Goal: Task Accomplishment & Management: Use online tool/utility

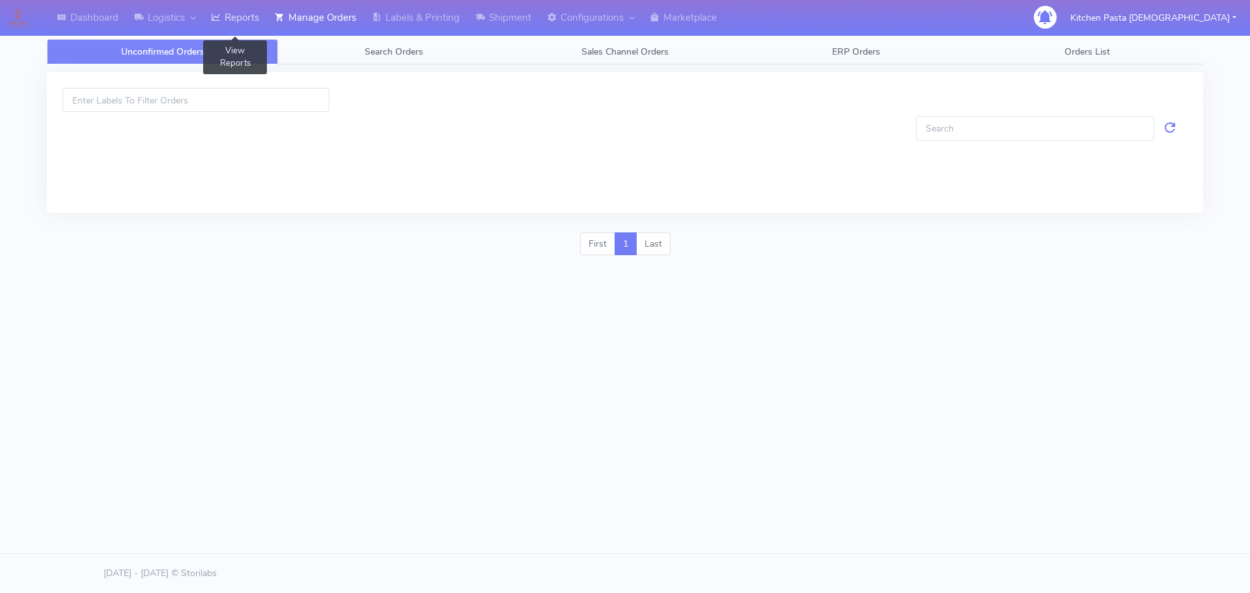
click at [227, 20] on link "Reports" at bounding box center [235, 18] width 64 height 36
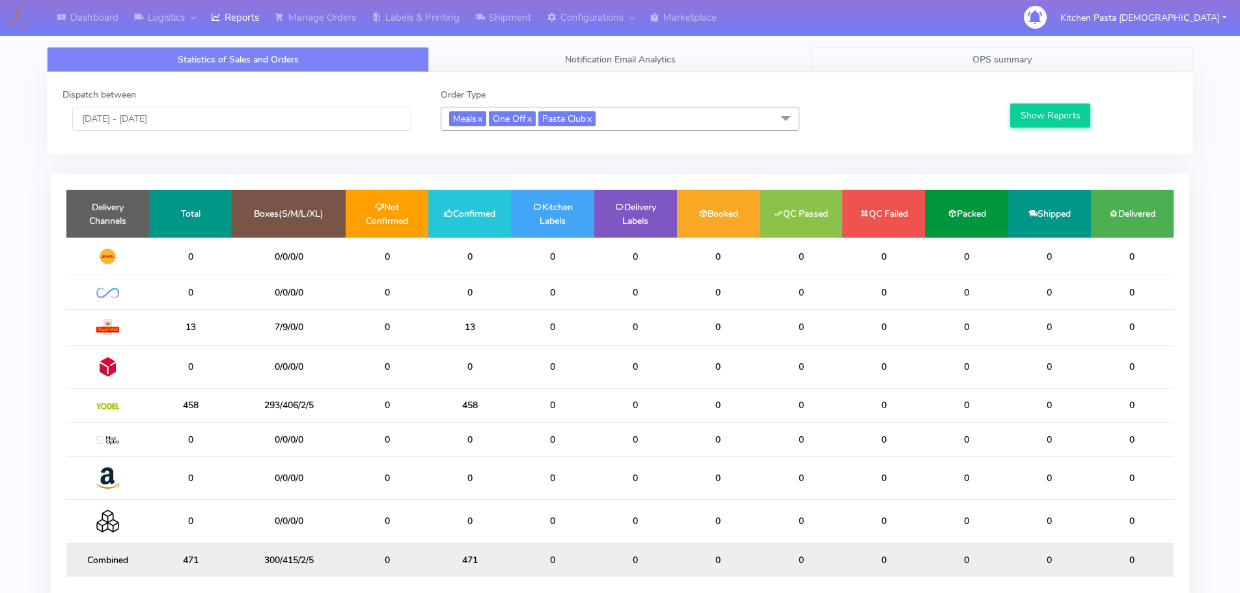
click at [1025, 57] on span "OPS summary" at bounding box center [1002, 59] width 59 height 12
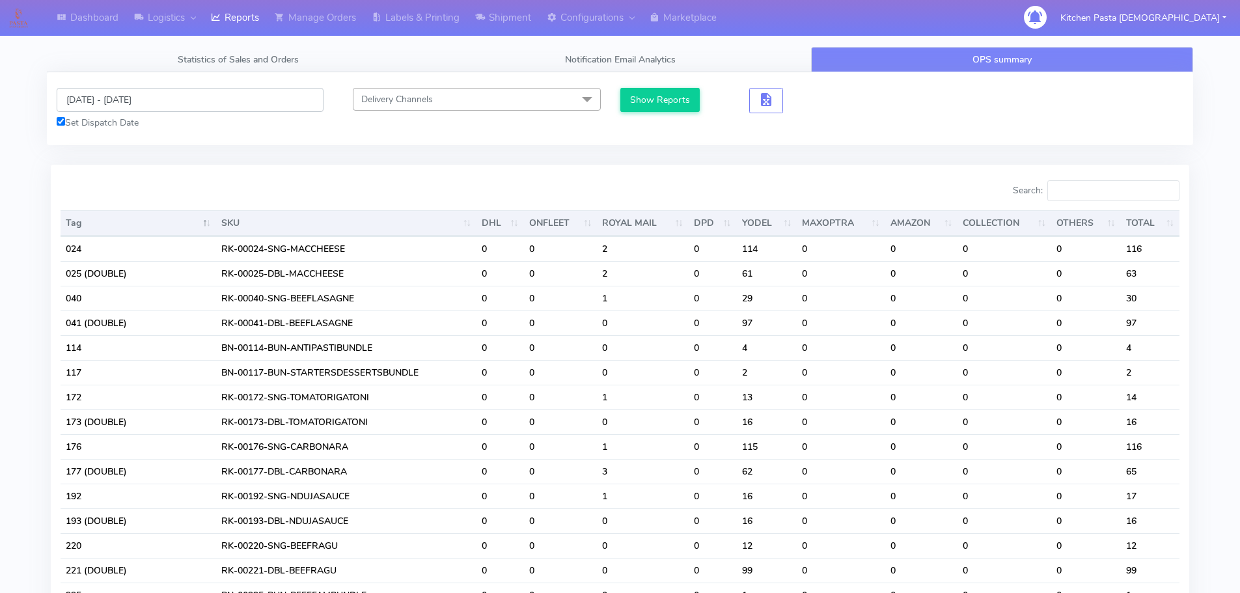
click at [151, 104] on input "[DATE] - [DATE]" at bounding box center [190, 100] width 267 height 24
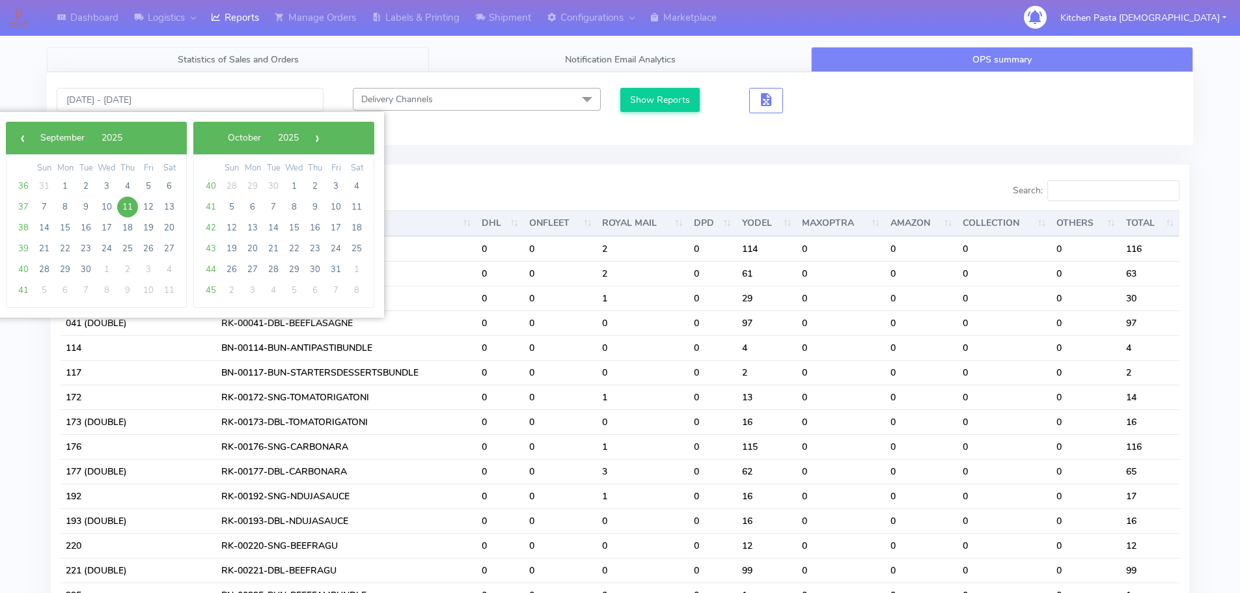
click at [185, 53] on link "Statistics of Sales and Orders" at bounding box center [238, 59] width 382 height 25
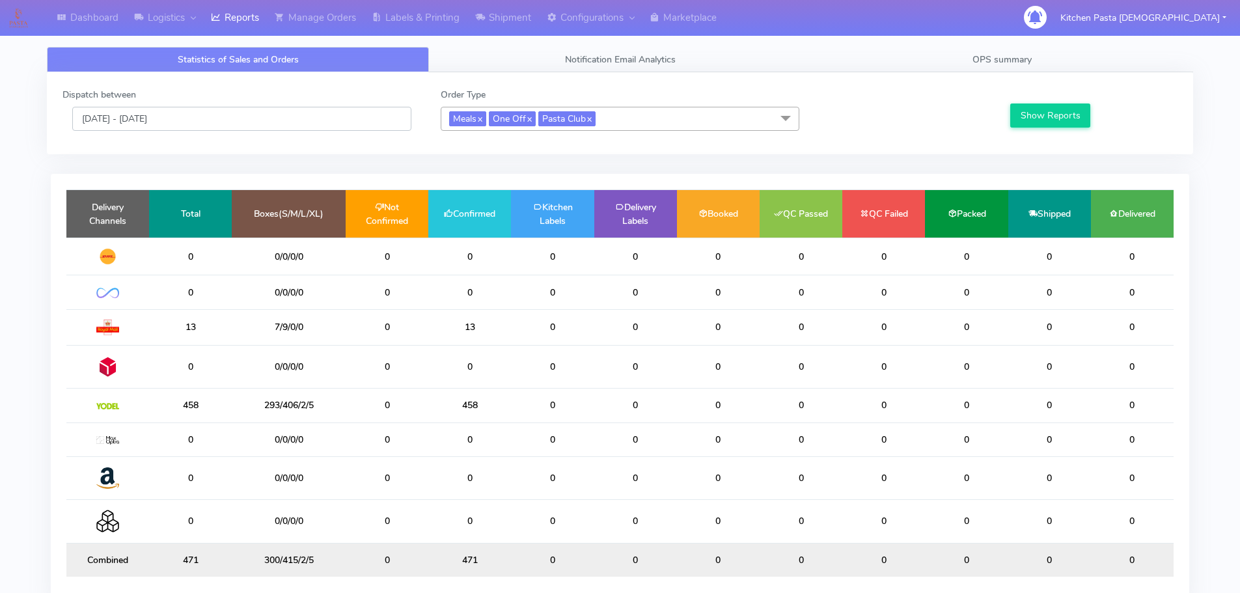
click at [188, 118] on input "[DATE] - [DATE]" at bounding box center [241, 119] width 339 height 24
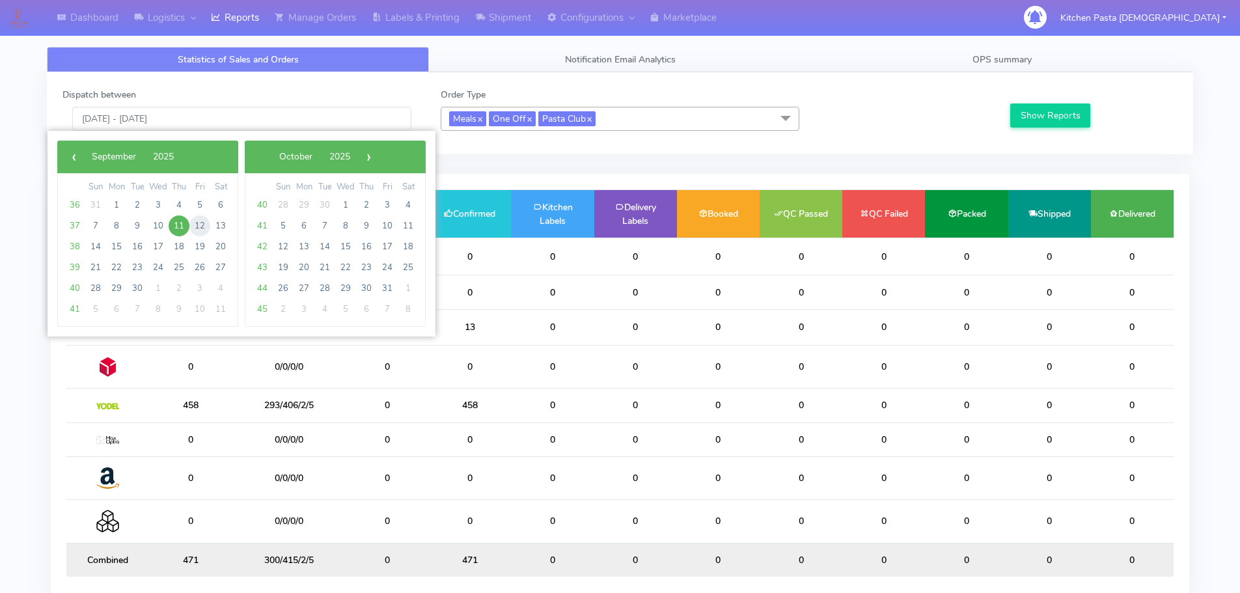
click at [191, 227] on span "12" at bounding box center [199, 226] width 21 height 21
type input "12/09/2025 - 12/09/2025"
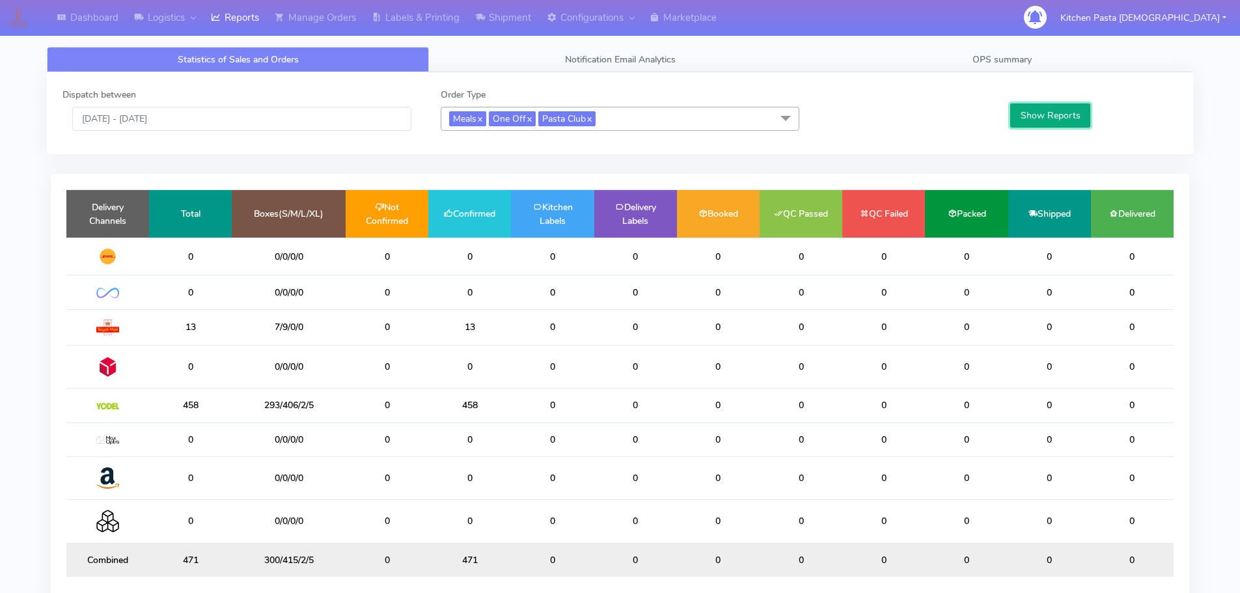
click at [1040, 109] on button "Show Reports" at bounding box center [1050, 116] width 80 height 24
click at [1016, 61] on span "OPS summary" at bounding box center [1002, 59] width 59 height 12
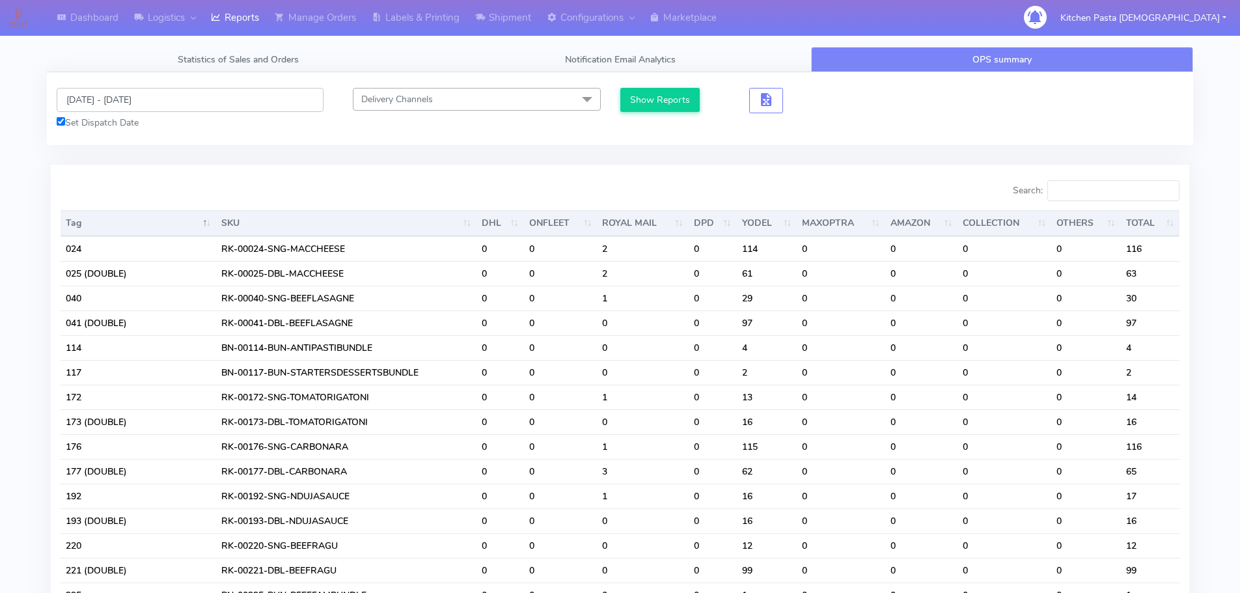
click at [148, 92] on input "[DATE] - [DATE]" at bounding box center [190, 100] width 267 height 24
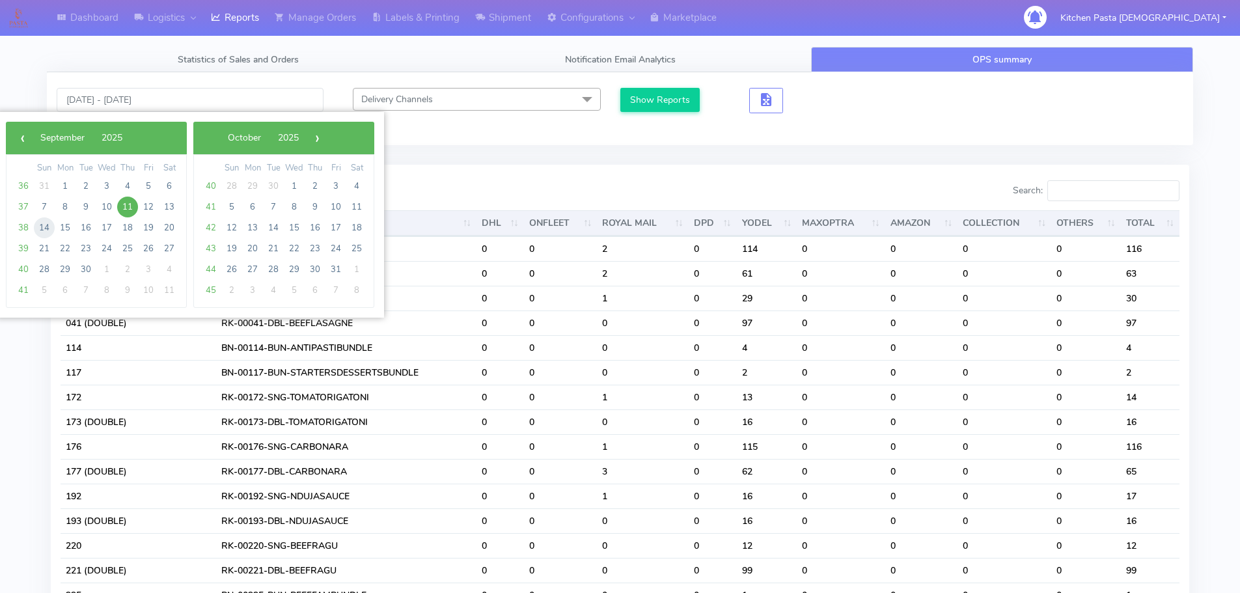
click at [37, 229] on span "14" at bounding box center [44, 227] width 21 height 21
type input "[DATE] - [DATE]"
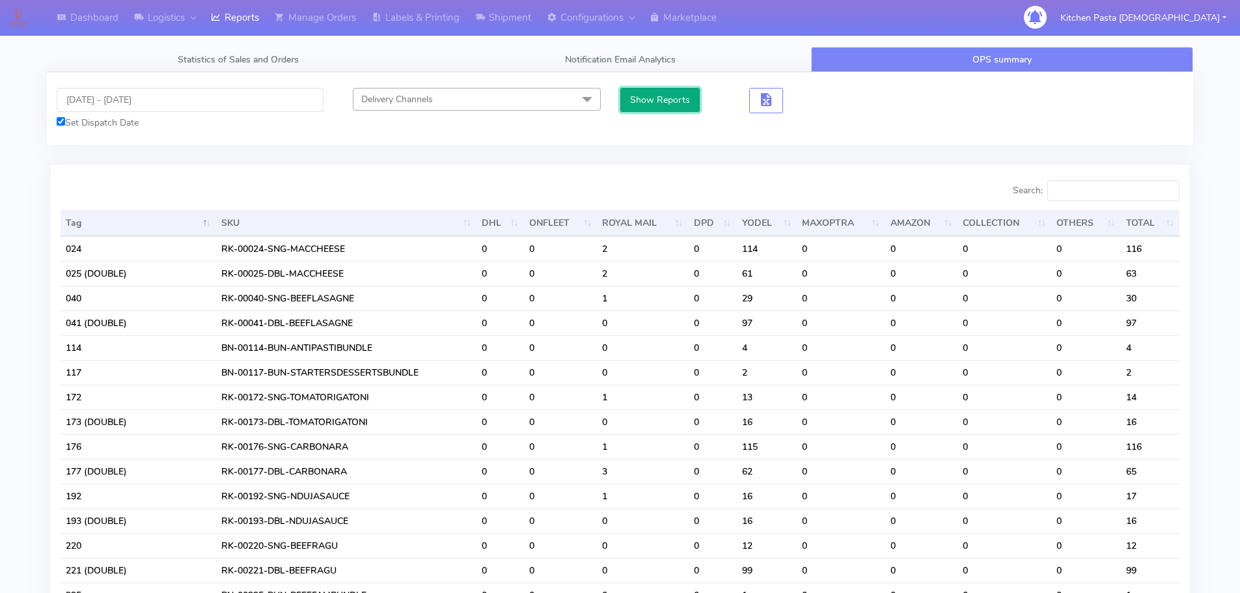
click at [656, 111] on button "Show Reports" at bounding box center [660, 100] width 80 height 24
click at [219, 59] on span "Statistics of Sales and Orders" at bounding box center [238, 59] width 121 height 12
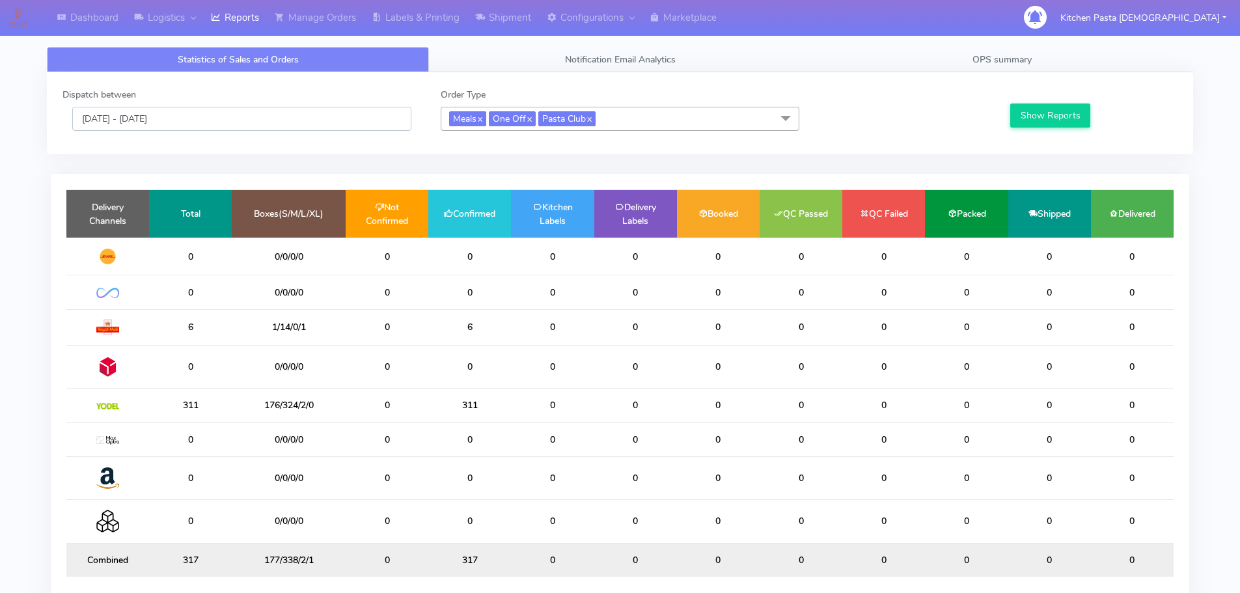
click at [89, 122] on input "12/09/2025 - 12/09/2025" at bounding box center [241, 119] width 339 height 24
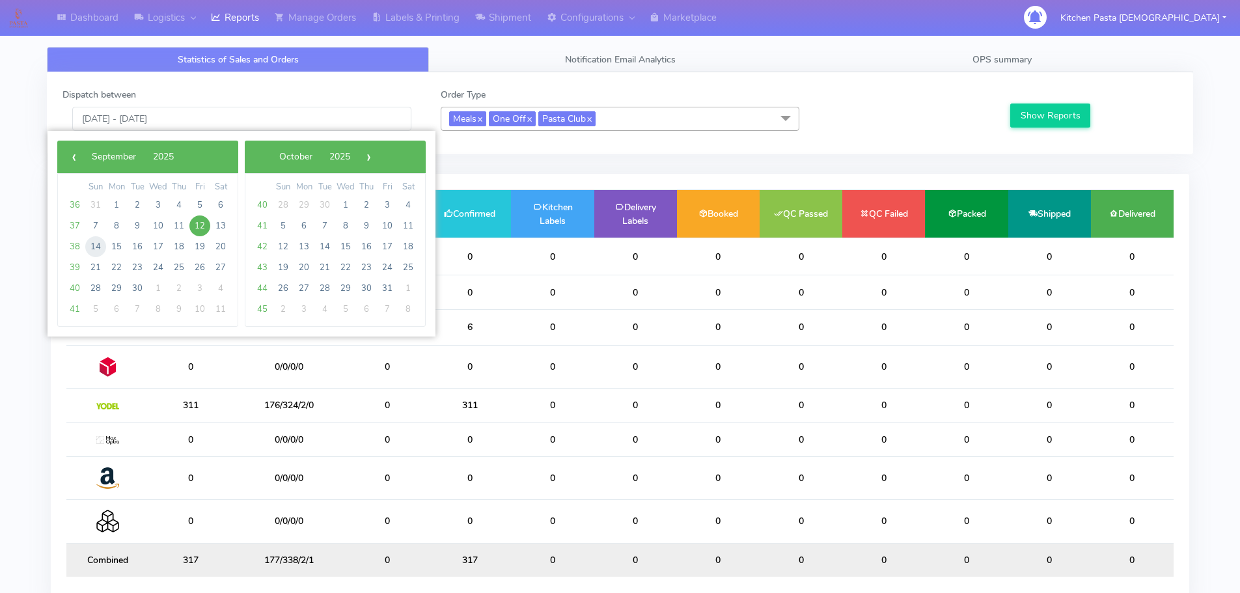
click at [96, 249] on span "14" at bounding box center [95, 246] width 21 height 21
type input "[DATE] - [DATE]"
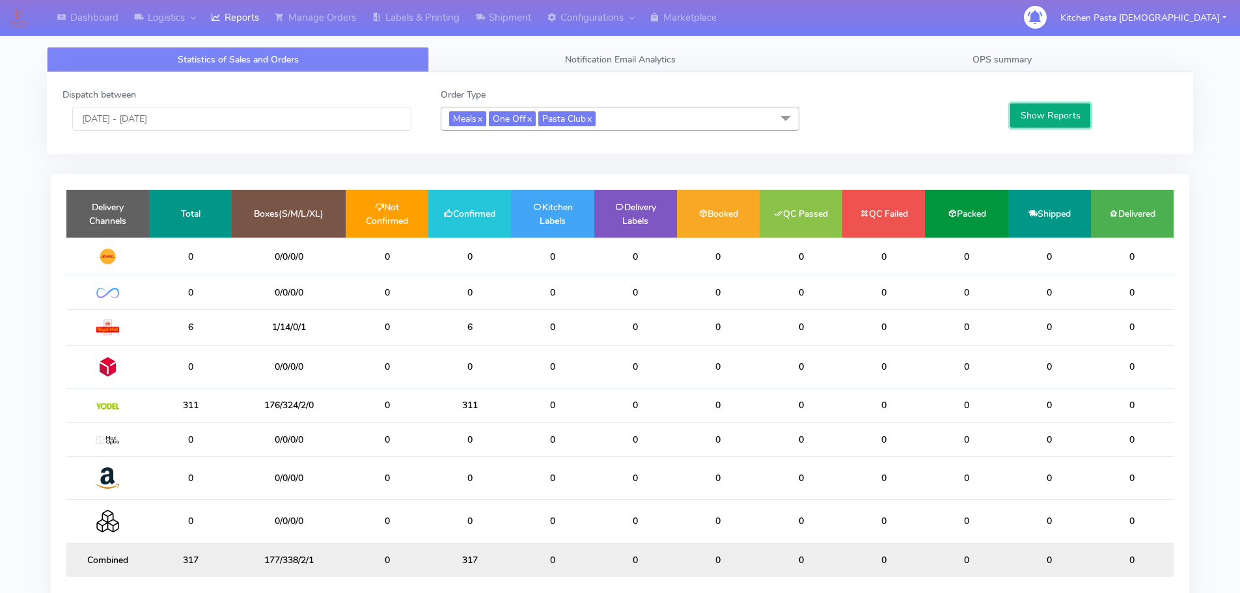
click at [1061, 112] on button "Show Reports" at bounding box center [1050, 116] width 80 height 24
click at [1012, 50] on link "OPS summary" at bounding box center [1002, 59] width 382 height 25
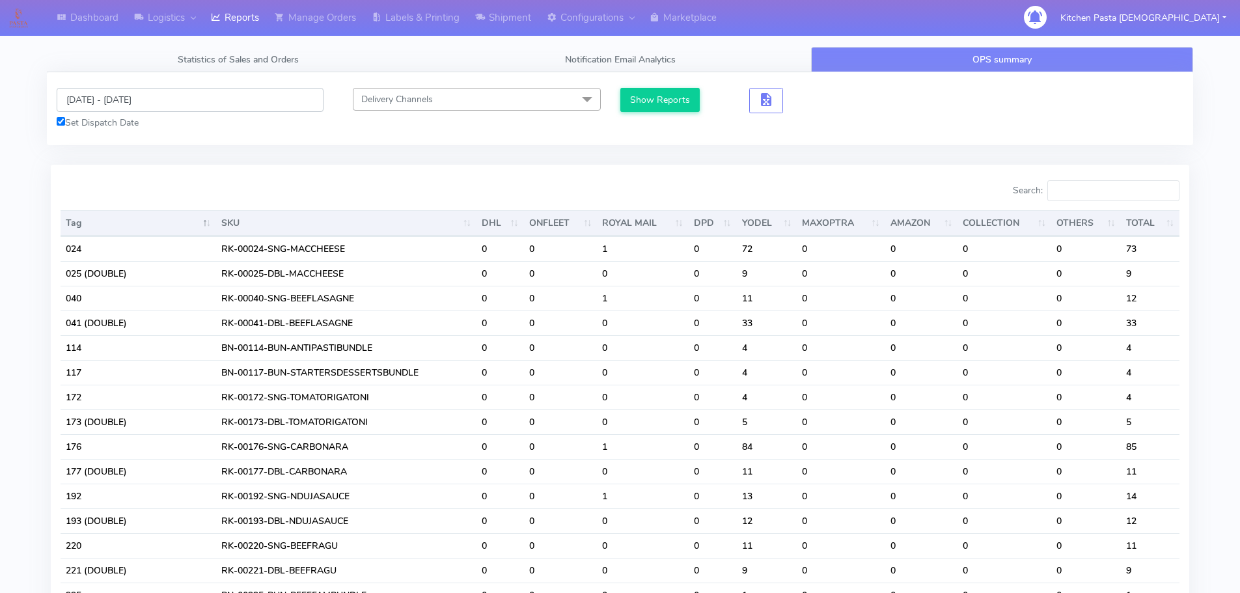
click at [97, 103] on input "[DATE] - [DATE]" at bounding box center [190, 100] width 267 height 24
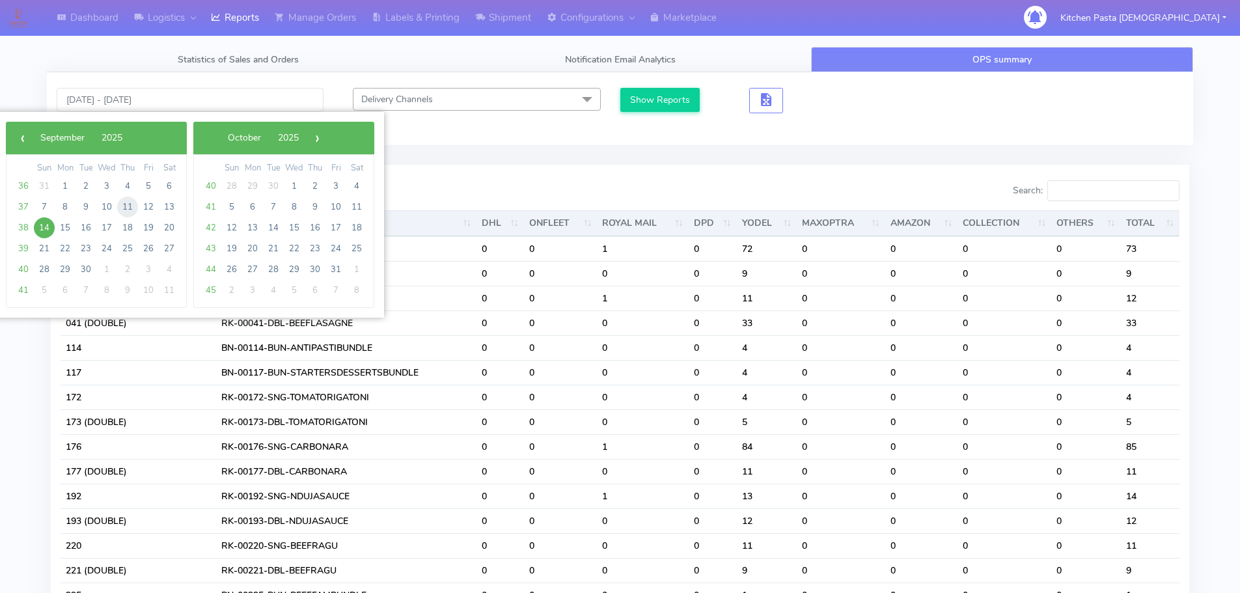
click at [122, 203] on span "11" at bounding box center [127, 207] width 21 height 21
click at [150, 205] on span "12" at bounding box center [148, 207] width 21 height 21
type input "11/09/2025 - 12/09/2025"
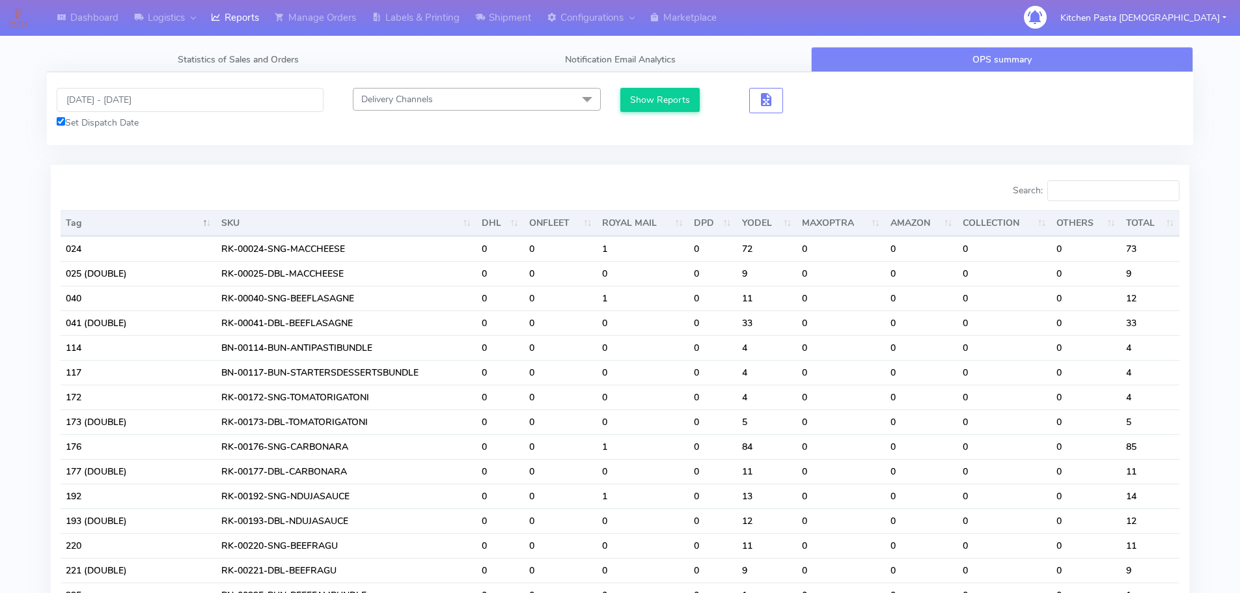
click at [639, 85] on div "11/09/2025 - 12/09/2025 Set Dispatch Date Delivery Channels Select All DHL OnFl…" at bounding box center [620, 108] width 1147 height 73
click at [640, 87] on div "11/09/2025 - 12/09/2025 Set Dispatch Date Delivery Channels Select All DHL OnFl…" at bounding box center [620, 108] width 1147 height 73
click at [645, 102] on button "Show Reports" at bounding box center [660, 100] width 80 height 24
click at [684, 96] on button "Show Reports" at bounding box center [660, 100] width 80 height 24
click at [1090, 184] on input "Search:" at bounding box center [1114, 190] width 132 height 21
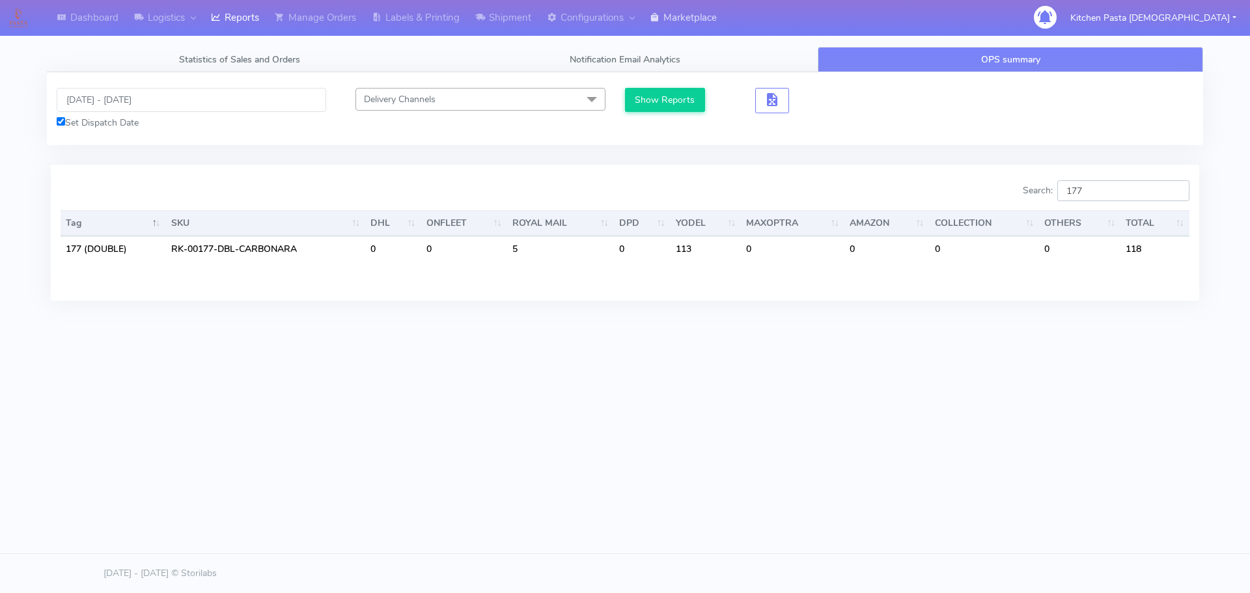
type input "177"
drag, startPoint x: 1109, startPoint y: 194, endPoint x: 1022, endPoint y: 194, distance: 87.2
click at [1022, 194] on div "Search: 177" at bounding box center [912, 193] width 555 height 26
type input "1"
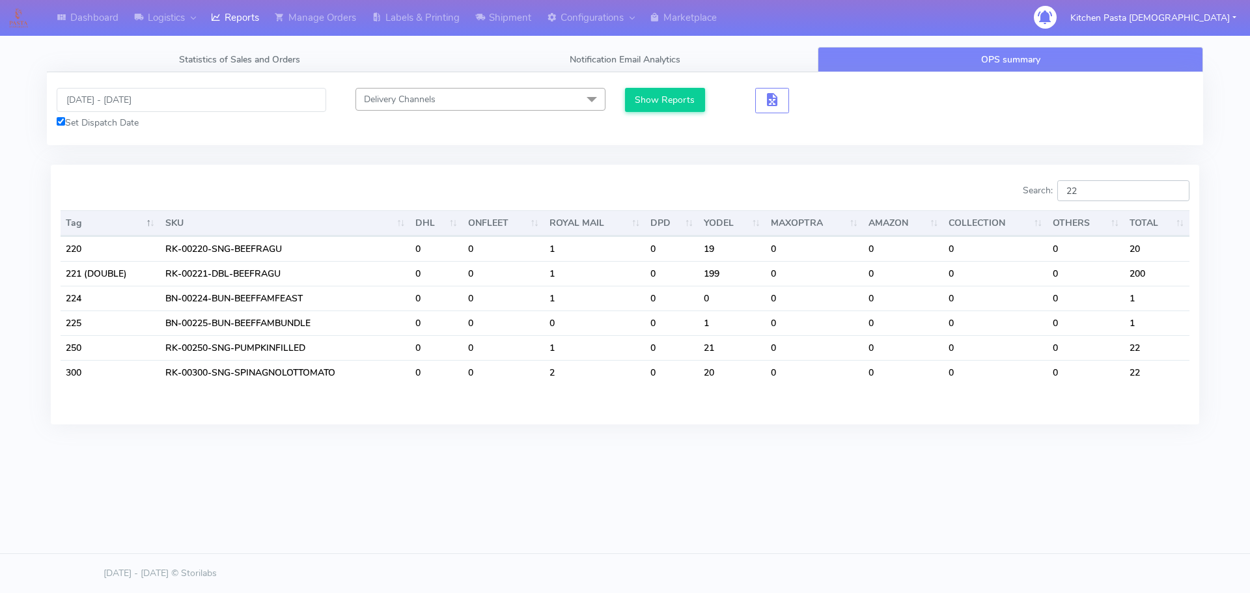
type input "2"
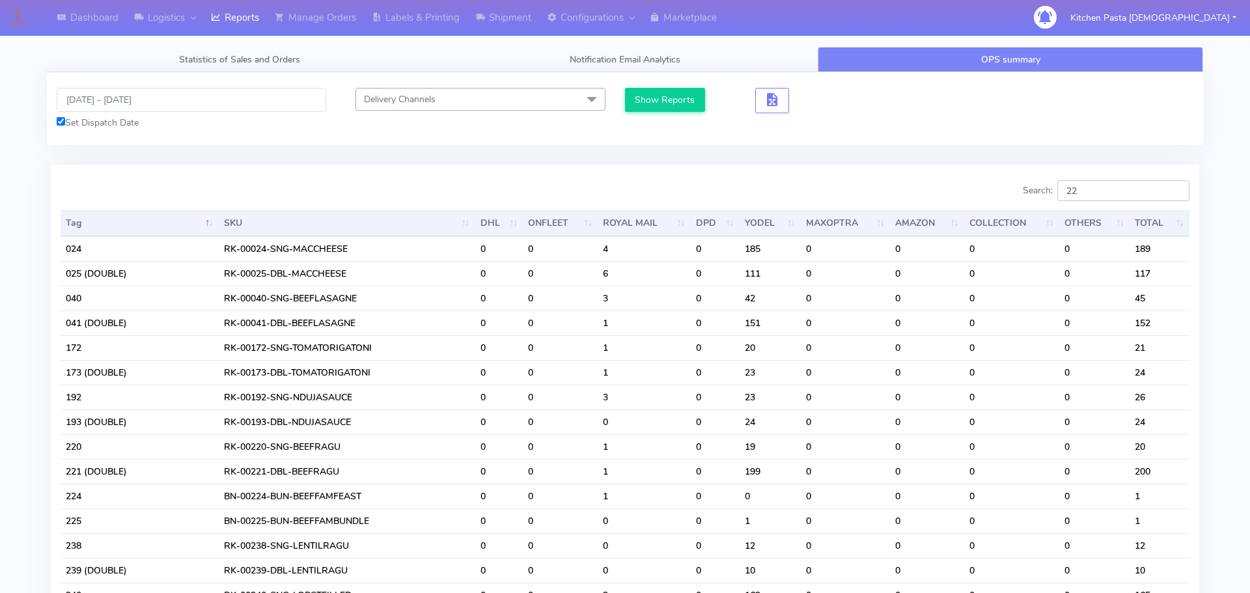
type input "2"
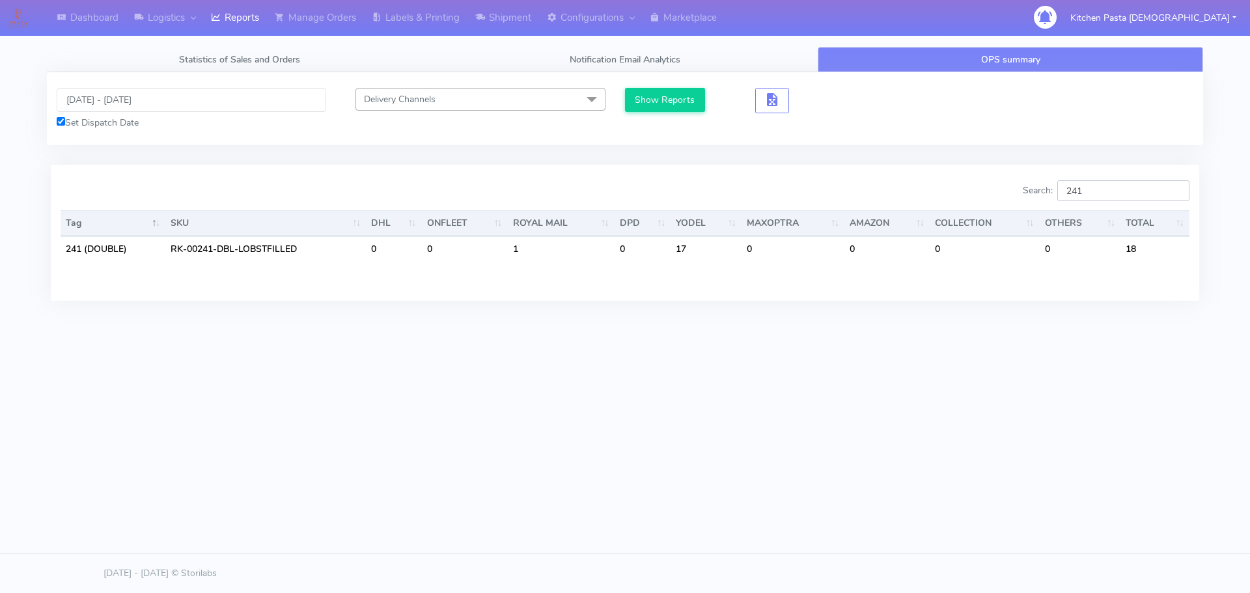
type input "241"
drag, startPoint x: 1090, startPoint y: 186, endPoint x: 1037, endPoint y: 184, distance: 53.4
click at [1037, 184] on label "Search: 241" at bounding box center [1106, 190] width 167 height 21
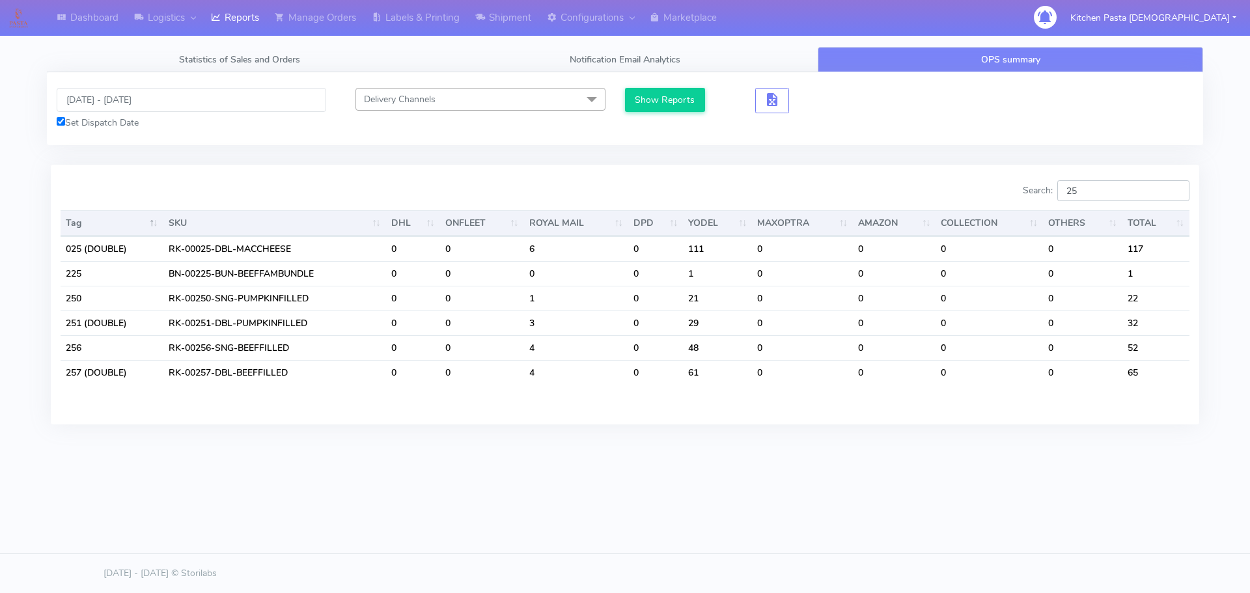
type input "2"
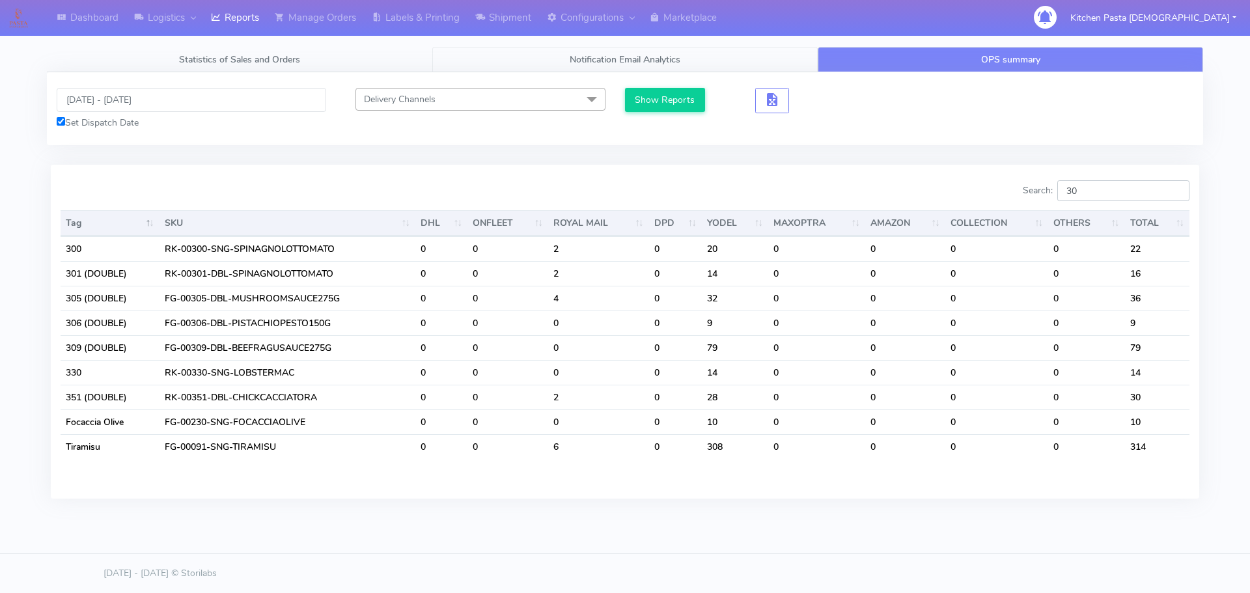
type input "3"
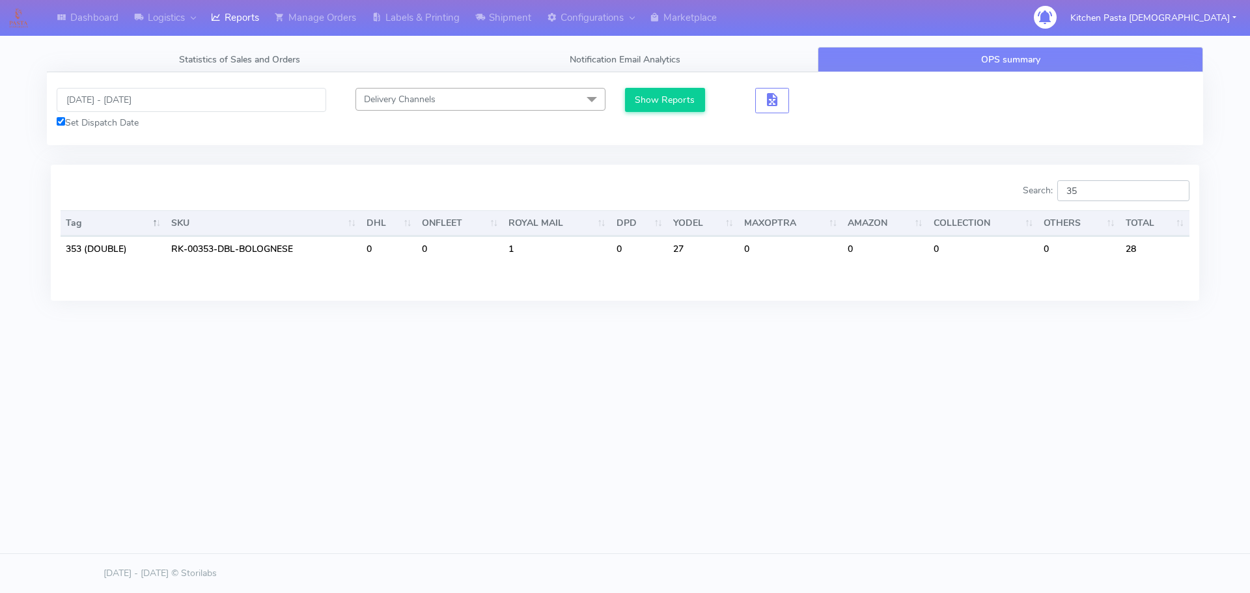
type input "3"
type input "241"
click at [128, 97] on input "11/09/2025 - 12/09/2025" at bounding box center [192, 100] width 270 height 24
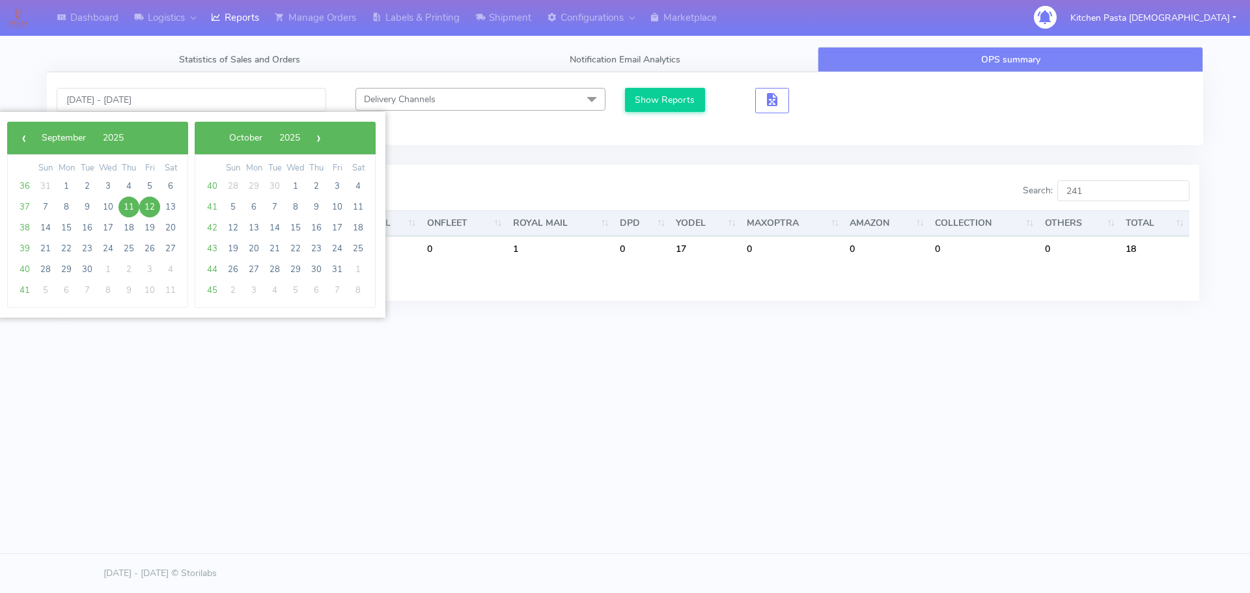
click at [127, 201] on span "11" at bounding box center [128, 207] width 21 height 21
type input "[DATE] - [DATE]"
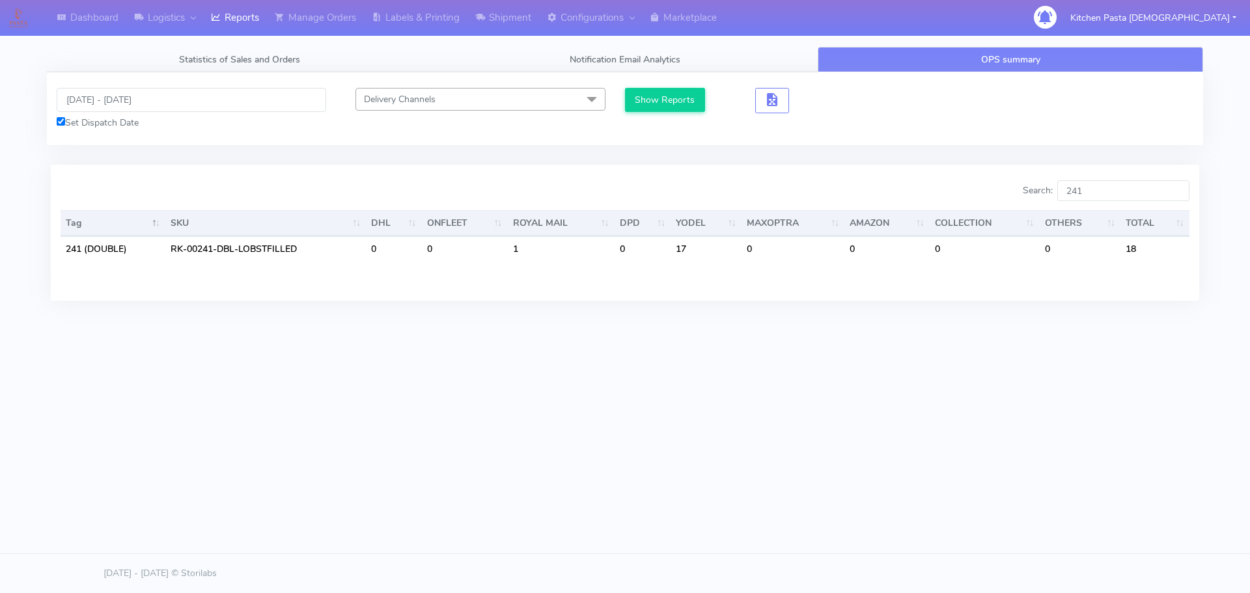
click at [647, 83] on div "11/09/2025 - 11/09/2025 Set Dispatch Date Delivery Channels Select All DHL OnFl…" at bounding box center [625, 108] width 1156 height 73
drag, startPoint x: 651, startPoint y: 92, endPoint x: 679, endPoint y: 103, distance: 29.9
click at [652, 96] on button "Show Reports" at bounding box center [665, 100] width 80 height 24
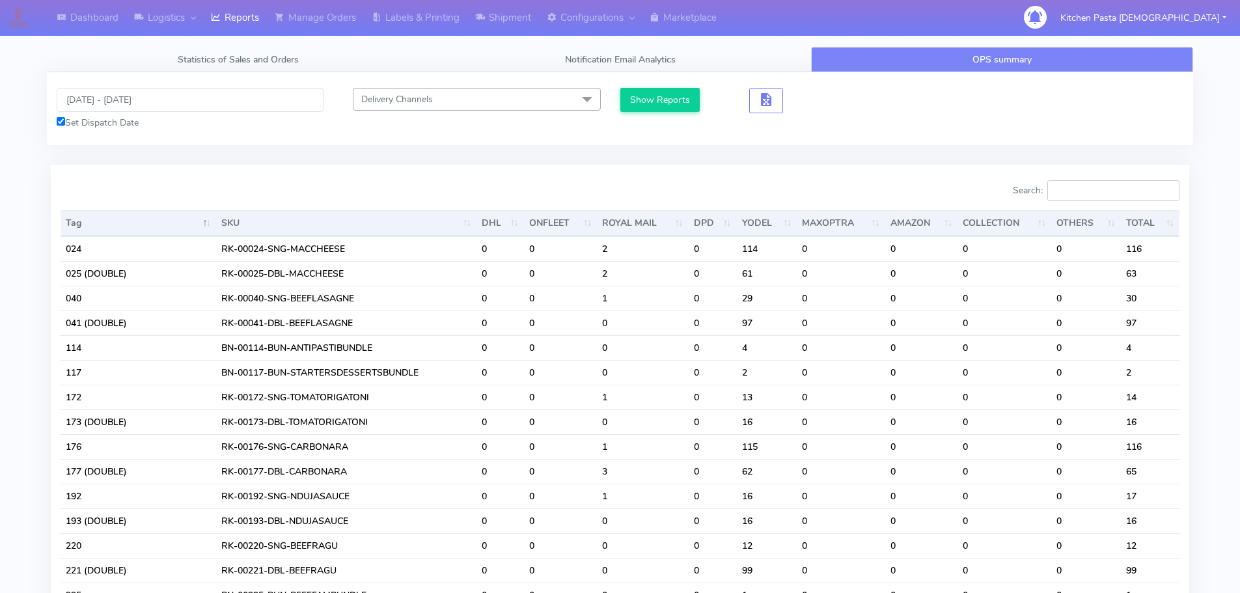
click at [1092, 196] on input "Search:" at bounding box center [1114, 190] width 132 height 21
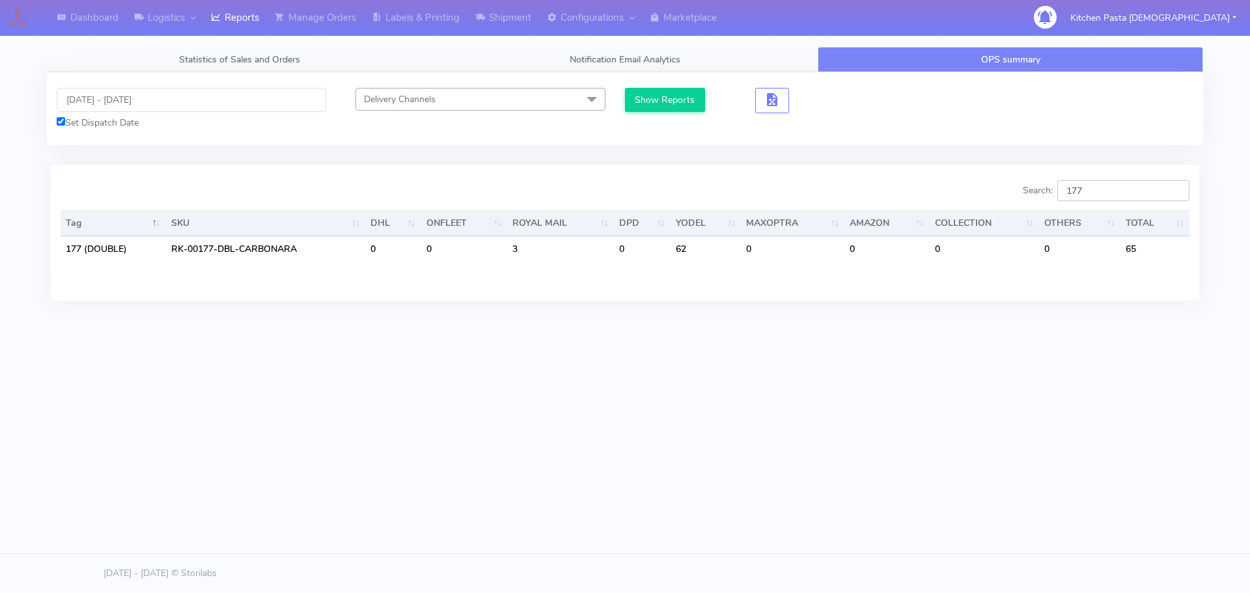
type input "177"
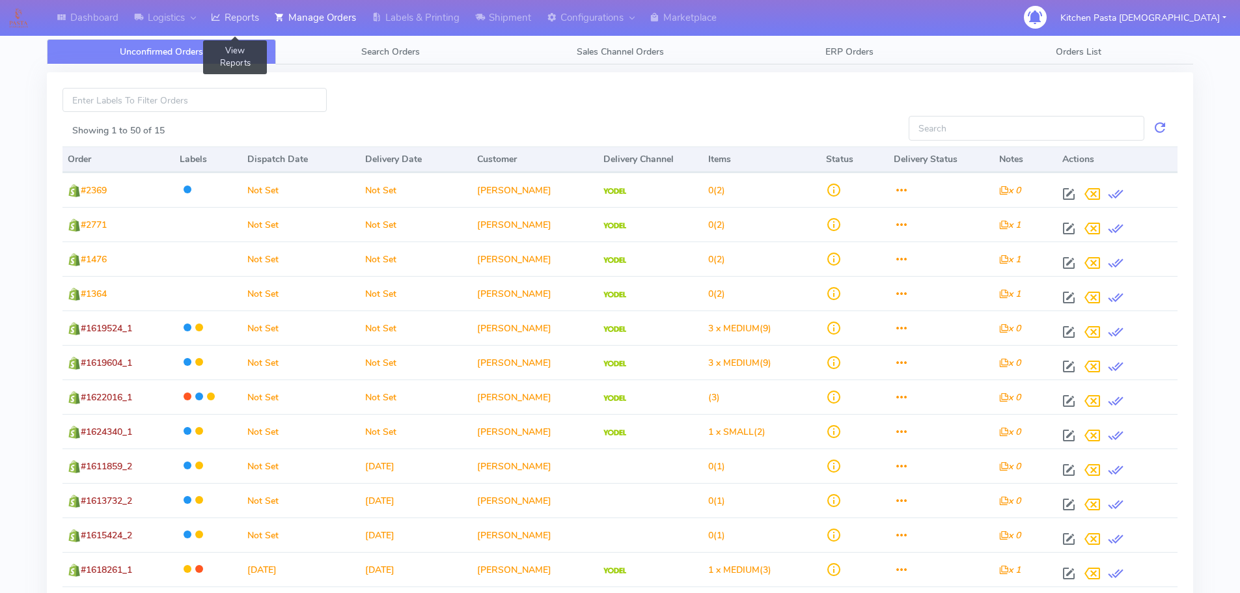
click at [245, 15] on link "Reports" at bounding box center [235, 18] width 64 height 36
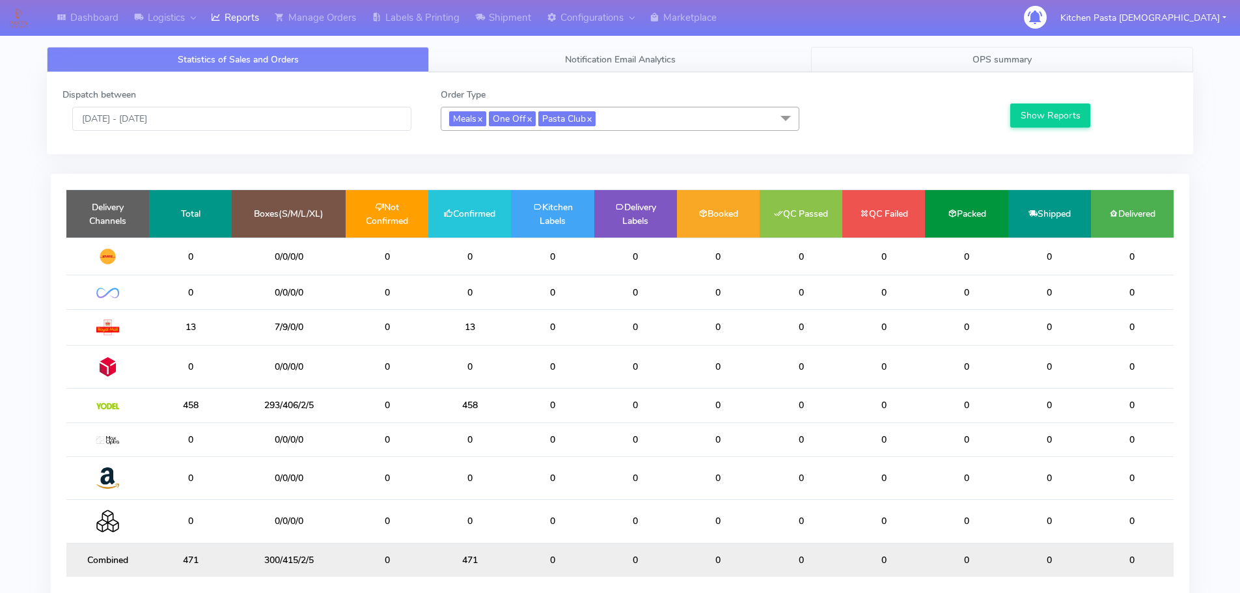
click at [1008, 58] on span "OPS summary" at bounding box center [1002, 59] width 59 height 12
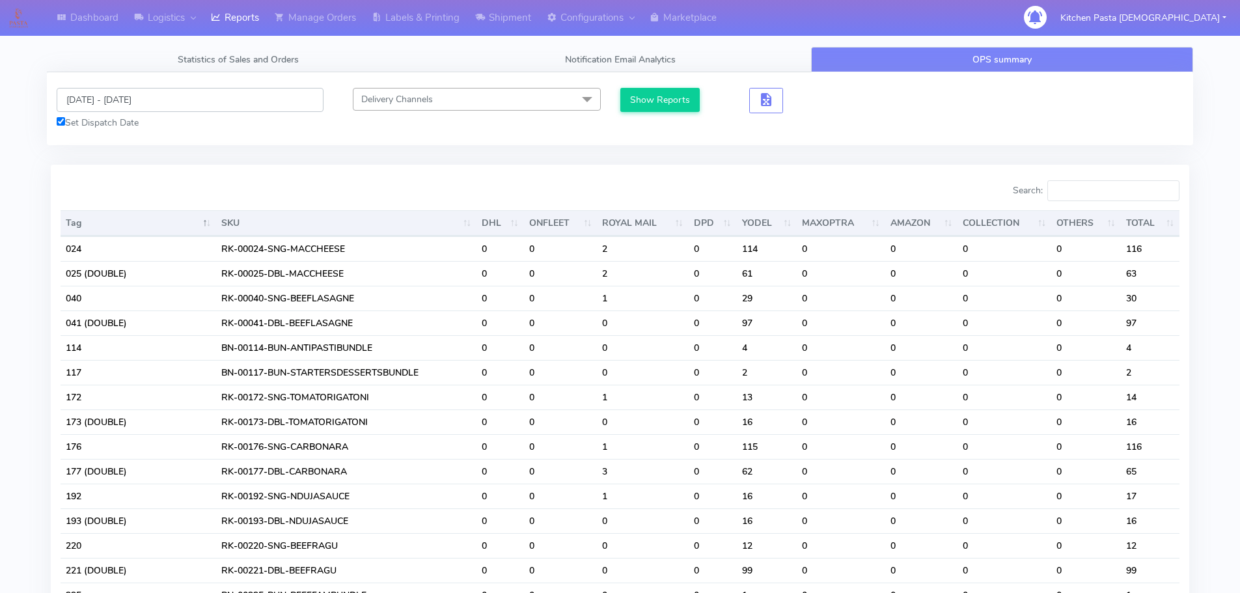
click at [128, 99] on input "11/09/2025 - 11/09/2025" at bounding box center [190, 100] width 267 height 24
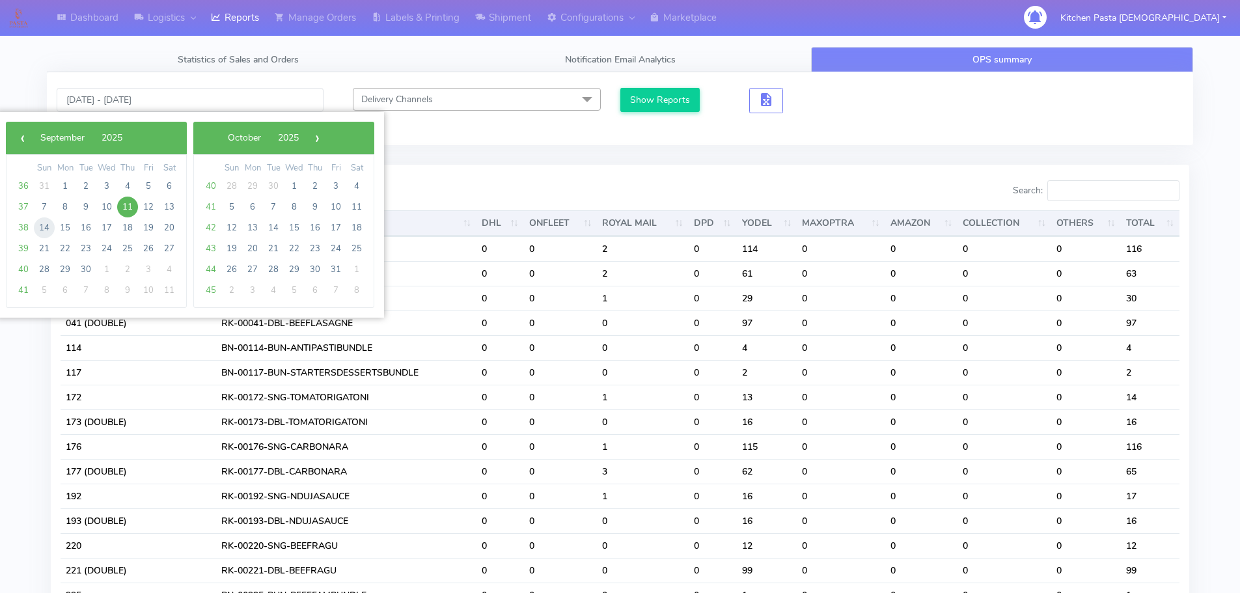
click at [36, 229] on span "14" at bounding box center [44, 227] width 21 height 21
type input "14/09/2025 - 14/09/2025"
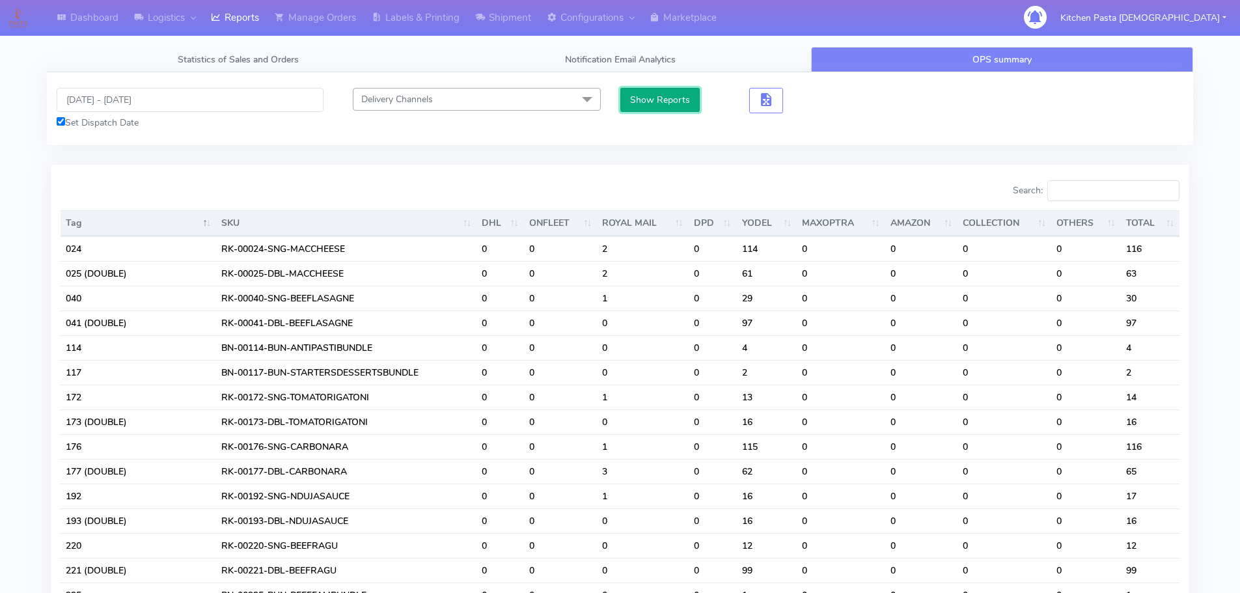
click at [660, 92] on button "Show Reports" at bounding box center [660, 100] width 80 height 24
click at [1090, 189] on input "Search:" at bounding box center [1114, 190] width 132 height 21
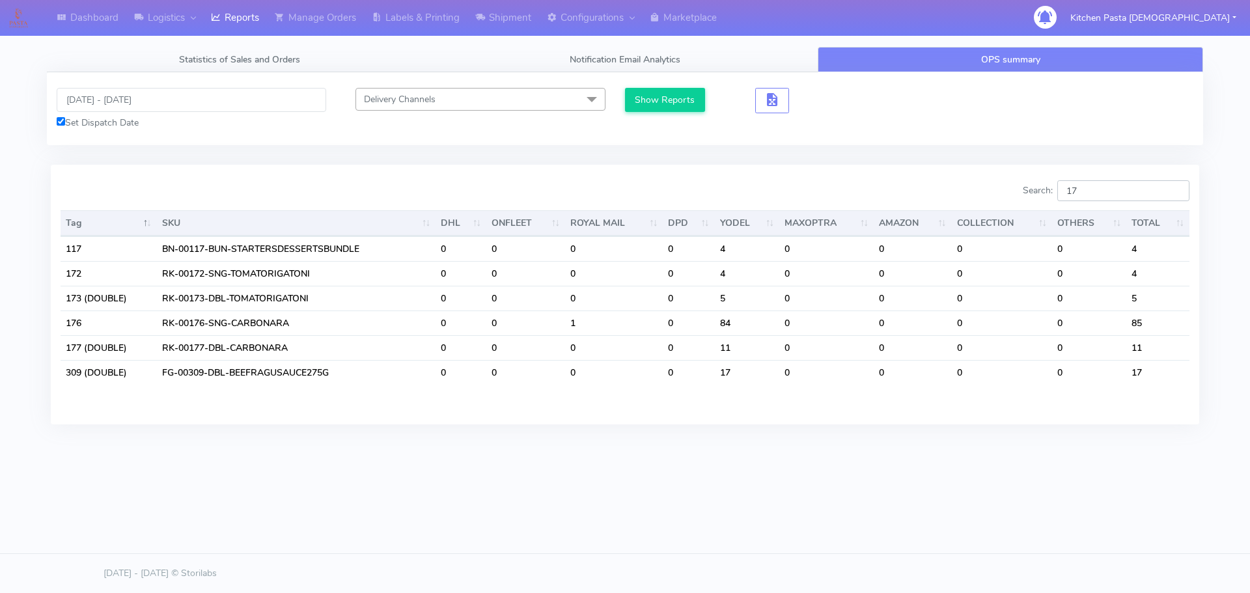
type input "1"
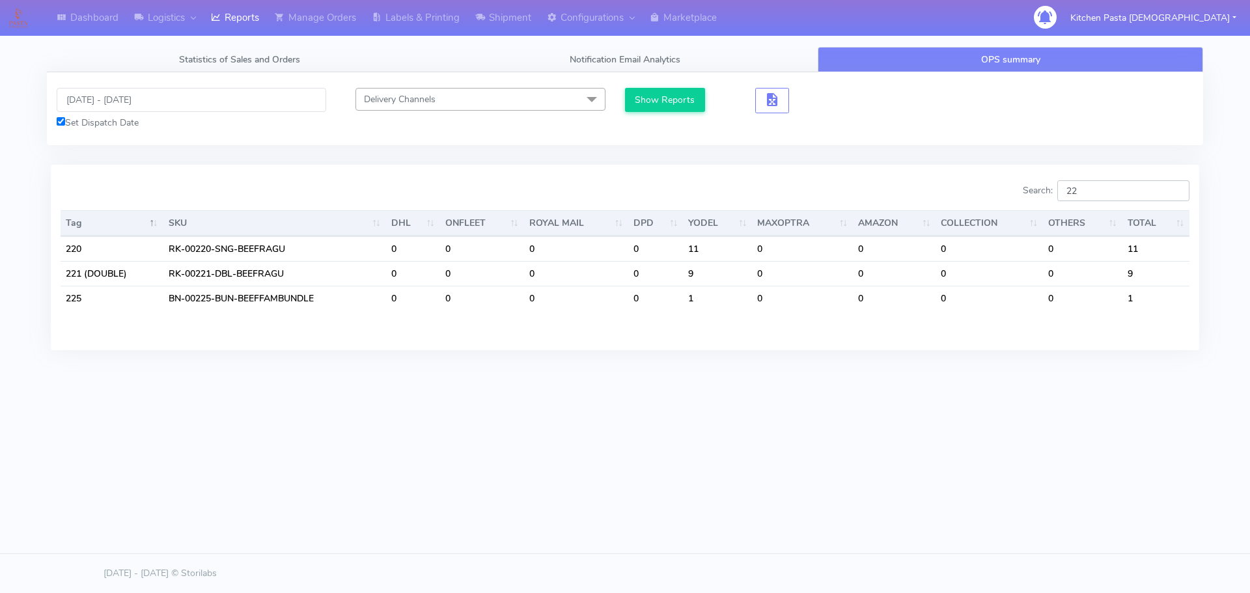
type input "2"
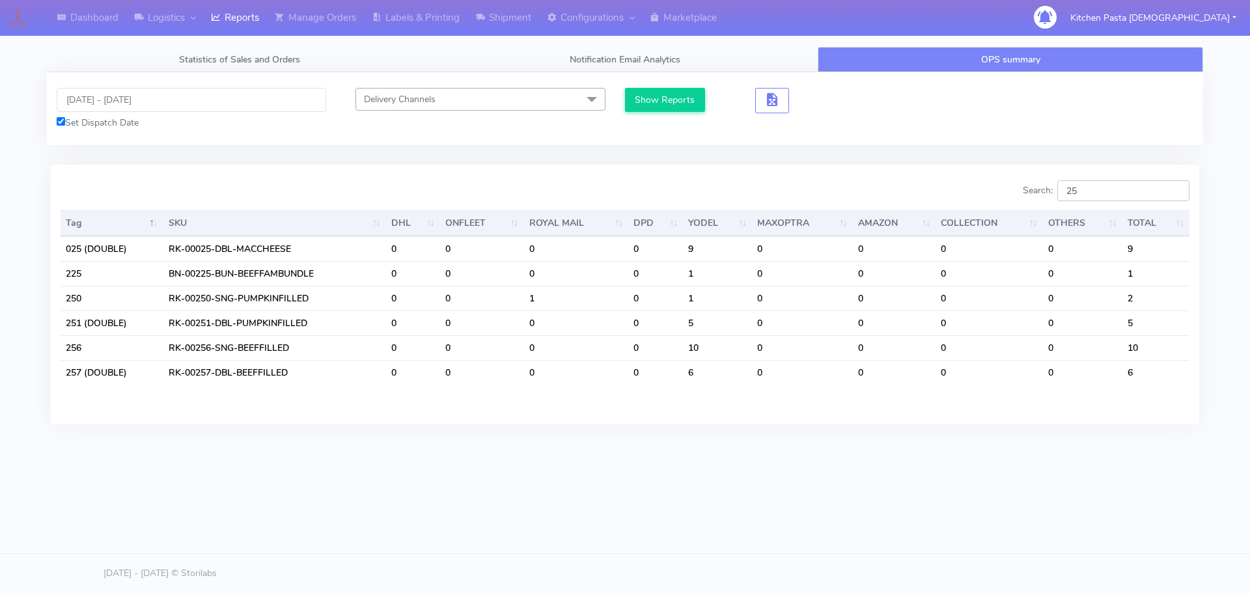
type input "2"
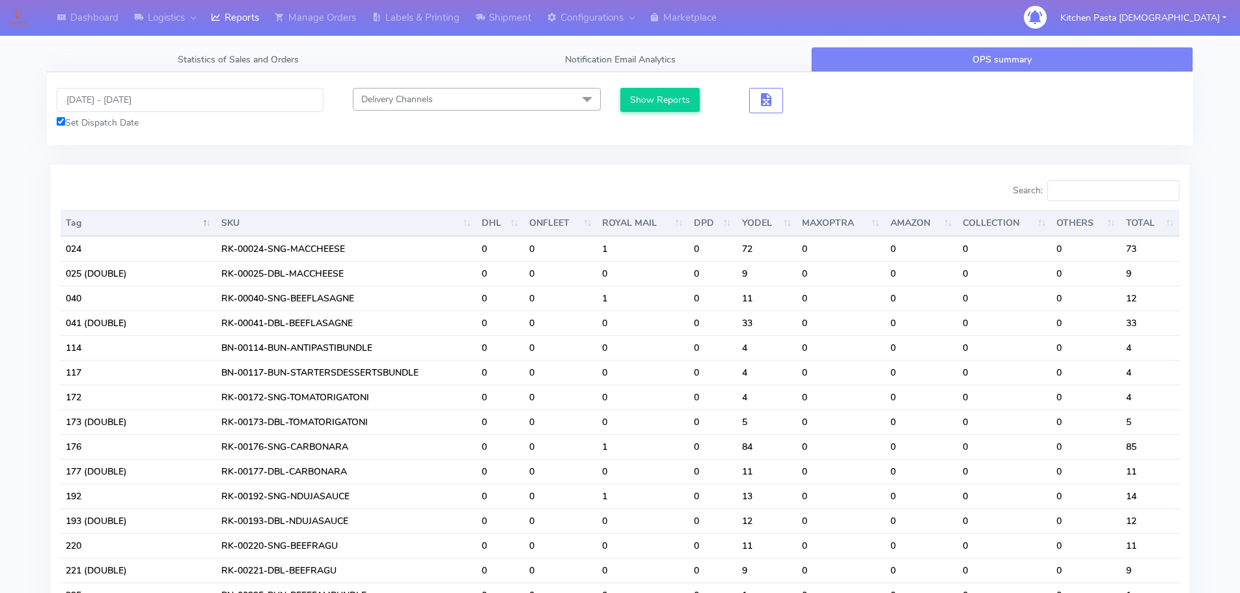
click at [1082, 196] on input "Search:" at bounding box center [1114, 190] width 132 height 21
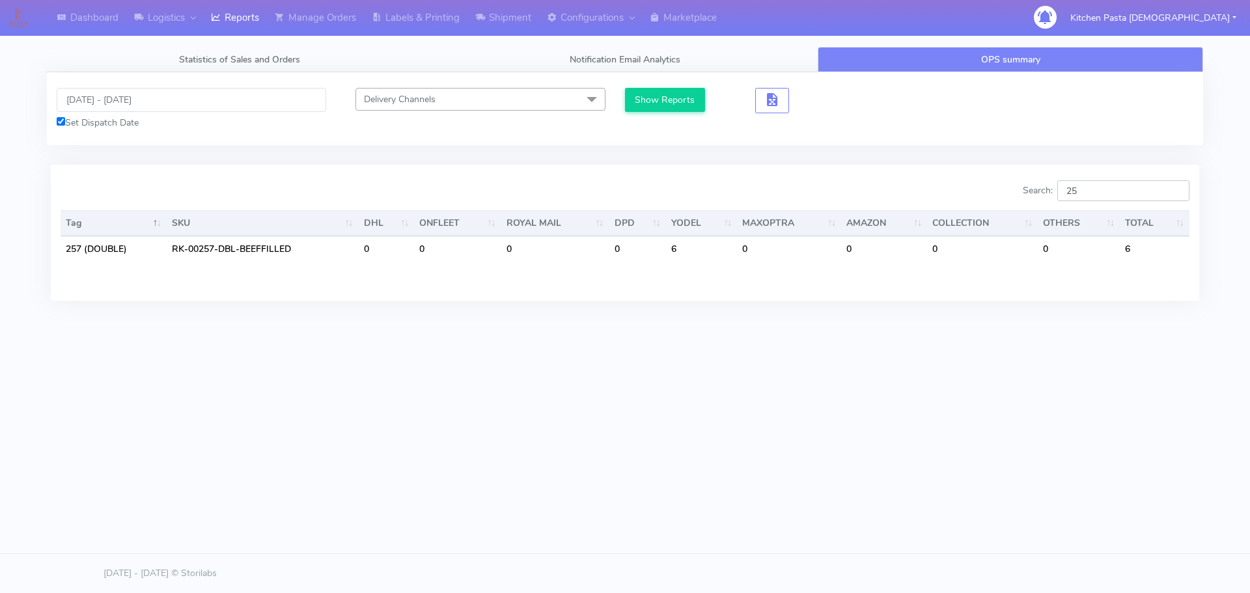
type input "2"
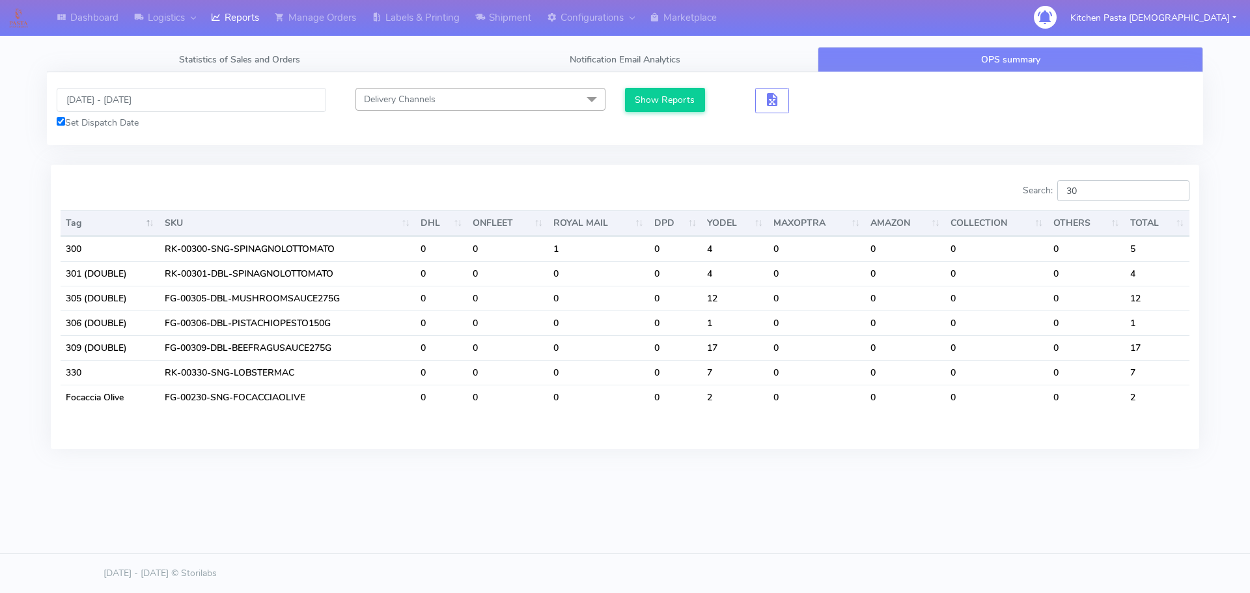
type input "3"
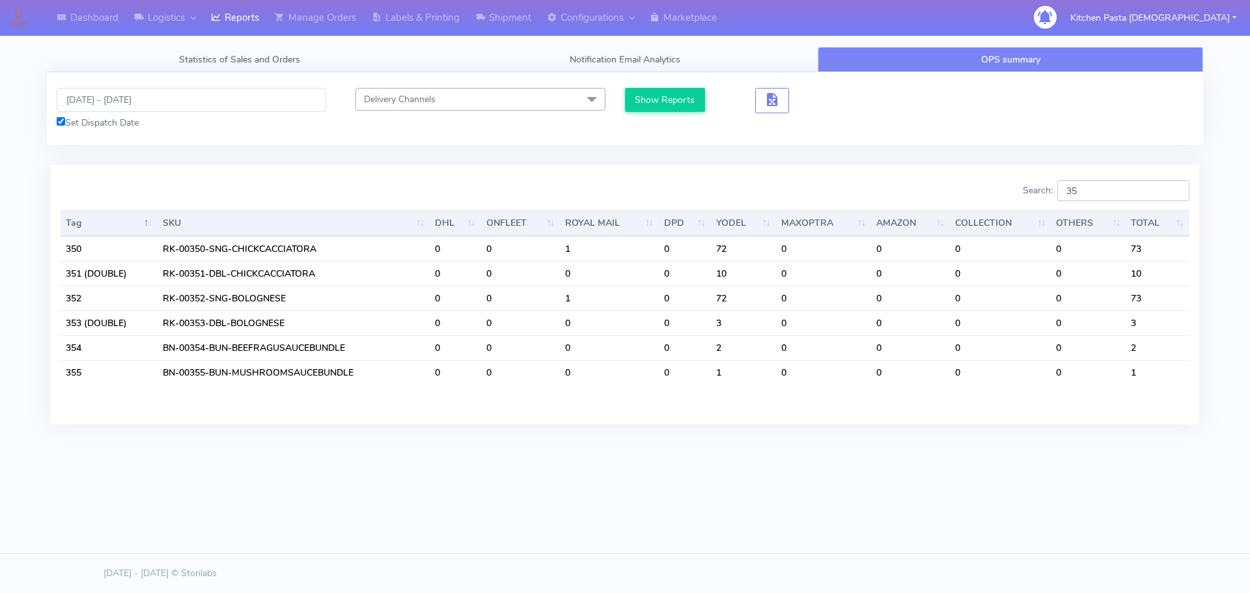
type input "3"
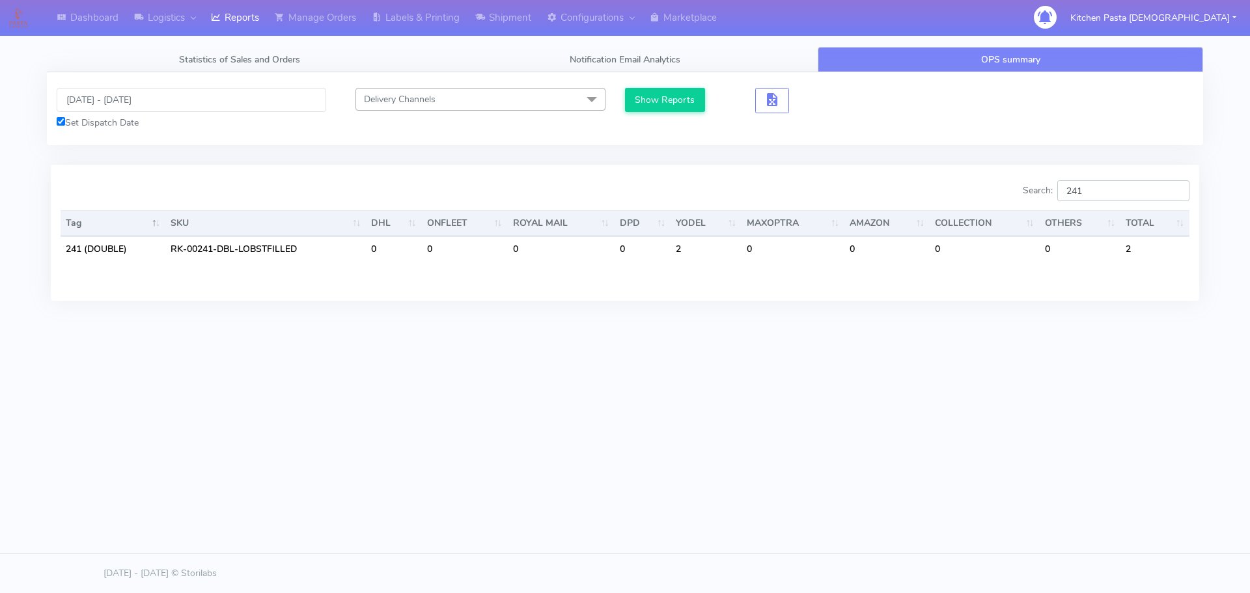
type input "241"
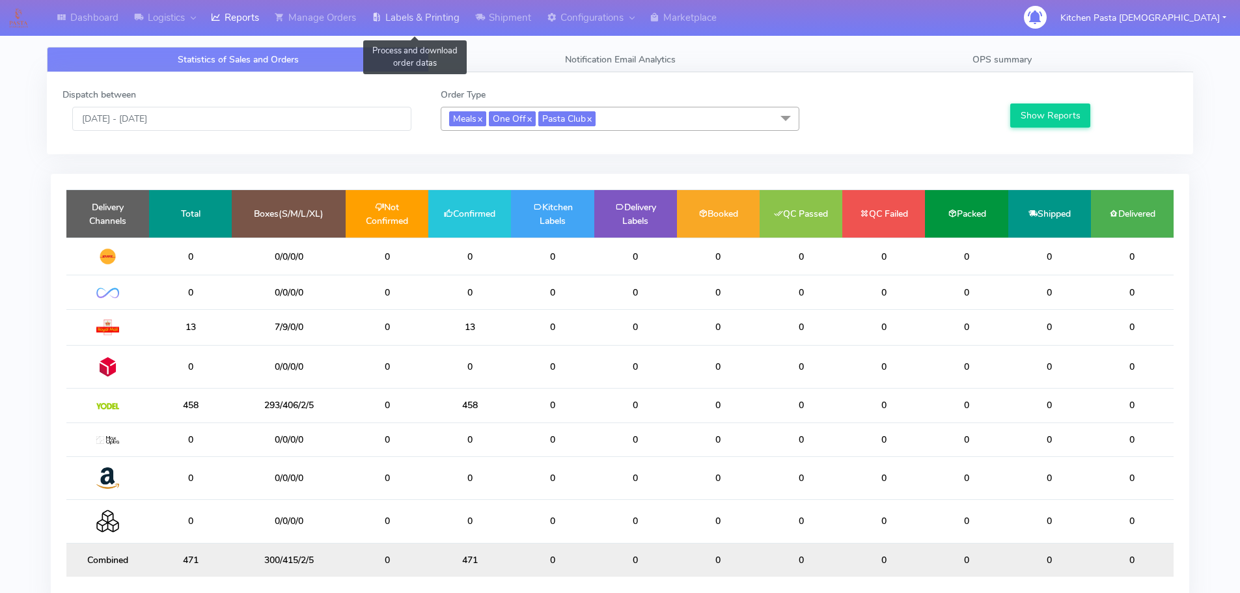
click at [447, 10] on link "Labels & Printing" at bounding box center [416, 18] width 104 height 36
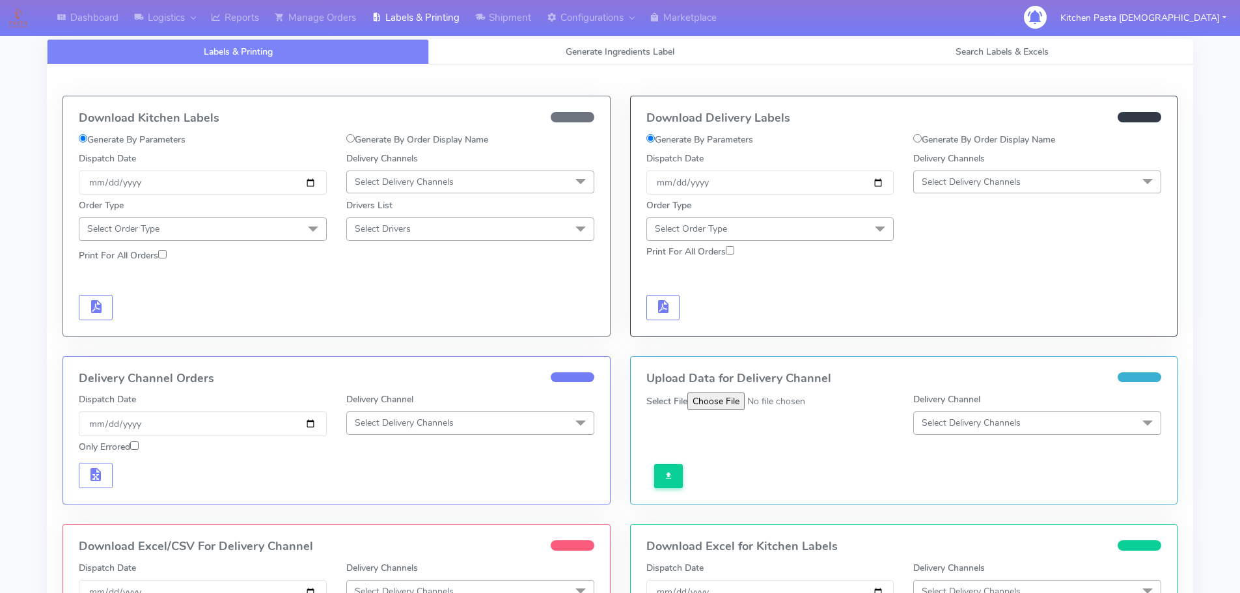
click at [449, 173] on span "Select Delivery Channels" at bounding box center [470, 182] width 248 height 23
click at [390, 284] on div "Royal Mail" at bounding box center [471, 286] width 234 height 14
drag, startPoint x: 229, startPoint y: 232, endPoint x: 218, endPoint y: 246, distance: 17.2
click at [229, 232] on span "Select Order Type" at bounding box center [203, 228] width 248 height 23
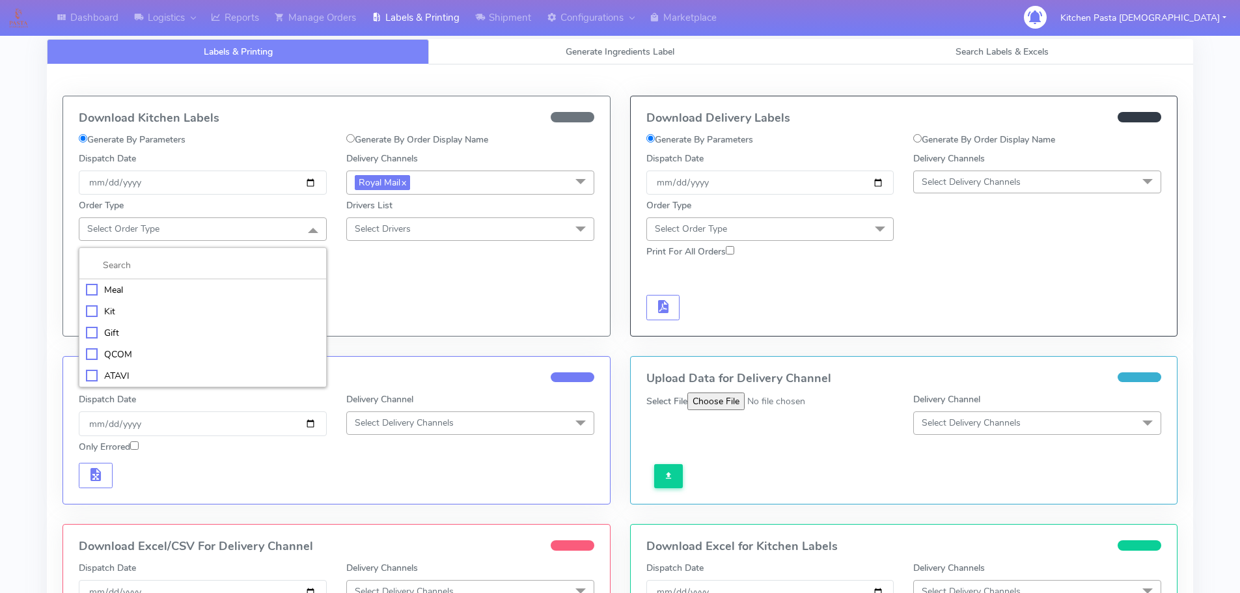
drag, startPoint x: 154, startPoint y: 295, endPoint x: 297, endPoint y: 272, distance: 145.0
click at [154, 296] on div "Meal" at bounding box center [203, 290] width 234 height 14
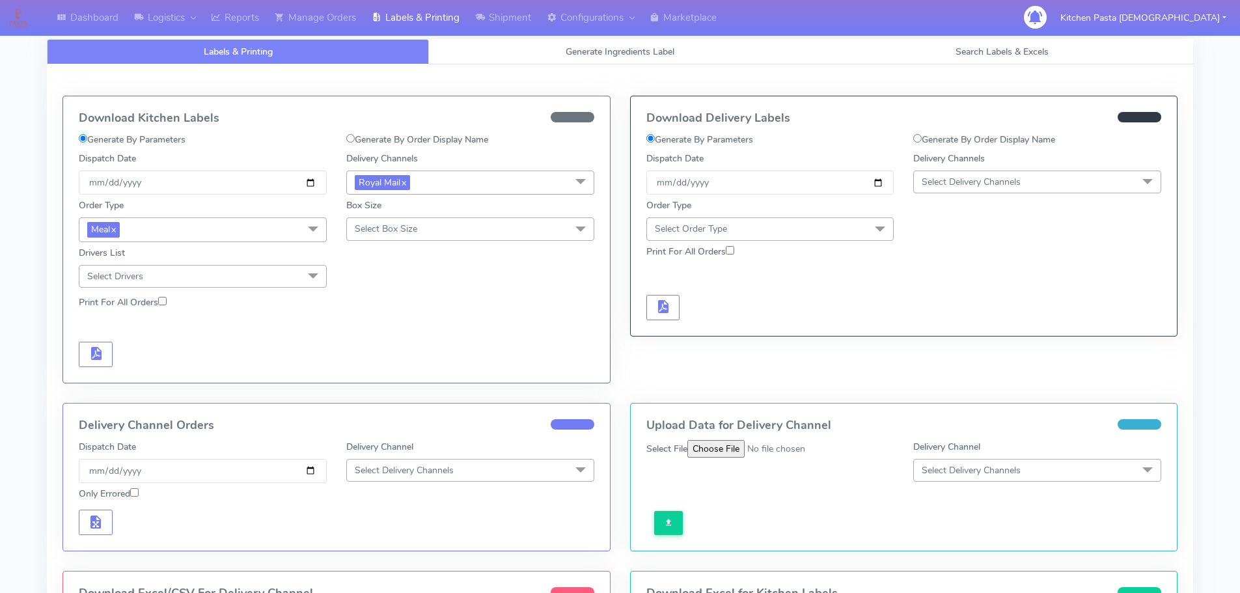
click at [413, 238] on span "Select Box Size" at bounding box center [470, 228] width 248 height 23
click at [378, 380] on div "Mega" at bounding box center [471, 376] width 234 height 14
click at [107, 360] on button "button" at bounding box center [96, 354] width 34 height 25
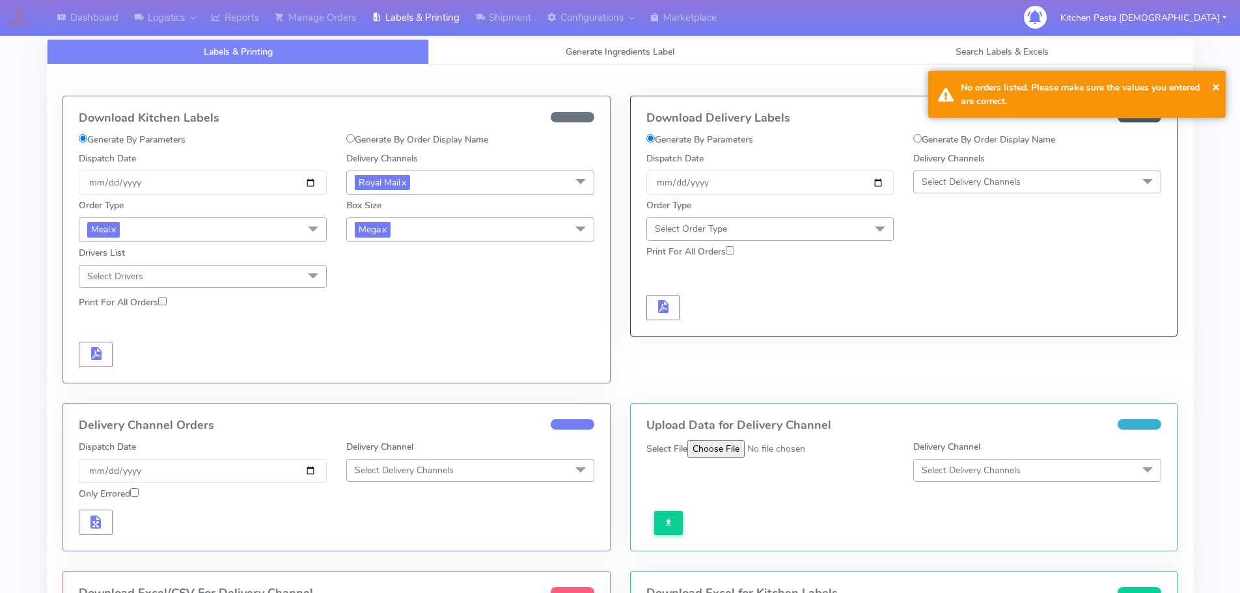
click at [434, 219] on span "Mega x" at bounding box center [470, 229] width 248 height 24
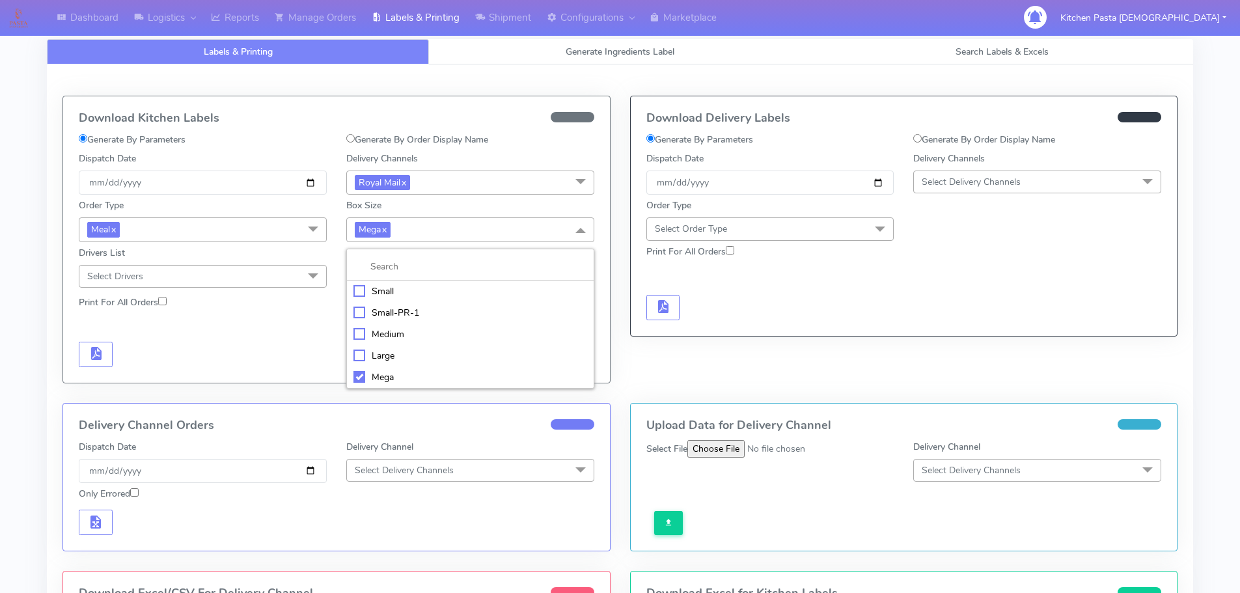
drag, startPoint x: 393, startPoint y: 355, endPoint x: 370, endPoint y: 354, distance: 22.1
click at [393, 354] on div "Large" at bounding box center [471, 356] width 234 height 14
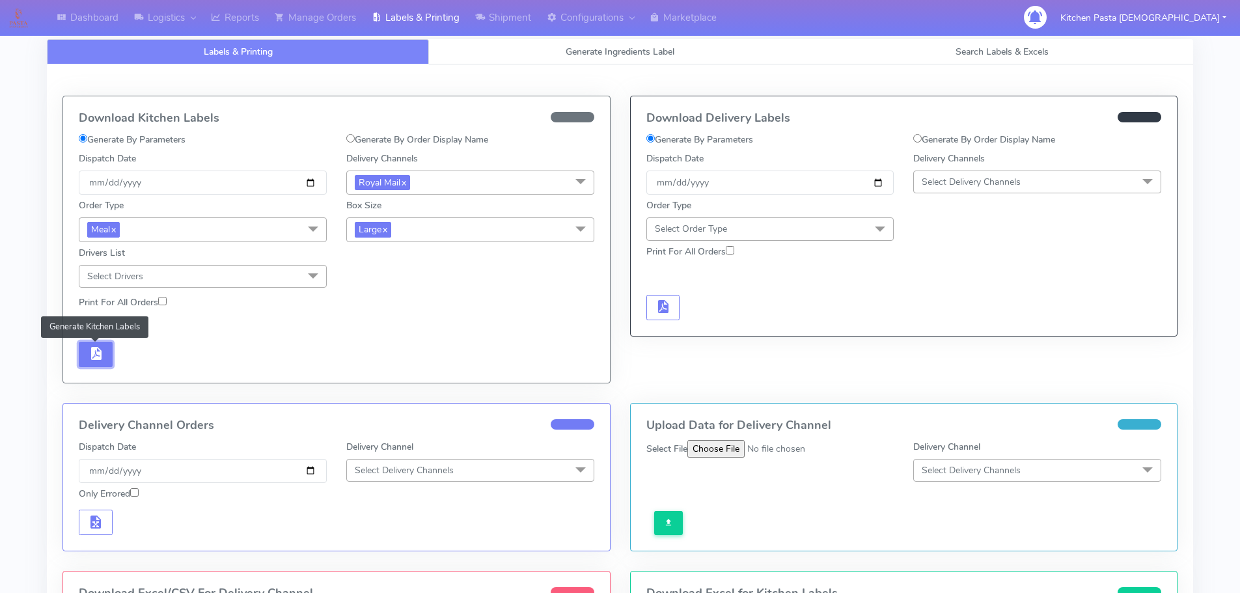
click at [100, 355] on span "button" at bounding box center [96, 356] width 16 height 12
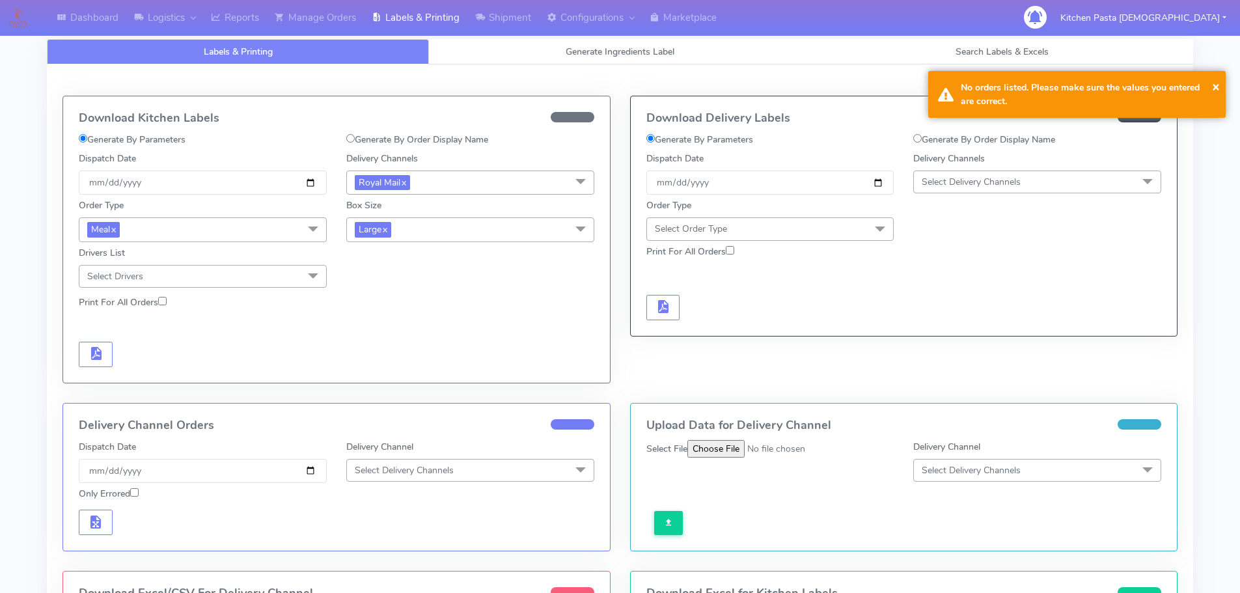
click at [439, 232] on span "Large x" at bounding box center [470, 229] width 248 height 24
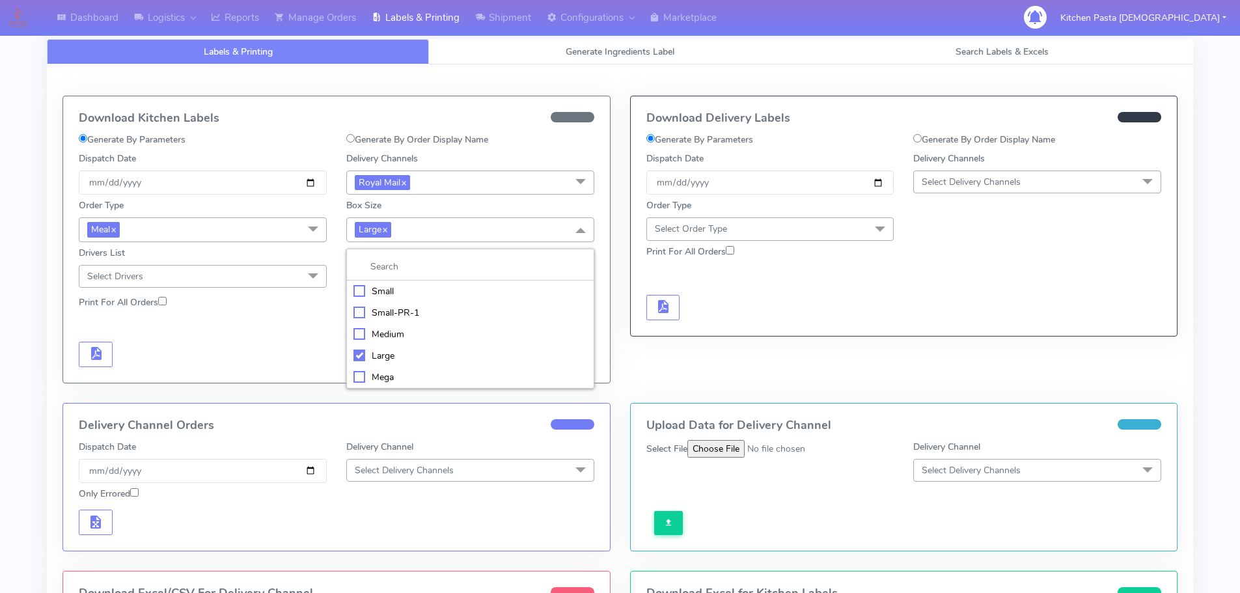
click at [397, 324] on li "Medium" at bounding box center [470, 334] width 247 height 21
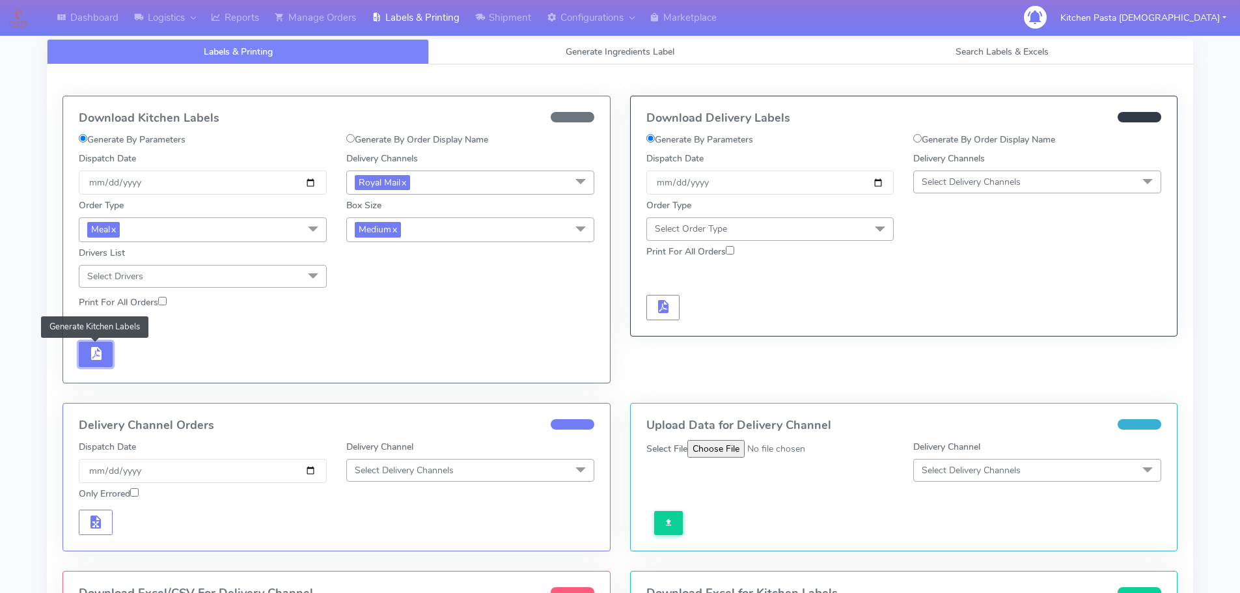
click at [92, 350] on span "button" at bounding box center [96, 356] width 16 height 12
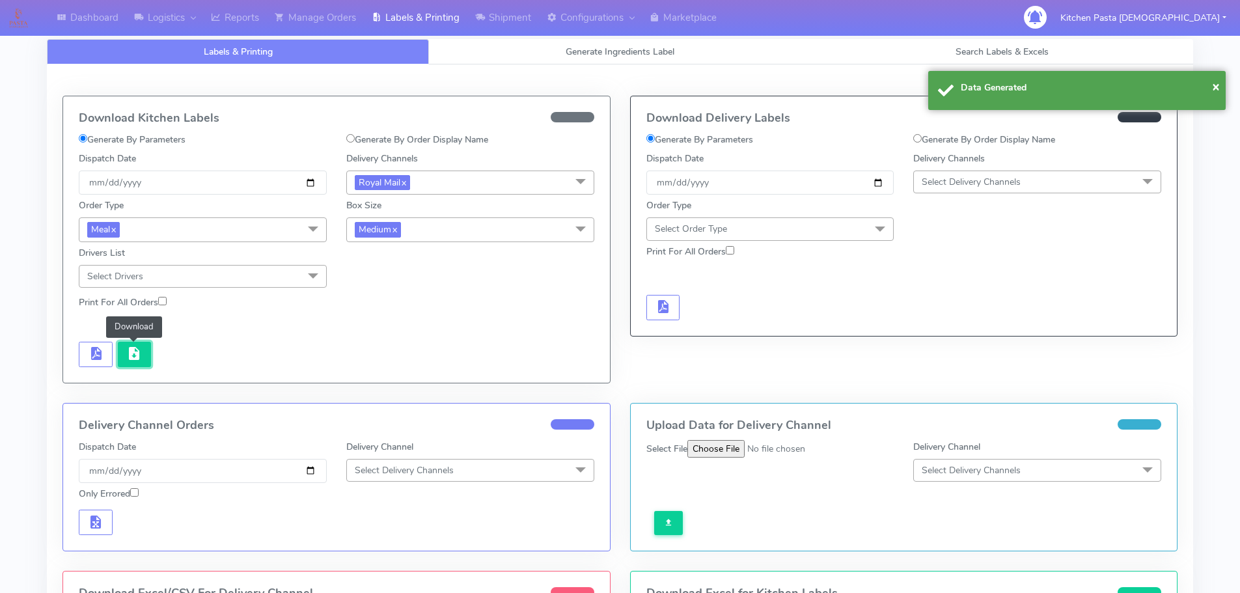
click at [126, 357] on span "button" at bounding box center [134, 356] width 16 height 12
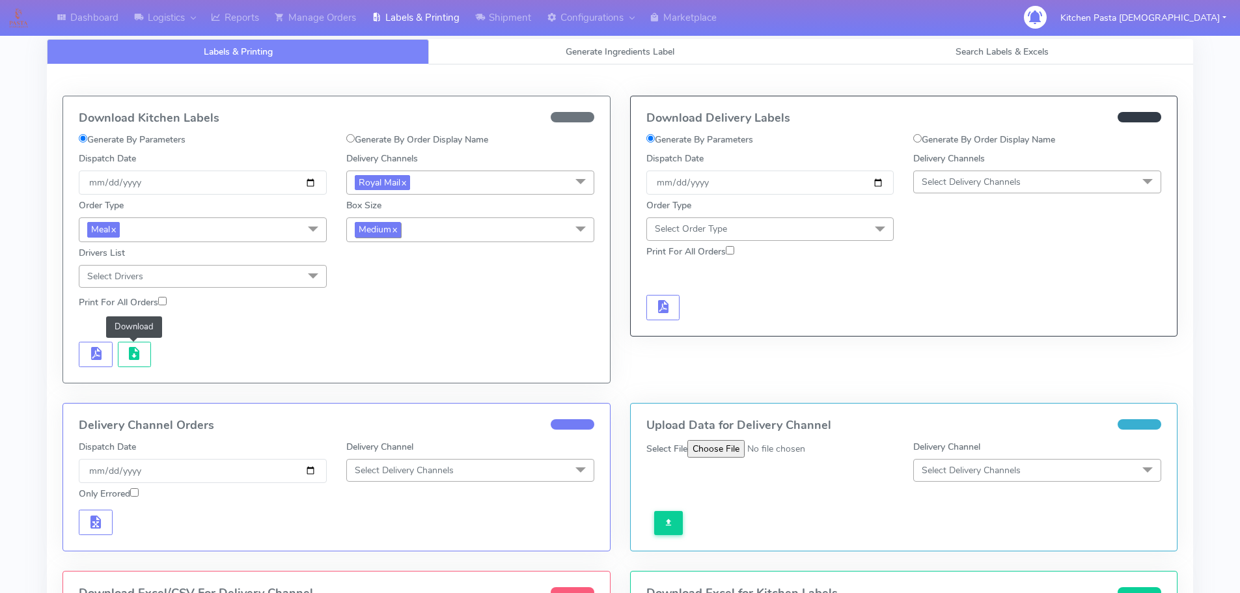
drag, startPoint x: 383, startPoint y: 226, endPoint x: 385, endPoint y: 236, distance: 10.5
click at [385, 227] on span "Medium x" at bounding box center [378, 229] width 46 height 15
click at [404, 298] on div "Small" at bounding box center [471, 292] width 234 height 14
click at [88, 355] on span "button" at bounding box center [96, 356] width 16 height 12
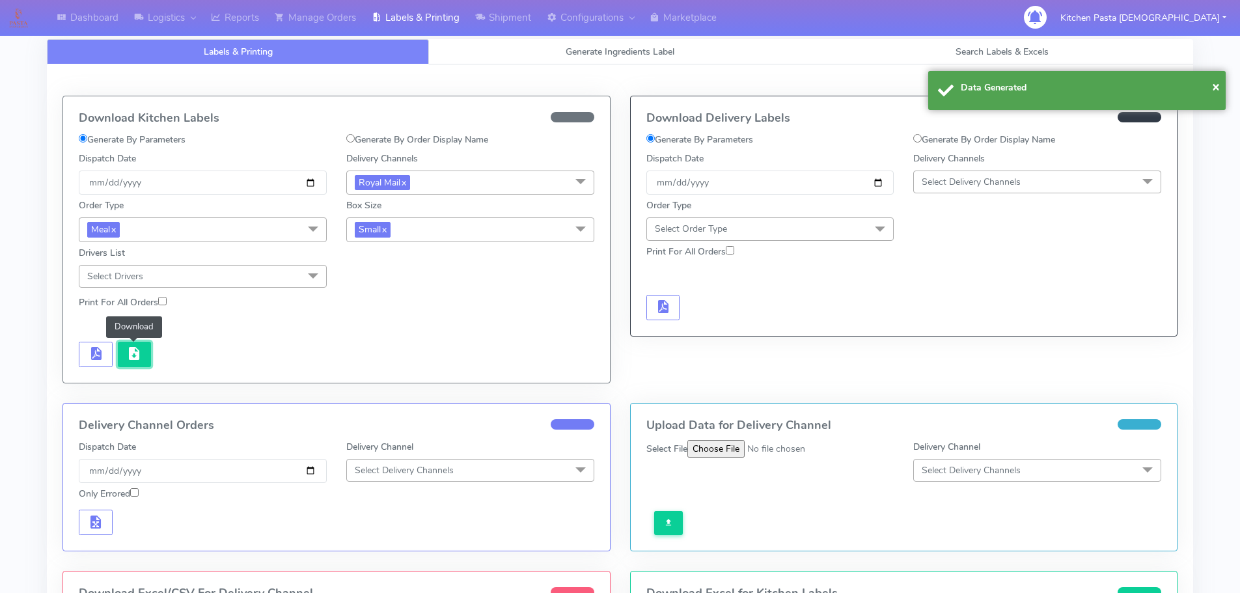
click at [125, 355] on button "button" at bounding box center [135, 354] width 34 height 25
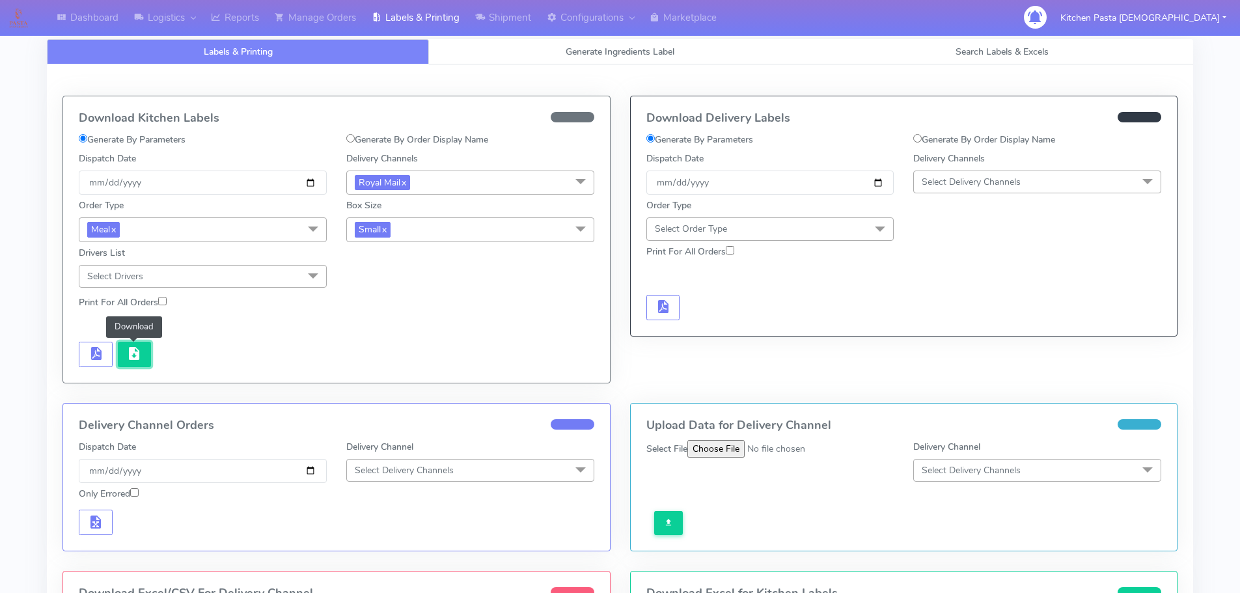
click at [133, 364] on button "button" at bounding box center [135, 354] width 34 height 25
click at [181, 18] on link "Logistics" at bounding box center [164, 18] width 77 height 36
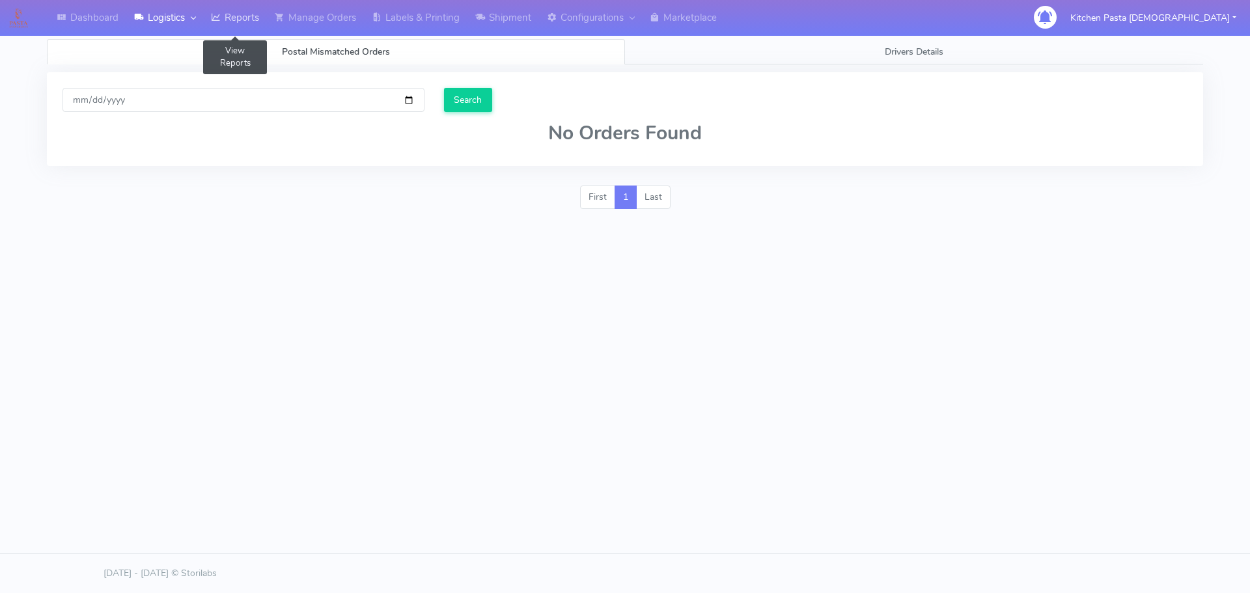
click at [262, 27] on link "Reports" at bounding box center [235, 18] width 64 height 36
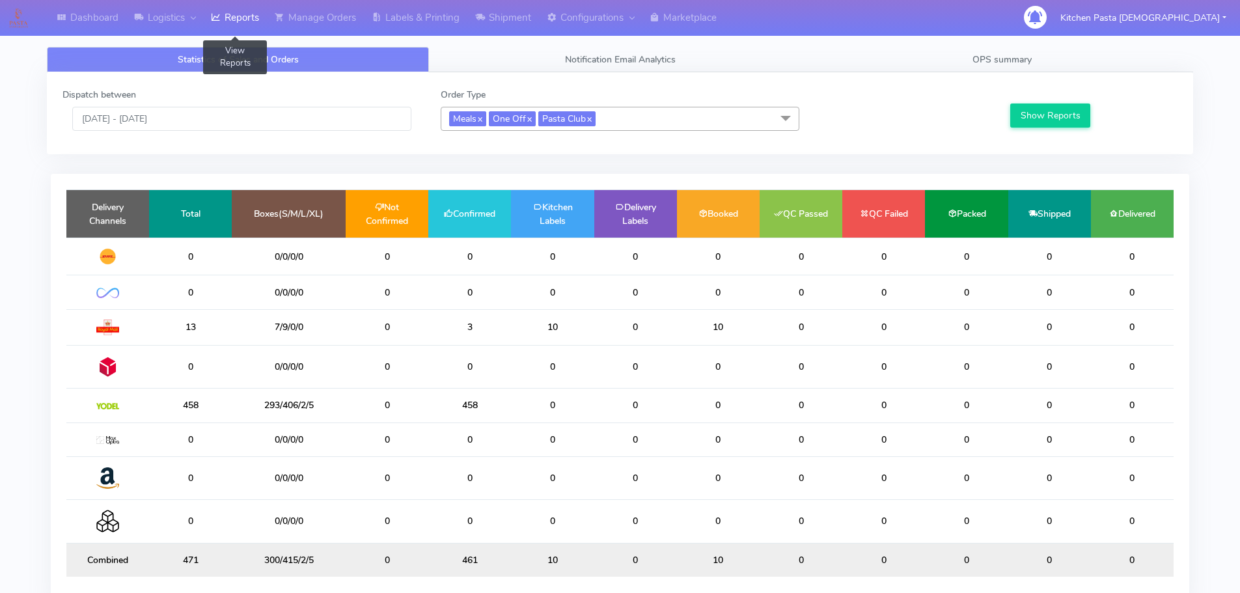
click at [255, 25] on link "Reports" at bounding box center [235, 18] width 64 height 36
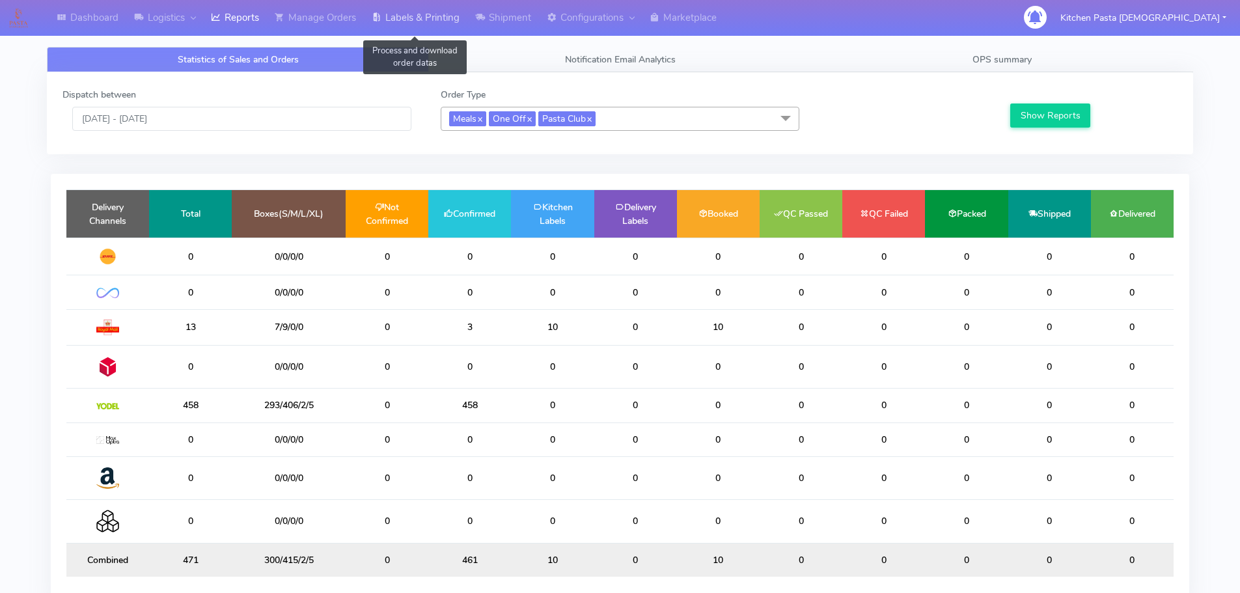
click at [429, 25] on link "Labels & Printing" at bounding box center [416, 18] width 104 height 36
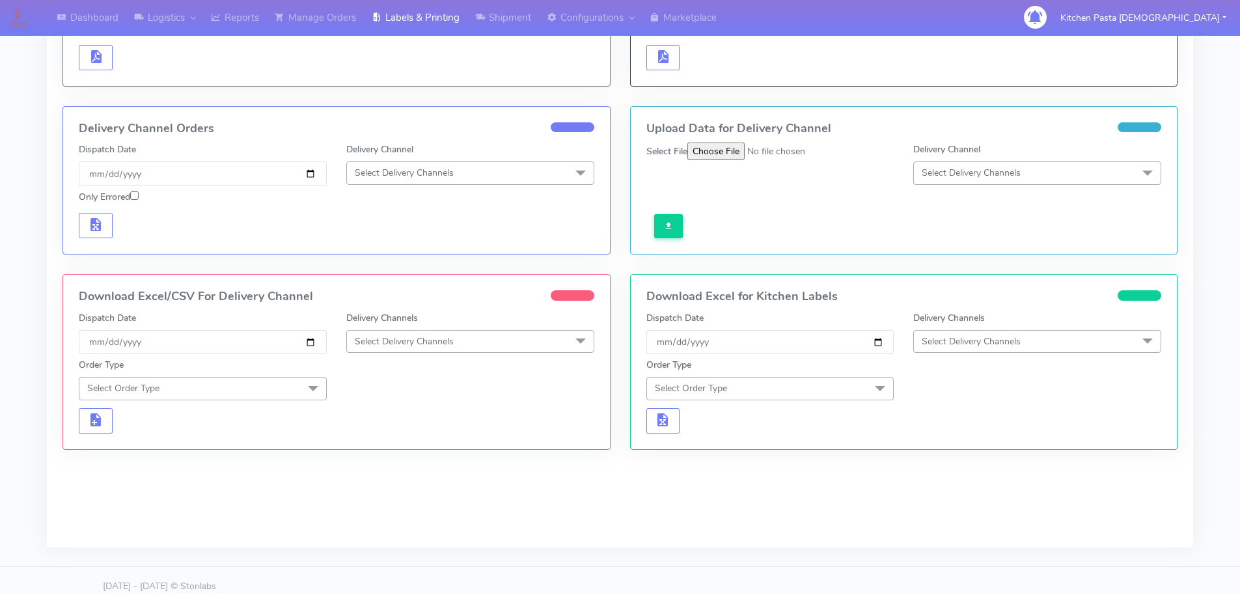
scroll to position [263, 0]
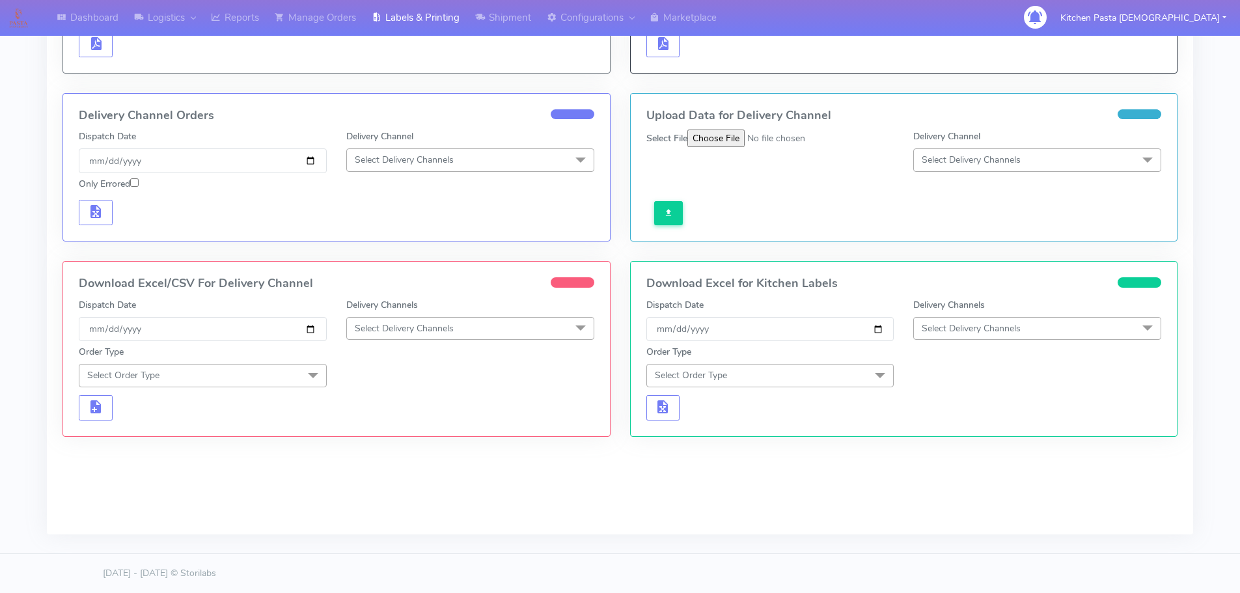
click at [460, 337] on span "Select Delivery Channels" at bounding box center [470, 328] width 248 height 23
click at [374, 490] on div "MaxOptra" at bounding box center [471, 497] width 234 height 14
click at [397, 329] on span "MaxOptra x" at bounding box center [382, 329] width 54 height 15
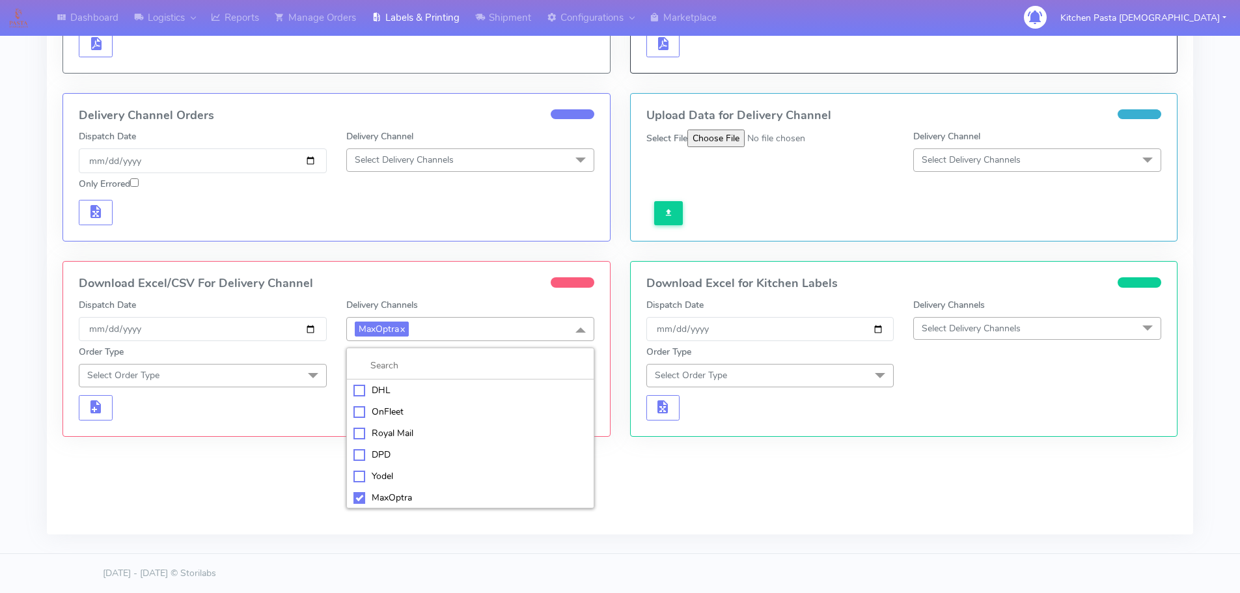
click at [397, 428] on div "Royal Mail" at bounding box center [471, 433] width 234 height 14
click at [247, 372] on span "Select Order Type" at bounding box center [203, 375] width 248 height 23
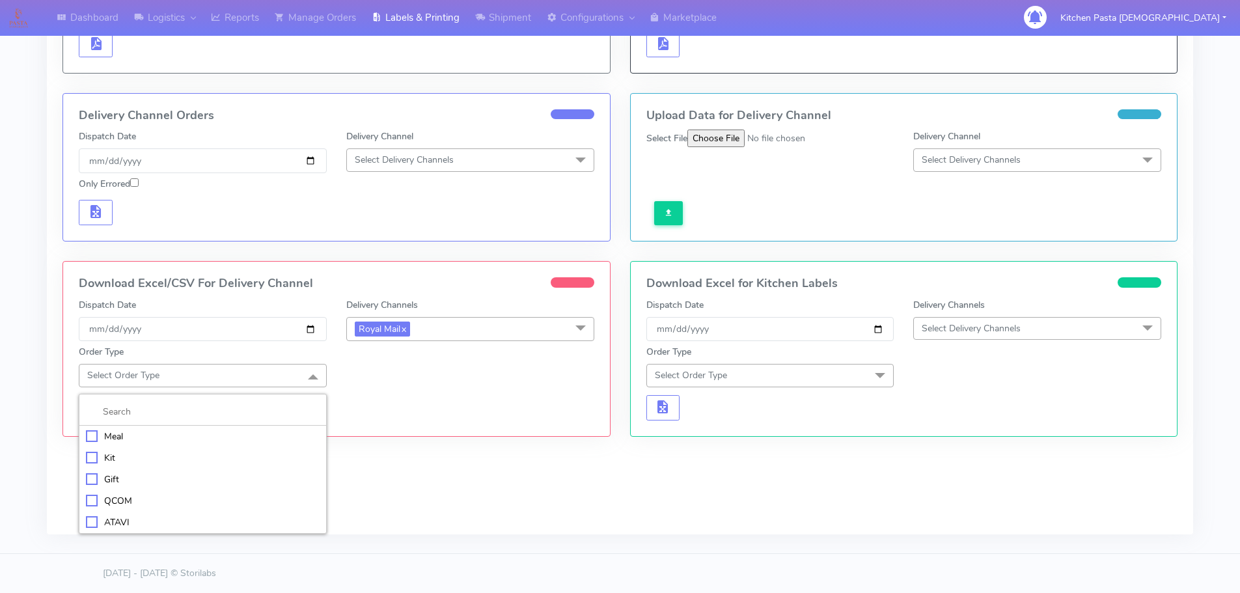
click at [164, 428] on li "Meal" at bounding box center [202, 436] width 247 height 21
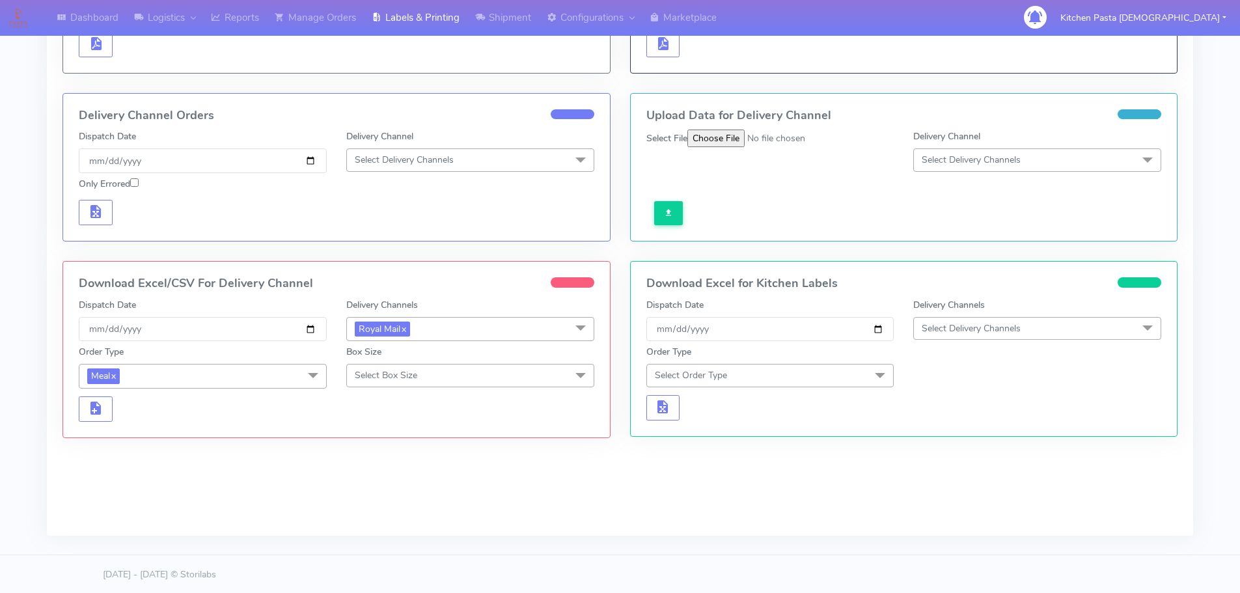
click at [426, 368] on span "Select Box Size" at bounding box center [470, 375] width 248 height 23
drag, startPoint x: 401, startPoint y: 475, endPoint x: 262, endPoint y: 475, distance: 139.3
click at [400, 475] on div "Medium" at bounding box center [471, 480] width 234 height 14
click at [87, 404] on button "button" at bounding box center [96, 409] width 34 height 25
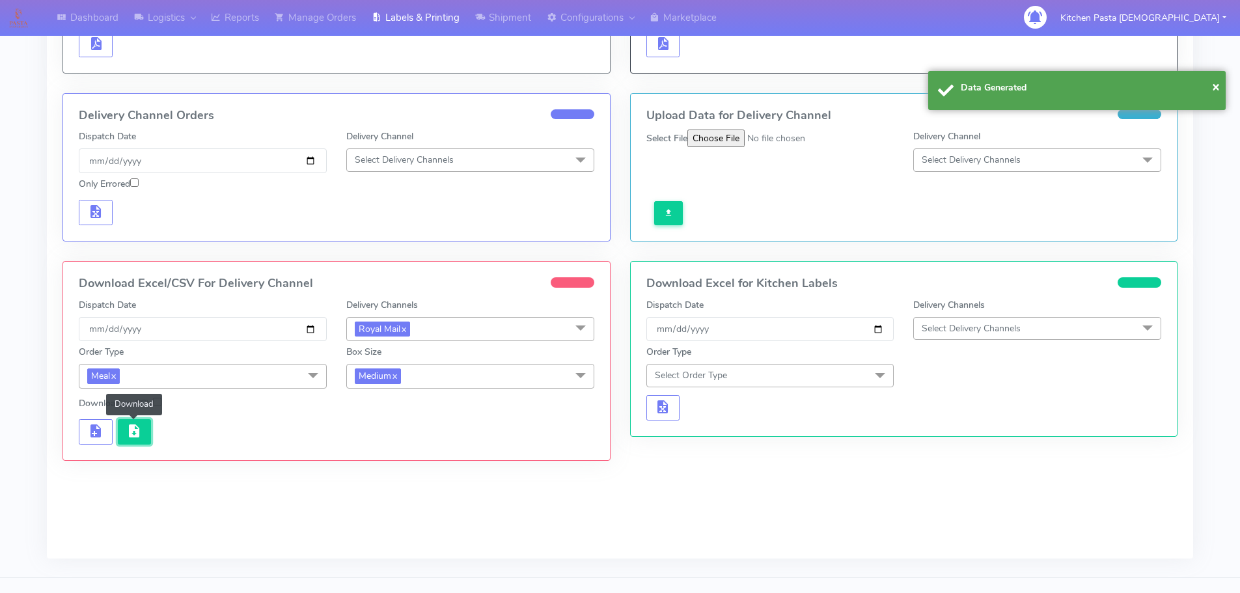
click at [122, 421] on button "button" at bounding box center [135, 431] width 34 height 25
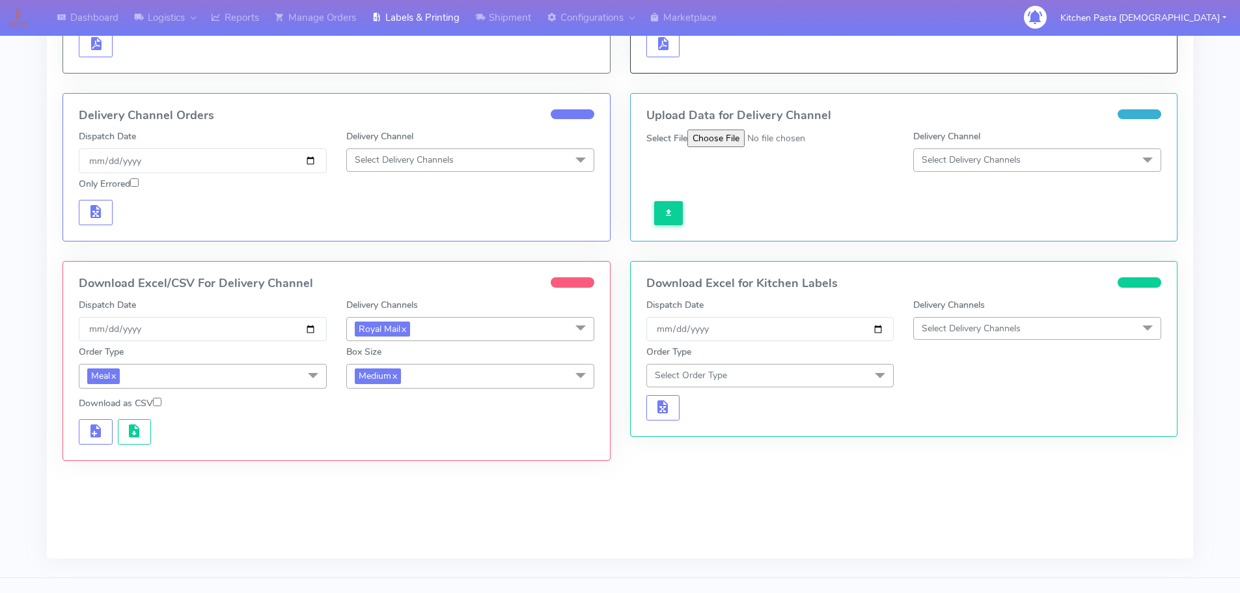
click at [382, 365] on span "Medium x" at bounding box center [470, 376] width 248 height 24
click at [411, 436] on div "Small" at bounding box center [471, 438] width 234 height 14
click at [79, 430] on button "button" at bounding box center [96, 431] width 34 height 25
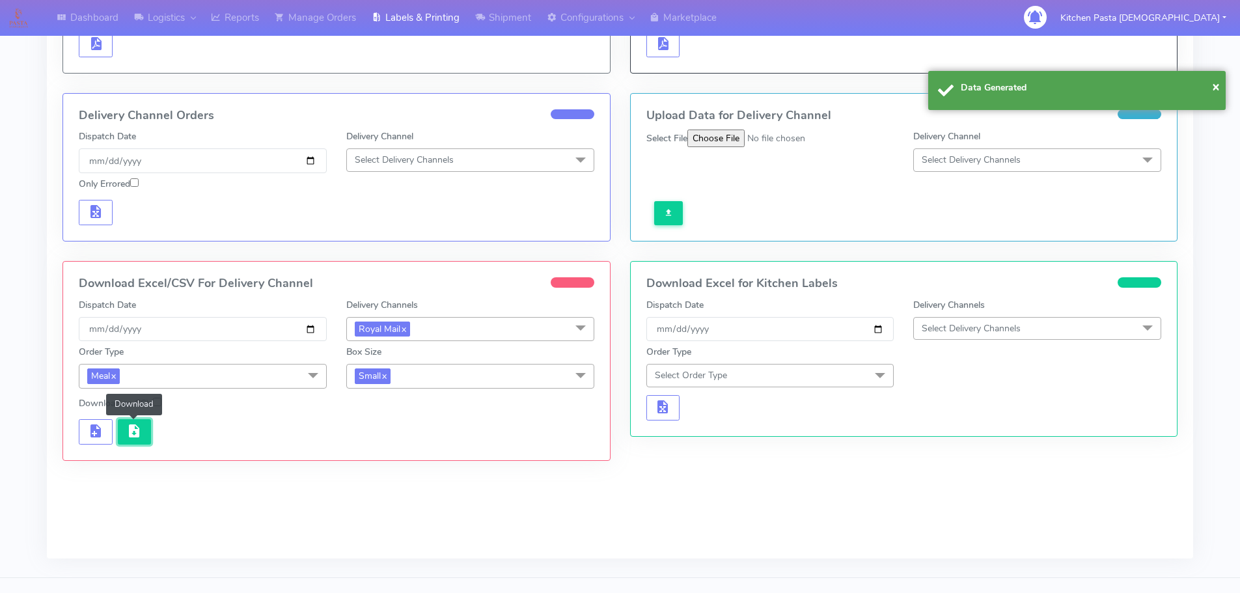
click at [132, 432] on span "button" at bounding box center [134, 434] width 16 height 12
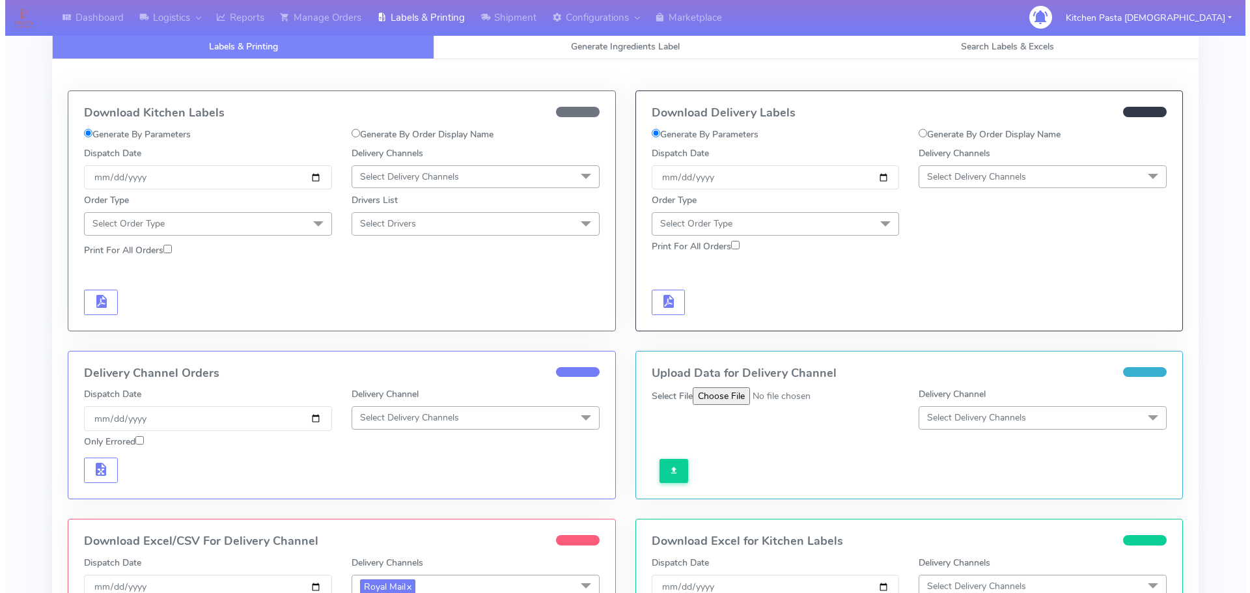
scroll to position [0, 0]
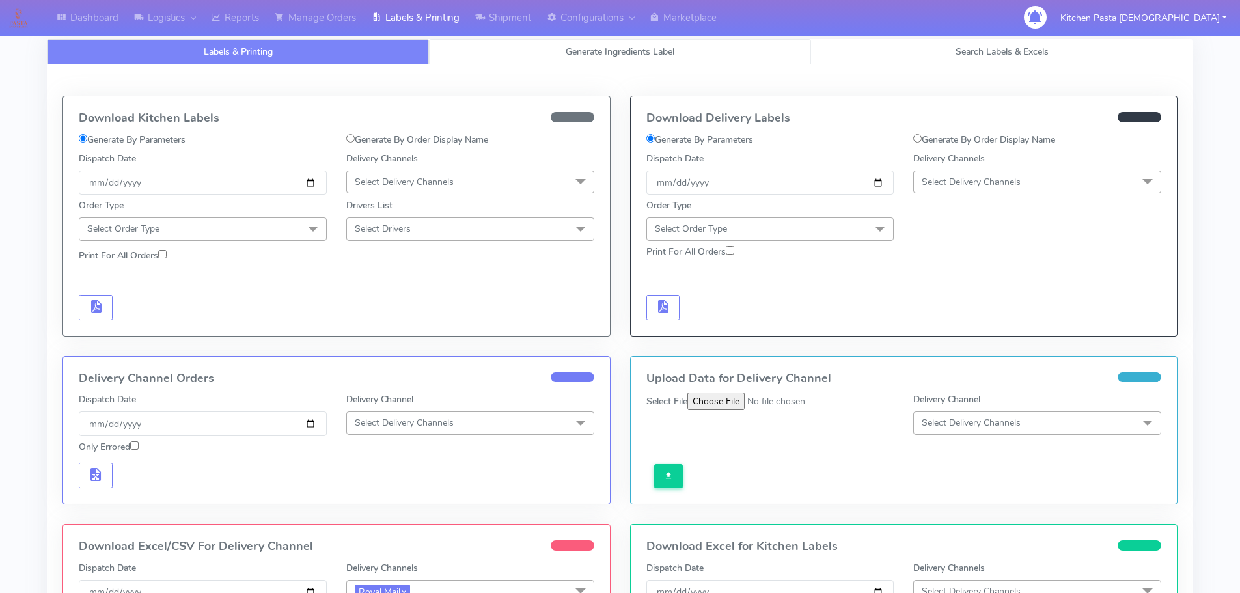
click at [499, 49] on link "Generate Ingredients Label" at bounding box center [620, 51] width 382 height 25
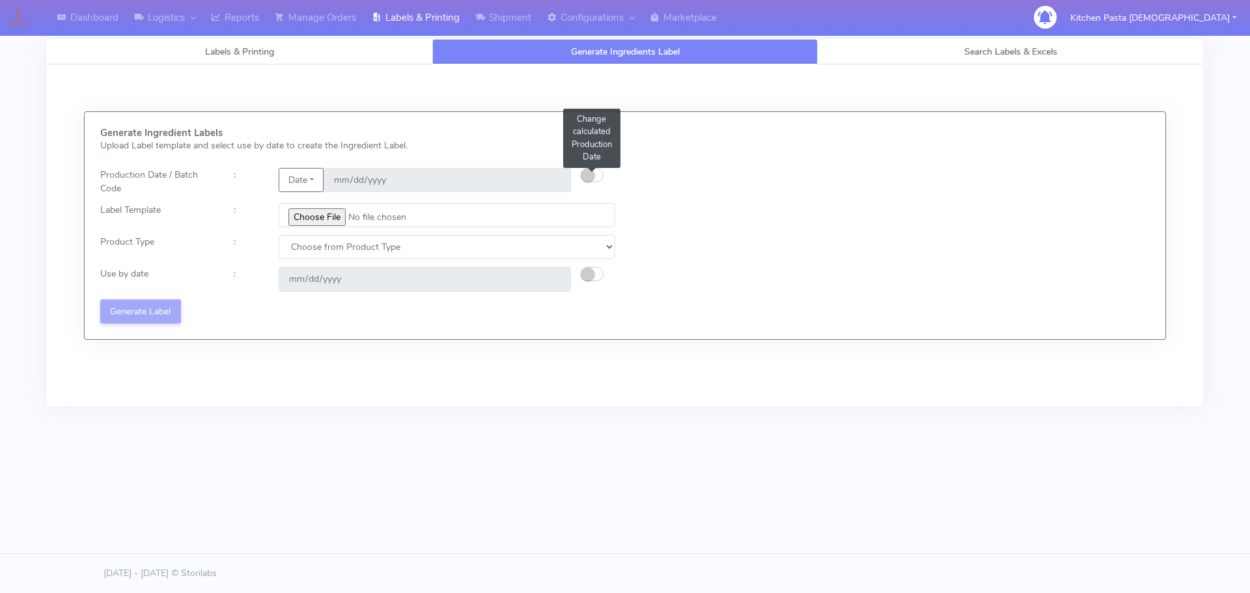
click at [589, 178] on small "button" at bounding box center [587, 175] width 13 height 13
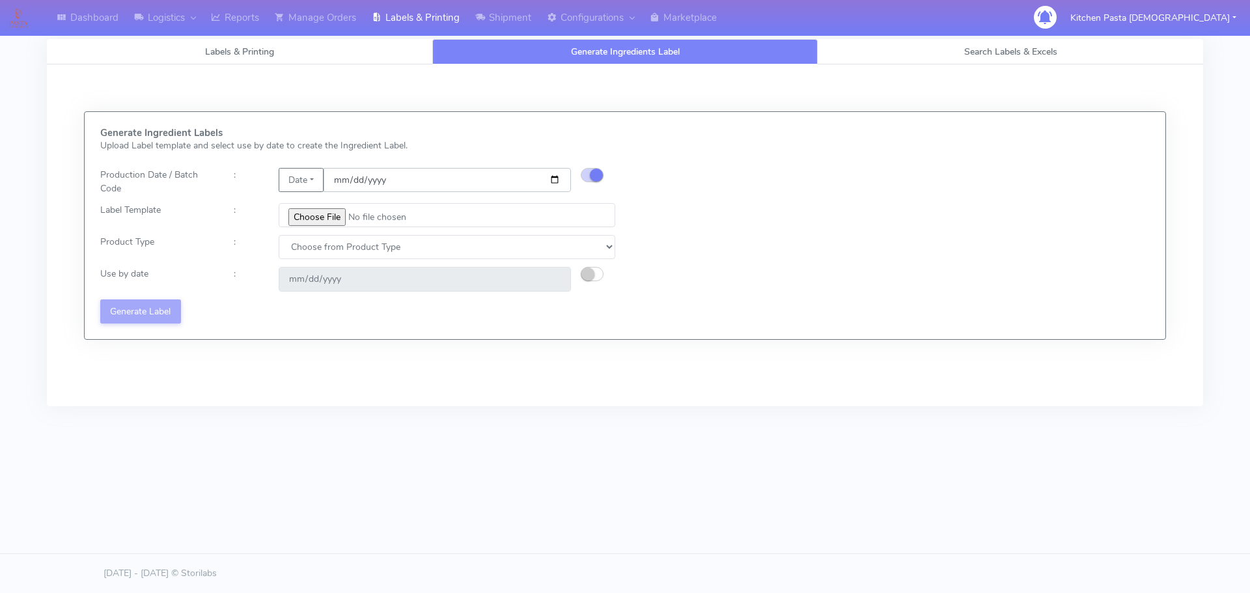
click at [551, 178] on input "[DATE]" at bounding box center [447, 180] width 247 height 24
type input "2025-09-12"
click at [320, 212] on input "file" at bounding box center [447, 215] width 337 height 24
type input "C:\fakepath\Pasta Evangelists Lobster crab and prawn ravioli dinner kit for 2 v…"
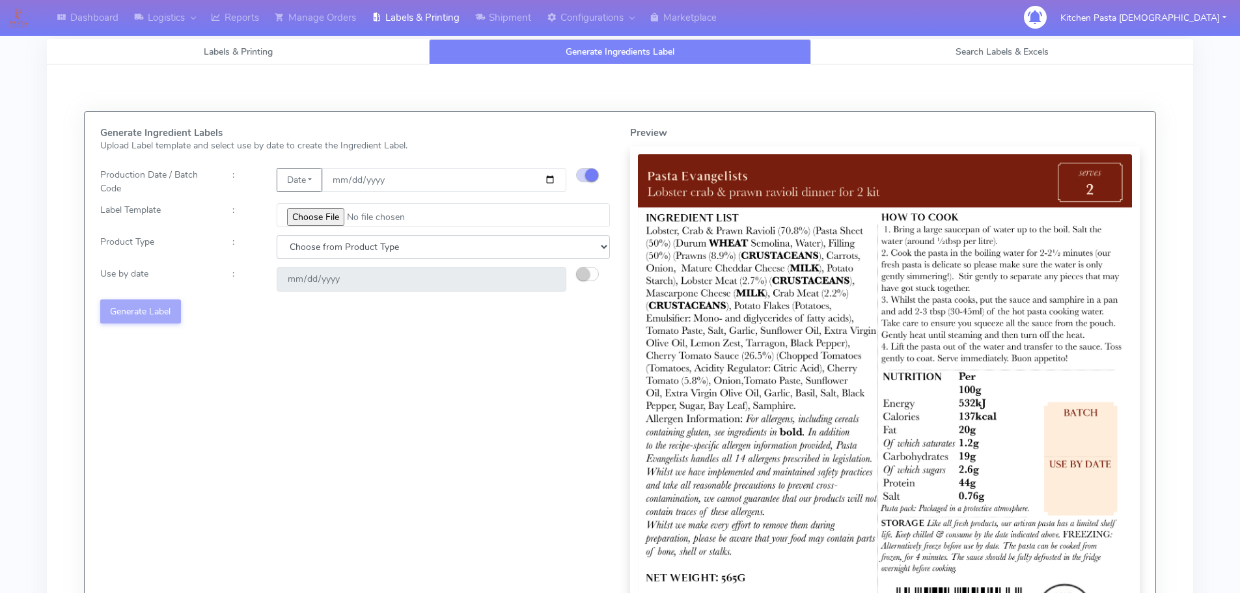
click at [305, 252] on select "Choose from Product Type ECOM ERETAIL CIRCULAR CIRC_DESERTS LASAGNE" at bounding box center [443, 247] width 333 height 24
select select "1"
click at [277, 235] on select "Choose from Product Type ECOM ERETAIL CIRCULAR CIRC_DESERTS LASAGNE" at bounding box center [443, 247] width 333 height 24
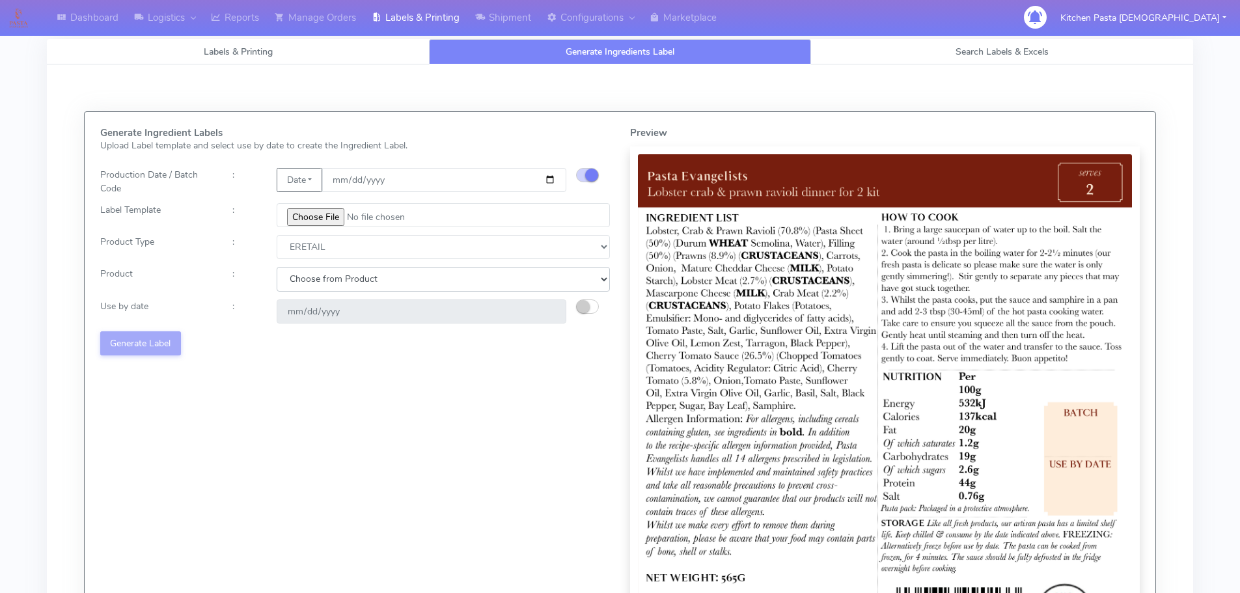
click at [321, 267] on select "Choose from Product PLAIN PASTA FILLED PASTA BUTTER (INTERNAL PRODUCTION) BUTTE…" at bounding box center [443, 279] width 333 height 24
select select "0"
click at [277, 267] on select "Choose from Product PLAIN PASTA FILLED PASTA BUTTER (INTERNAL PRODUCTION) BUTTE…" at bounding box center [443, 279] width 333 height 24
type input "2025-09-19"
click at [162, 333] on button "Generate Label" at bounding box center [140, 343] width 81 height 24
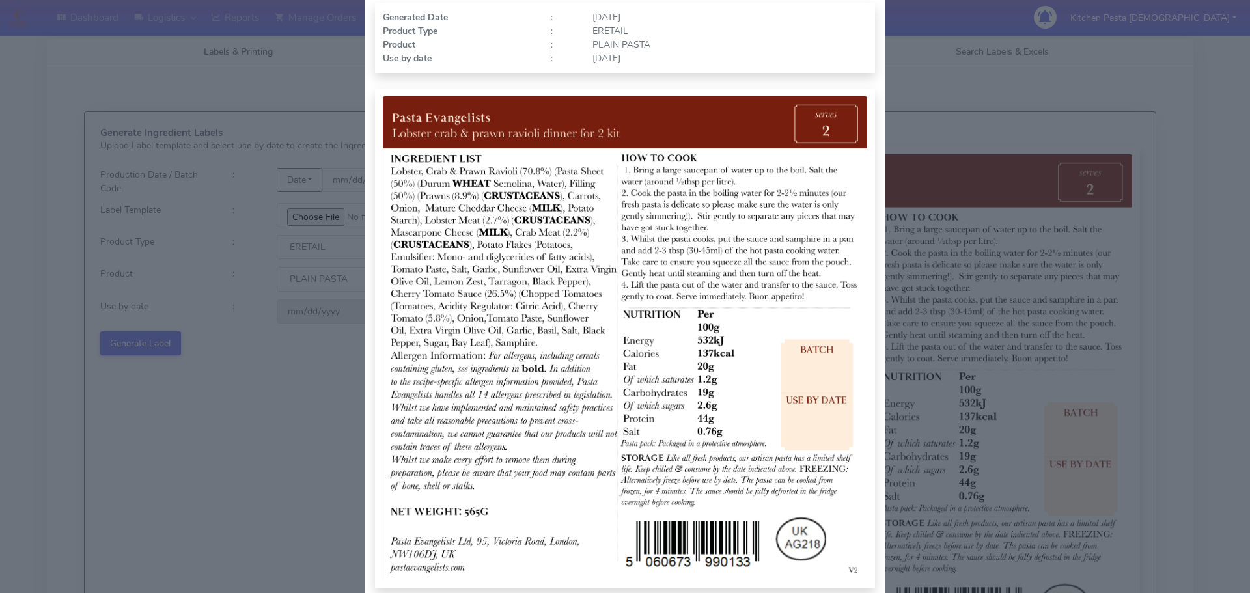
scroll to position [135, 0]
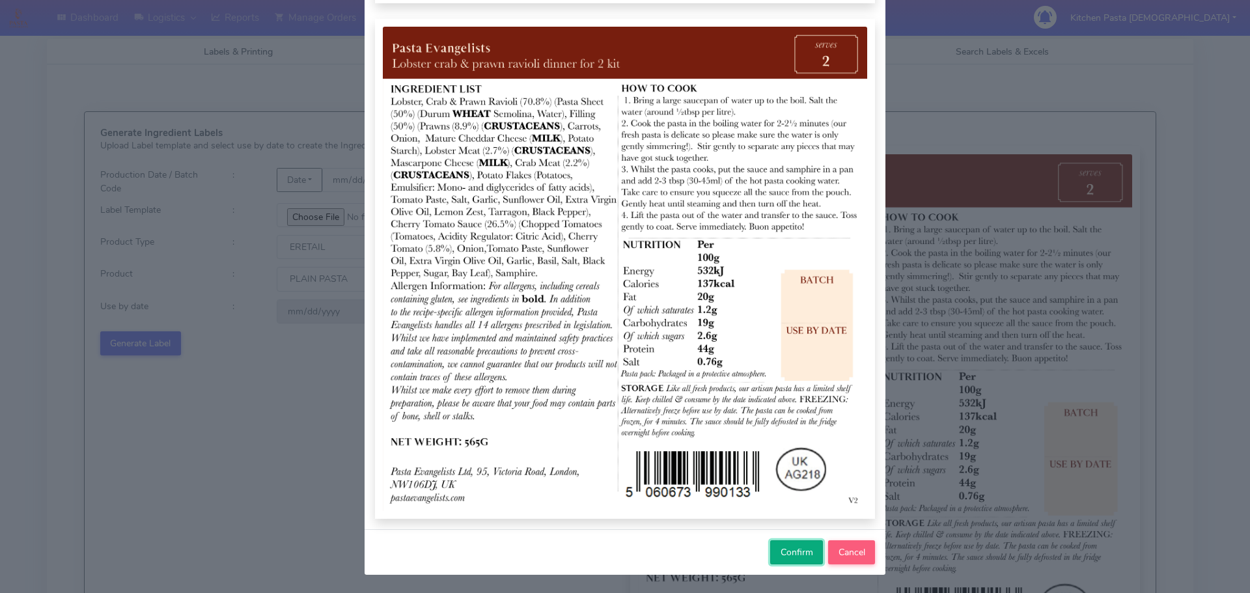
click at [792, 550] on span "Confirm" at bounding box center [797, 552] width 33 height 12
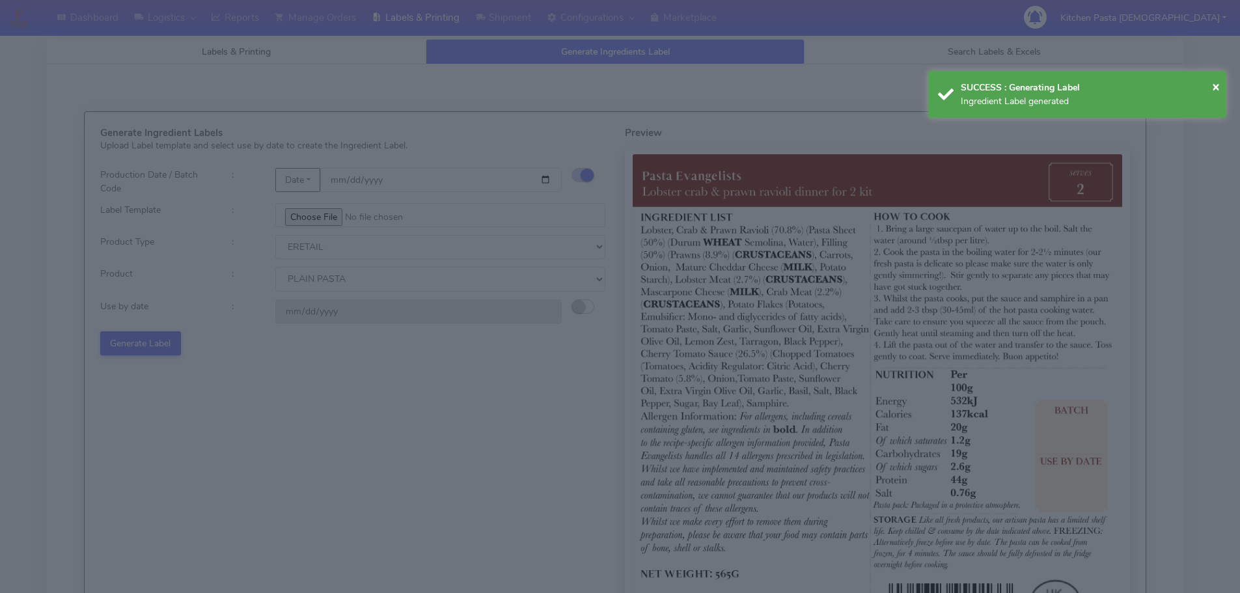
select select
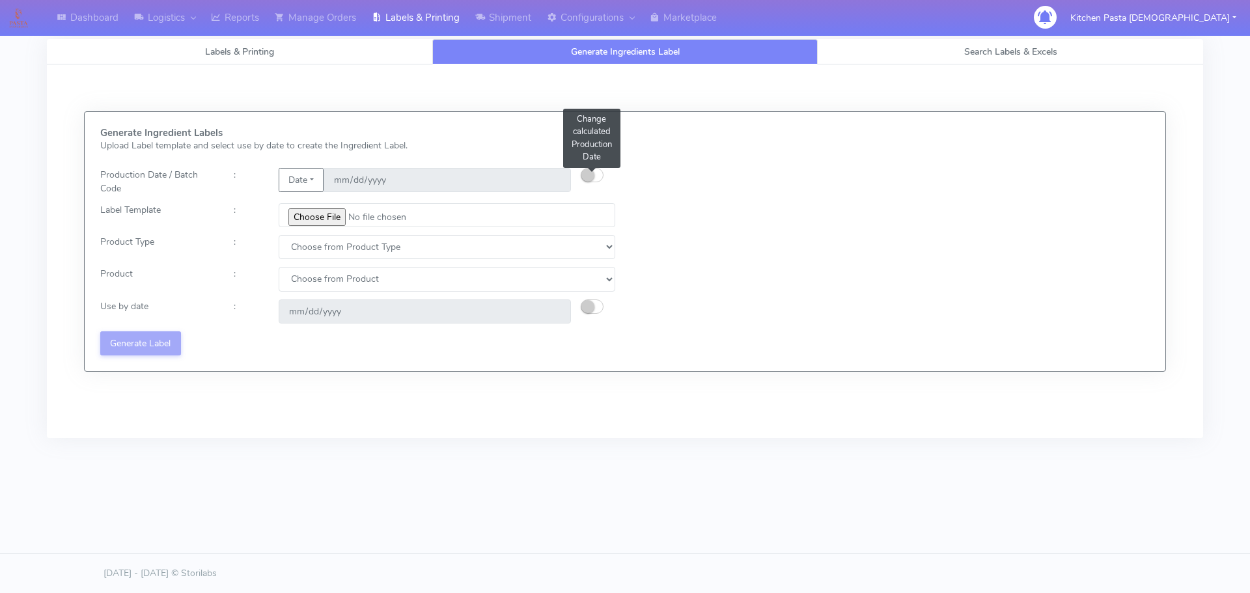
drag, startPoint x: 590, startPoint y: 171, endPoint x: 678, endPoint y: 64, distance: 138.7
click at [590, 171] on small "button" at bounding box center [587, 175] width 13 height 13
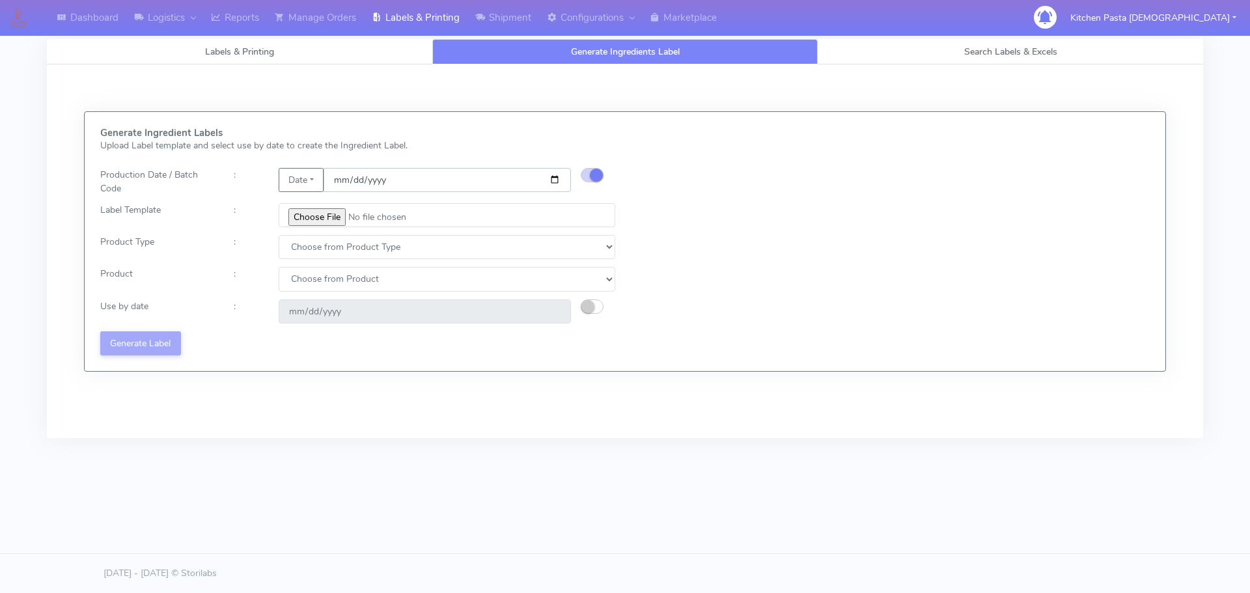
click at [555, 178] on input "date" at bounding box center [447, 180] width 247 height 24
type input "2025-09-12"
type input "2025-09-19"
click at [319, 221] on input "file" at bounding box center [447, 215] width 337 height 24
type input "C:\fakepath\Pasta Evangelists spicy 'nduja mafaldine kit for 2 v5.jpg"
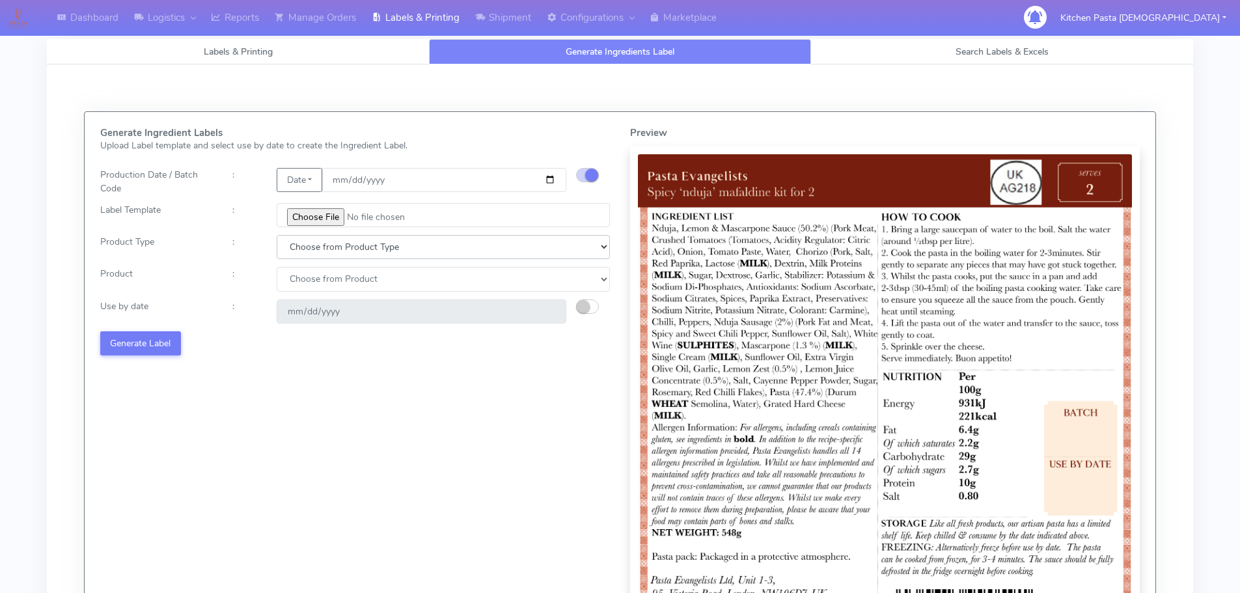
click at [348, 242] on select "Choose from Product Type ECOM ERETAIL CIRCULAR CIRC_DESERTS LASAGNE" at bounding box center [443, 247] width 333 height 24
select select "1"
click at [277, 235] on select "Choose from Product Type ECOM ERETAIL CIRCULAR CIRC_DESERTS LASAGNE" at bounding box center [443, 247] width 333 height 24
click at [319, 289] on select "Choose from Product PLAIN PASTA FILLED PASTA BUTTER (INTERNAL PRODUCTION) BUTTE…" at bounding box center [443, 279] width 333 height 24
select select "0"
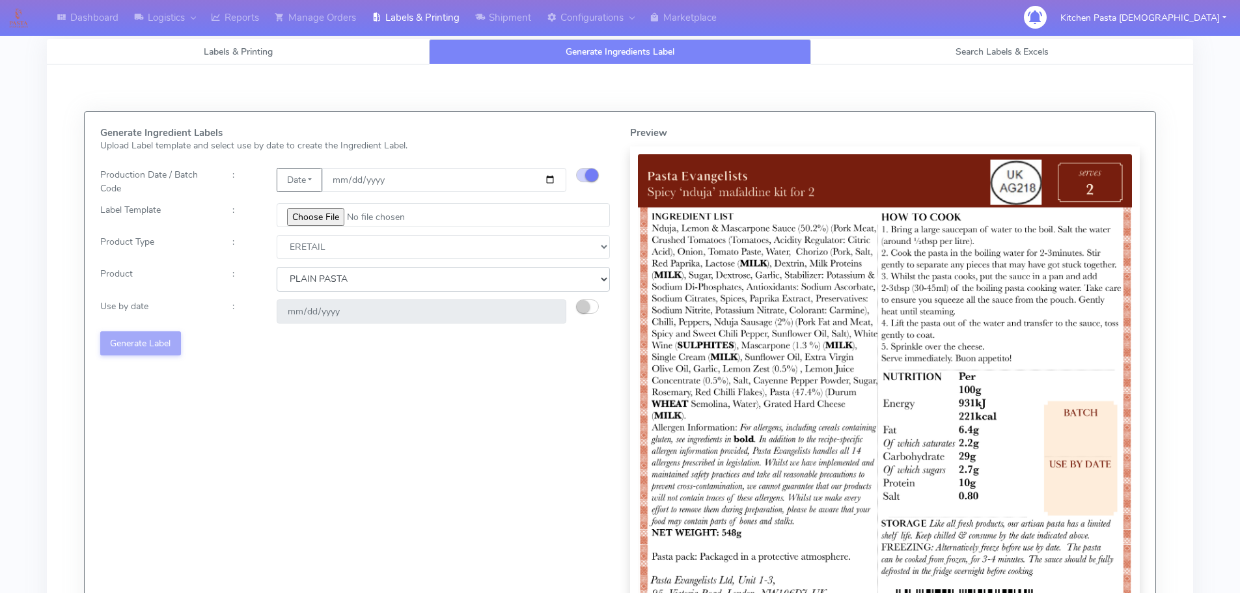
click at [277, 267] on select "Choose from Product PLAIN PASTA FILLED PASTA BUTTER (INTERNAL PRODUCTION) BUTTE…" at bounding box center [443, 279] width 333 height 24
click at [578, 303] on small "button" at bounding box center [583, 306] width 13 height 13
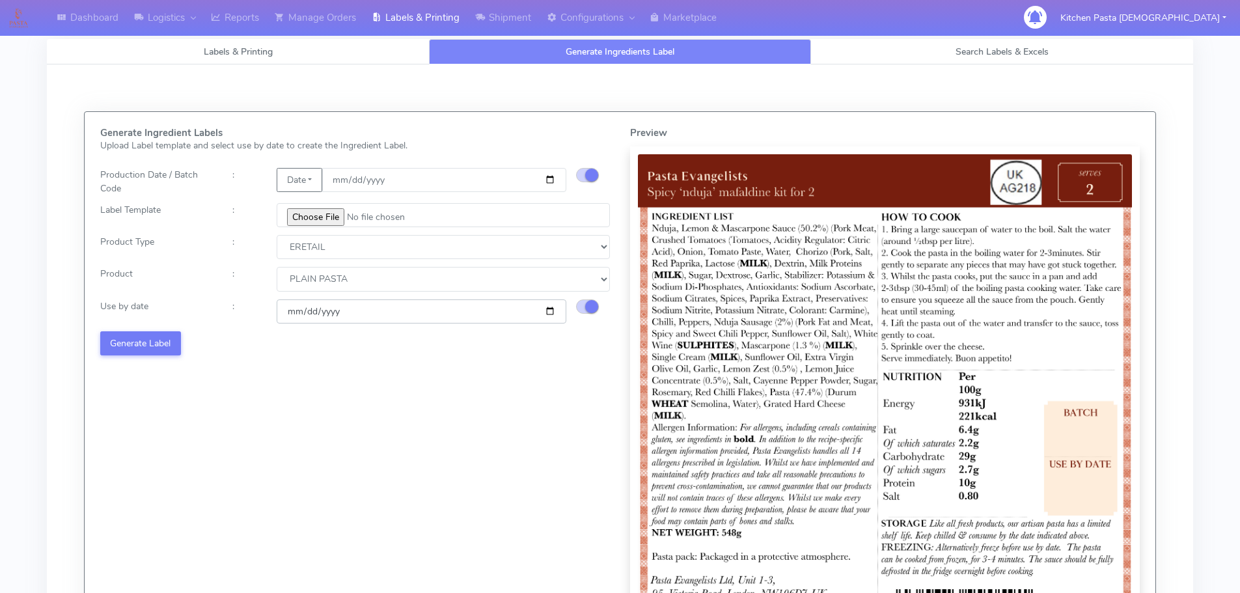
click at [551, 313] on input "2025-09-19" at bounding box center [422, 311] width 290 height 24
type input "2025-09-24"
click at [156, 345] on button "Generate Label" at bounding box center [140, 343] width 81 height 24
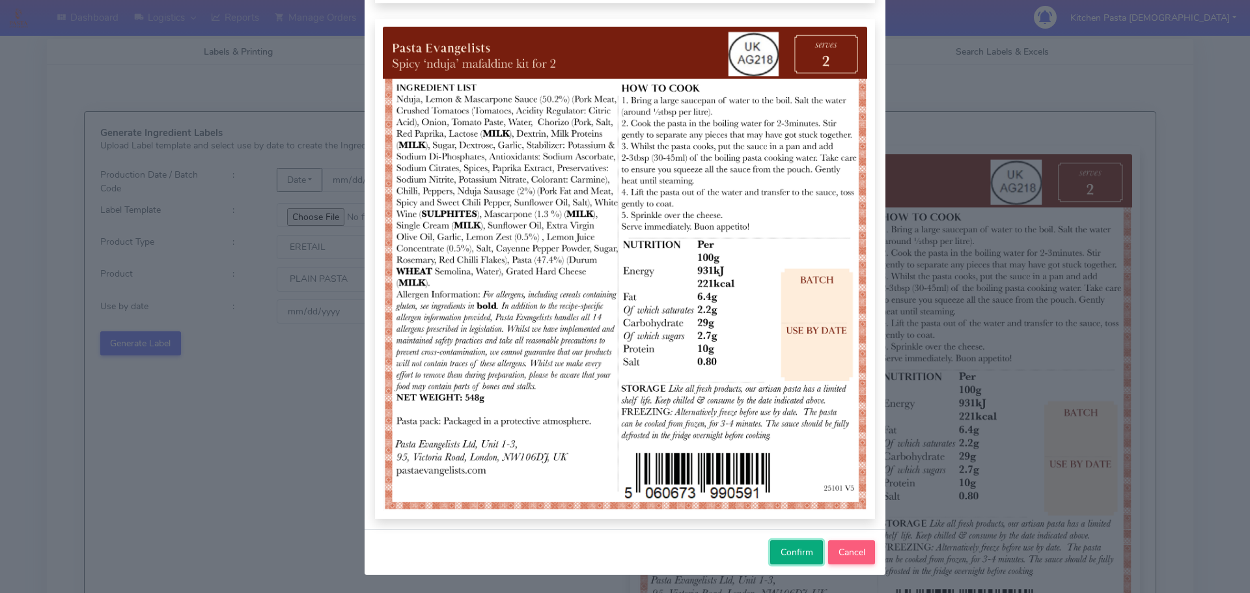
click at [796, 546] on button "Confirm" at bounding box center [796, 552] width 53 height 24
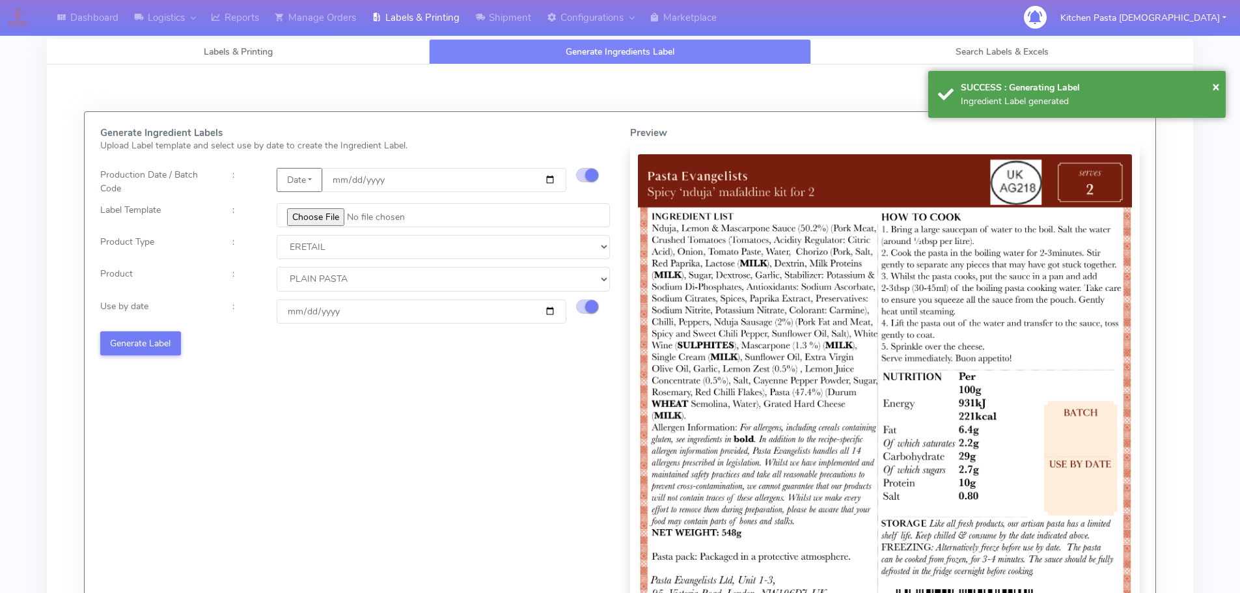
select select
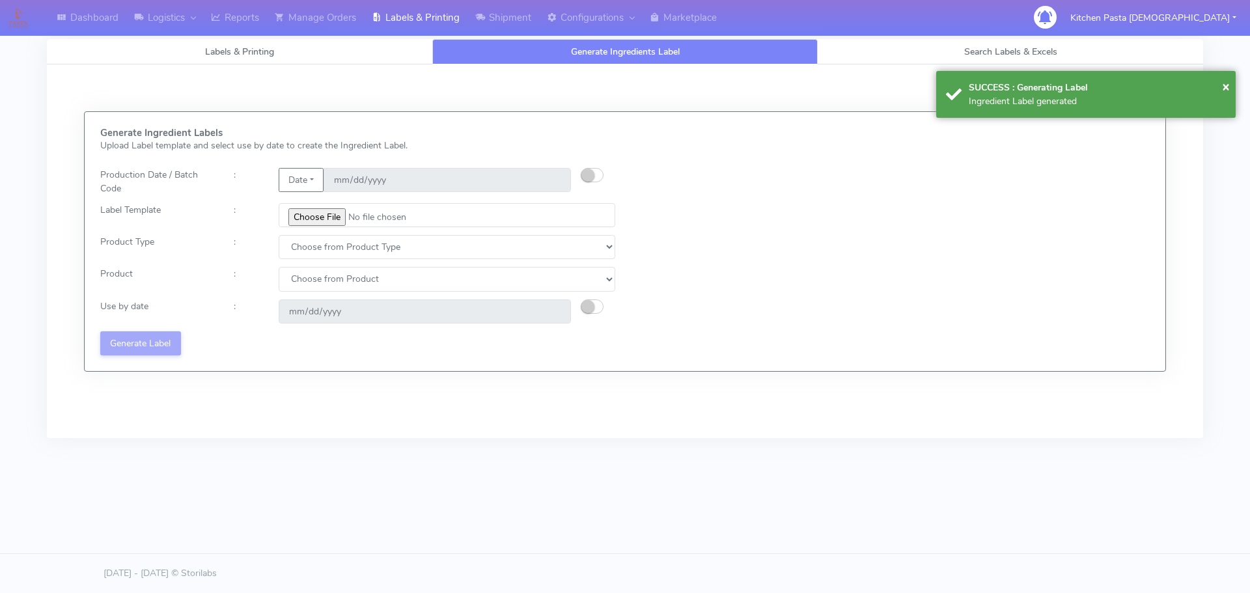
click at [594, 166] on div "Generate Ingredient Labels Upload Label template and select use by date to crea…" at bounding box center [358, 242] width 535 height 228
click at [587, 186] on div at bounding box center [603, 181] width 44 height 27
click at [592, 168] on button "button" at bounding box center [592, 175] width 23 height 14
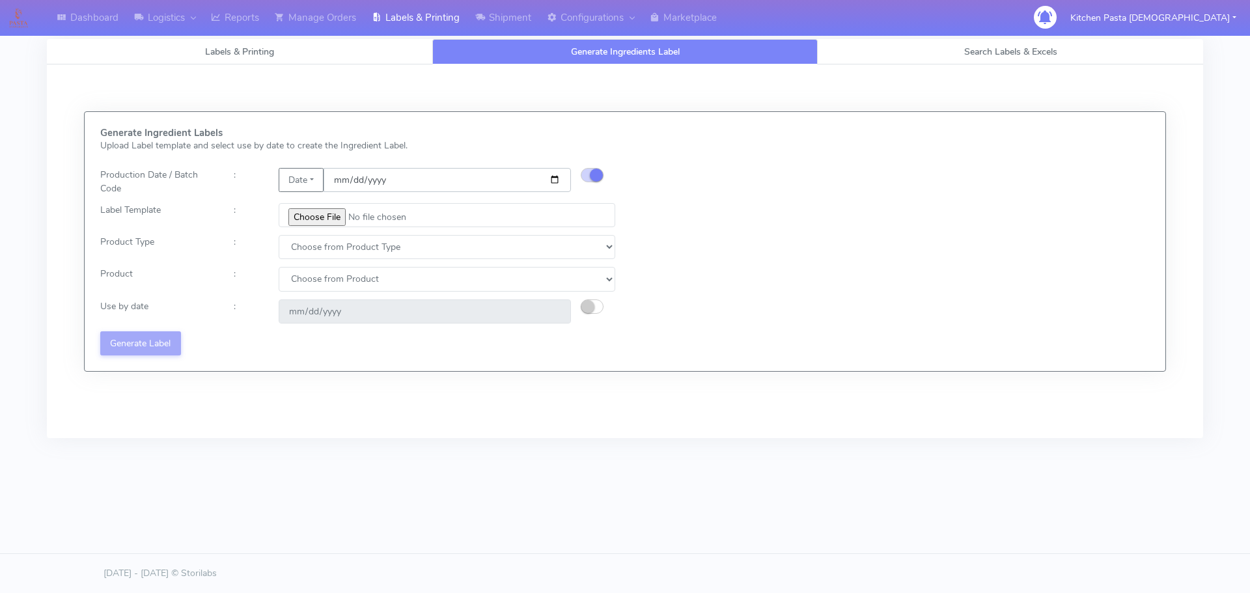
click at [555, 177] on input "date" at bounding box center [447, 180] width 247 height 24
type input "2025-09-12"
type input "2025-09-19"
click at [313, 214] on input "file" at bounding box center [447, 215] width 337 height 24
type input "C:\fakepath\Pasta Evangelists Carbonara Spaghetti dinner kit for 2 v4.jpg"
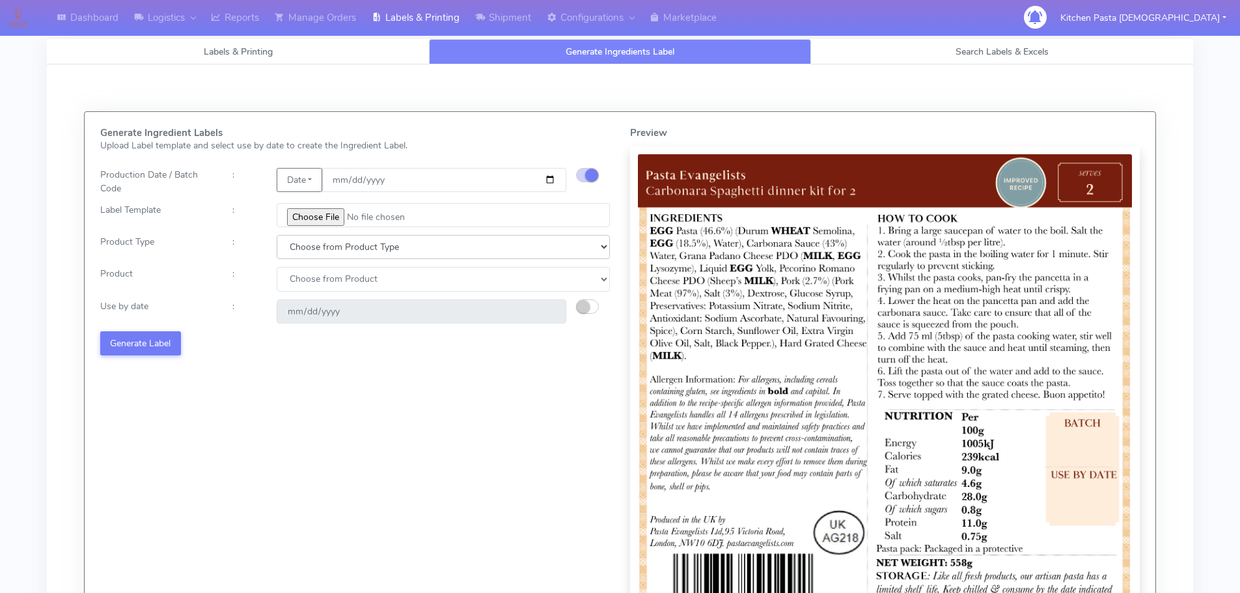
click at [339, 255] on select "Choose from Product Type ECOM ERETAIL CIRCULAR CIRC_DESERTS LASAGNE" at bounding box center [443, 247] width 333 height 24
select select "1"
click at [277, 235] on select "Choose from Product Type ECOM ERETAIL CIRCULAR CIRC_DESERTS LASAGNE" at bounding box center [443, 247] width 333 height 24
click at [326, 283] on select "Choose from Product PLAIN PASTA FILLED PASTA BUTTER (INTERNAL PRODUCTION) BUTTE…" at bounding box center [443, 279] width 333 height 24
select select "0"
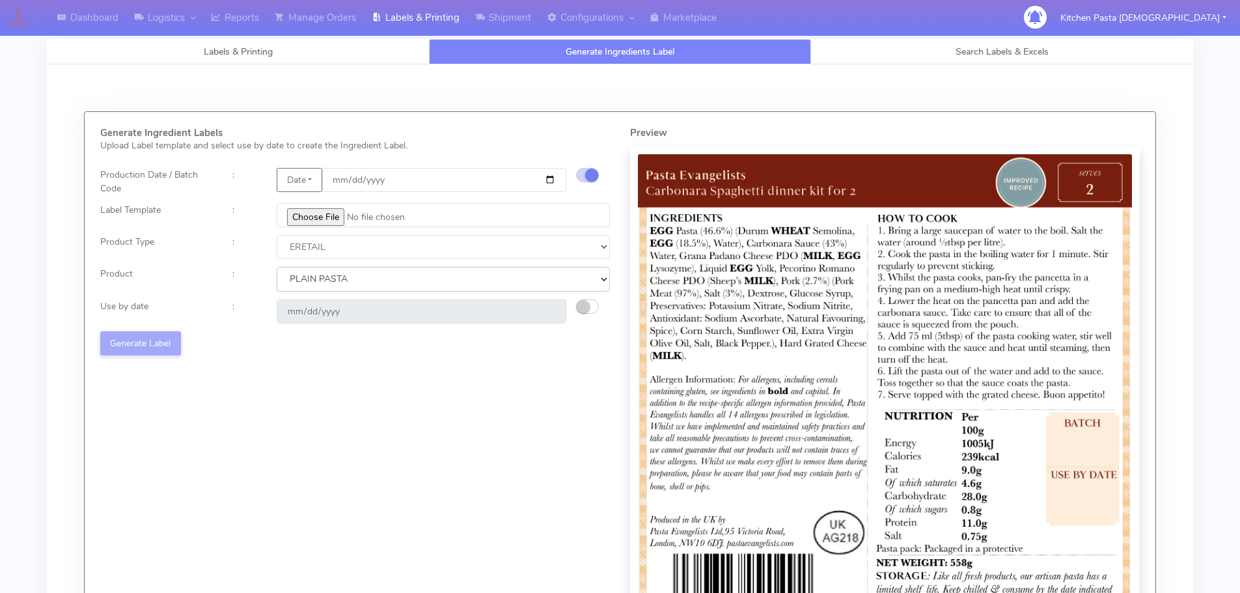
click at [277, 267] on select "Choose from Product PLAIN PASTA FILLED PASTA BUTTER (INTERNAL PRODUCTION) BUTTE…" at bounding box center [443, 279] width 333 height 24
click at [586, 310] on small "button" at bounding box center [583, 306] width 13 height 13
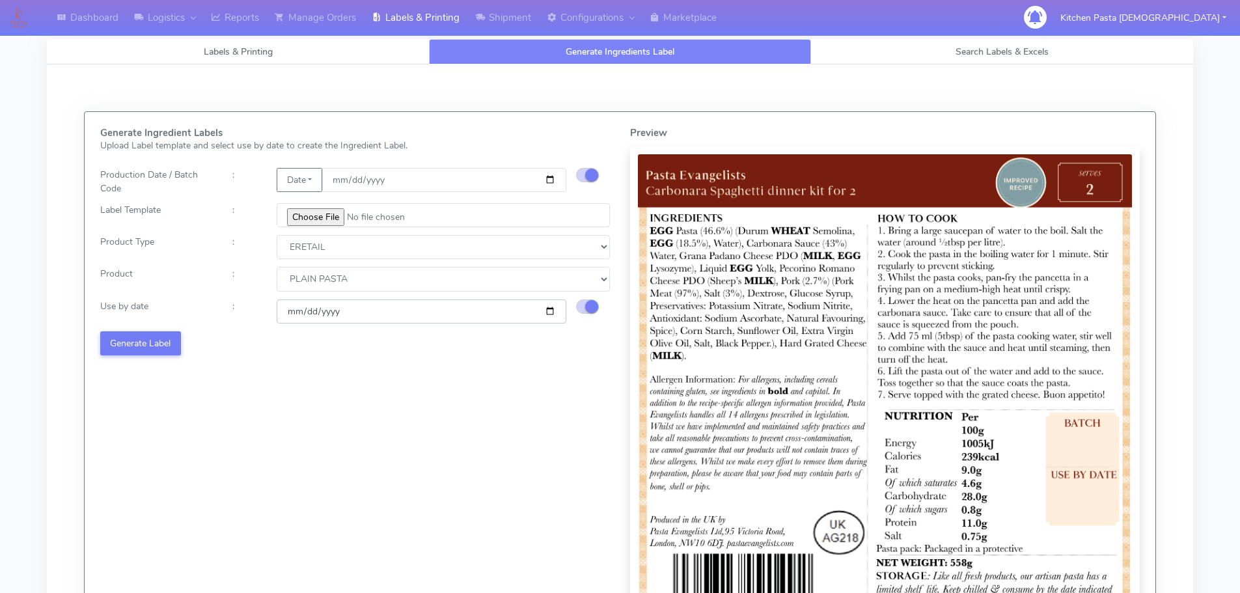
click at [547, 311] on input "2025-09-19" at bounding box center [422, 311] width 290 height 24
type input "2025-09-24"
click at [158, 335] on button "Generate Label" at bounding box center [140, 343] width 81 height 24
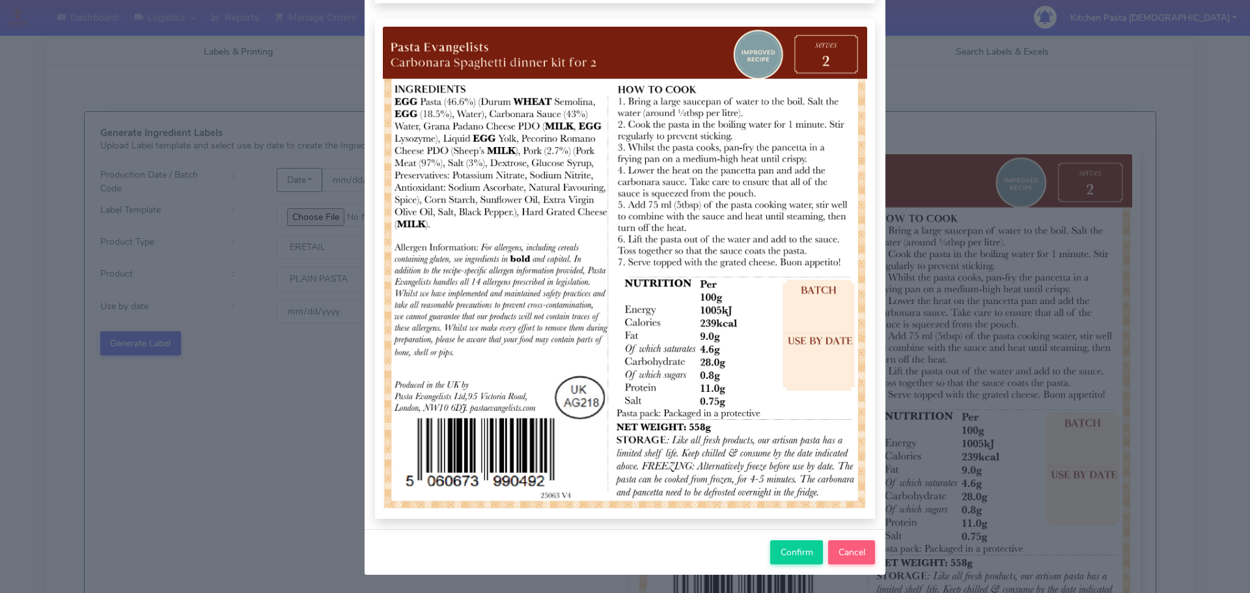
click at [777, 540] on div "Confirm Cancel" at bounding box center [625, 552] width 521 height 46
click at [781, 548] on span "Confirm" at bounding box center [797, 552] width 33 height 12
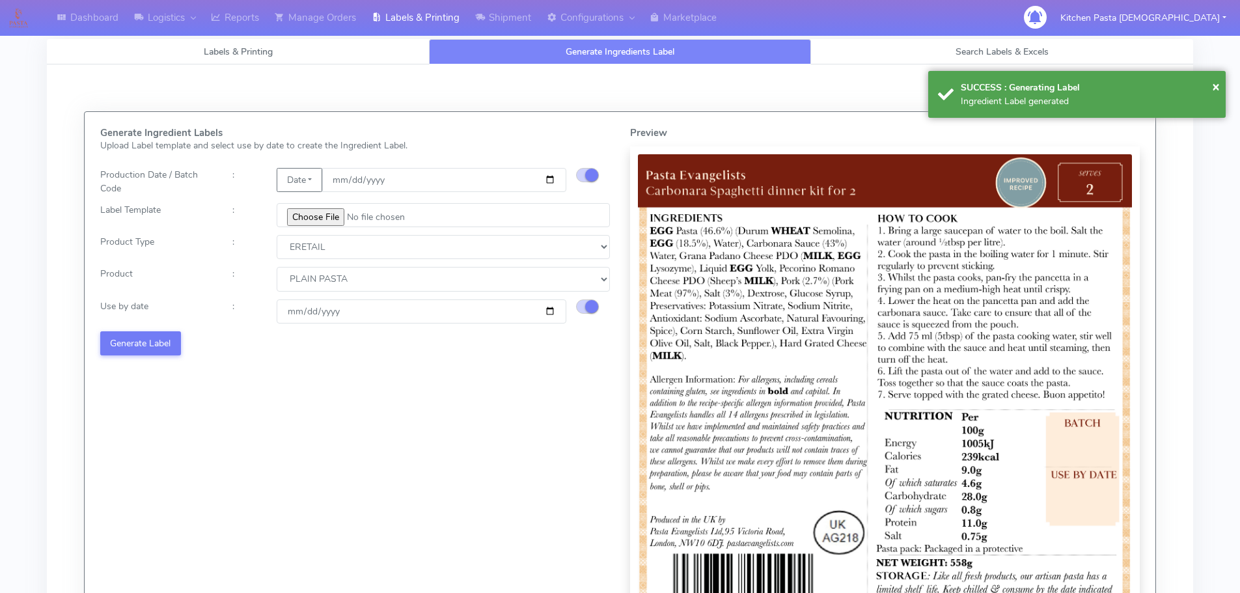
select select
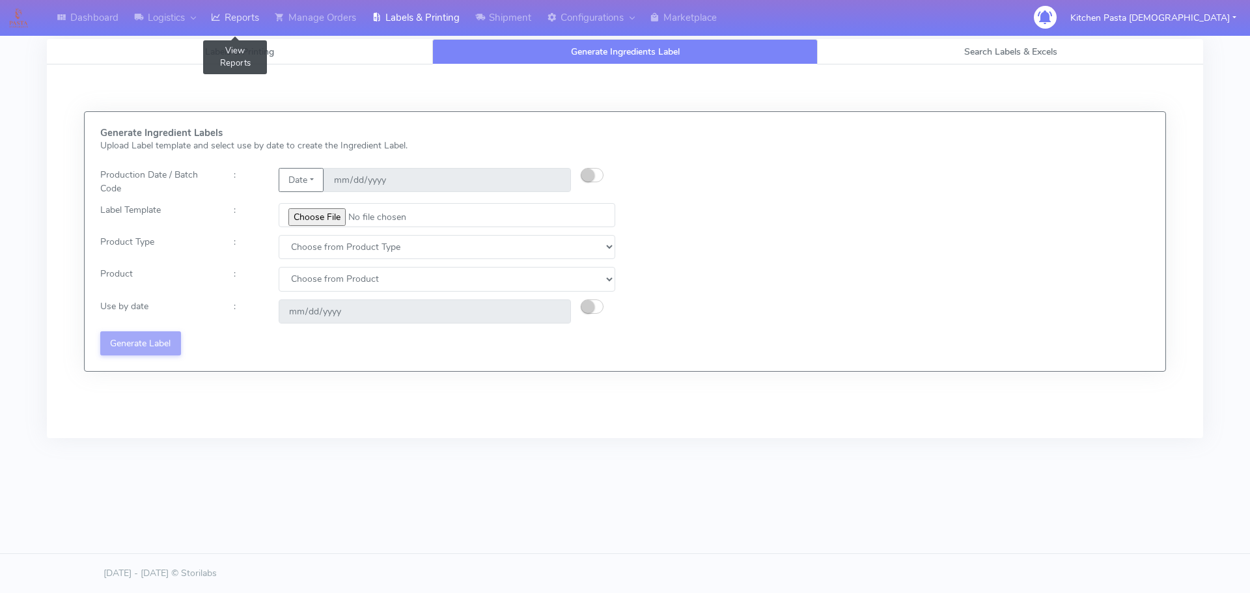
click at [240, 26] on link "Reports" at bounding box center [235, 18] width 64 height 36
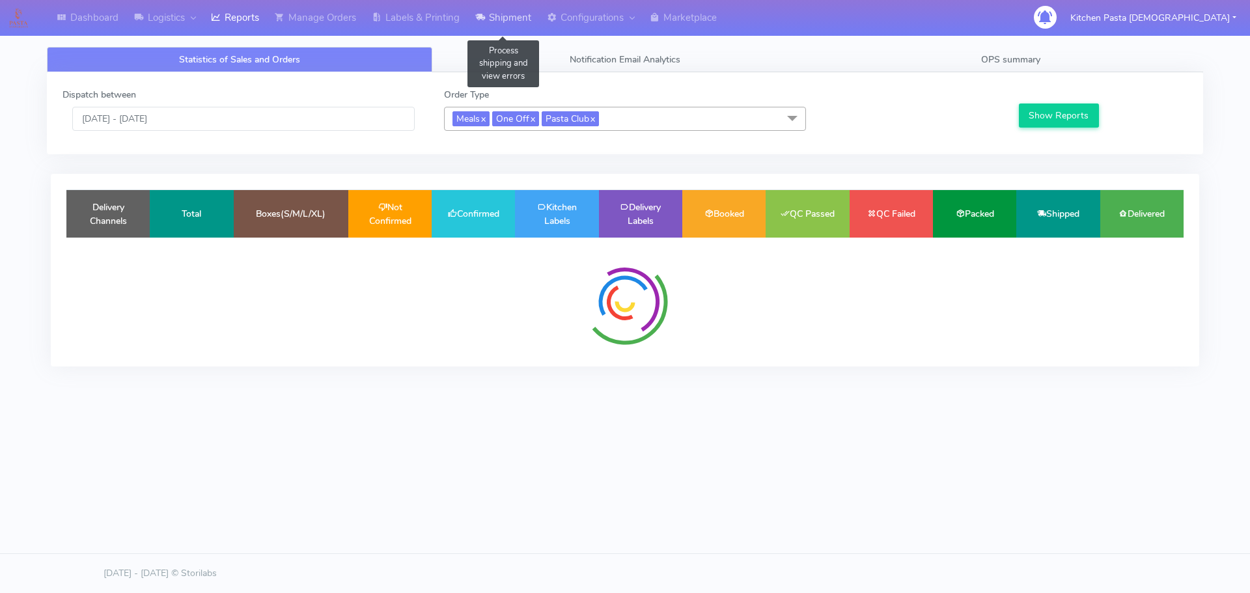
click at [496, 25] on link "Shipment" at bounding box center [503, 18] width 72 height 36
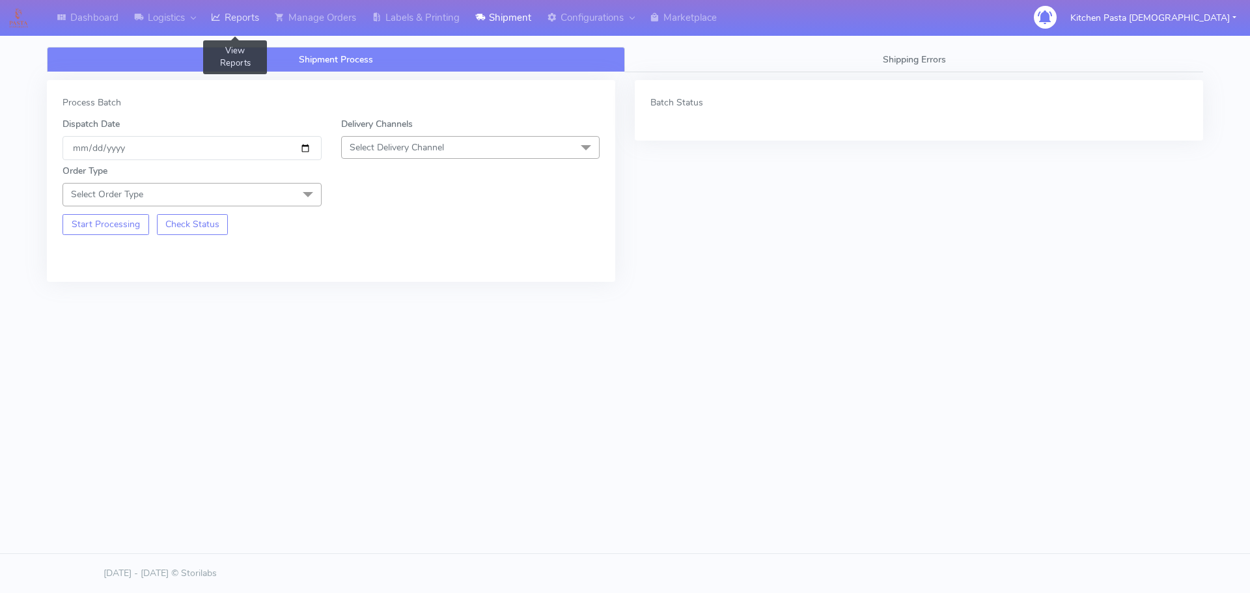
click at [267, 25] on link "Reports" at bounding box center [235, 18] width 64 height 36
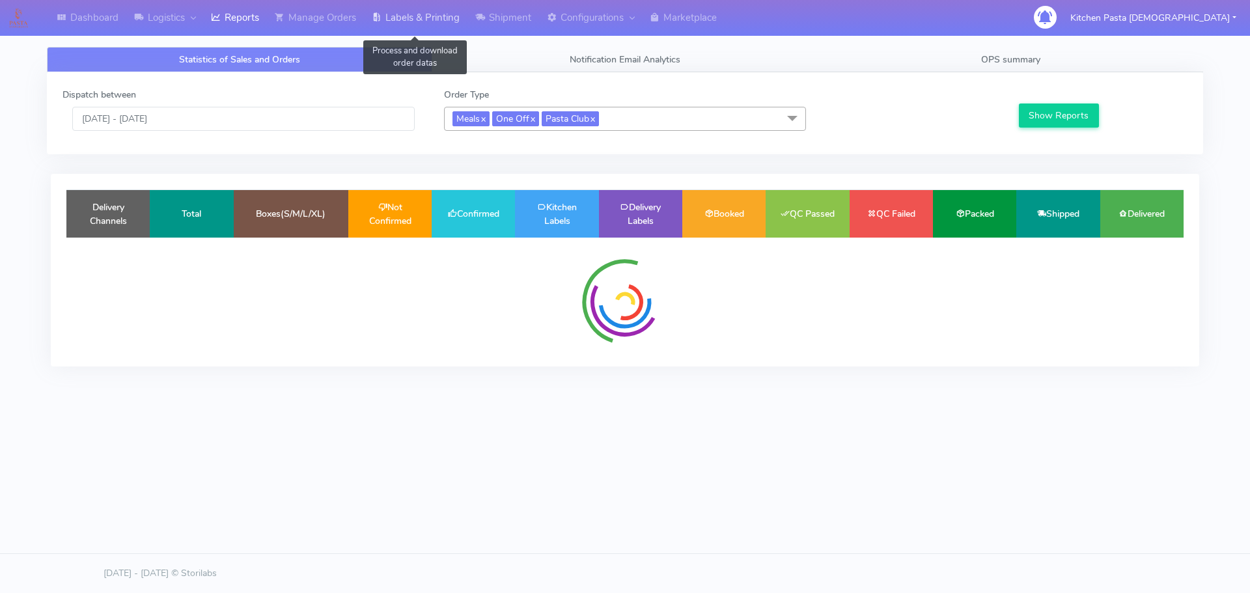
click at [382, 26] on link "Labels & Printing" at bounding box center [416, 18] width 104 height 36
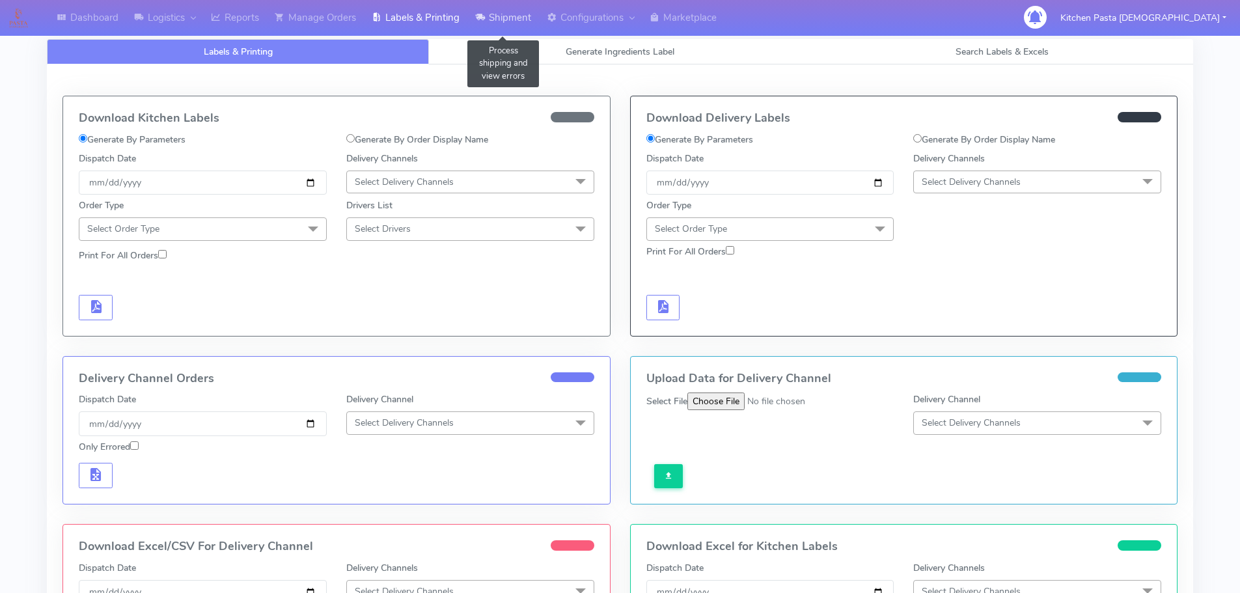
click at [490, 22] on link "Shipment" at bounding box center [503, 18] width 72 height 36
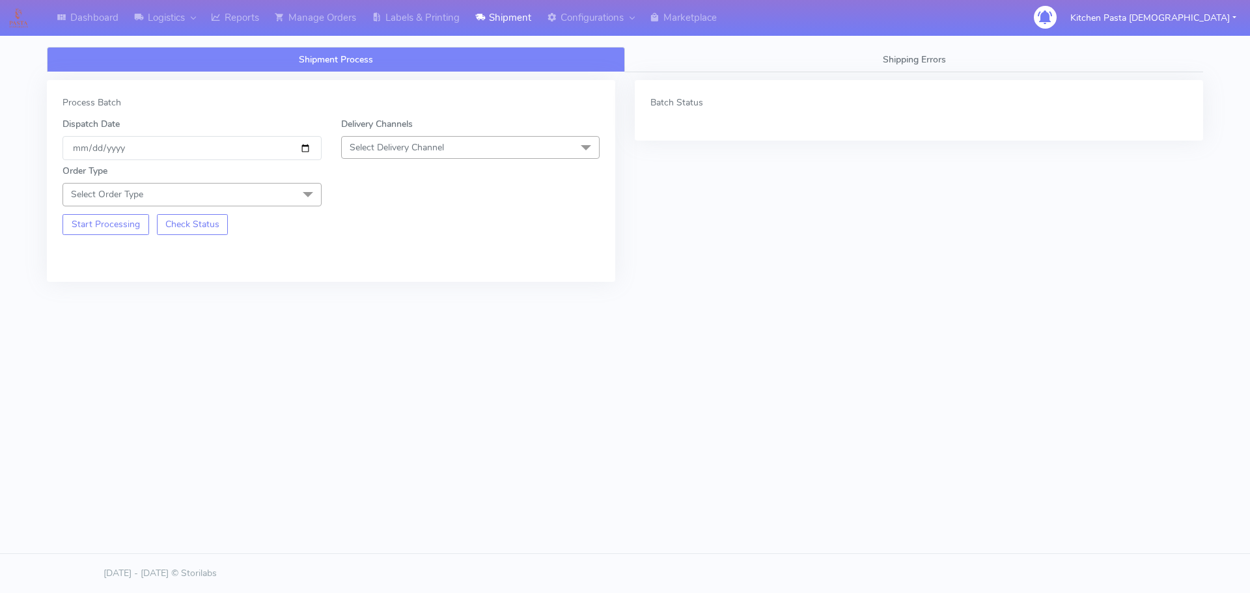
click at [467, 150] on span "Select Delivery Channel" at bounding box center [470, 147] width 259 height 23
click at [402, 158] on span "Select Delivery Channel" at bounding box center [470, 147] width 259 height 23
click at [419, 137] on span "Select Delivery Channel" at bounding box center [470, 147] width 259 height 23
click at [413, 180] on h5 "No data available" at bounding box center [470, 185] width 245 height 11
click at [264, 193] on span "Select Order Type" at bounding box center [192, 194] width 259 height 23
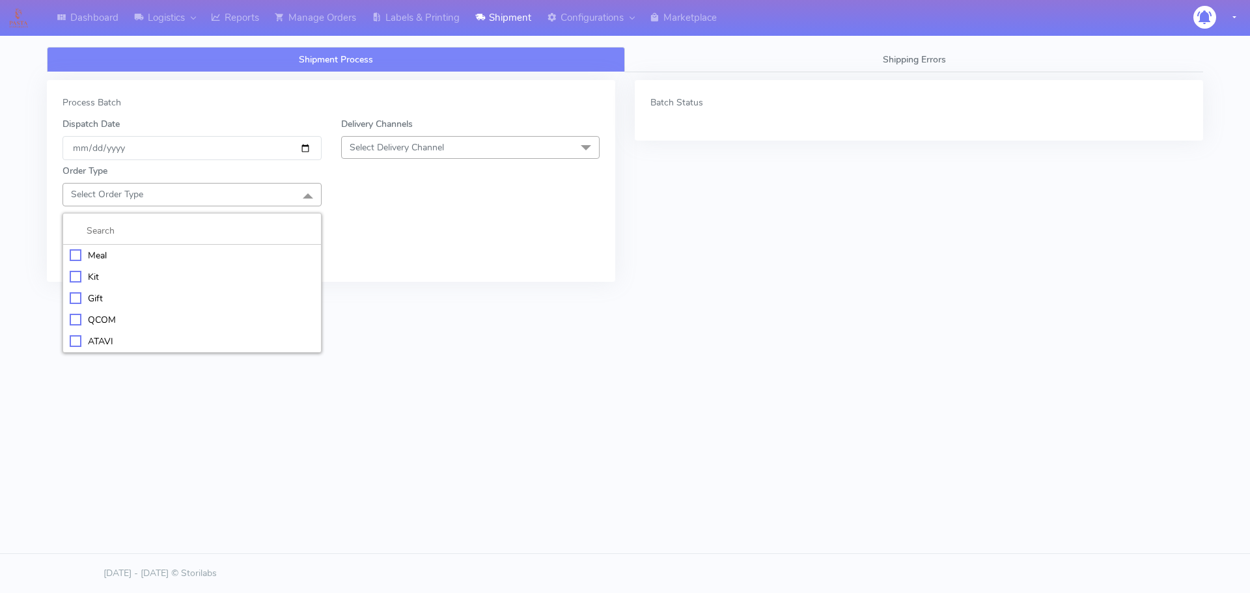
click at [144, 261] on div "Meal" at bounding box center [192, 256] width 245 height 14
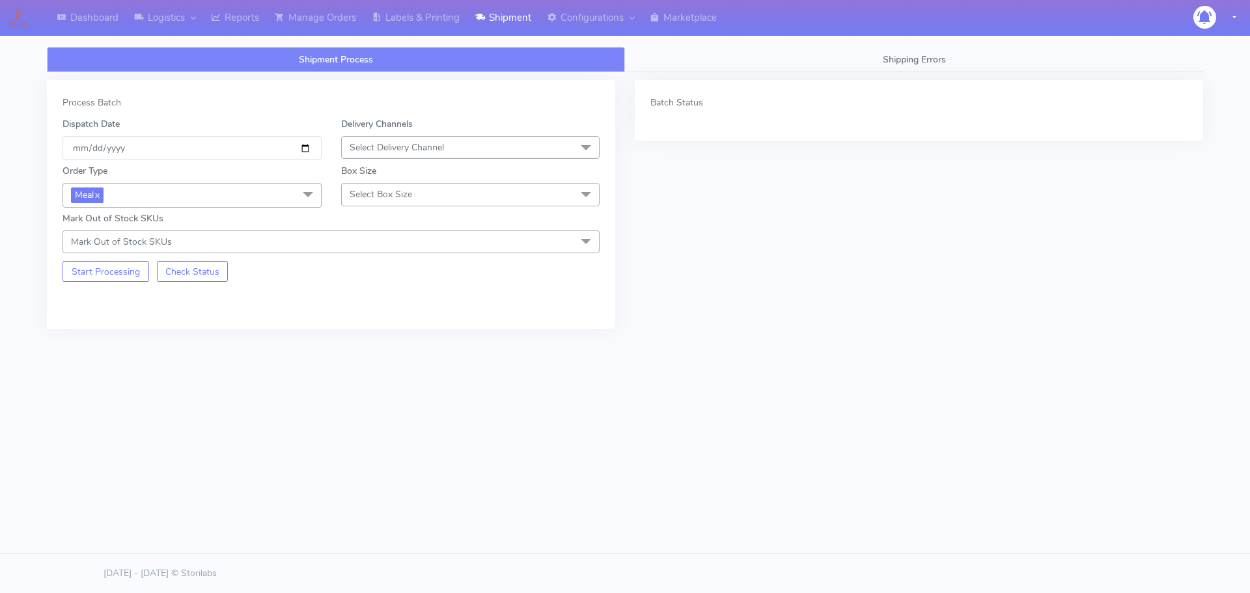
click at [400, 154] on span "Select Delivery Channel" at bounding box center [470, 147] width 259 height 23
click at [410, 152] on span "Select Delivery Channel" at bounding box center [397, 147] width 94 height 12
click at [378, 199] on span "Select Box Size" at bounding box center [381, 194] width 63 height 12
click at [387, 296] on div "Medium" at bounding box center [470, 299] width 245 height 14
click at [416, 150] on span "Select Delivery Channel" at bounding box center [397, 147] width 94 height 12
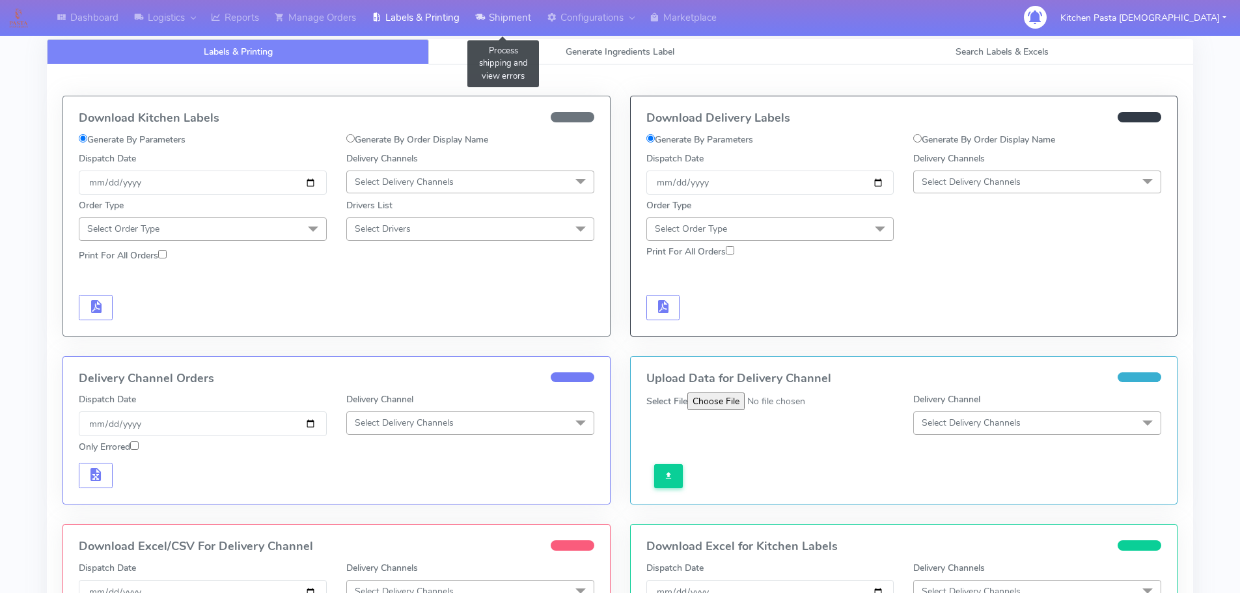
click at [475, 9] on link "Shipment" at bounding box center [503, 18] width 72 height 36
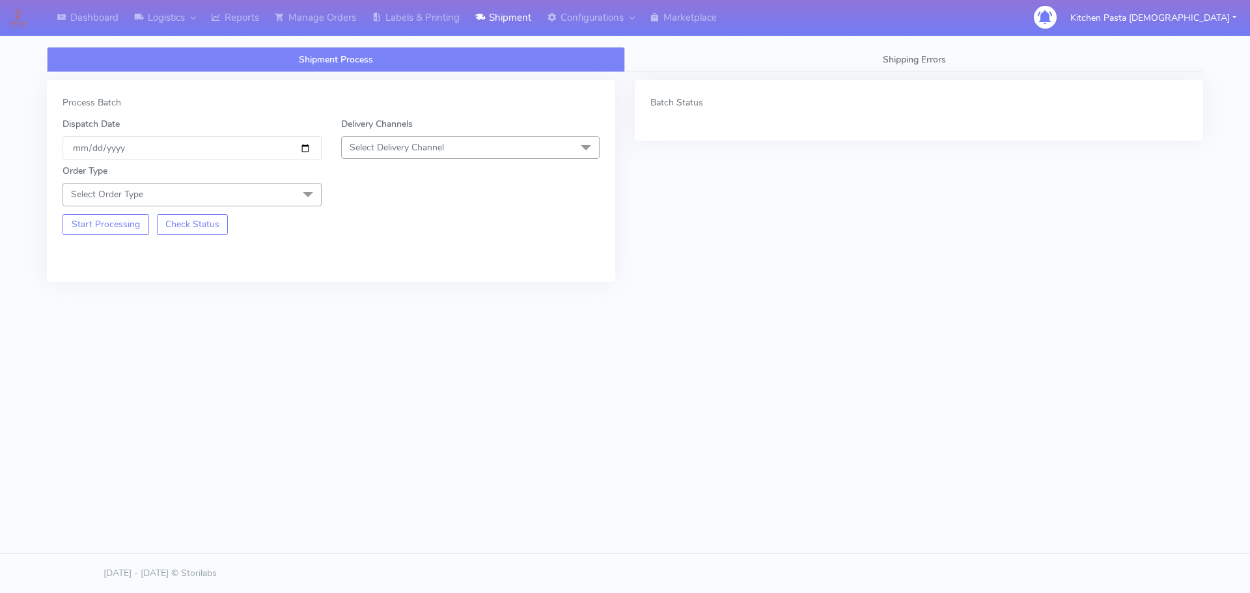
click at [443, 140] on span "Select Delivery Channel" at bounding box center [470, 147] width 259 height 23
click at [380, 293] on div "Yodel" at bounding box center [470, 294] width 245 height 14
click at [244, 191] on span "Select Order Type" at bounding box center [192, 194] width 259 height 23
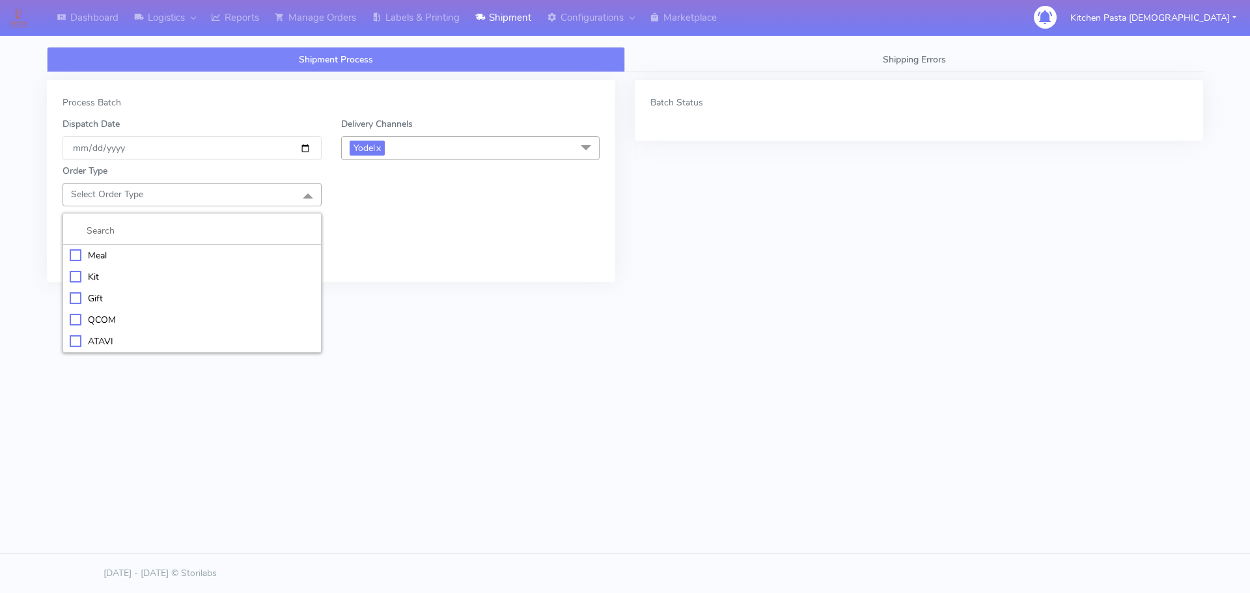
click at [179, 251] on div "Meal" at bounding box center [192, 256] width 245 height 14
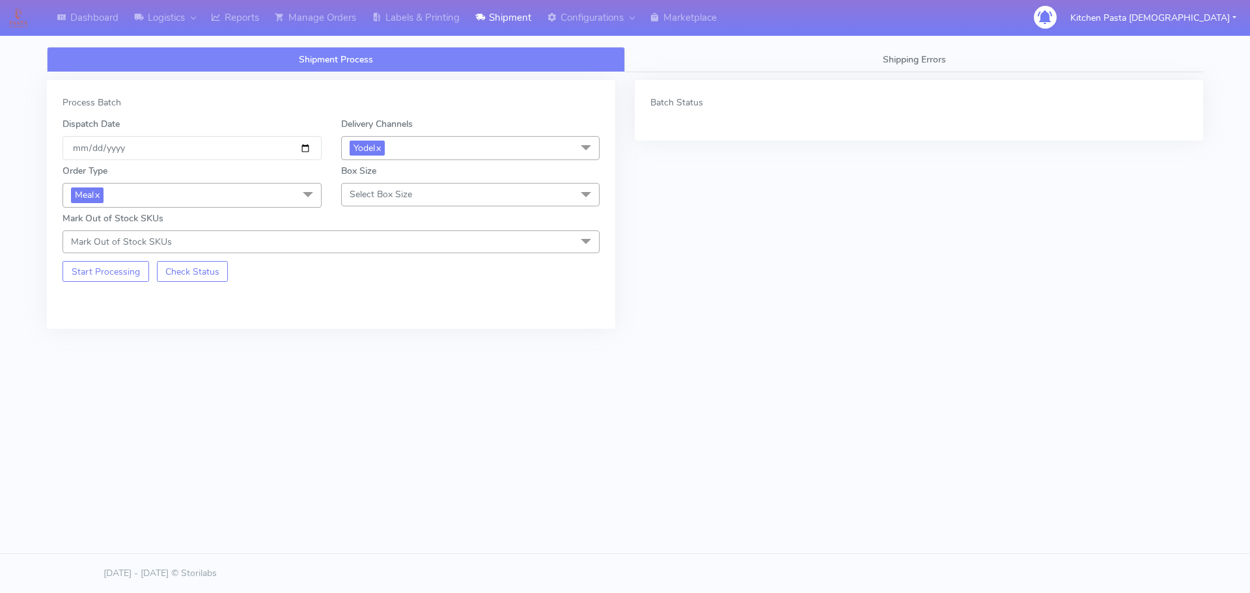
click at [382, 191] on span "Select Box Size" at bounding box center [381, 194] width 63 height 12
click at [375, 342] on div "Mega" at bounding box center [470, 342] width 245 height 14
click at [129, 279] on button "Start Processing" at bounding box center [106, 271] width 87 height 21
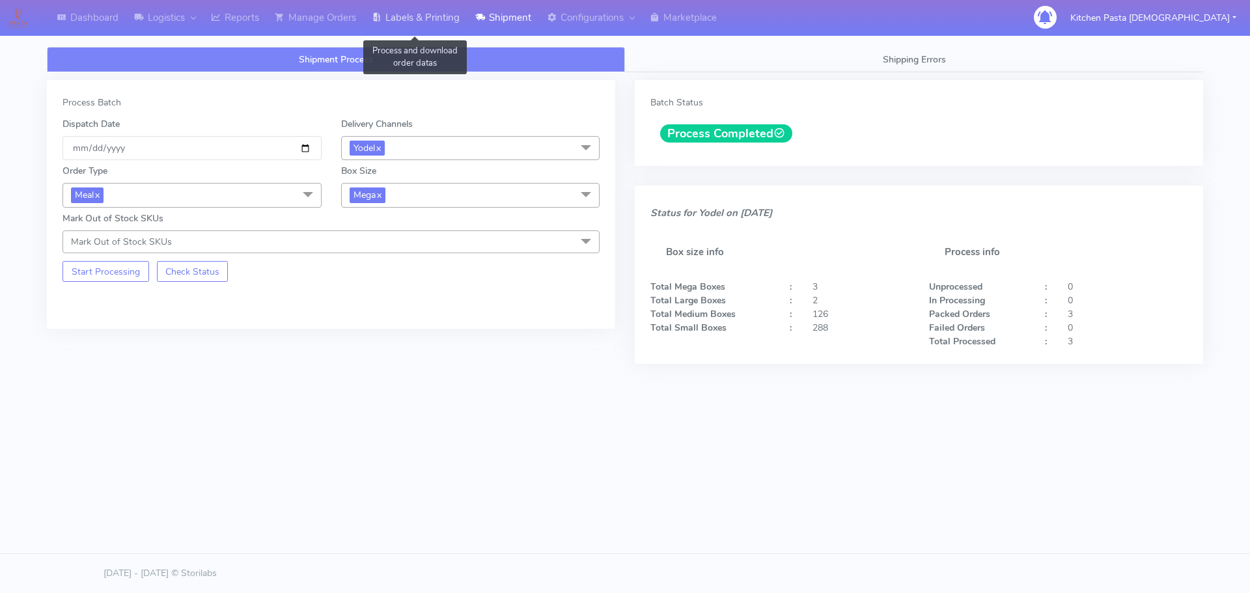
click at [438, 22] on link "Labels & Printing" at bounding box center [416, 18] width 104 height 36
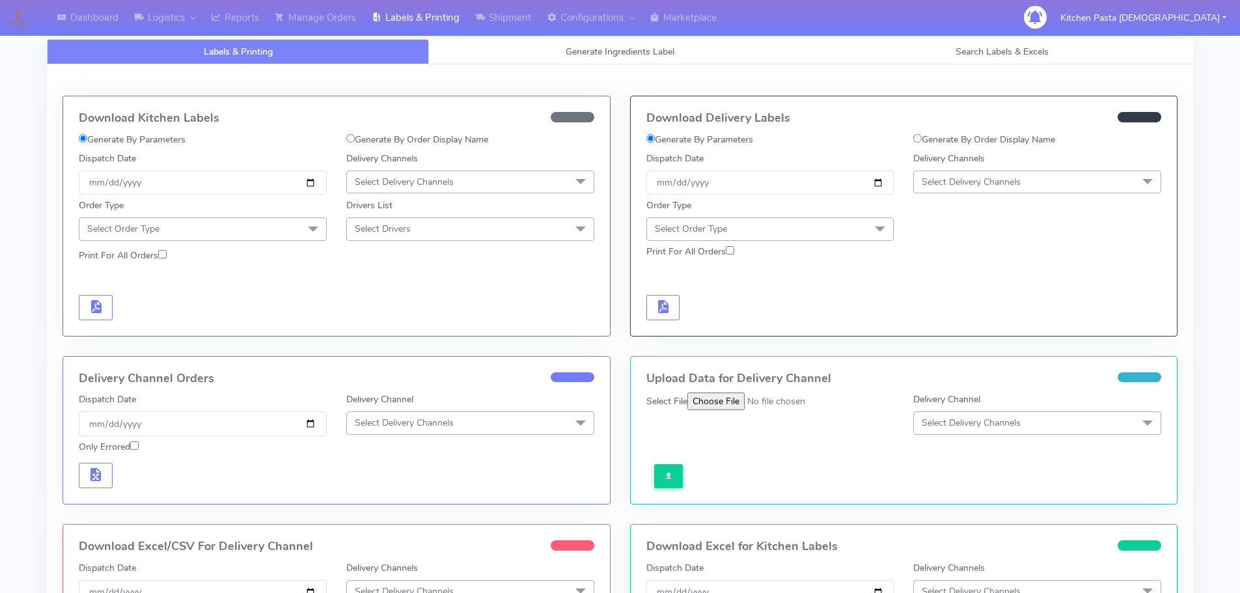
click at [947, 180] on span "Select Delivery Channels" at bounding box center [971, 182] width 99 height 12
click at [958, 330] on div "Yodel" at bounding box center [1038, 329] width 234 height 14
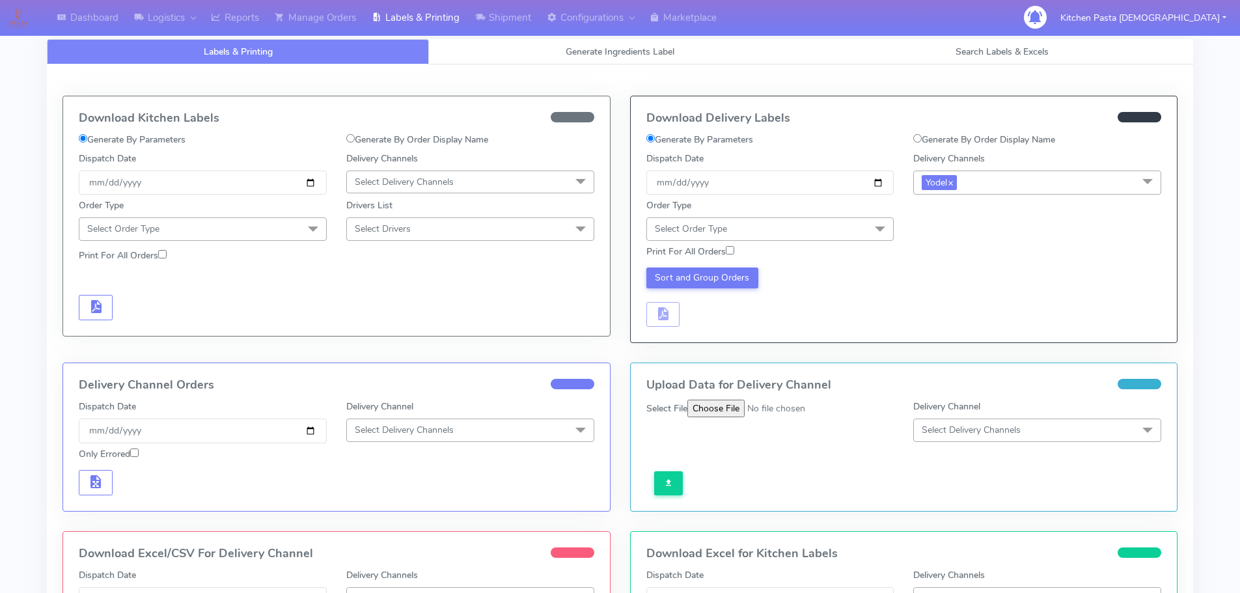
click at [847, 228] on span "Select Order Type" at bounding box center [771, 228] width 248 height 23
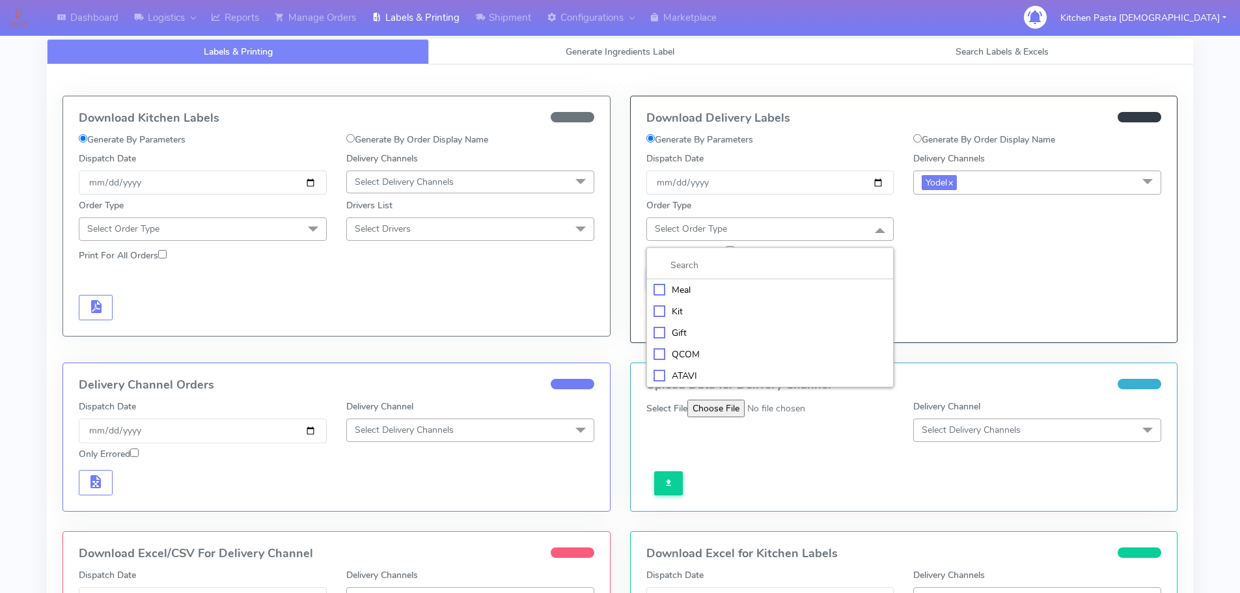
click at [754, 291] on div "Meal" at bounding box center [771, 290] width 234 height 14
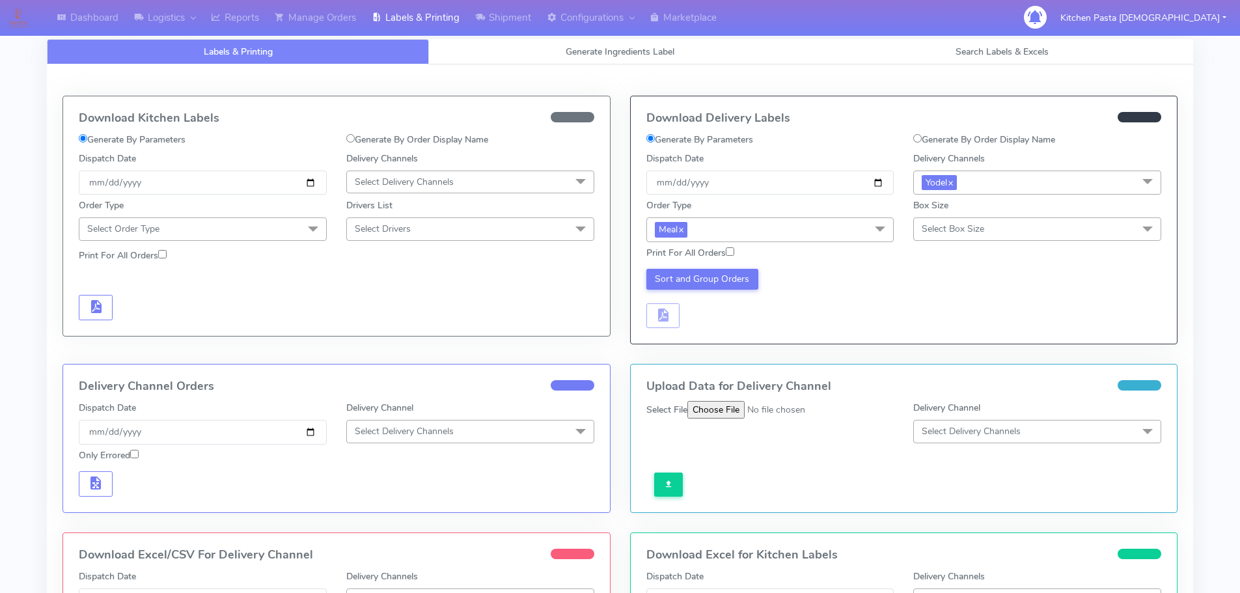
click at [921, 238] on span "Select Box Size" at bounding box center [1037, 228] width 248 height 23
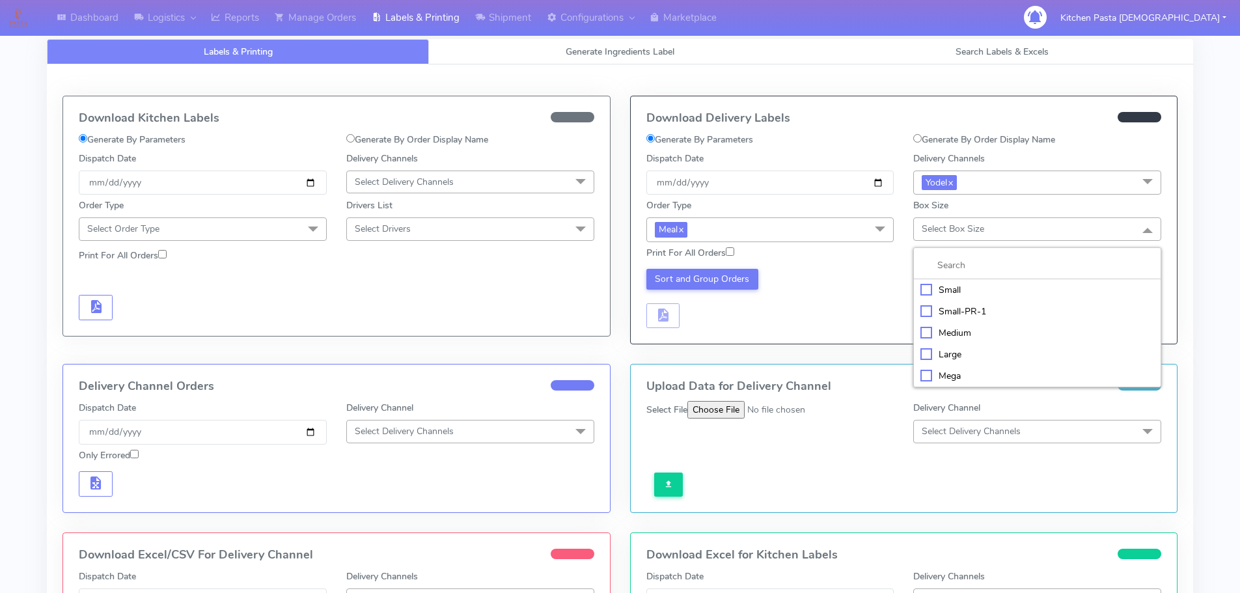
click at [935, 225] on span "Select Box Size" at bounding box center [953, 229] width 63 height 12
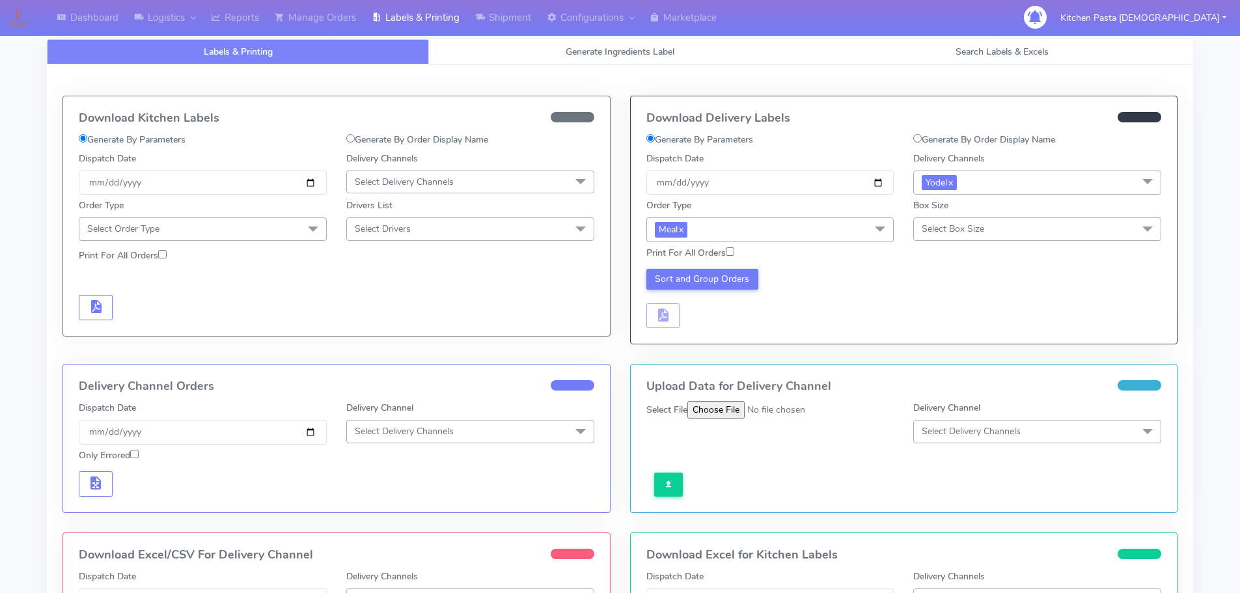
click at [935, 225] on span "Select Box Size" at bounding box center [953, 229] width 63 height 12
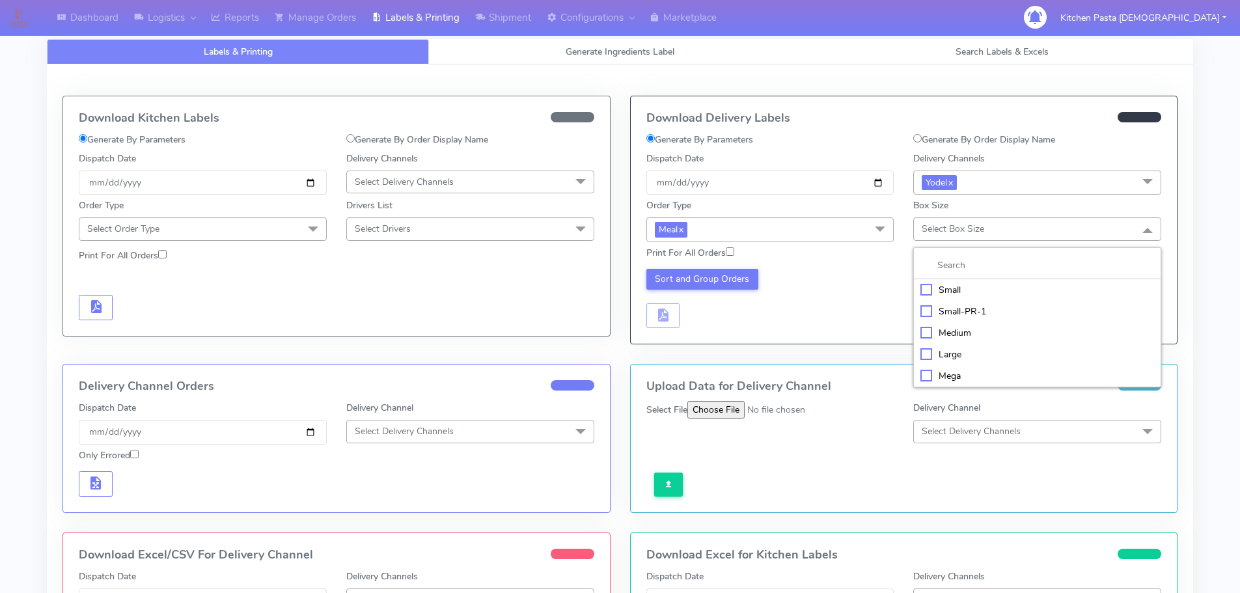
click at [961, 372] on div "Mega" at bounding box center [1038, 376] width 234 height 14
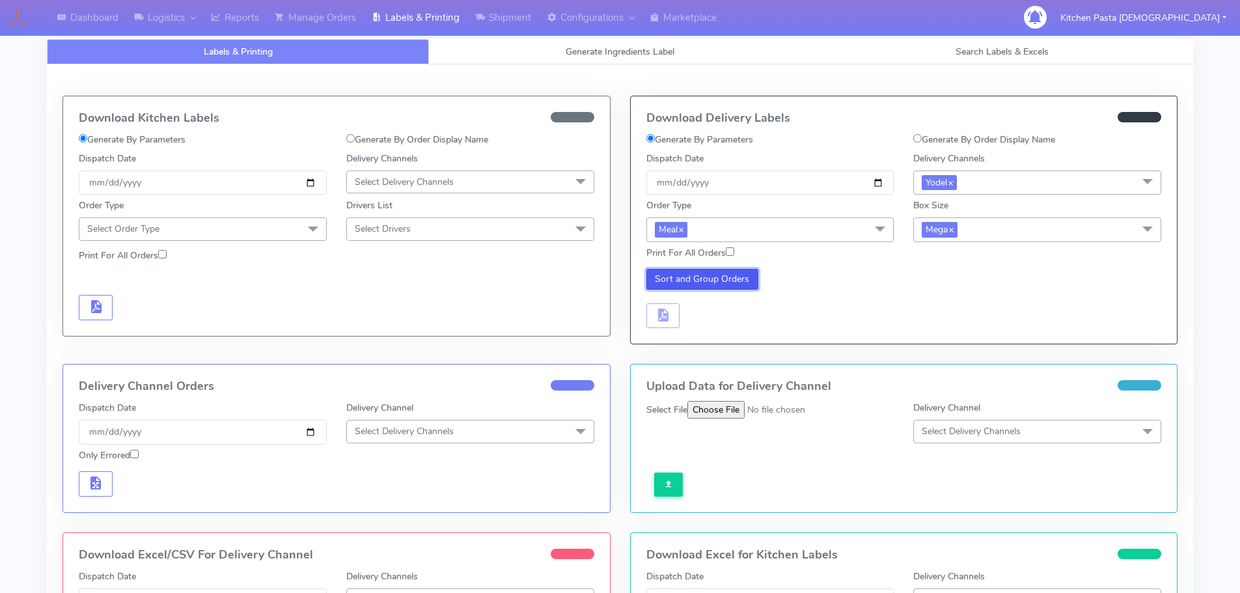
click at [715, 272] on button "Sort and Group Orders" at bounding box center [703, 279] width 113 height 21
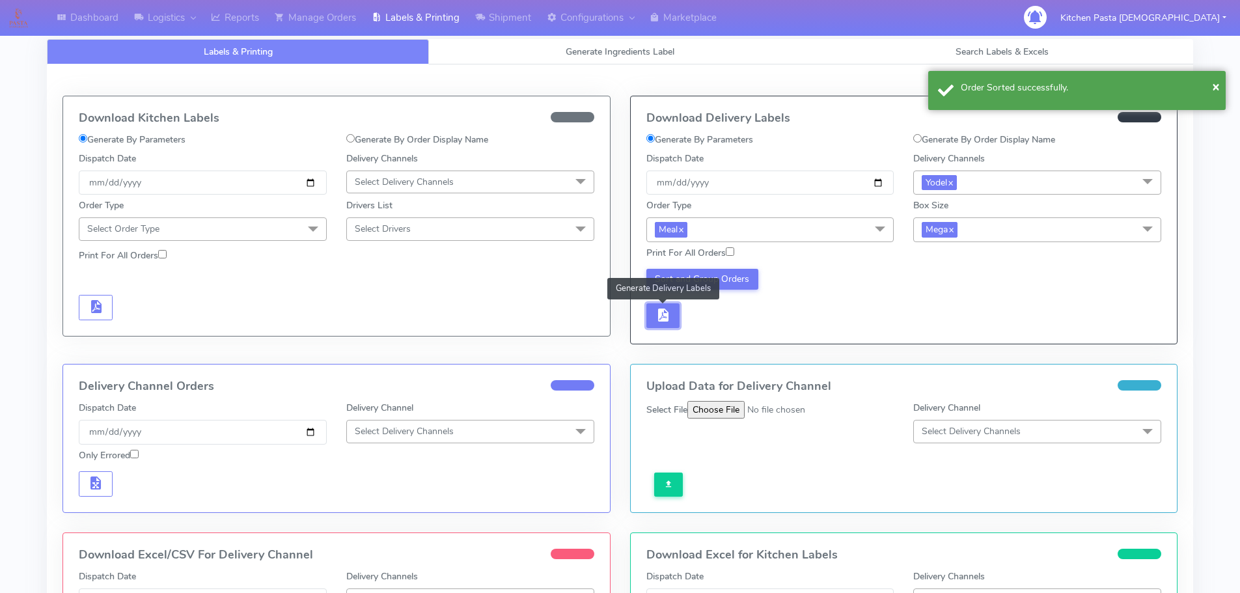
click at [667, 326] on button "button" at bounding box center [664, 315] width 34 height 25
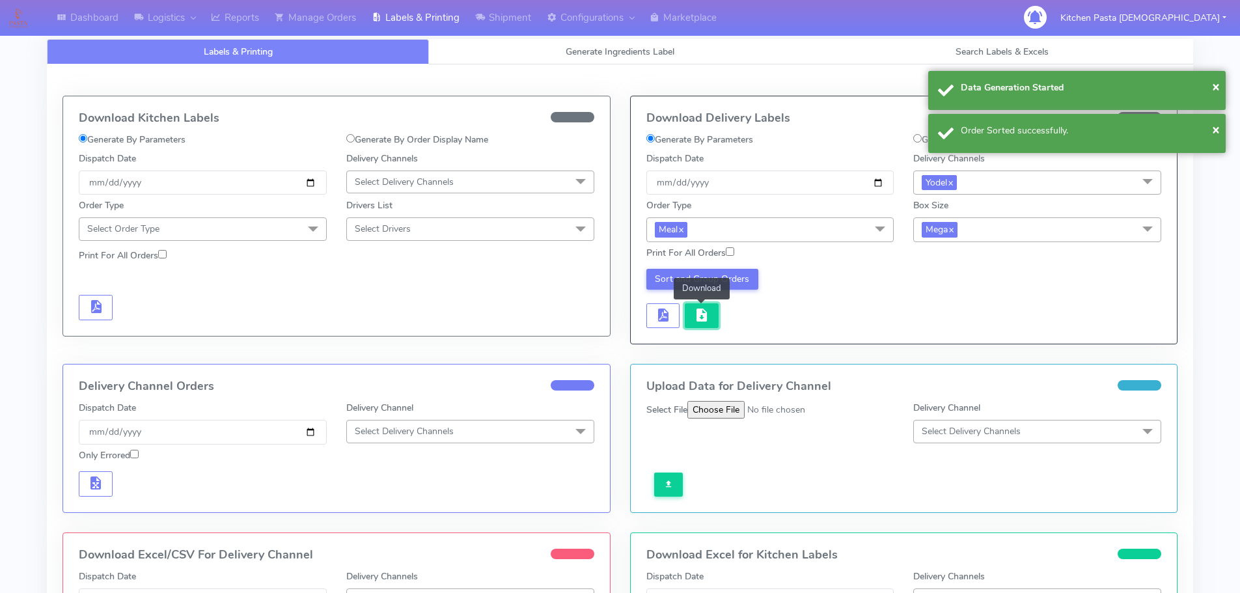
click at [697, 318] on span "button" at bounding box center [702, 318] width 16 height 12
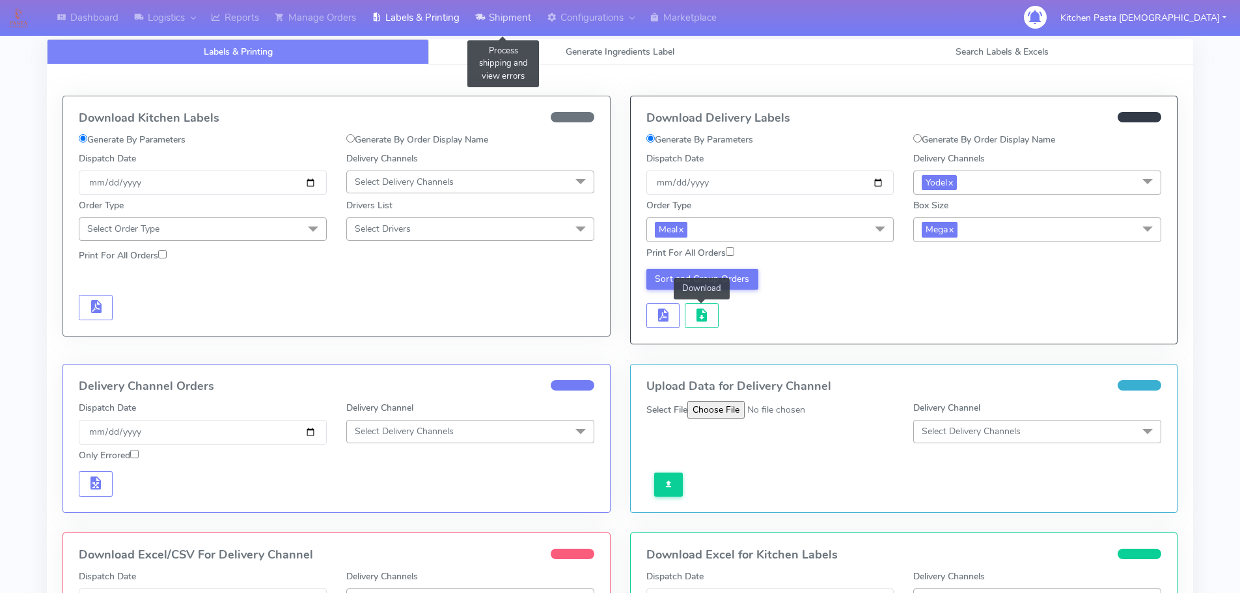
click at [488, 24] on link "Shipment" at bounding box center [503, 18] width 72 height 36
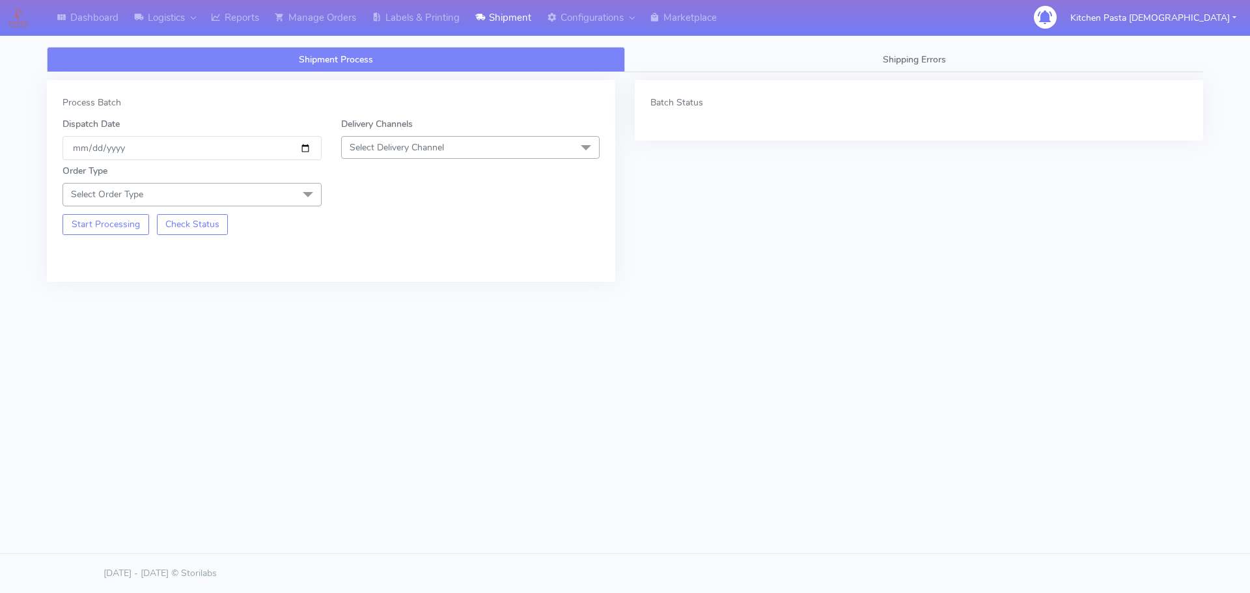
click at [434, 156] on span "Select Delivery Channel" at bounding box center [470, 147] width 259 height 23
click at [374, 290] on div "Yodel" at bounding box center [470, 294] width 245 height 14
click at [242, 195] on span "Select Order Type" at bounding box center [192, 194] width 259 height 23
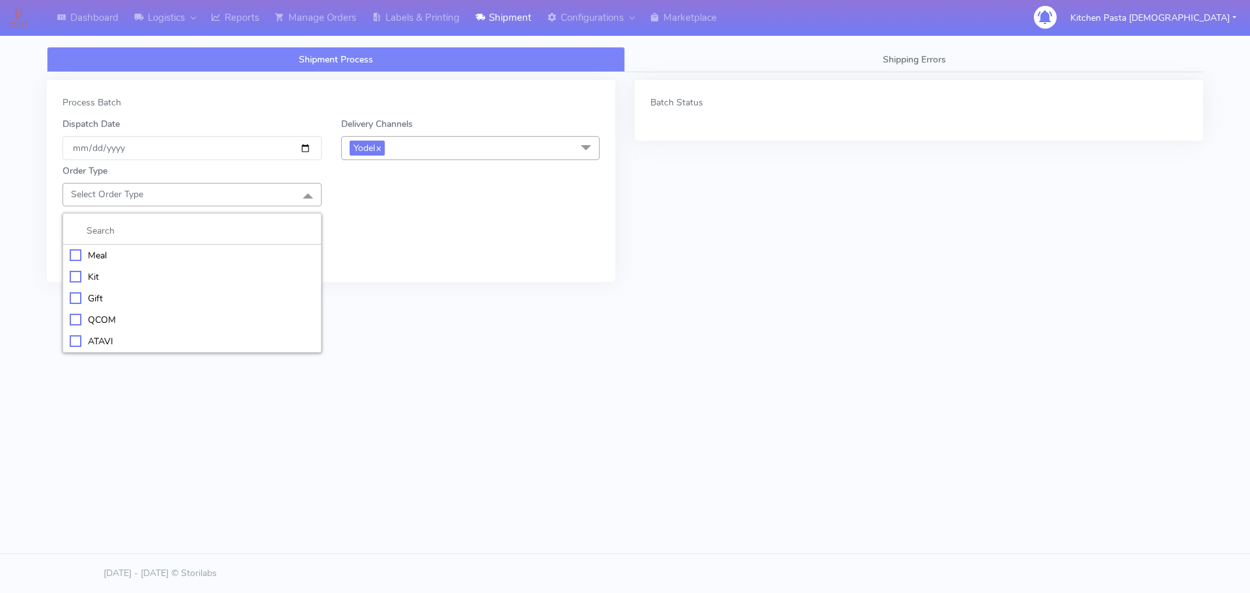
click at [186, 242] on li at bounding box center [192, 230] width 258 height 27
click at [162, 259] on div "Meal" at bounding box center [192, 256] width 245 height 14
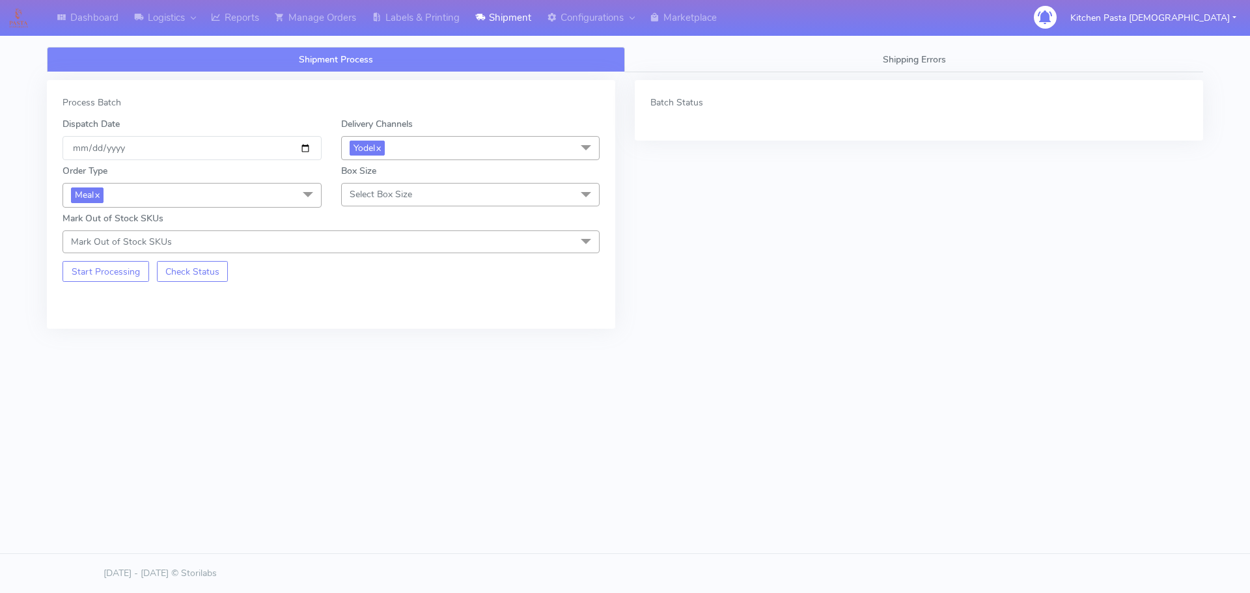
click at [411, 195] on span "Select Box Size" at bounding box center [381, 194] width 63 height 12
click at [372, 316] on div "Large" at bounding box center [470, 320] width 245 height 14
click at [120, 283] on div "Process Batch Dispatch Date 2025-09-11 Delivery Channels Yodel x DHL OnFleet Ro…" at bounding box center [331, 204] width 568 height 249
click at [124, 275] on button "Start Processing" at bounding box center [106, 271] width 87 height 21
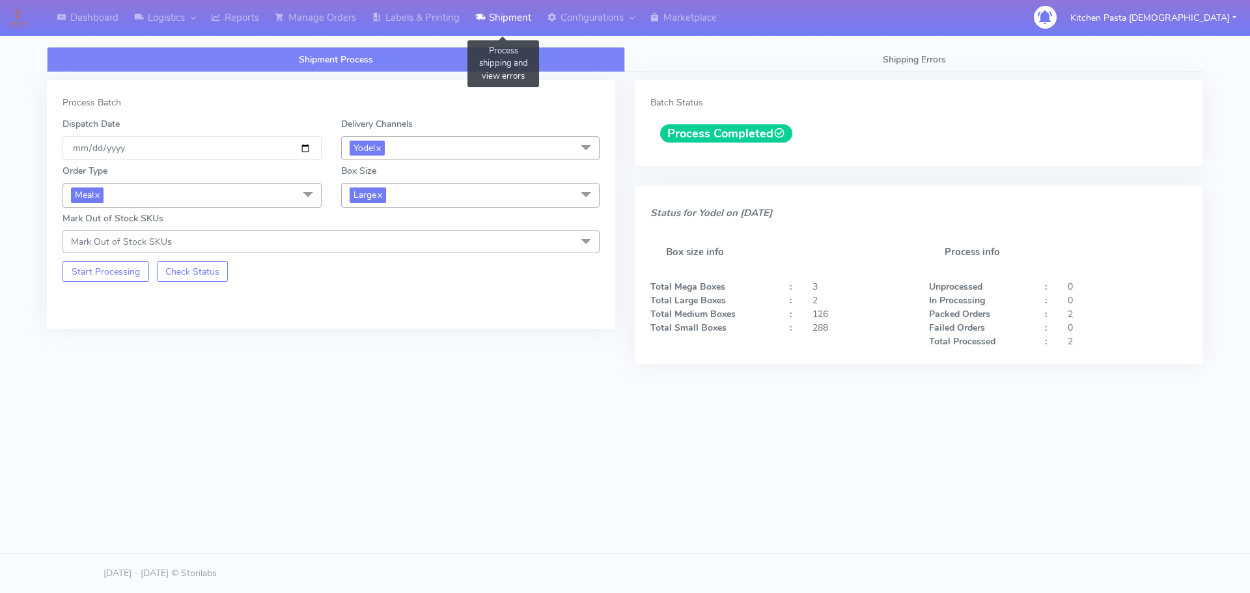
click at [481, 8] on link "Shipment" at bounding box center [503, 18] width 72 height 36
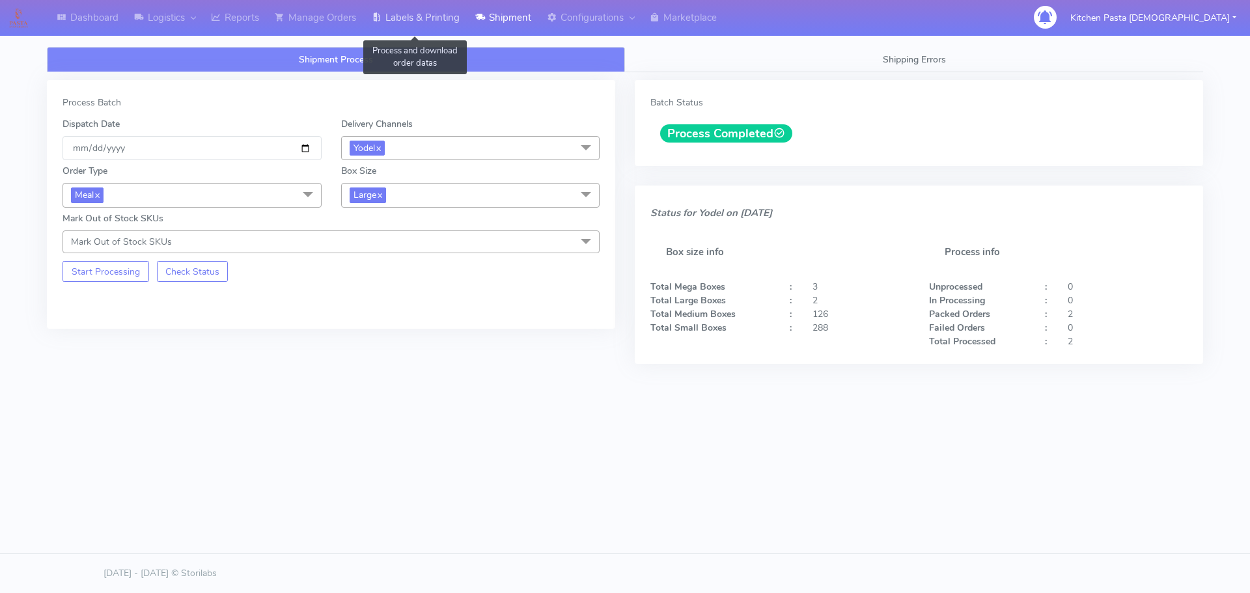
click at [443, 25] on link "Labels & Printing" at bounding box center [416, 18] width 104 height 36
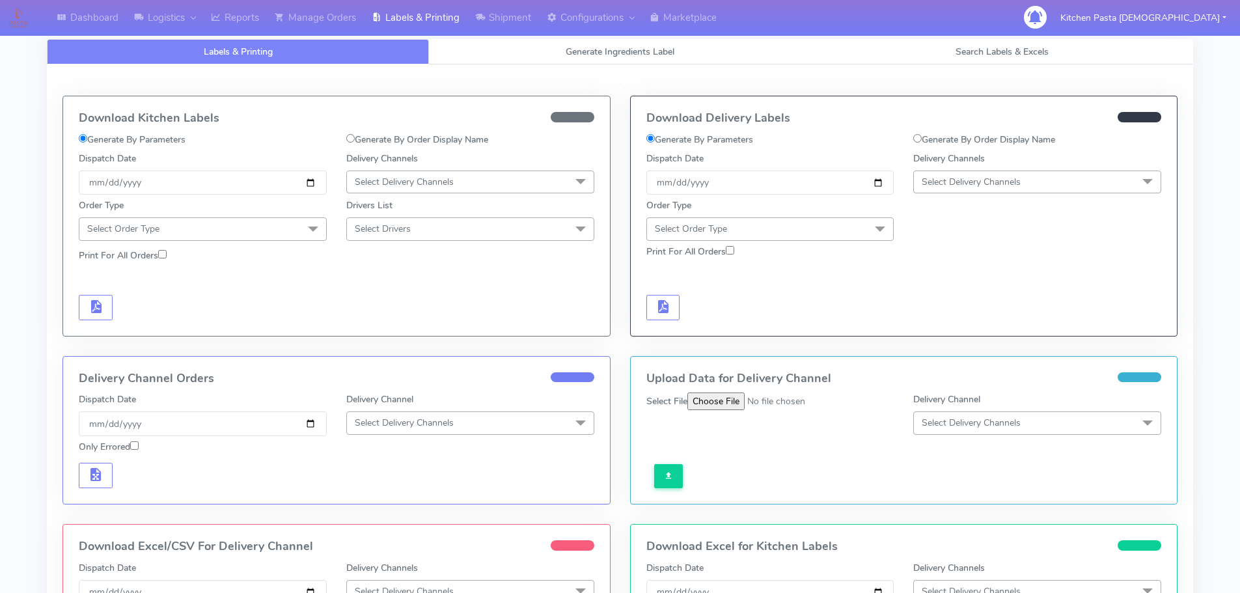
click at [1062, 196] on div "Order Type Select Order Type Meal Kit Gift QCOM ATAVI" at bounding box center [904, 218] width 535 height 46
click at [1052, 185] on span "Select Delivery Channels" at bounding box center [1037, 182] width 248 height 23
drag, startPoint x: 951, startPoint y: 335, endPoint x: 815, endPoint y: 270, distance: 150.6
click at [947, 335] on div "Yodel" at bounding box center [1038, 329] width 234 height 14
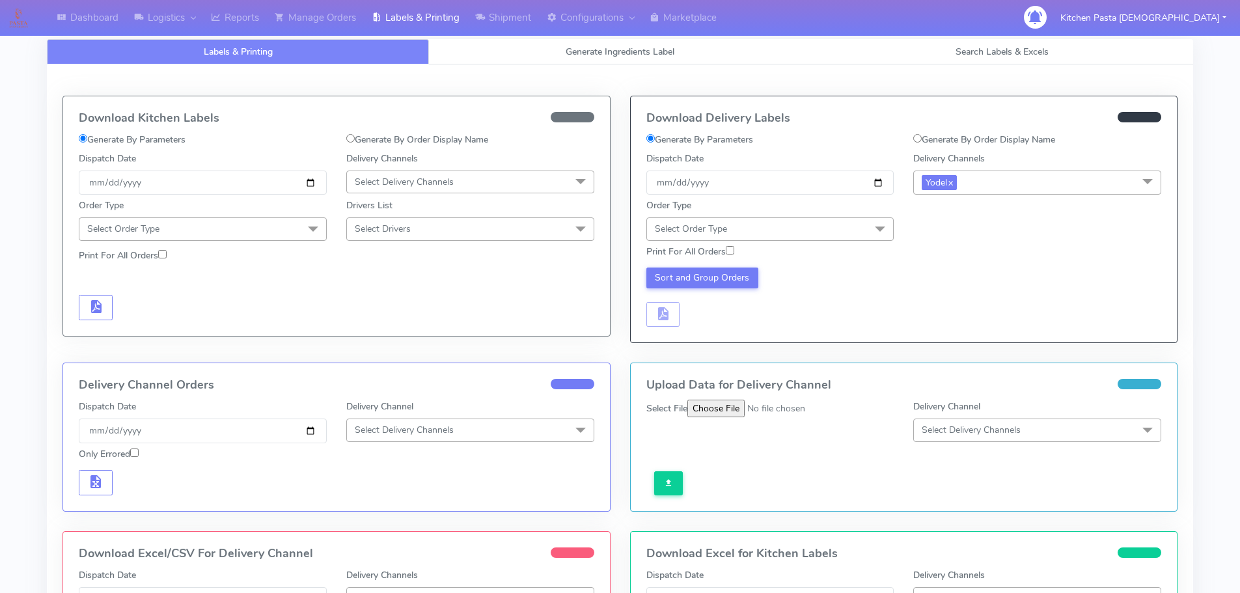
click at [816, 221] on span "Select Order Type" at bounding box center [771, 228] width 248 height 23
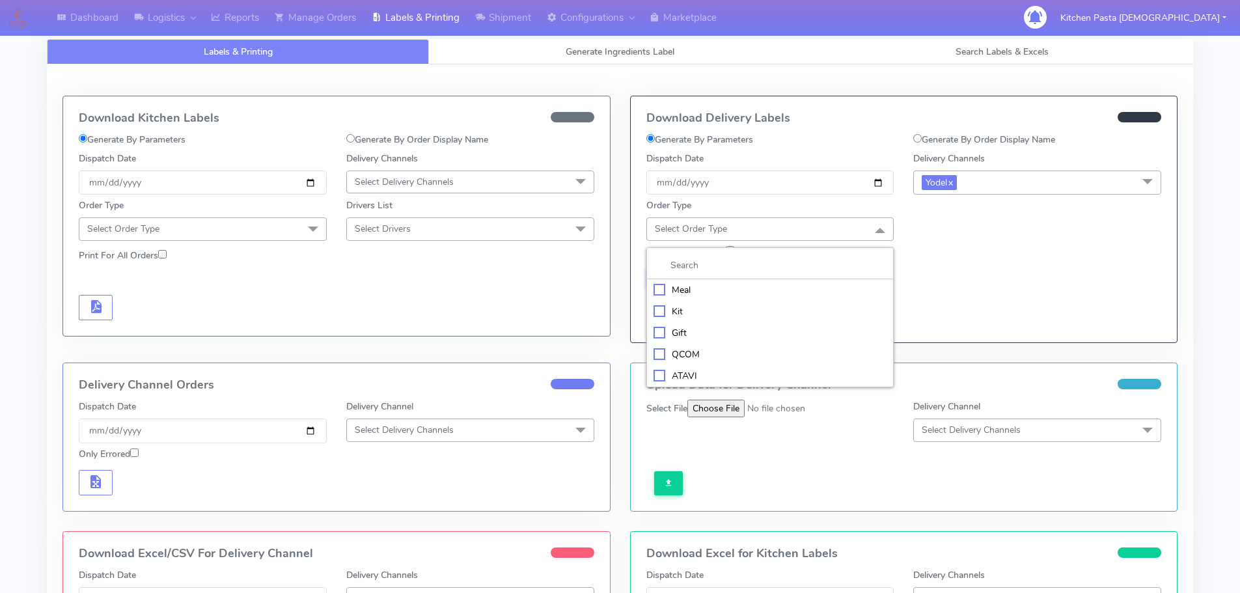
drag, startPoint x: 778, startPoint y: 293, endPoint x: 912, endPoint y: 270, distance: 136.0
click at [778, 294] on div "Meal" at bounding box center [771, 290] width 234 height 14
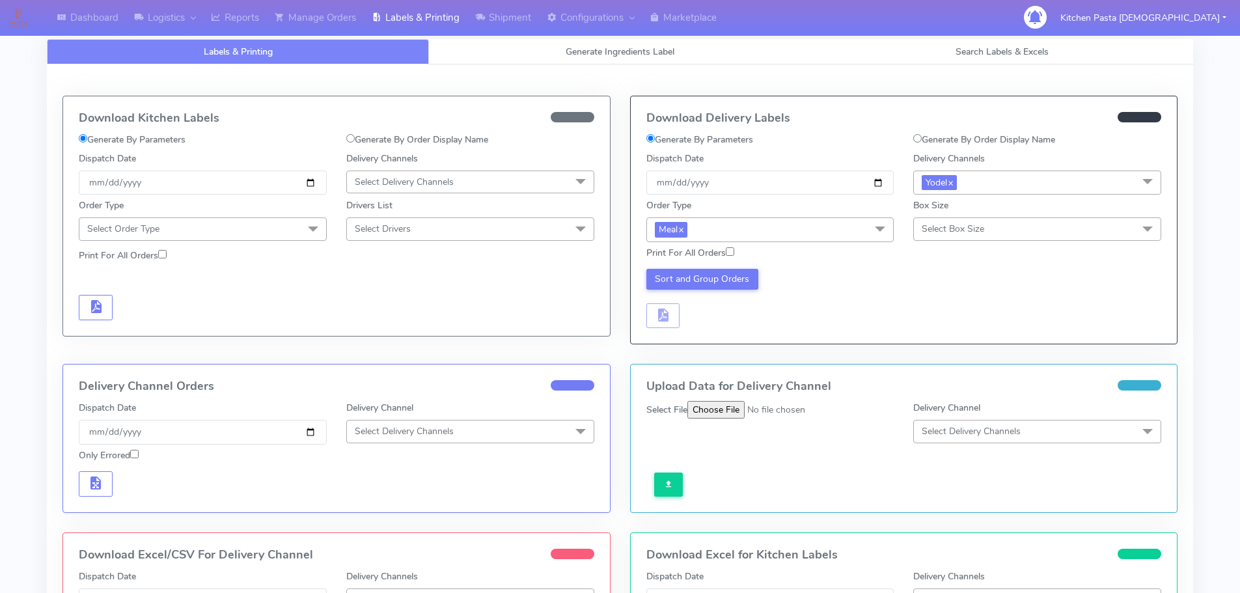
click at [981, 244] on div "Print For All Orders" at bounding box center [904, 253] width 535 height 23
drag, startPoint x: 988, startPoint y: 225, endPoint x: 979, endPoint y: 270, distance: 45.7
click at [988, 230] on span "Select Box Size" at bounding box center [1037, 228] width 248 height 23
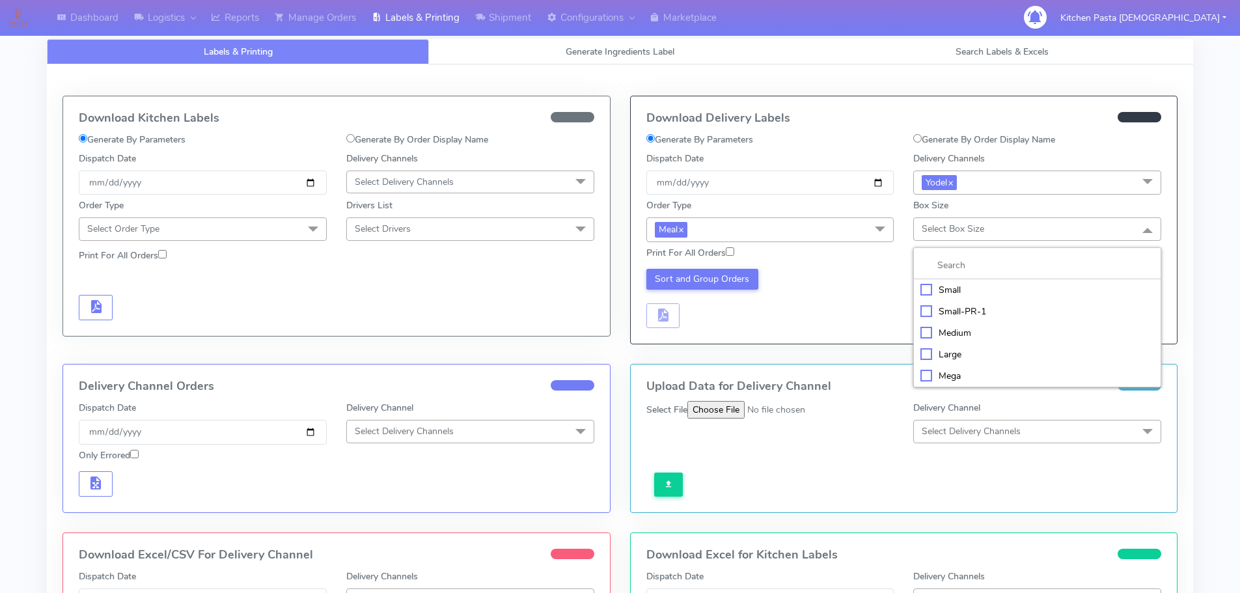
click at [954, 352] on div "Large" at bounding box center [1038, 355] width 234 height 14
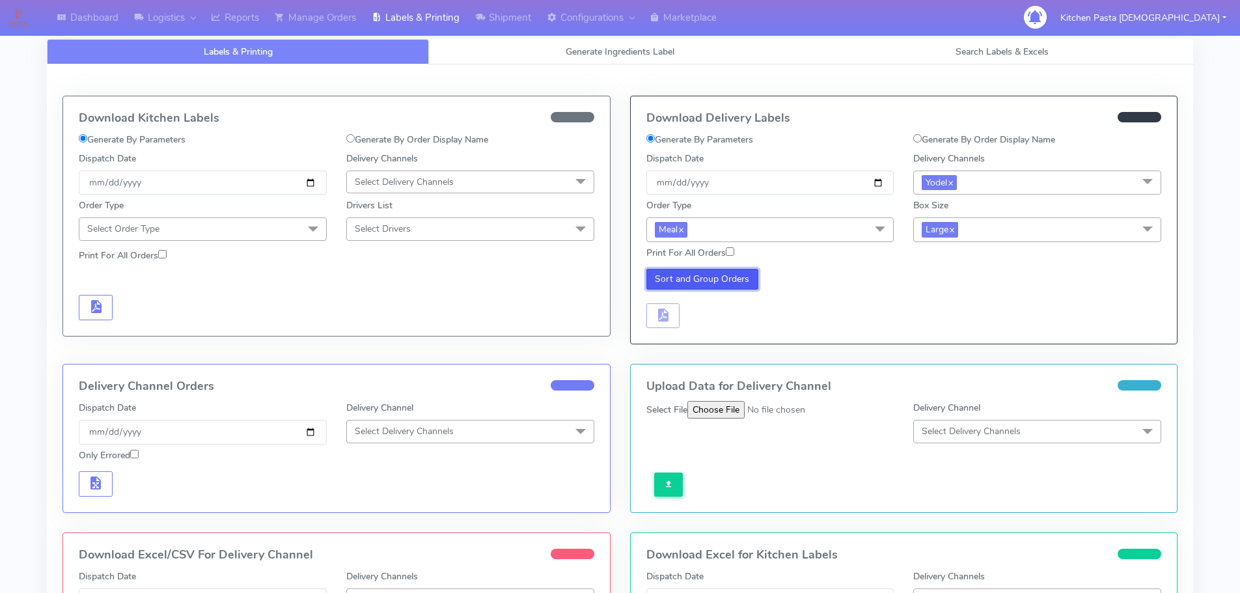
drag, startPoint x: 727, startPoint y: 269, endPoint x: 688, endPoint y: 326, distance: 69.7
click at [727, 270] on button "Sort and Group Orders" at bounding box center [703, 279] width 113 height 21
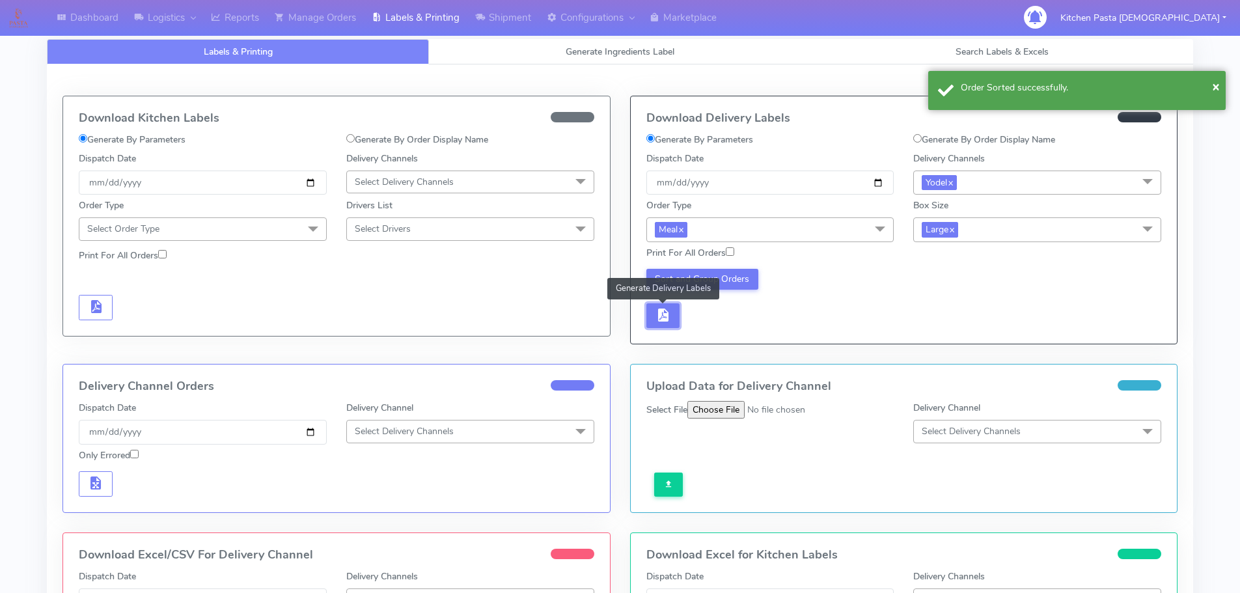
click at [669, 315] on span "button" at bounding box center [663, 318] width 16 height 12
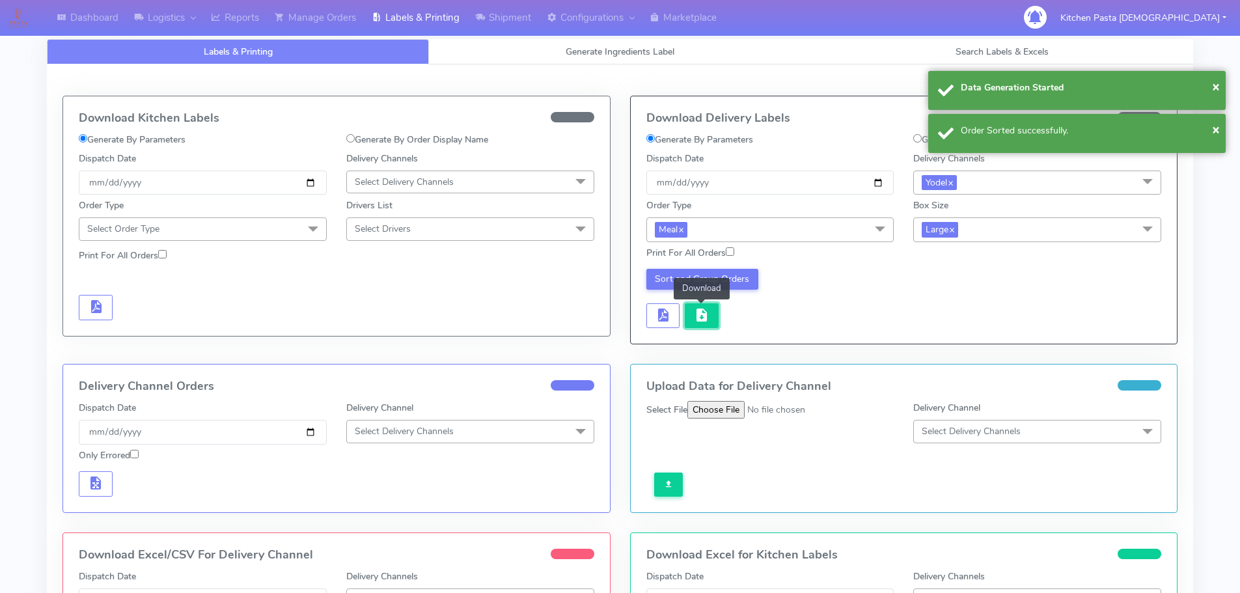
click at [712, 318] on button "button" at bounding box center [702, 315] width 34 height 25
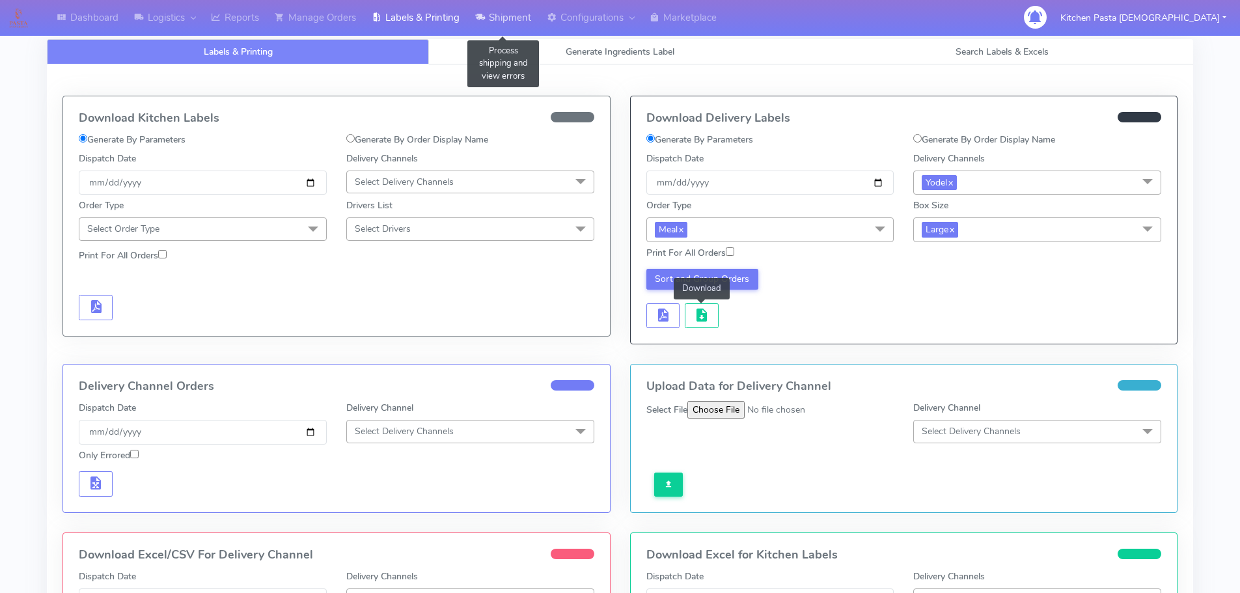
drag, startPoint x: 505, startPoint y: 12, endPoint x: 494, endPoint y: 35, distance: 25.3
click at [505, 12] on link "Shipment" at bounding box center [503, 18] width 72 height 36
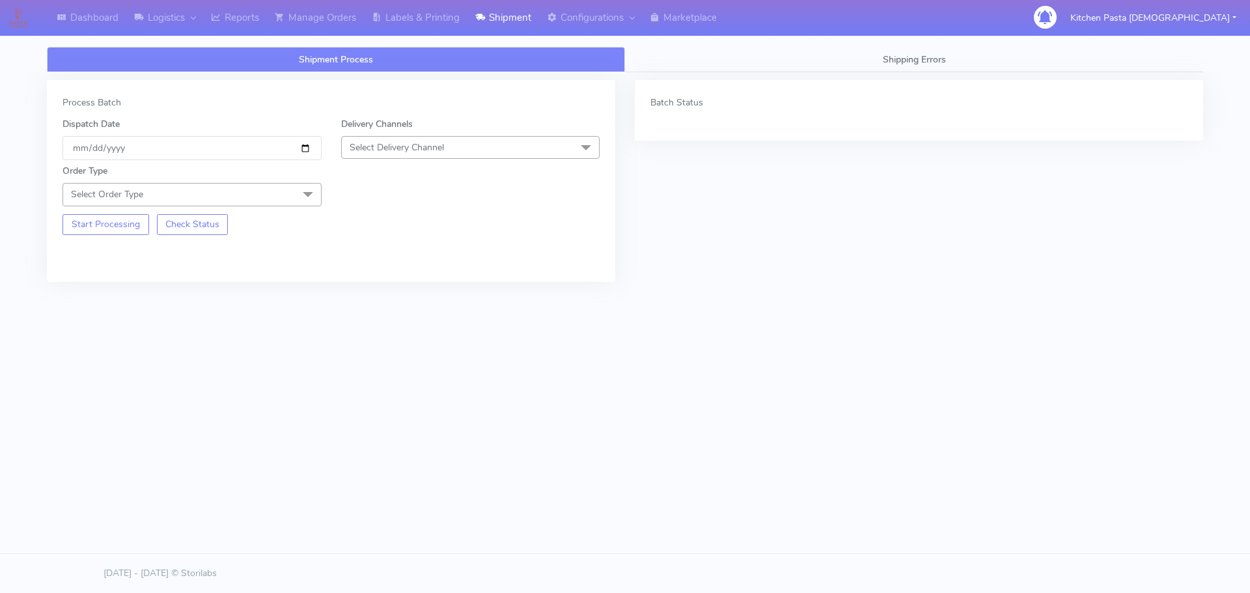
drag, startPoint x: 447, startPoint y: 159, endPoint x: 432, endPoint y: 176, distance: 23.1
click at [447, 159] on span "Select Delivery Channel" at bounding box center [470, 147] width 259 height 23
drag, startPoint x: 383, startPoint y: 290, endPoint x: 344, endPoint y: 265, distance: 46.6
click at [380, 290] on div "Yodel" at bounding box center [470, 294] width 245 height 14
click at [290, 187] on span "Select Order Type" at bounding box center [192, 194] width 259 height 23
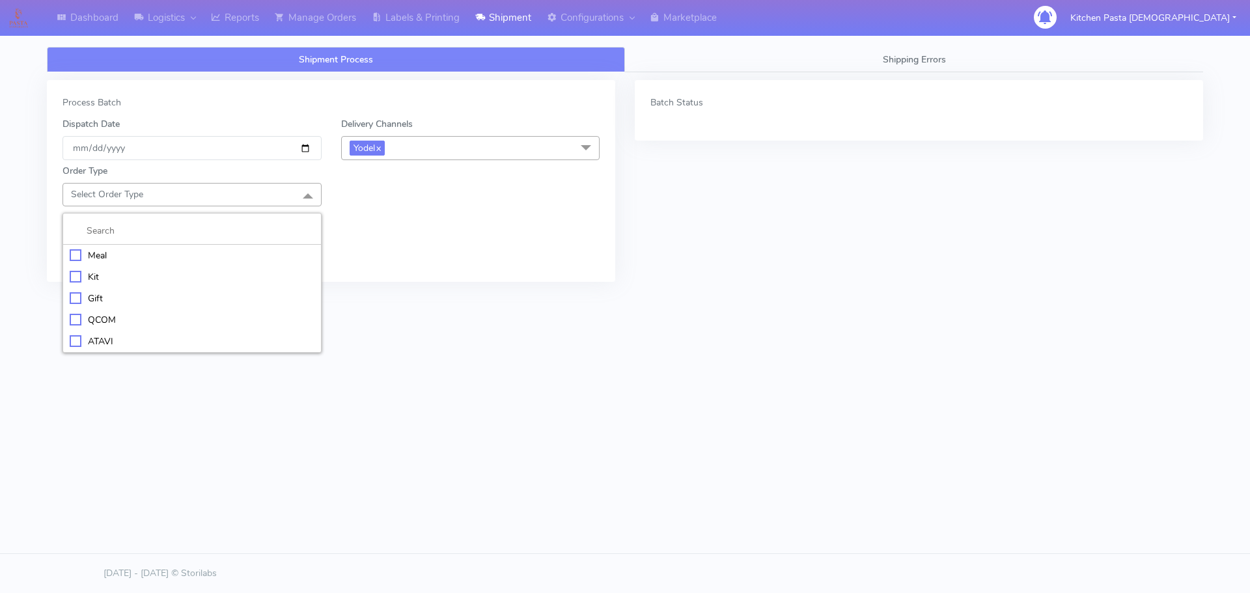
drag, startPoint x: 210, startPoint y: 267, endPoint x: 224, endPoint y: 255, distance: 18.0
click at [210, 266] on li "Kit" at bounding box center [192, 276] width 258 height 21
checkbox input "true"
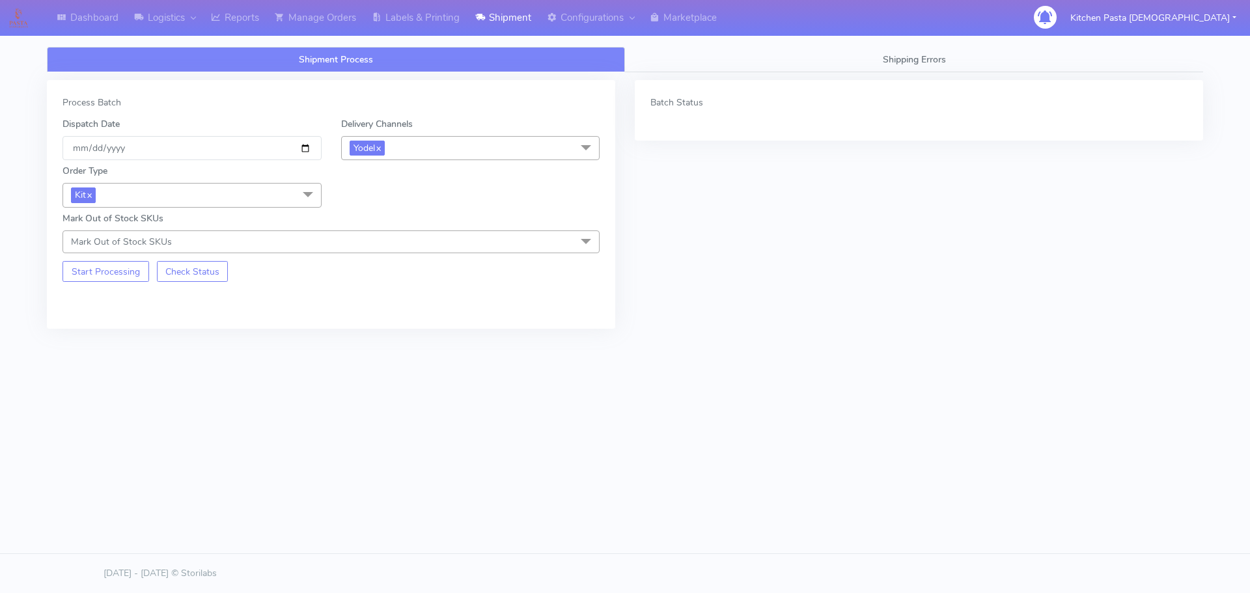
click at [411, 197] on div "Order Type Kit x Meal Kit Gift QCOM ATAVI Mark Out of Stock SKUs Mark Out of St…" at bounding box center [331, 206] width 557 height 93
click at [191, 191] on span "Kit x" at bounding box center [192, 195] width 259 height 24
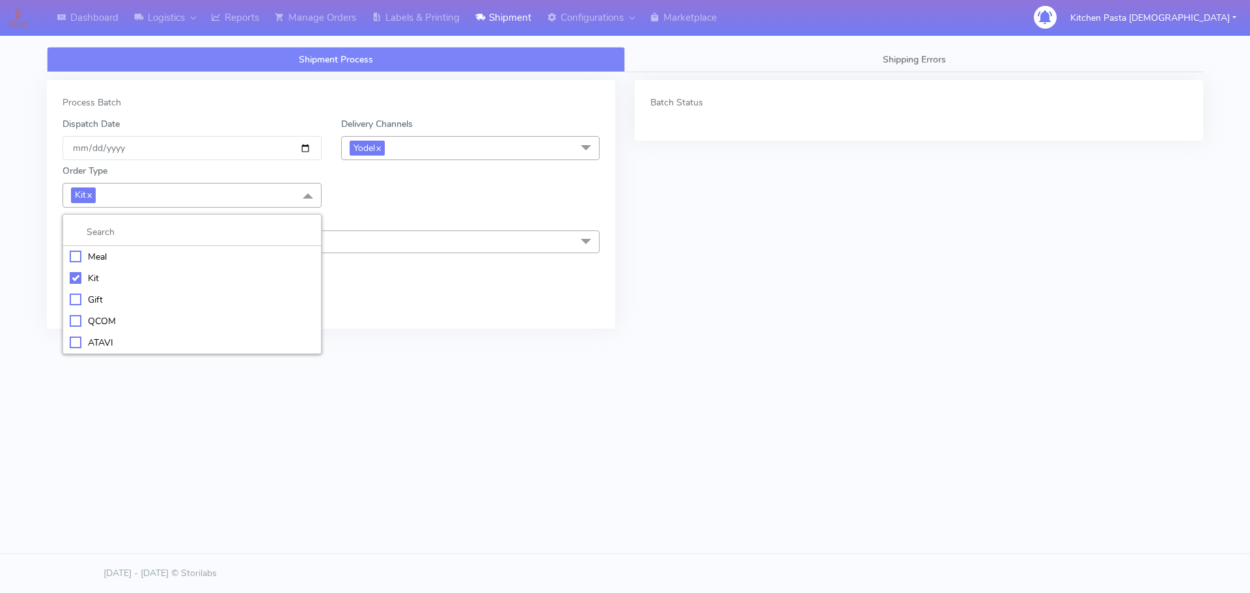
click at [96, 245] on li at bounding box center [192, 232] width 258 height 27
click at [92, 258] on div "Meal" at bounding box center [192, 257] width 245 height 14
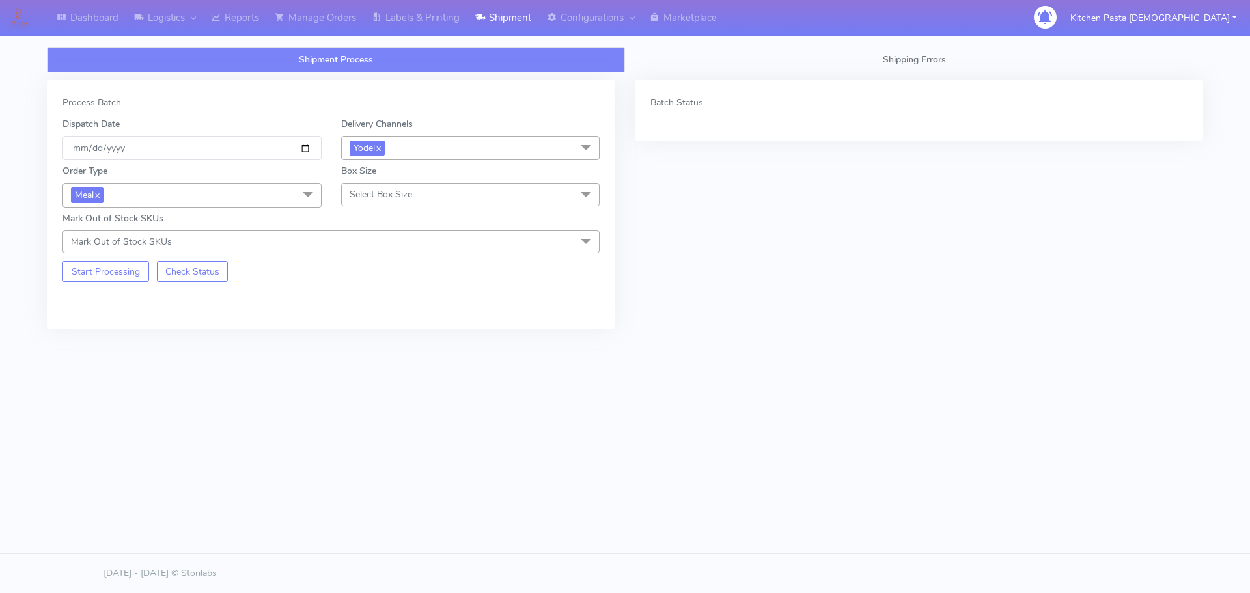
click at [410, 210] on div "Order Type Meal x Meal Kit Gift QCOM ATAVI Box Size Select Box Size Small Small…" at bounding box center [331, 206] width 557 height 93
click at [411, 200] on span "Select Box Size" at bounding box center [381, 194] width 63 height 12
click at [419, 301] on div "Medium" at bounding box center [470, 299] width 245 height 14
click at [126, 278] on button "Start Processing" at bounding box center [106, 271] width 87 height 21
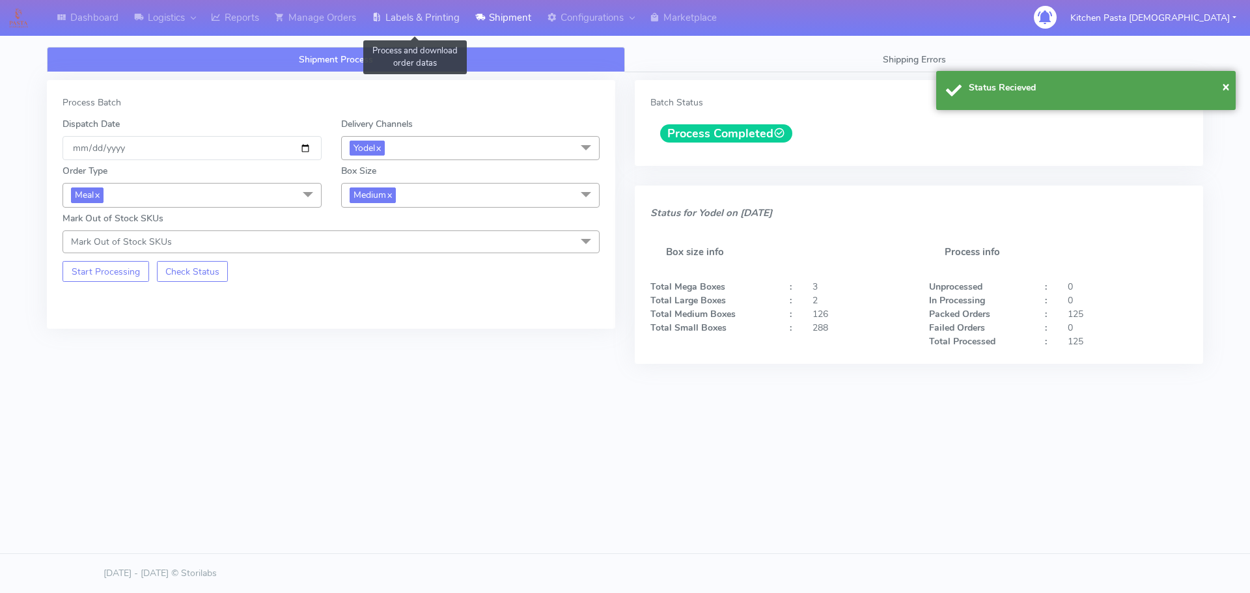
click at [454, 15] on link "Labels & Printing" at bounding box center [416, 18] width 104 height 36
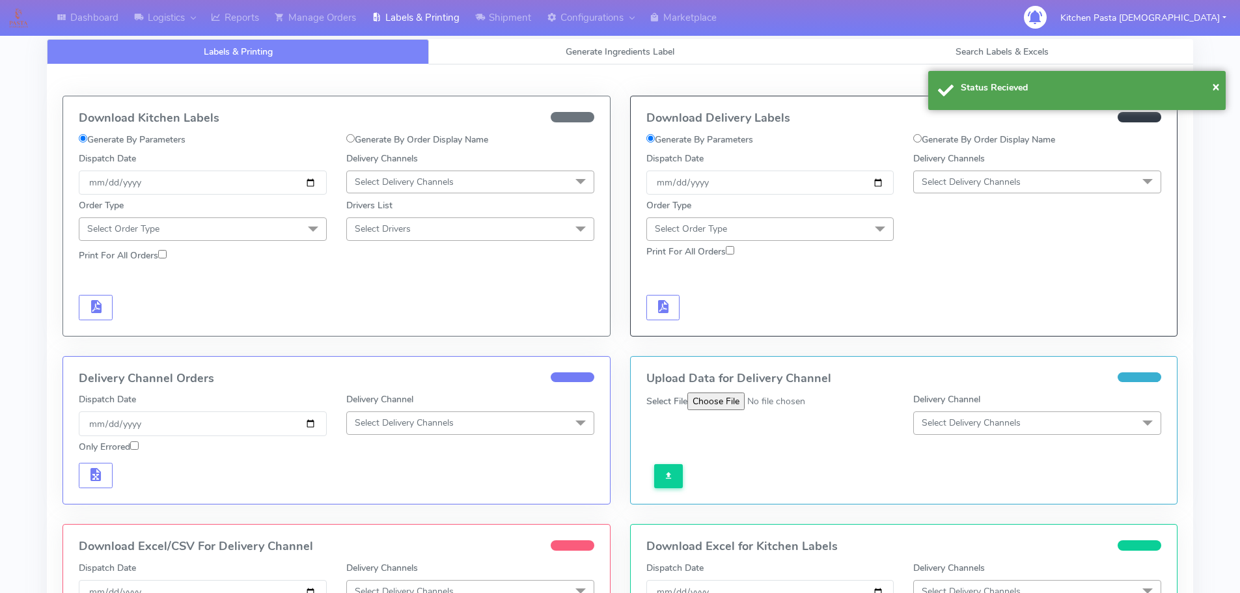
click at [986, 181] on span "Select Delivery Channels" at bounding box center [971, 182] width 99 height 12
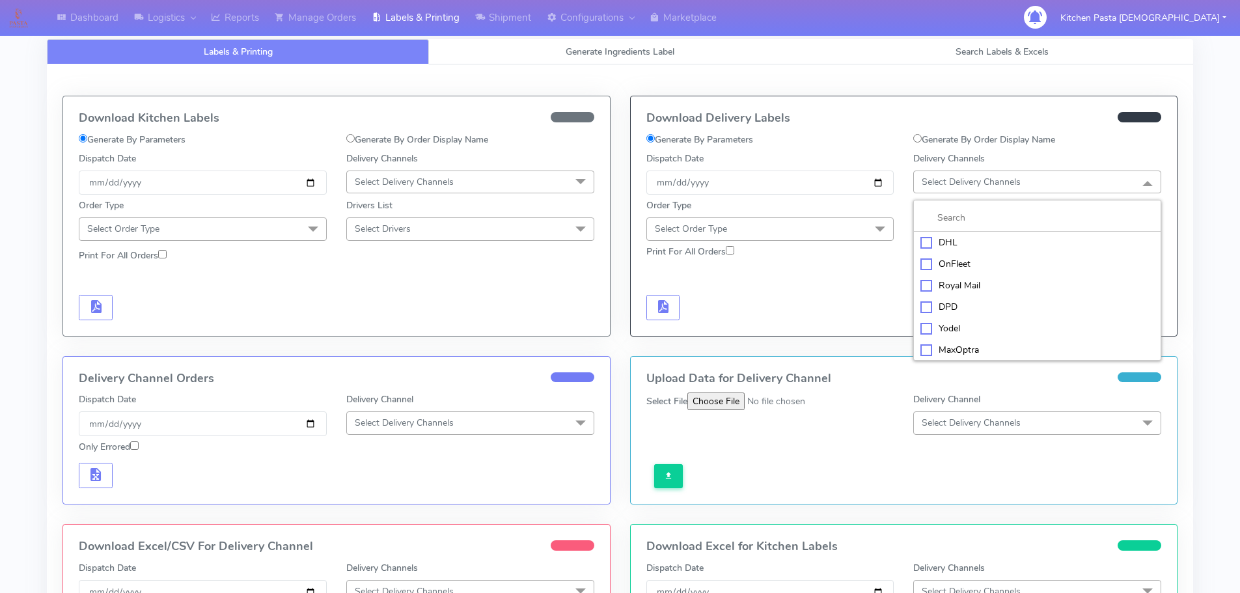
click at [954, 330] on div "Yodel" at bounding box center [1038, 329] width 234 height 14
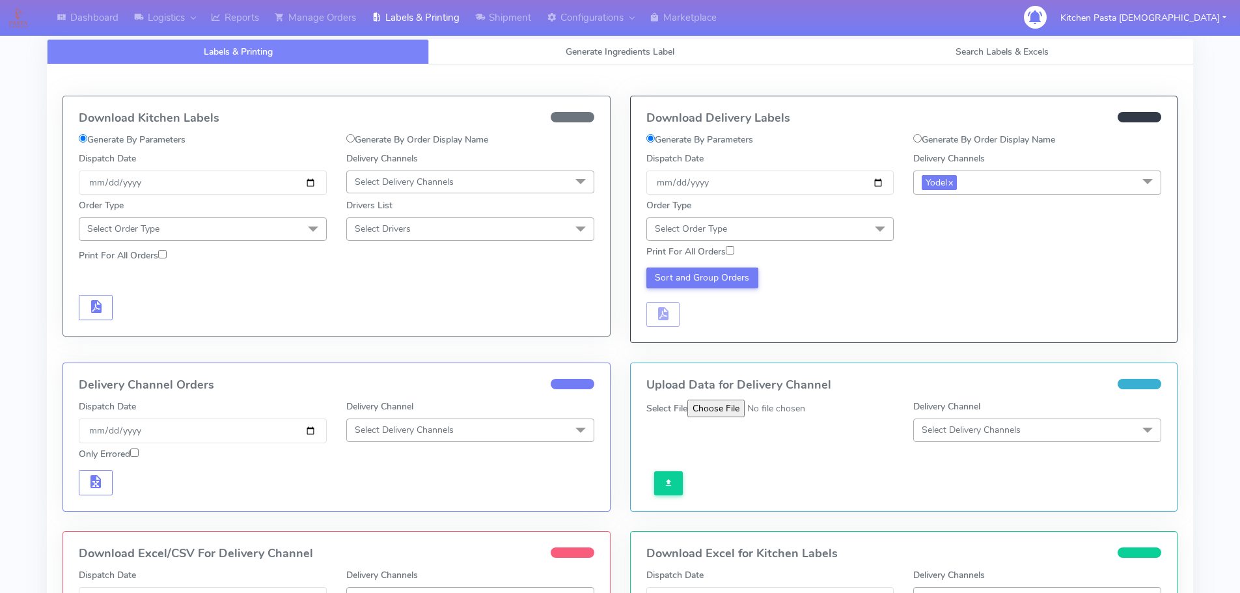
click at [825, 219] on span "Select Order Type" at bounding box center [771, 228] width 248 height 23
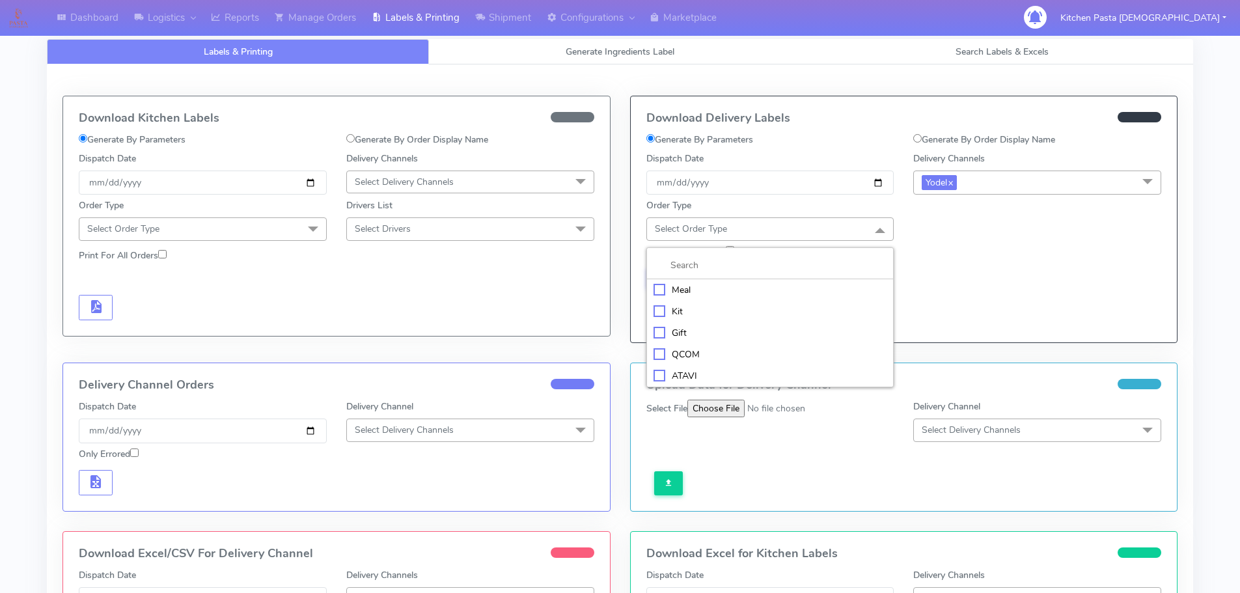
click at [785, 274] on li at bounding box center [770, 265] width 247 height 27
click at [715, 284] on div "Meal" at bounding box center [771, 290] width 234 height 14
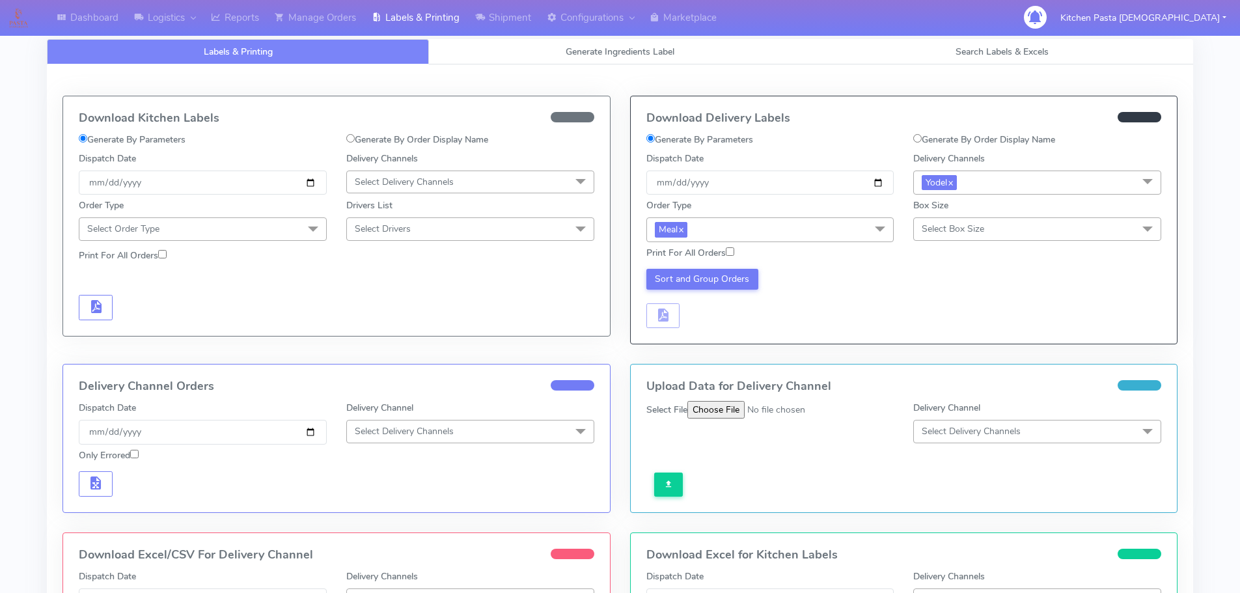
click at [956, 247] on div "Print For All Orders" at bounding box center [904, 253] width 535 height 23
click at [969, 224] on span "Select Box Size" at bounding box center [953, 229] width 63 height 12
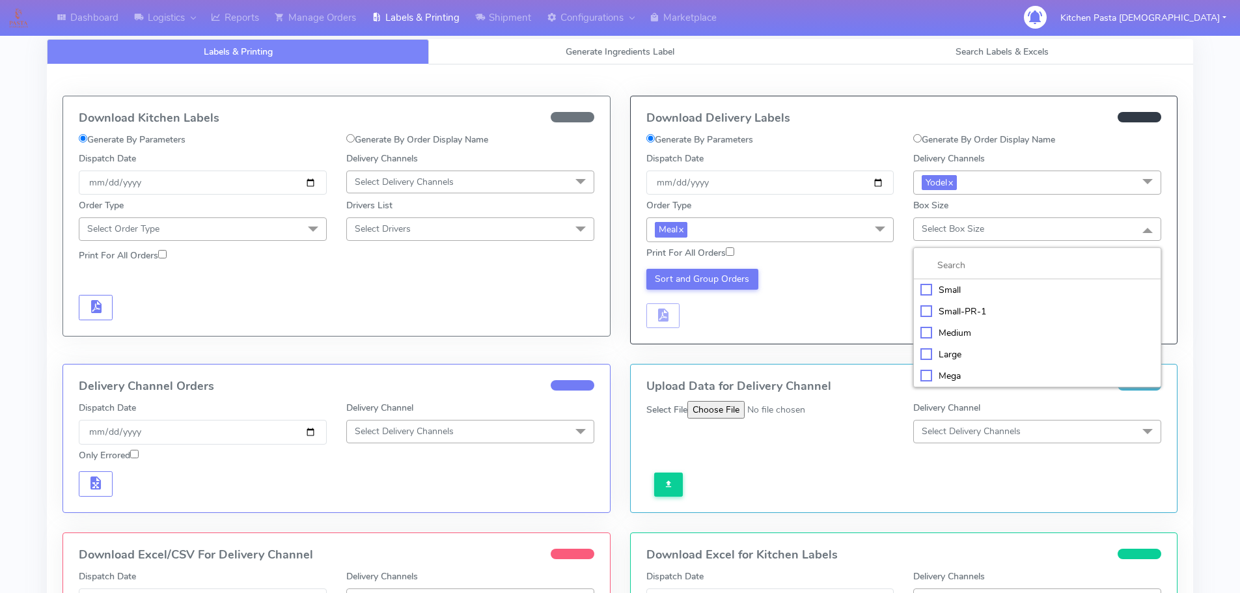
click at [930, 328] on div "Medium" at bounding box center [1038, 333] width 234 height 14
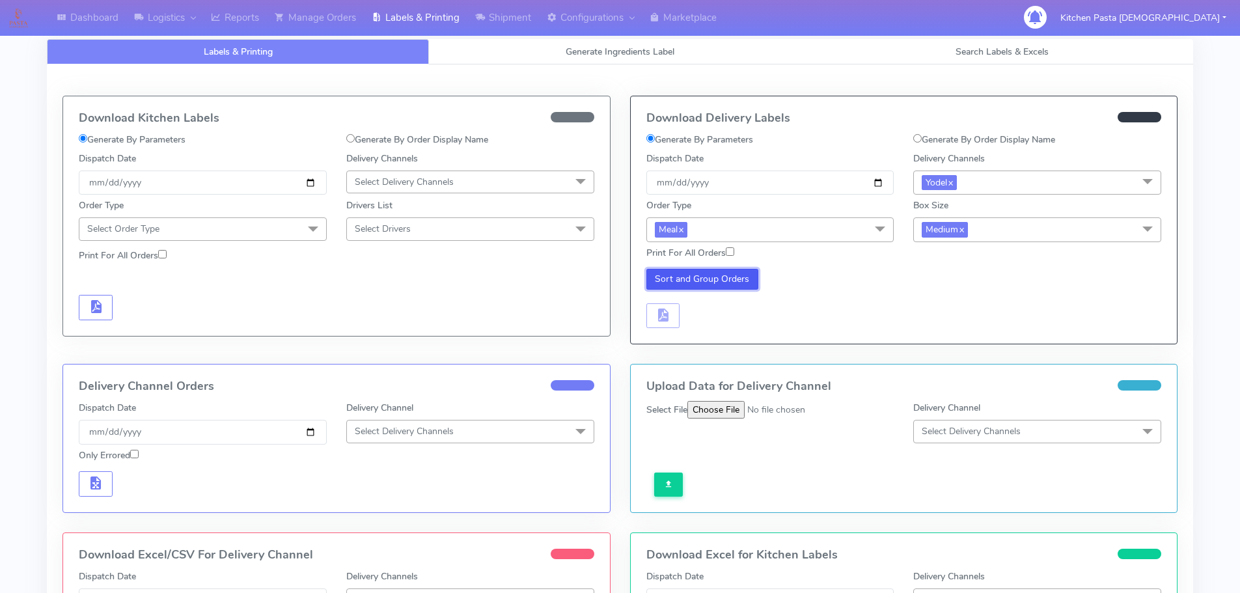
click at [733, 283] on button "Sort and Group Orders" at bounding box center [703, 279] width 113 height 21
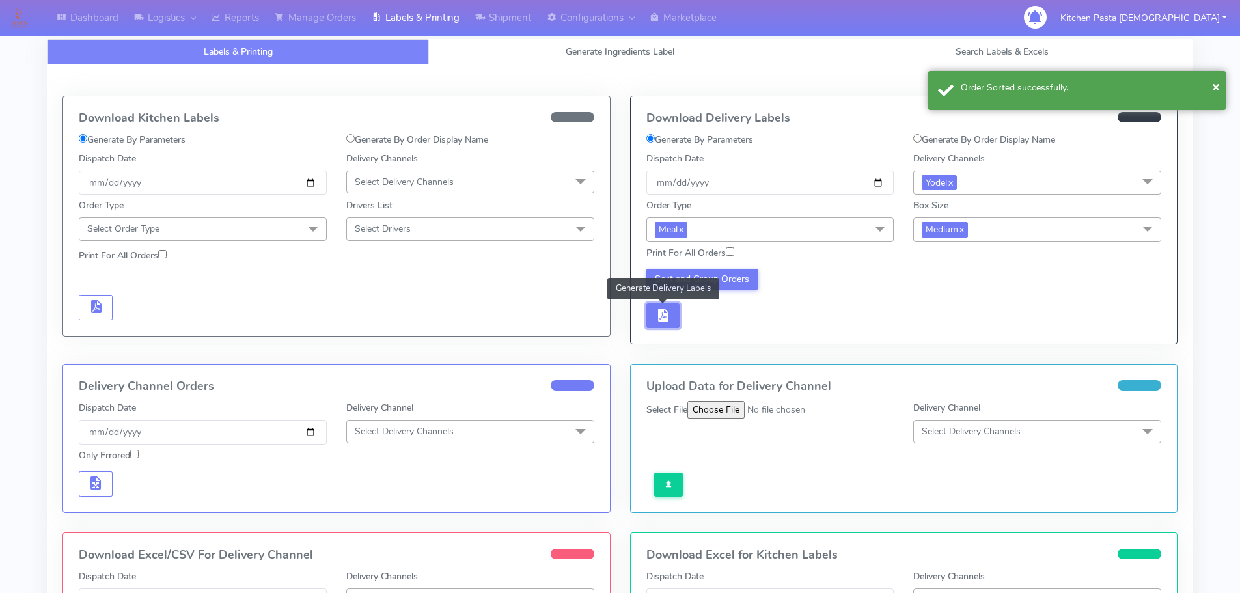
click at [669, 312] on span "button" at bounding box center [663, 318] width 16 height 12
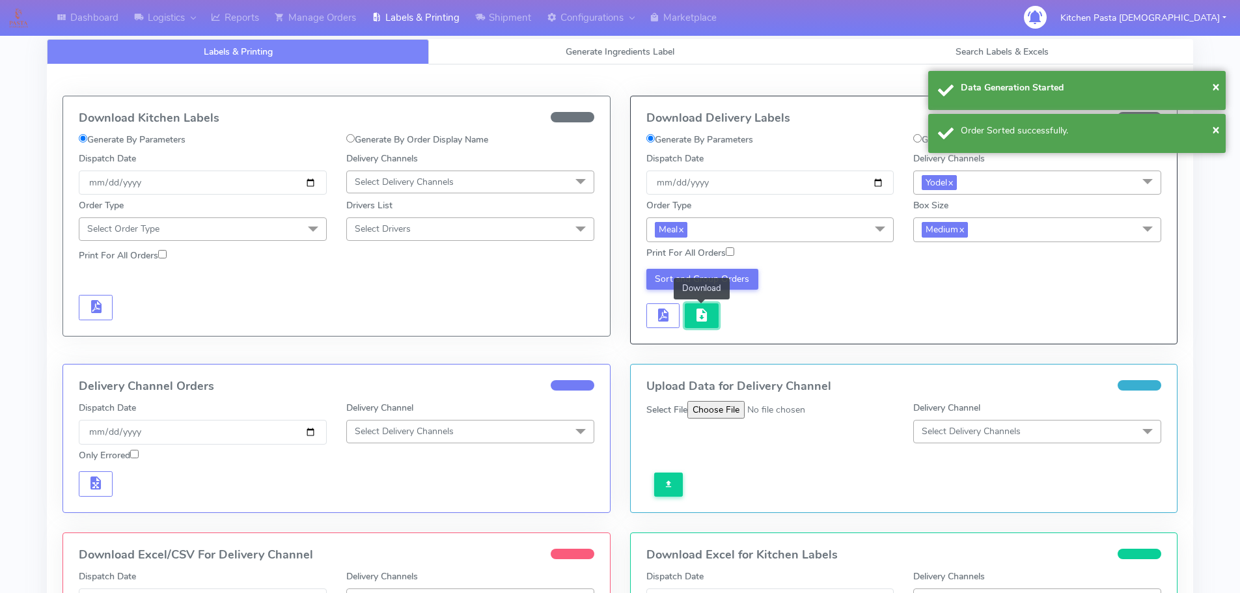
click at [701, 313] on span "button" at bounding box center [702, 318] width 16 height 12
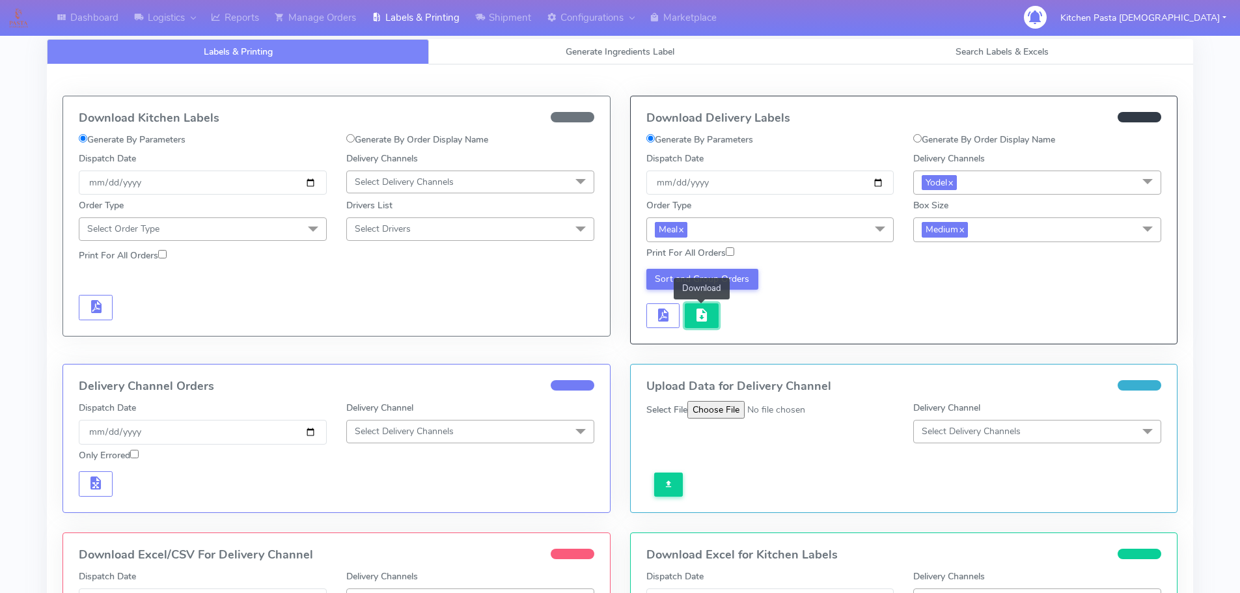
click at [713, 319] on button "button" at bounding box center [702, 315] width 34 height 25
click at [713, 318] on button "button" at bounding box center [702, 315] width 34 height 25
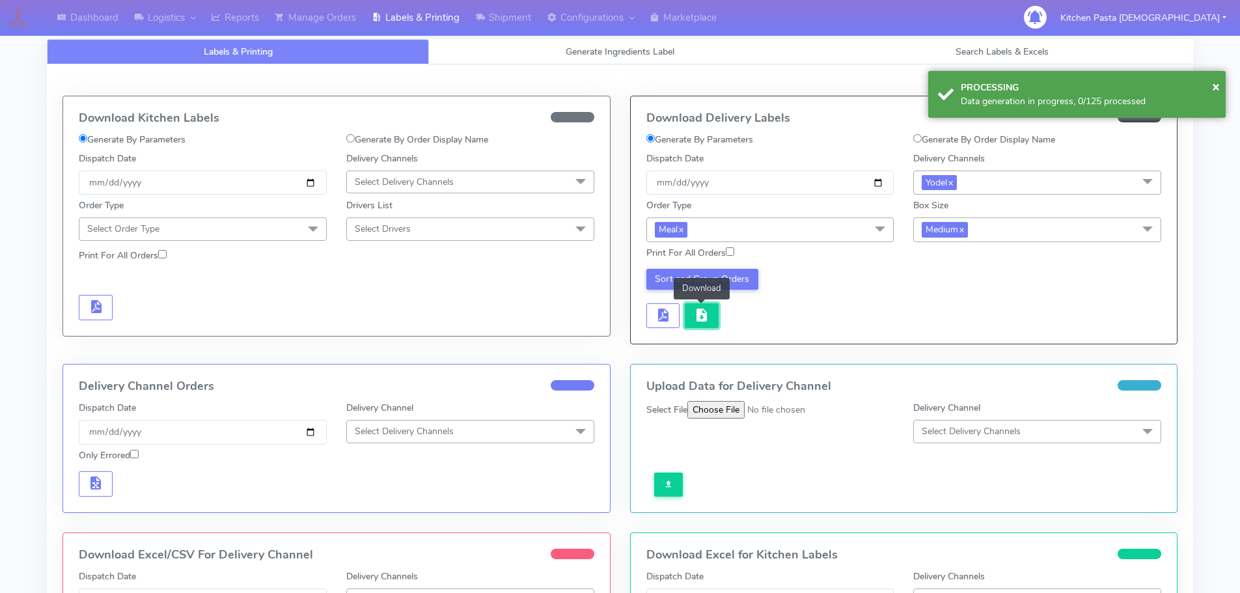
click at [707, 316] on span "button" at bounding box center [702, 318] width 16 height 12
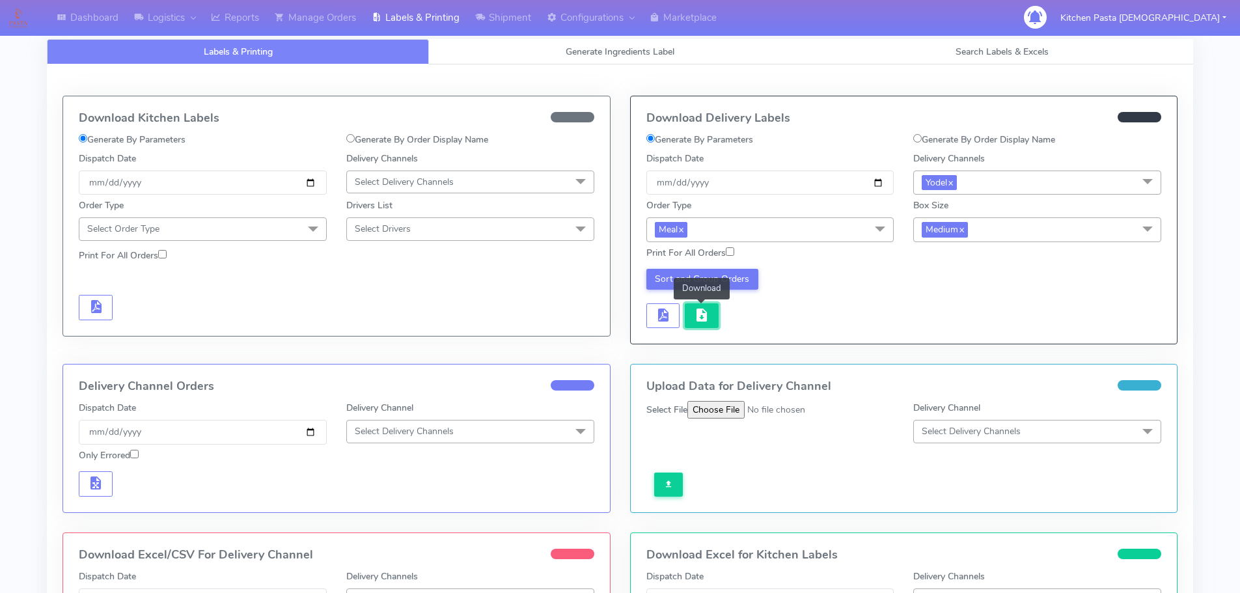
click at [707, 316] on span "button" at bounding box center [702, 318] width 16 height 12
click at [704, 314] on span "button" at bounding box center [702, 318] width 16 height 12
click at [398, 12] on link "Labels & Printing" at bounding box center [416, 18] width 104 height 36
click at [496, 11] on link "Shipment" at bounding box center [503, 18] width 72 height 36
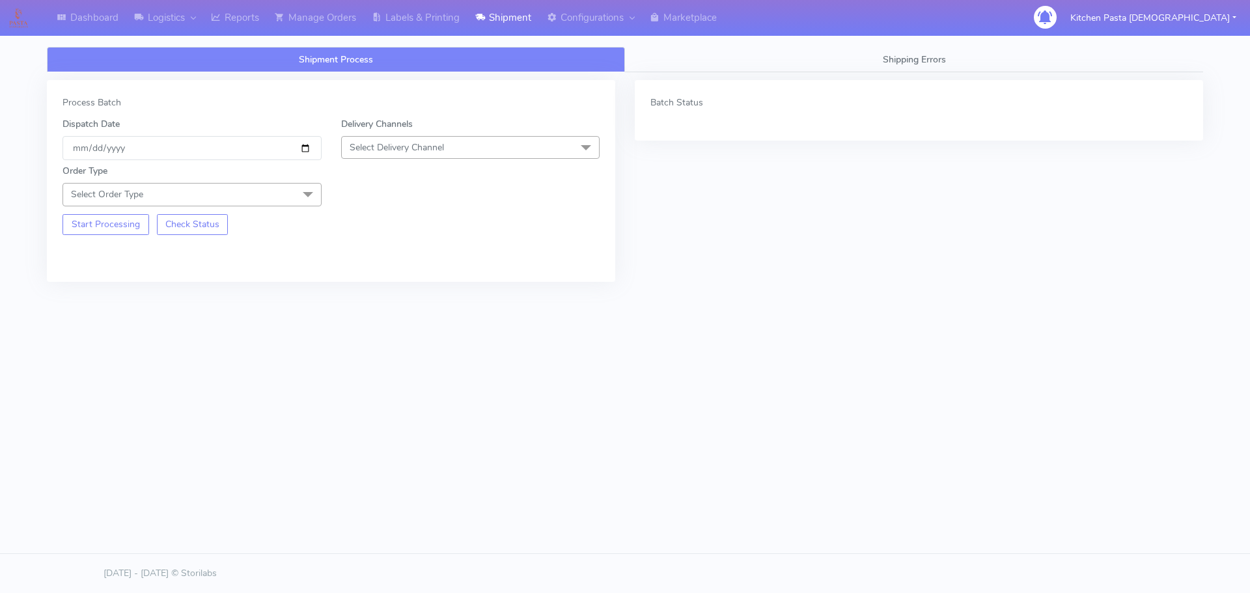
drag, startPoint x: 443, startPoint y: 169, endPoint x: 444, endPoint y: 141, distance: 28.0
click at [443, 169] on div "Order Type Select Order Type Meal Kit Gift QCOM ATAVI" at bounding box center [331, 183] width 557 height 46
click at [444, 141] on span "Select Delivery Channel" at bounding box center [470, 147] width 259 height 23
click at [383, 292] on div "Yodel" at bounding box center [470, 294] width 245 height 14
click at [278, 180] on div "Order Type Select Order Type Meal Kit Gift QCOM ATAVI" at bounding box center [192, 185] width 279 height 42
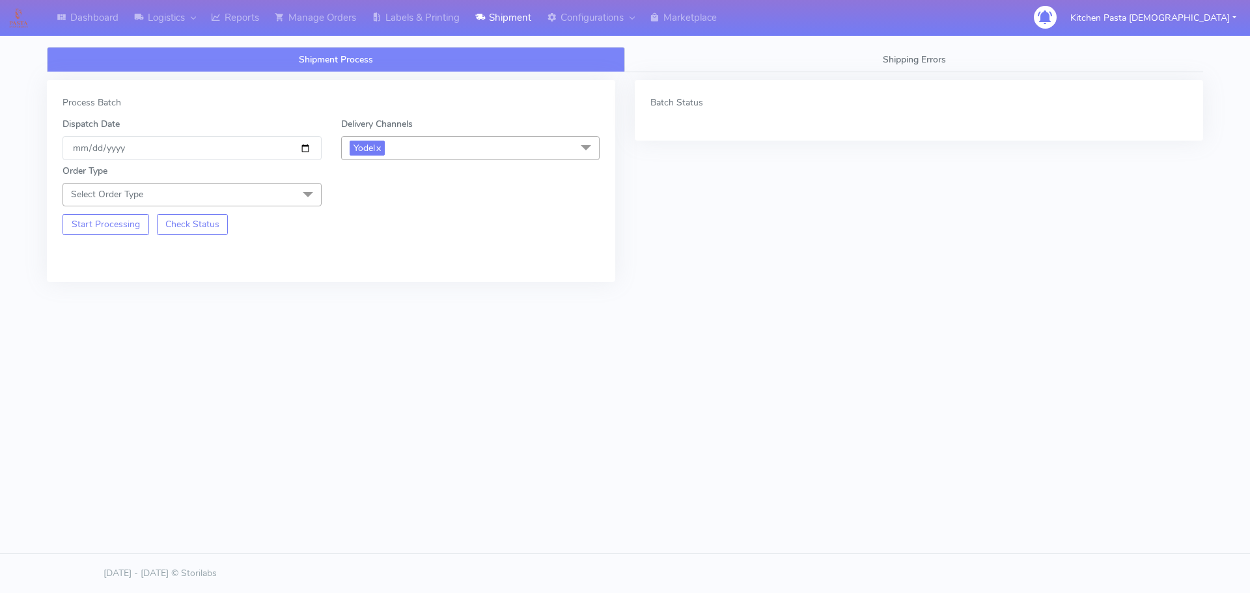
click at [273, 201] on span "Select Order Type" at bounding box center [192, 194] width 259 height 23
click at [176, 250] on div "Meal" at bounding box center [192, 256] width 245 height 14
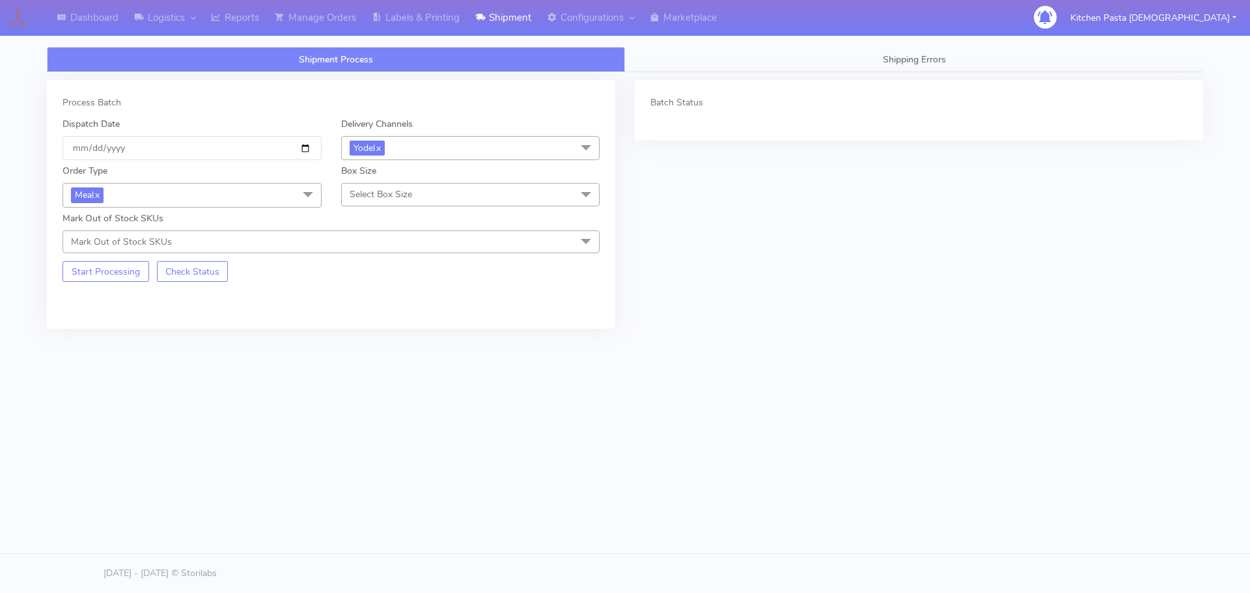
click at [383, 194] on span "Select Box Size" at bounding box center [381, 194] width 63 height 12
click at [378, 258] on div "Small" at bounding box center [470, 256] width 245 height 14
click at [108, 267] on button "Start Processing" at bounding box center [106, 271] width 87 height 21
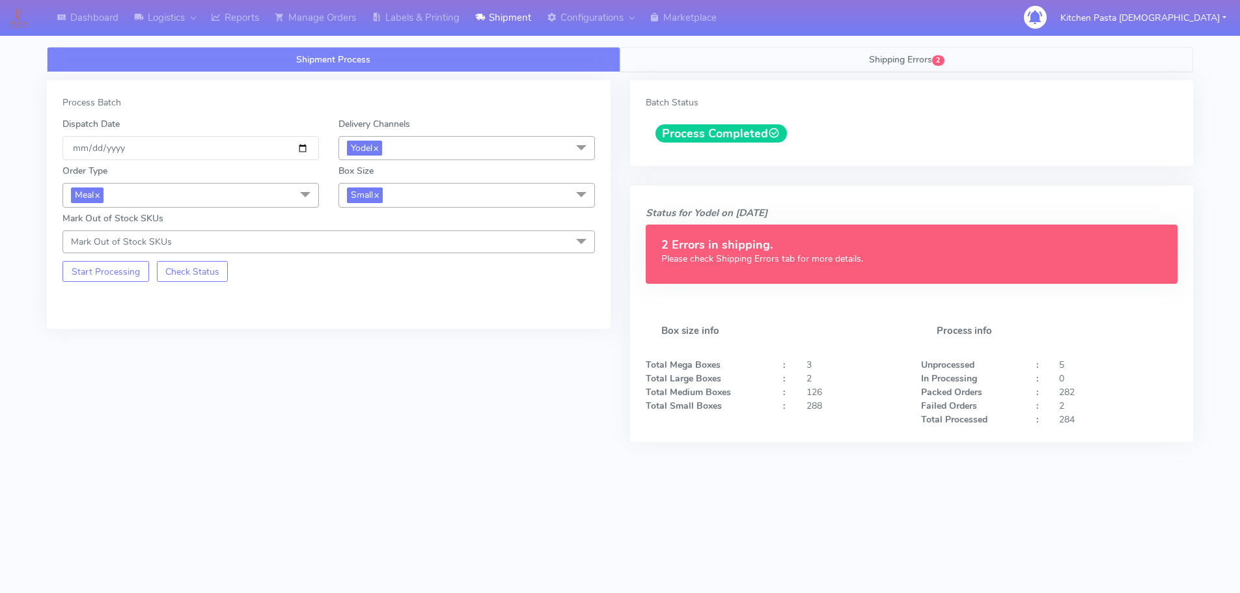
click at [920, 61] on span "Shipping Errors" at bounding box center [900, 59] width 63 height 12
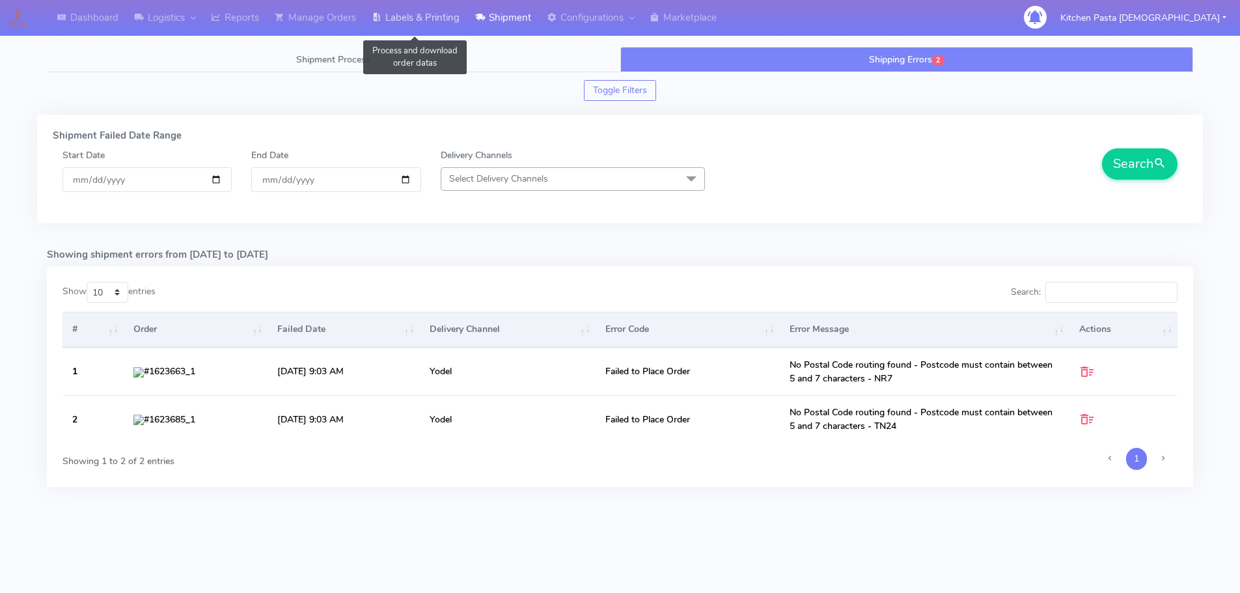
click at [408, 16] on link "Labels & Printing" at bounding box center [416, 18] width 104 height 36
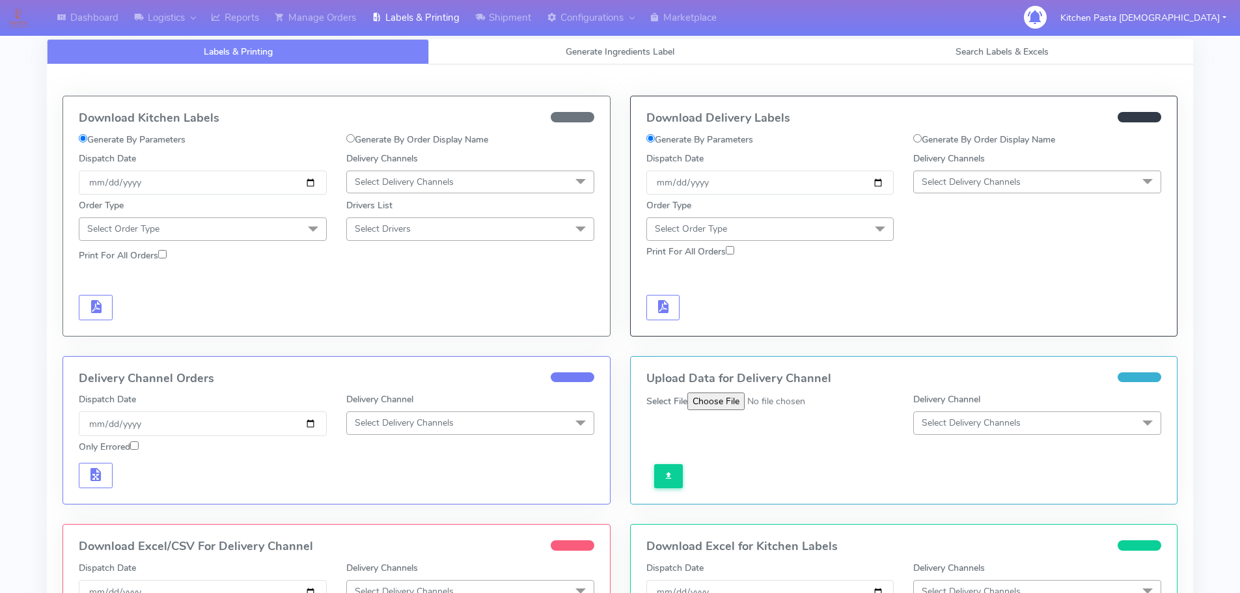
click at [986, 177] on span "Select Delivery Channels" at bounding box center [971, 182] width 99 height 12
click at [960, 320] on li "Yodel" at bounding box center [1037, 328] width 247 height 21
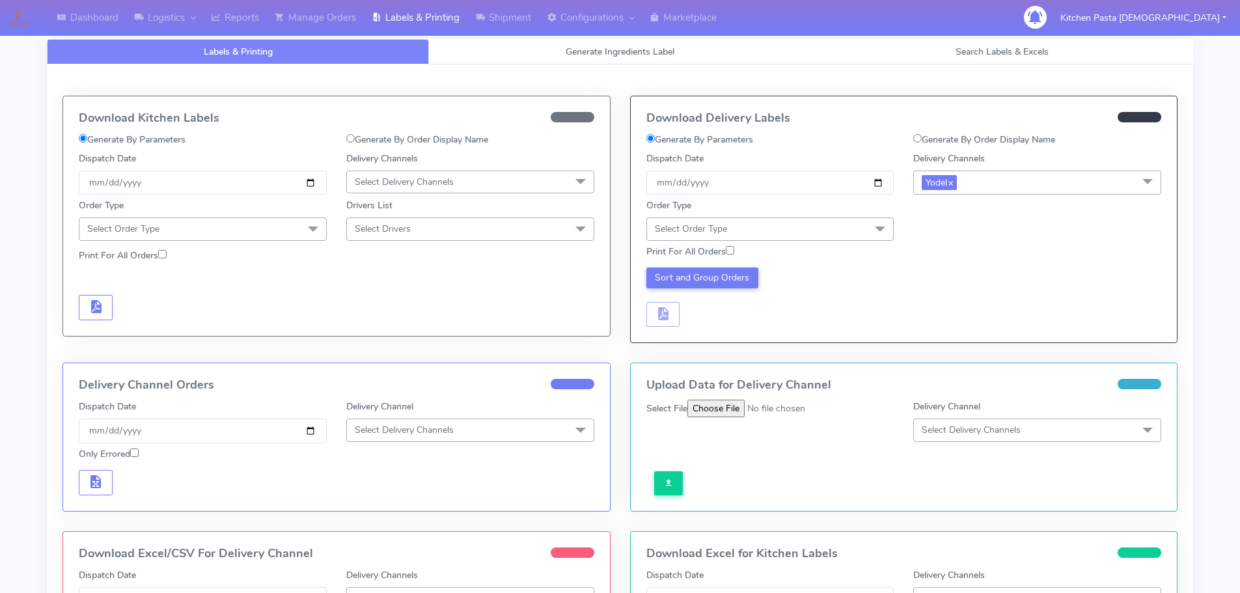
click at [801, 221] on span "Select Order Type" at bounding box center [771, 228] width 248 height 23
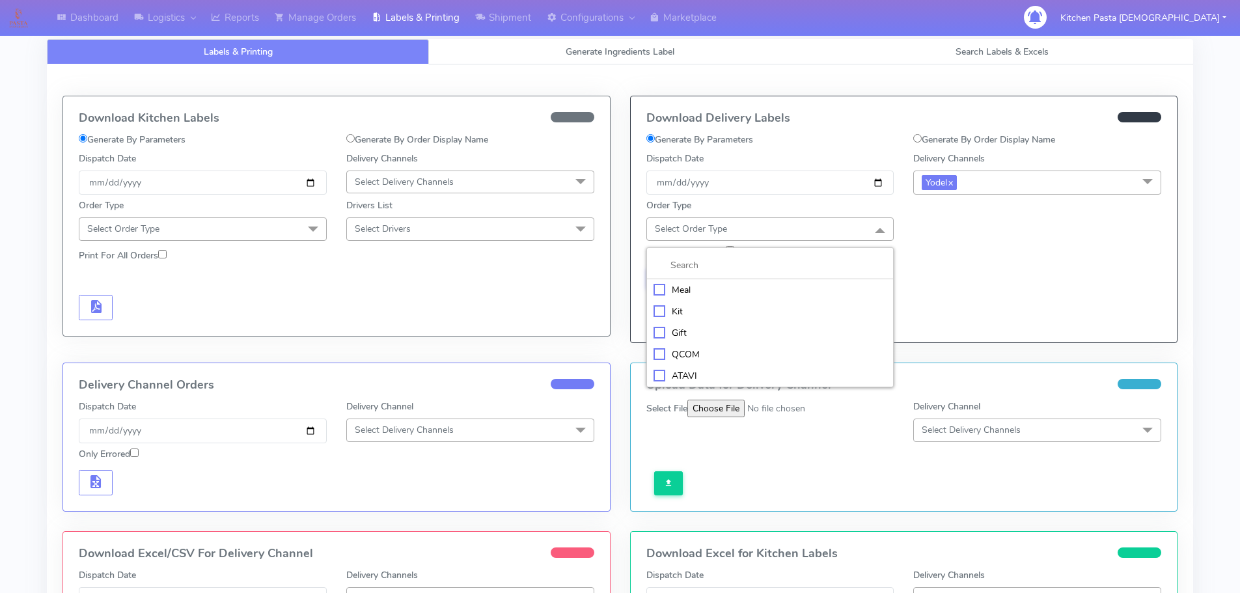
click at [727, 287] on div "Meal" at bounding box center [771, 290] width 234 height 14
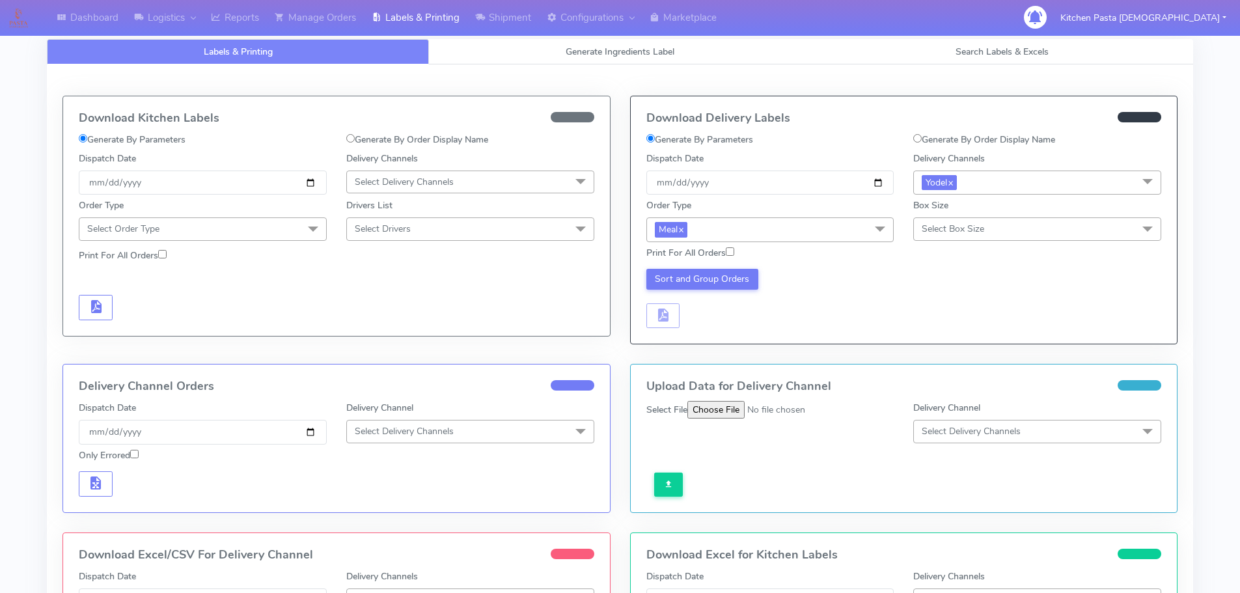
click at [915, 239] on span "Select Box Size" at bounding box center [1037, 228] width 248 height 23
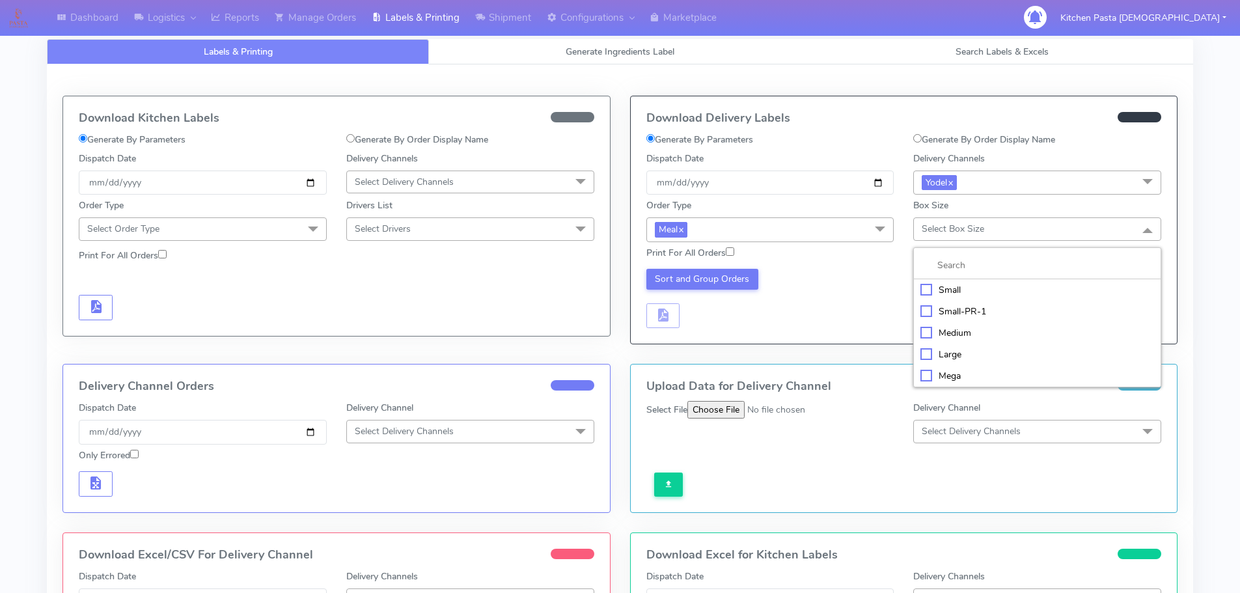
click at [943, 290] on div "Small" at bounding box center [1038, 290] width 234 height 14
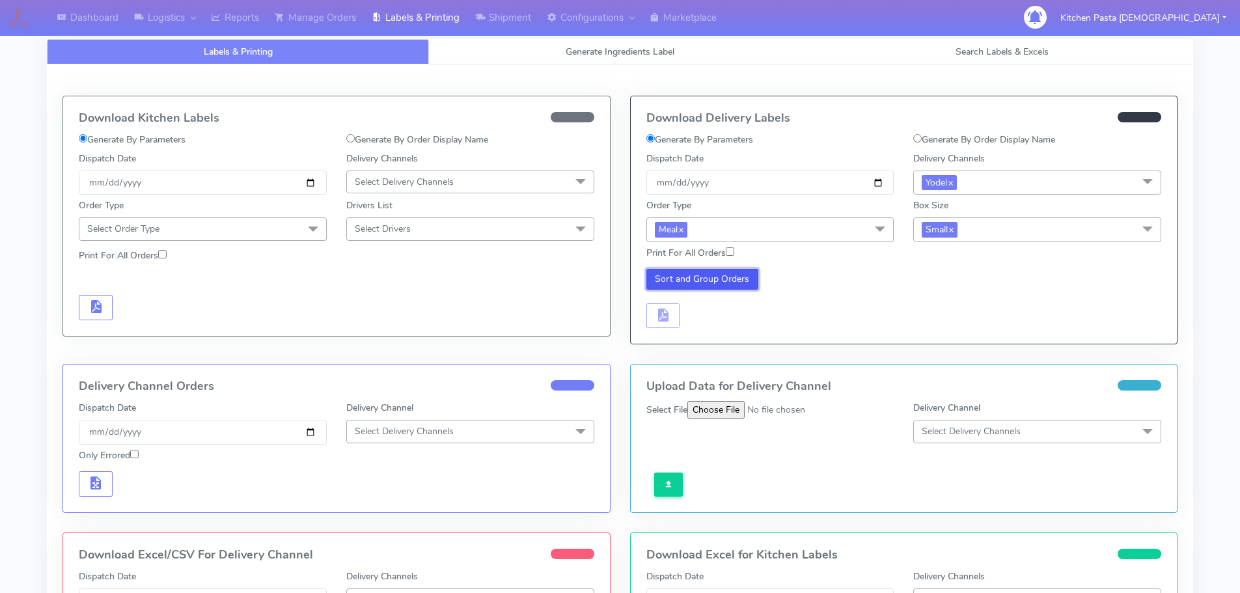
click at [721, 281] on button "Sort and Group Orders" at bounding box center [703, 279] width 113 height 21
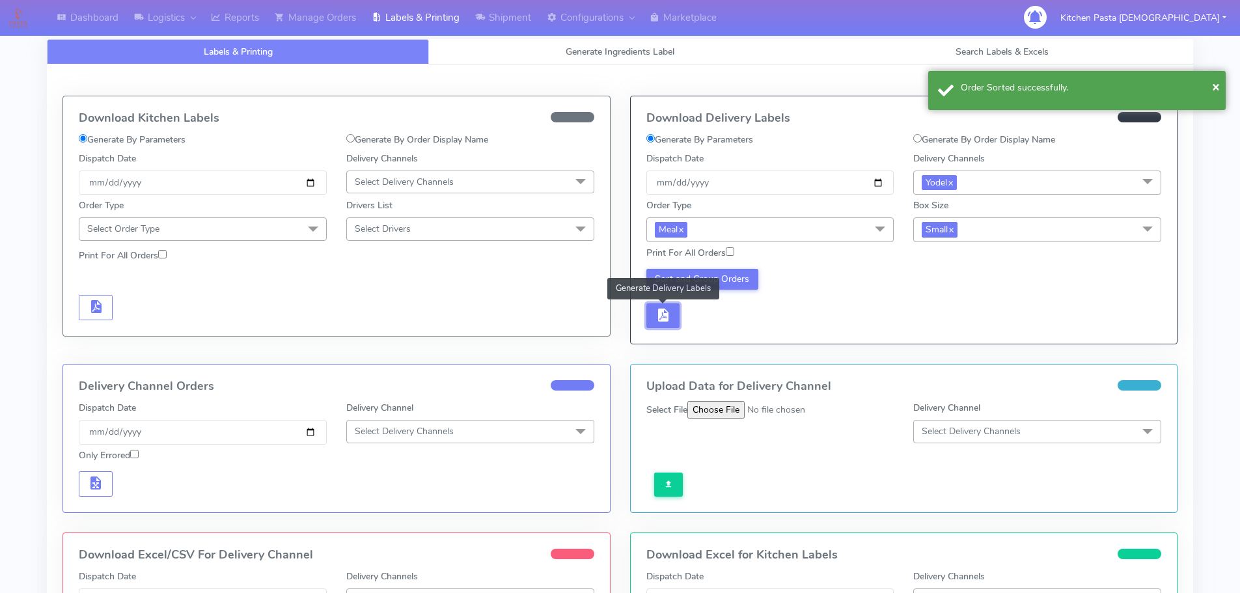
click at [656, 324] on button "button" at bounding box center [664, 315] width 34 height 25
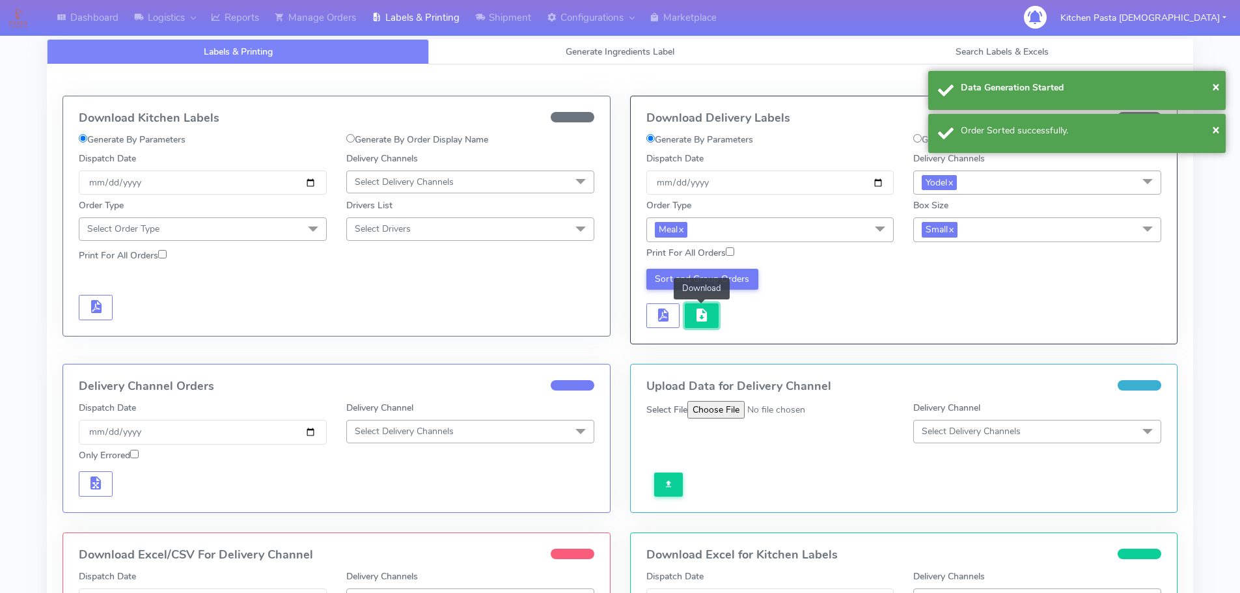
click at [717, 326] on button "button" at bounding box center [702, 315] width 34 height 25
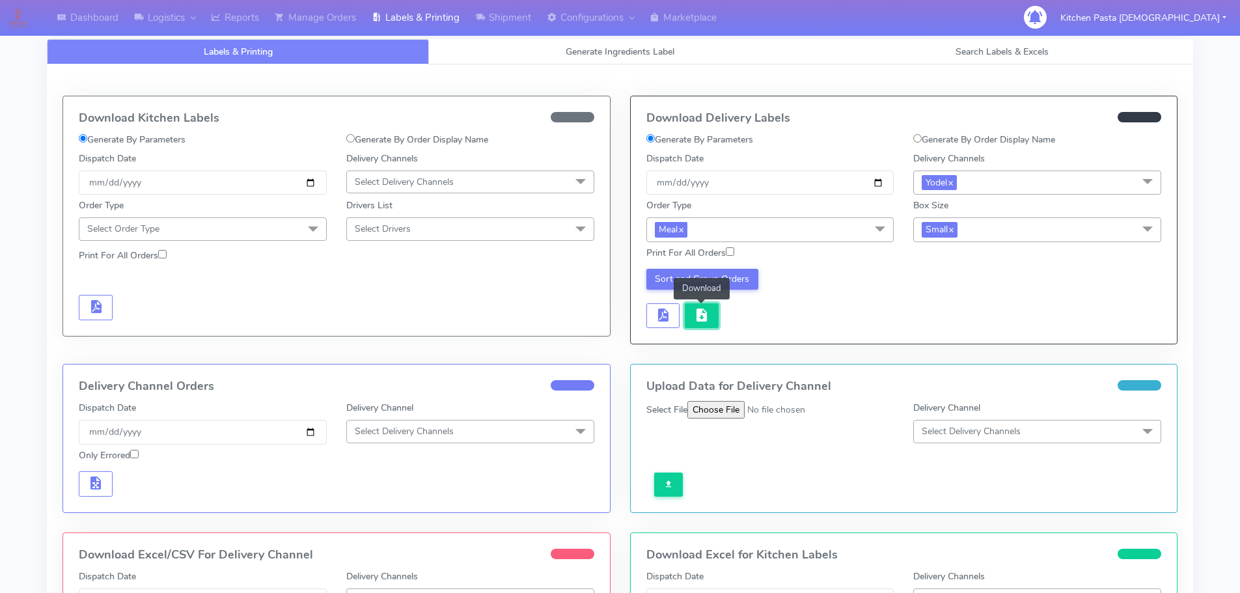
click at [717, 314] on button "button" at bounding box center [702, 315] width 34 height 25
click at [706, 313] on span "button" at bounding box center [702, 318] width 16 height 12
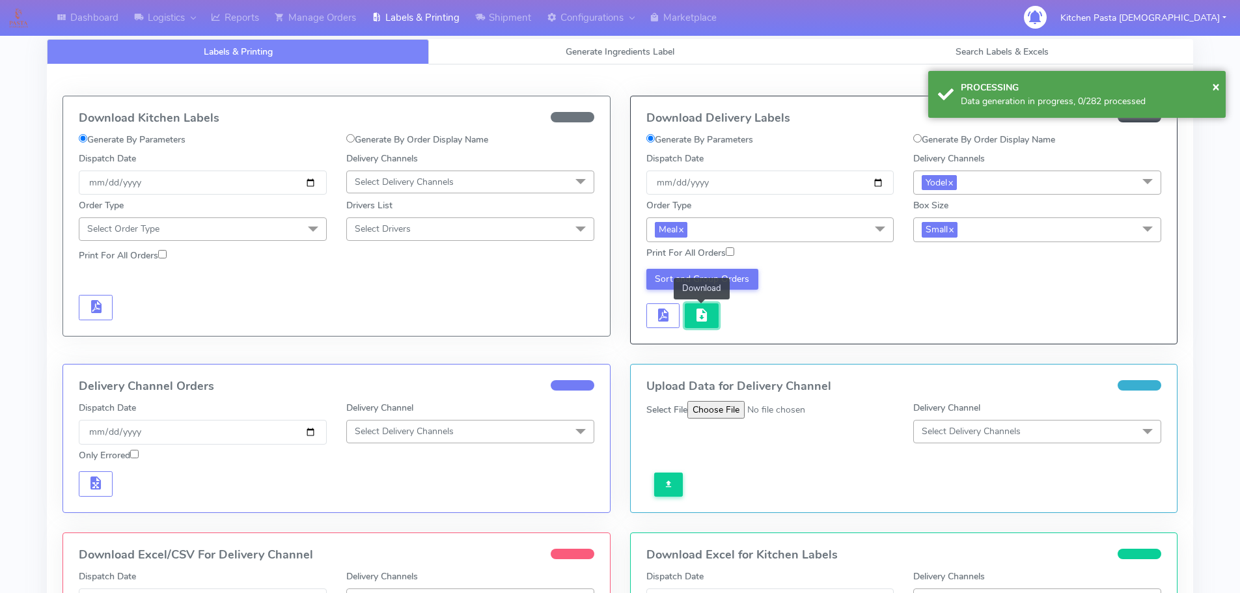
click at [706, 313] on span "button" at bounding box center [702, 318] width 16 height 12
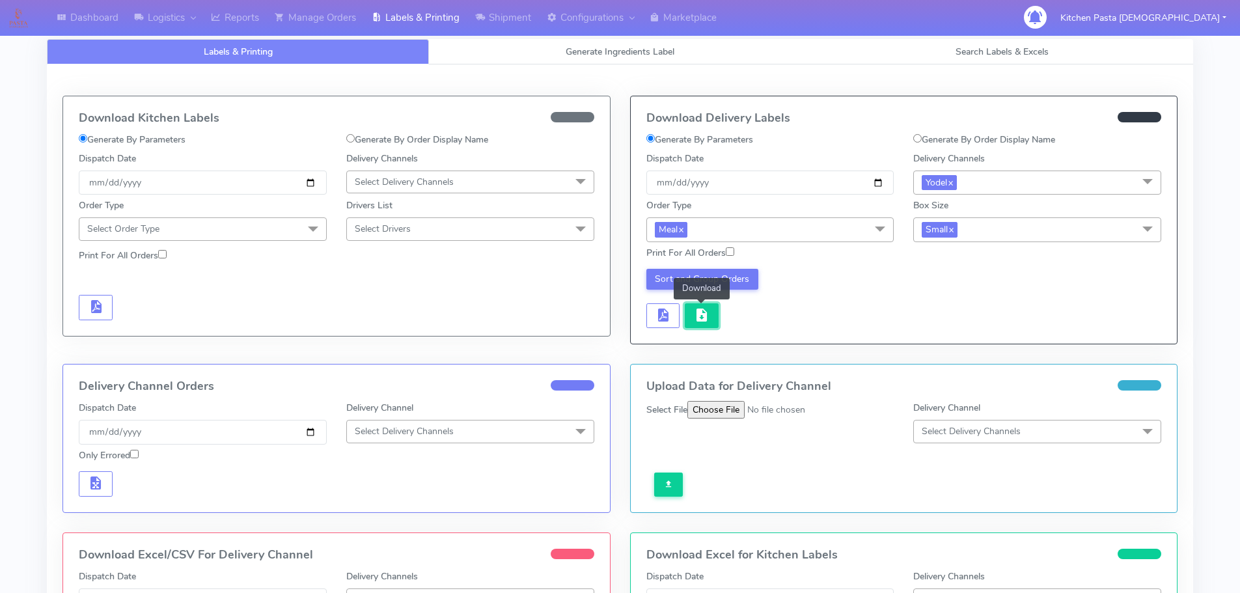
click at [710, 311] on button "button" at bounding box center [702, 315] width 34 height 25
click at [249, 26] on link "Reports" at bounding box center [235, 18] width 64 height 36
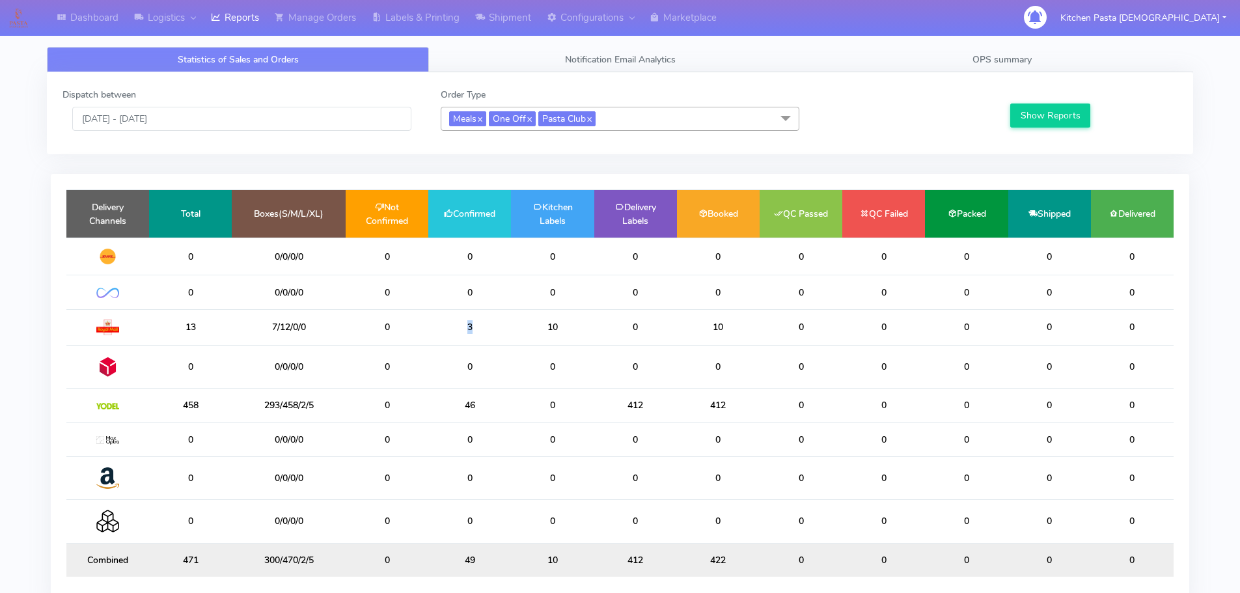
drag, startPoint x: 476, startPoint y: 333, endPoint x: 413, endPoint y: 333, distance: 63.2
click at [413, 333] on tr "13 7/12/0/0 0 3 10 0 10 0 0 0 0 0" at bounding box center [619, 327] width 1107 height 36
click at [518, 331] on td "10" at bounding box center [552, 327] width 83 height 36
click at [207, 118] on input "11/09/2025 - 11/09/2025" at bounding box center [241, 119] width 339 height 24
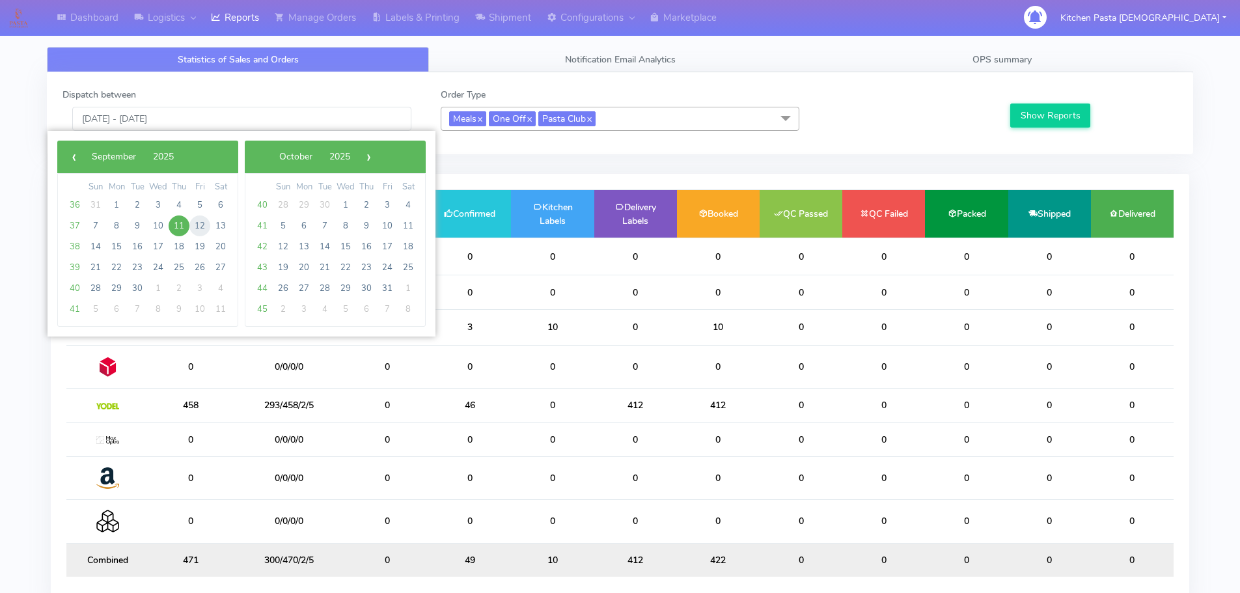
click at [195, 225] on span "12" at bounding box center [199, 226] width 21 height 21
type input "12/09/2025 - 12/09/2025"
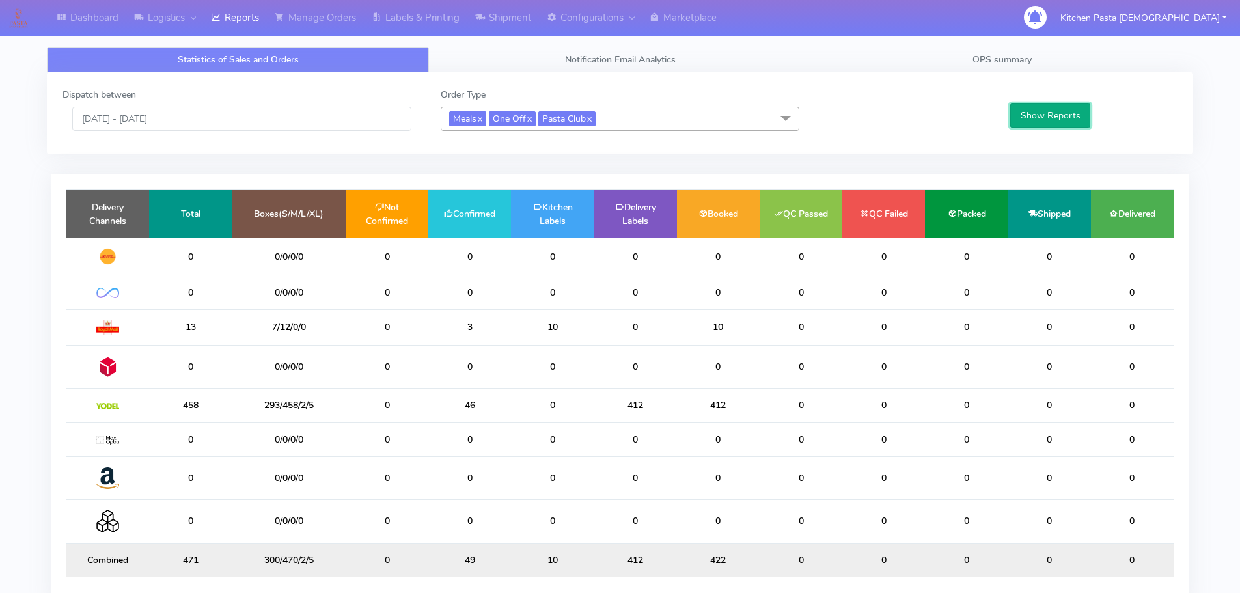
click at [1078, 123] on button "Show Reports" at bounding box center [1050, 116] width 80 height 24
click at [501, 14] on link "Shipment" at bounding box center [503, 18] width 72 height 36
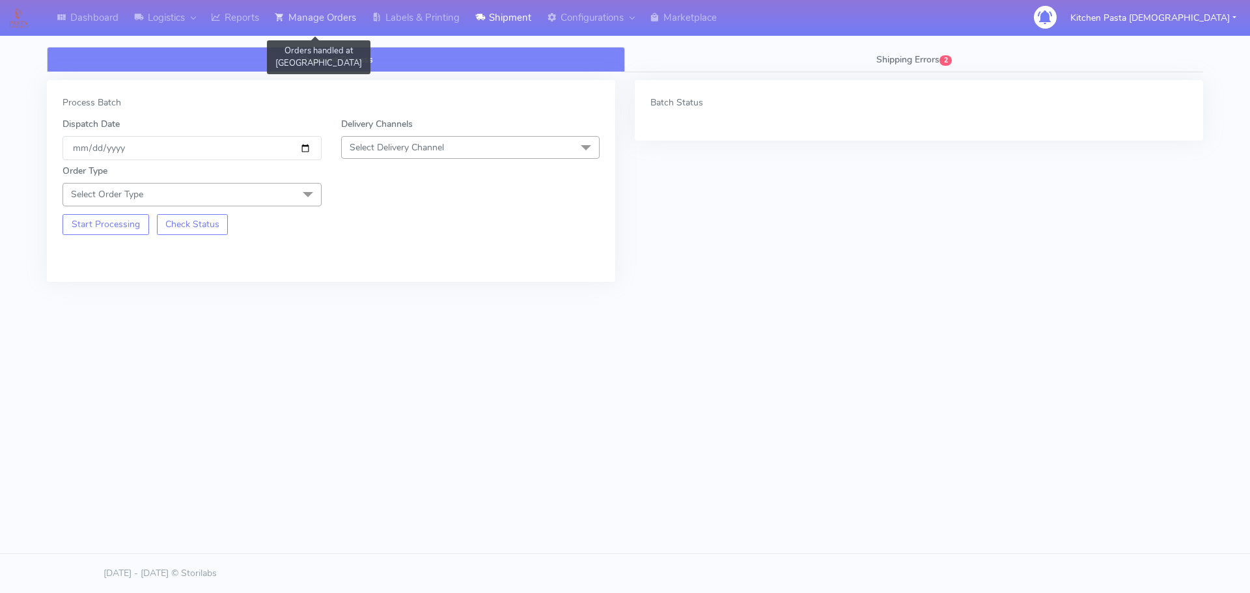
click at [310, 23] on link "Manage Orders" at bounding box center [315, 18] width 97 height 36
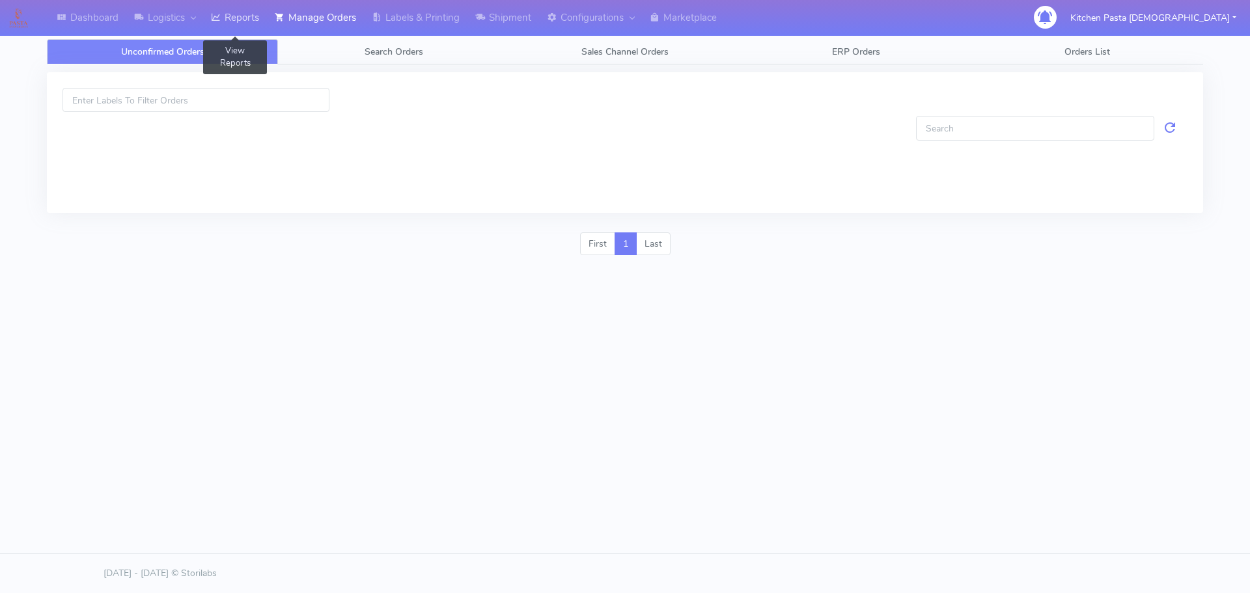
click at [216, 23] on icon at bounding box center [216, 17] width 10 height 13
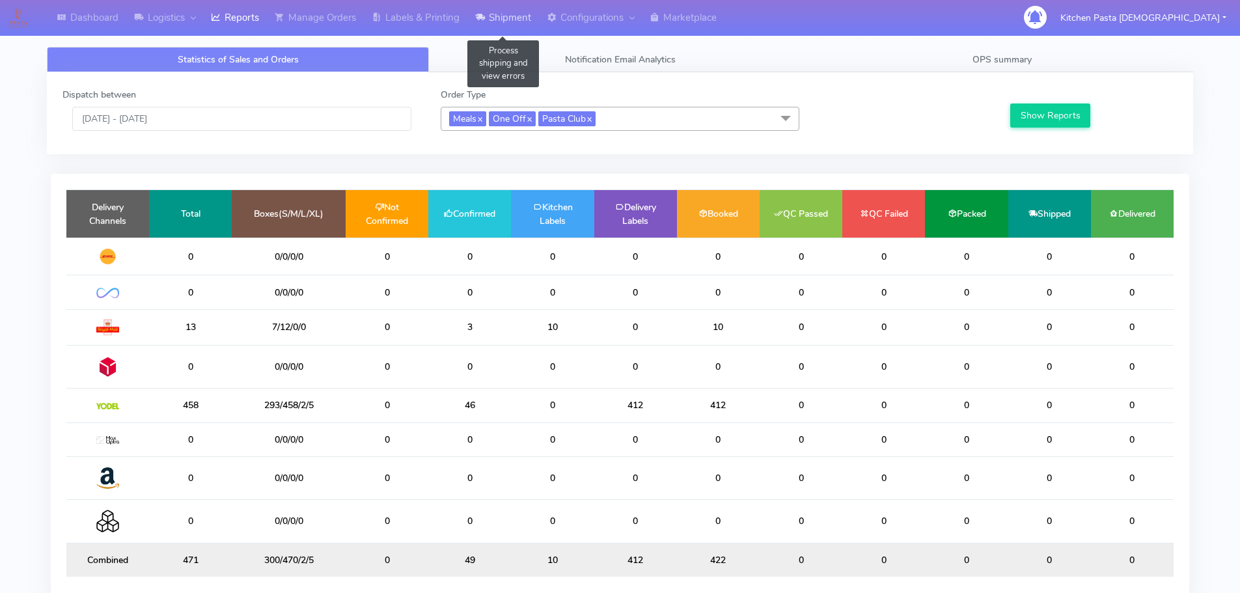
click at [492, 27] on link "Shipment" at bounding box center [503, 18] width 72 height 36
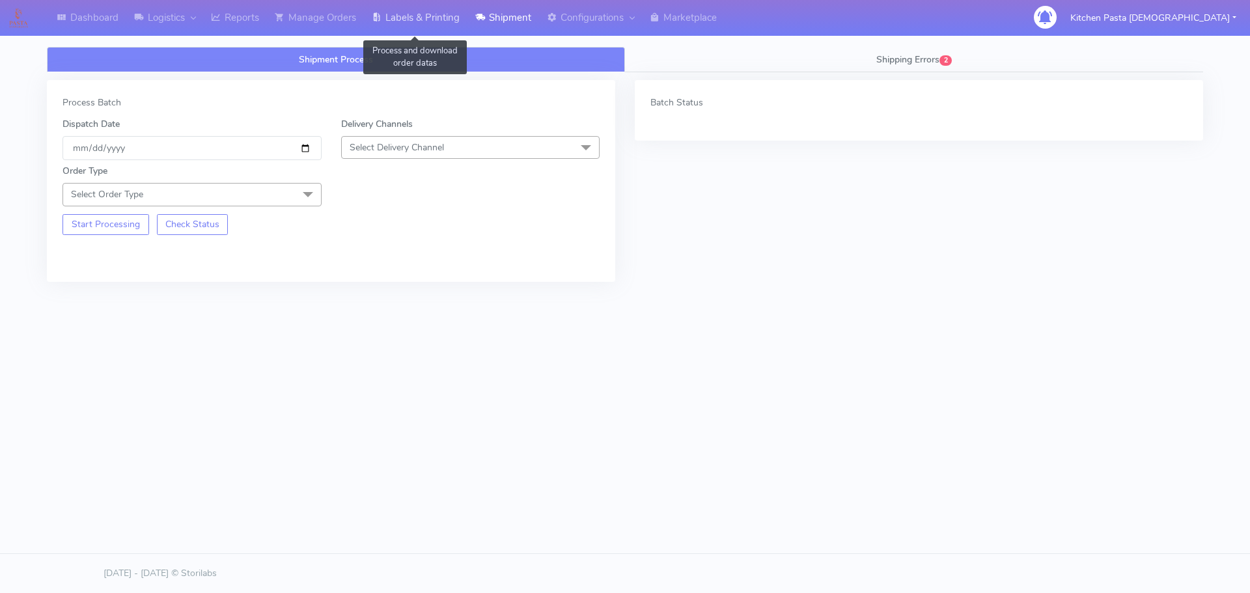
click at [432, 25] on link "Labels & Printing" at bounding box center [416, 18] width 104 height 36
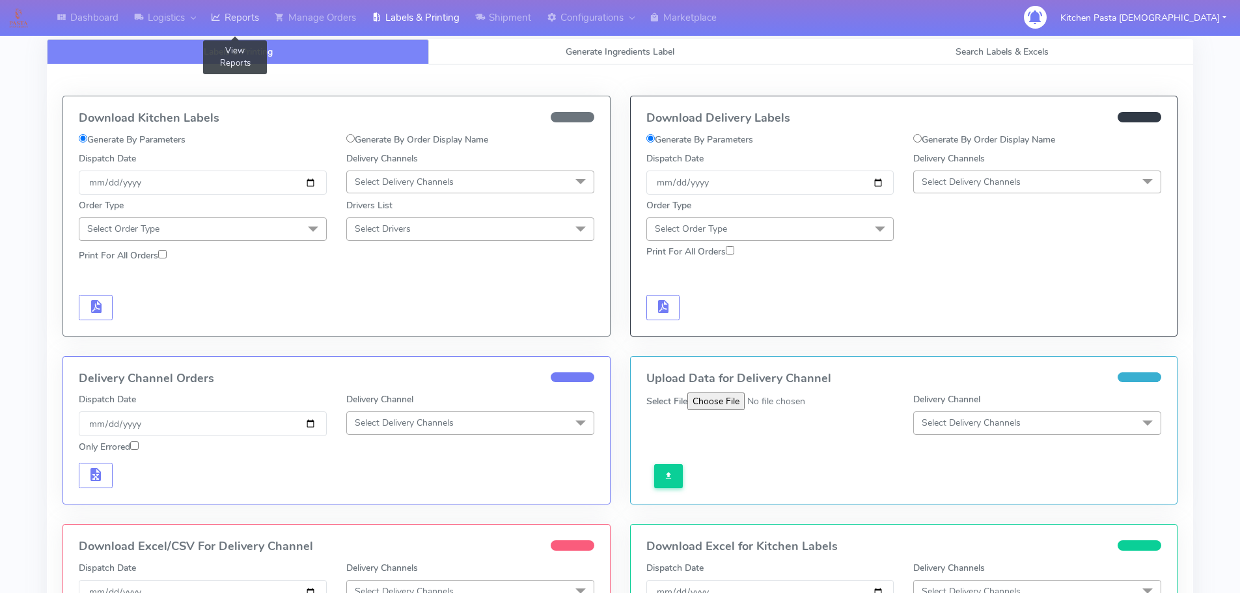
click at [240, 22] on link "Reports" at bounding box center [235, 18] width 64 height 36
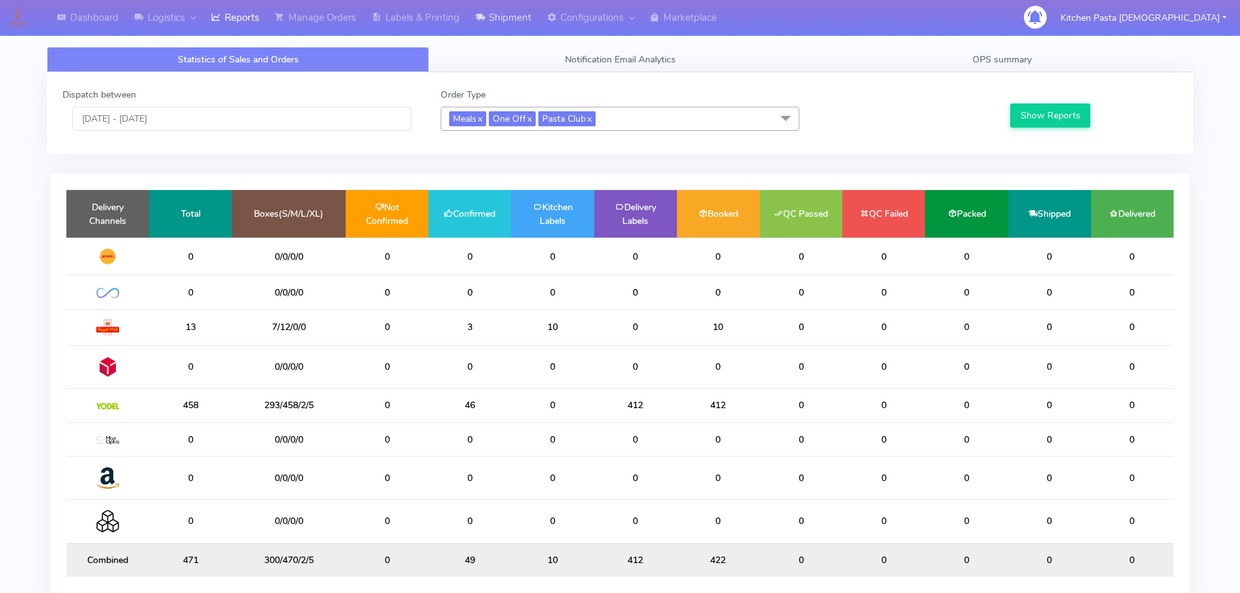
click at [539, 33] on link "Shipment" at bounding box center [503, 18] width 72 height 36
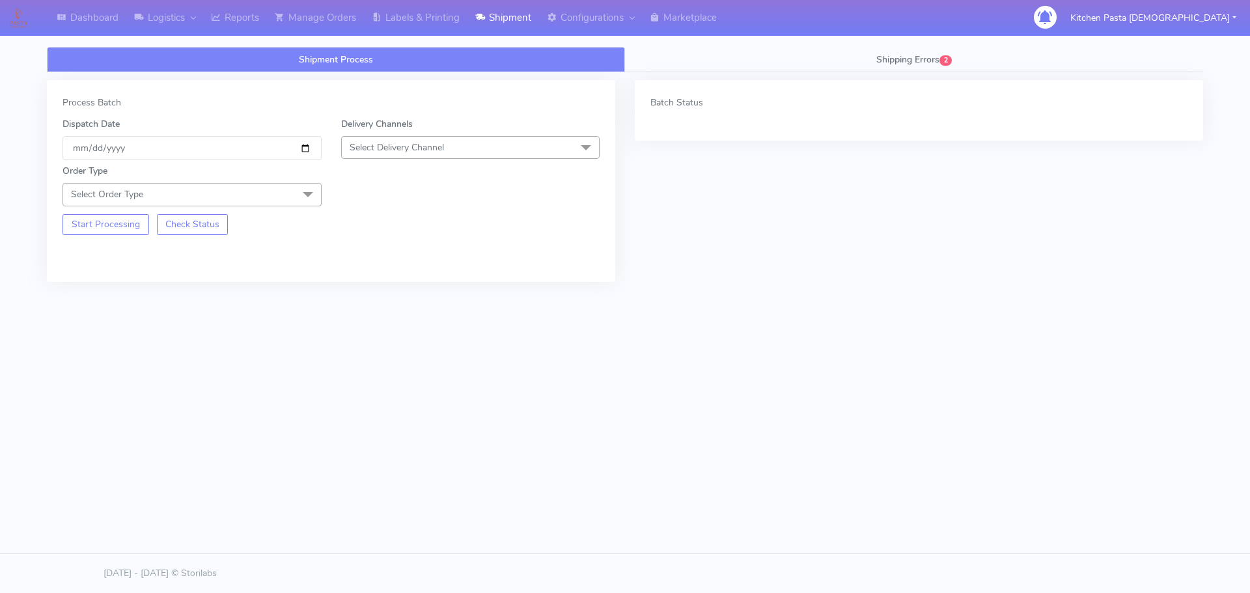
click at [360, 151] on span "Select Delivery Channel" at bounding box center [397, 147] width 94 height 12
click at [374, 281] on li "DPD" at bounding box center [471, 272] width 258 height 21
click at [400, 154] on span "DPD x" at bounding box center [470, 148] width 259 height 24
drag, startPoint x: 363, startPoint y: 294, endPoint x: 275, endPoint y: 216, distance: 118.5
click at [363, 295] on div "Yodel" at bounding box center [470, 295] width 245 height 14
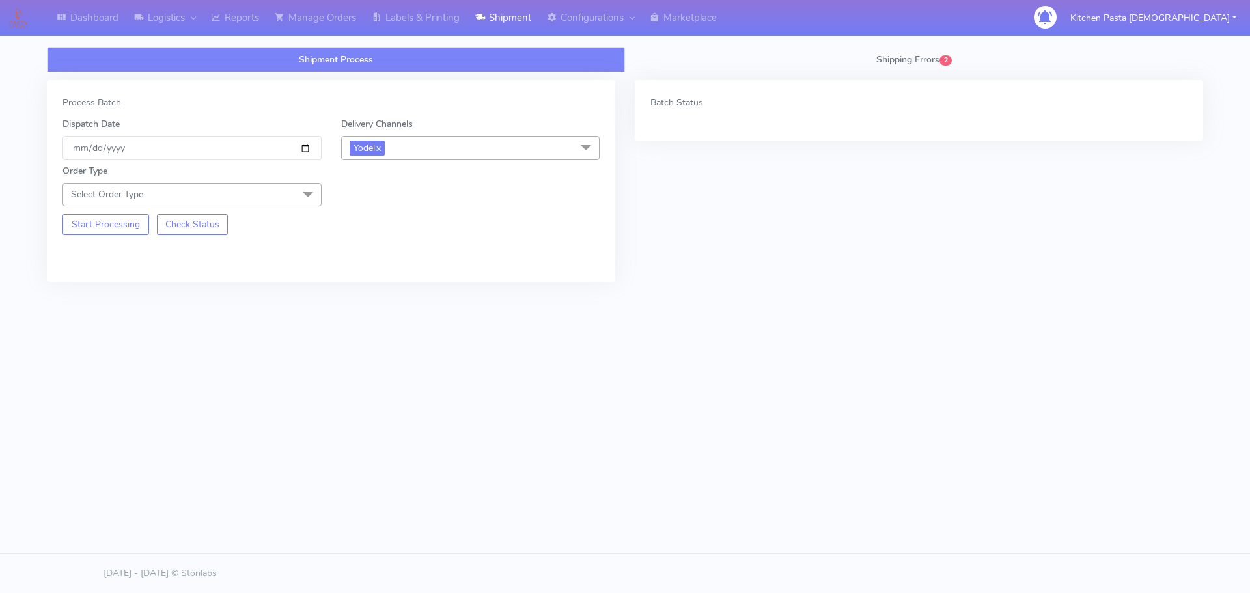
click at [231, 185] on span "Select Order Type" at bounding box center [192, 194] width 259 height 23
click at [208, 255] on div "Meal" at bounding box center [192, 256] width 245 height 14
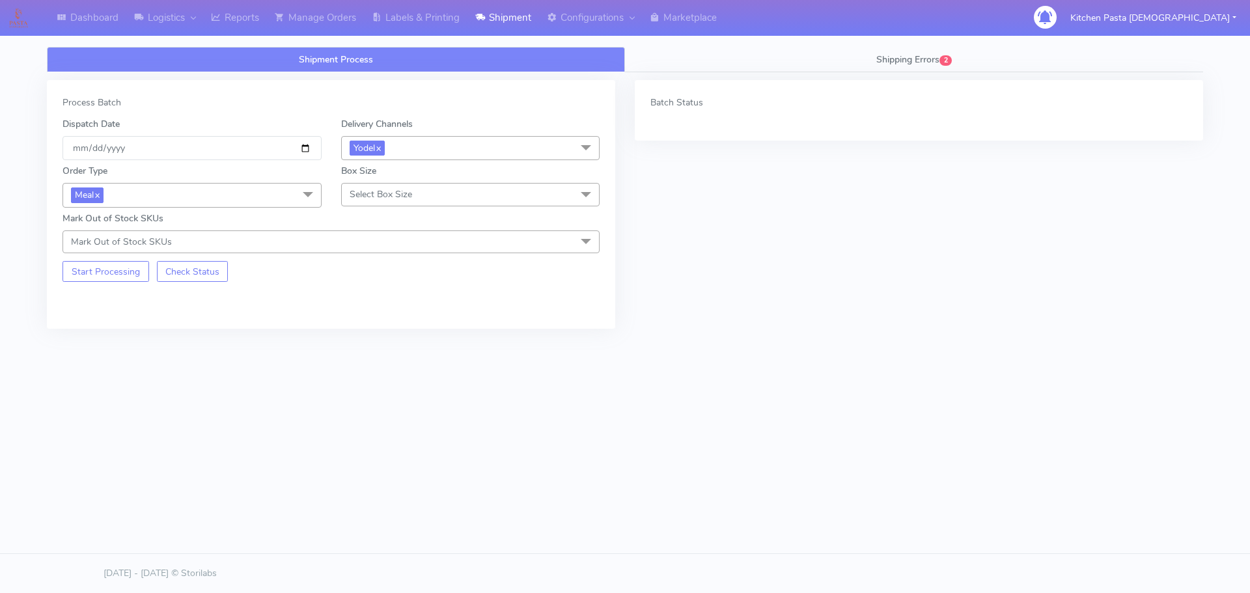
click at [439, 200] on span "Select Box Size" at bounding box center [470, 194] width 259 height 23
click at [391, 294] on div "Medium" at bounding box center [470, 299] width 245 height 14
click at [113, 280] on button "Start Processing" at bounding box center [106, 271] width 87 height 21
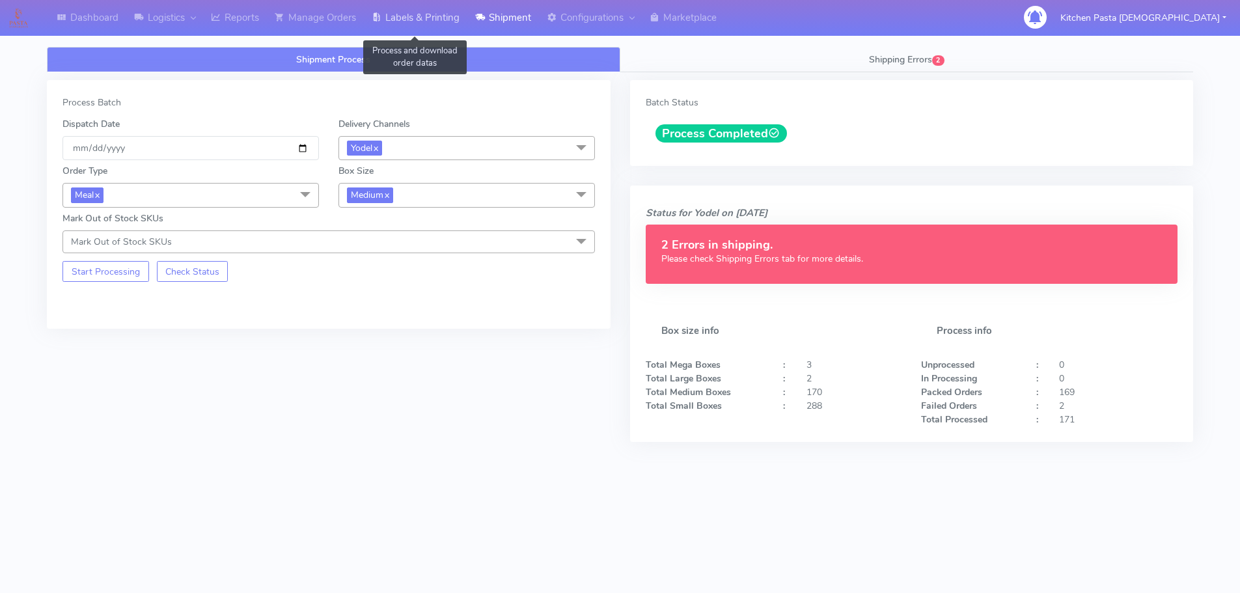
click at [413, 21] on link "Labels & Printing" at bounding box center [416, 18] width 104 height 36
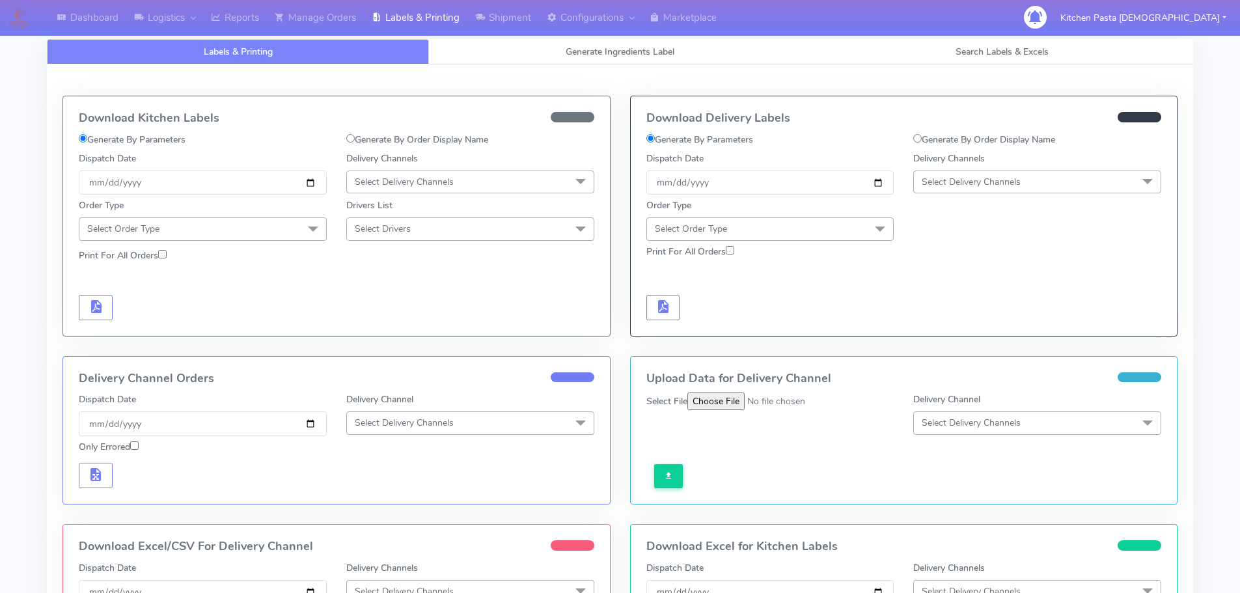
click at [946, 176] on span "Select Delivery Channels" at bounding box center [971, 182] width 99 height 12
click at [921, 320] on li "Yodel" at bounding box center [1037, 328] width 247 height 21
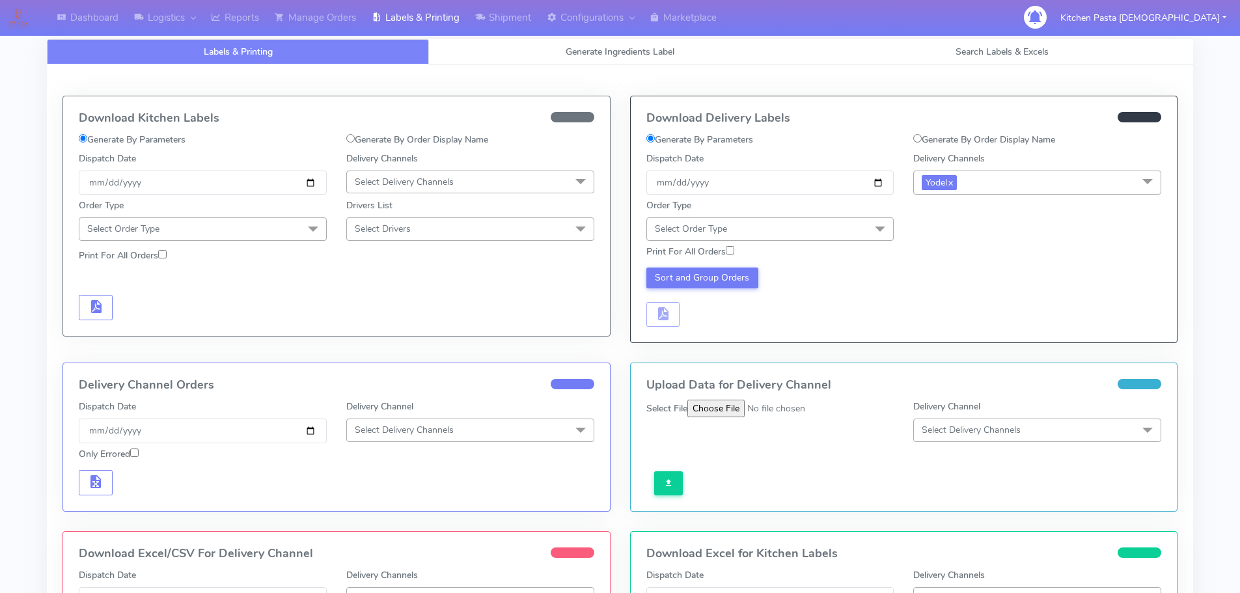
click at [856, 223] on span "Select Order Type" at bounding box center [771, 228] width 248 height 23
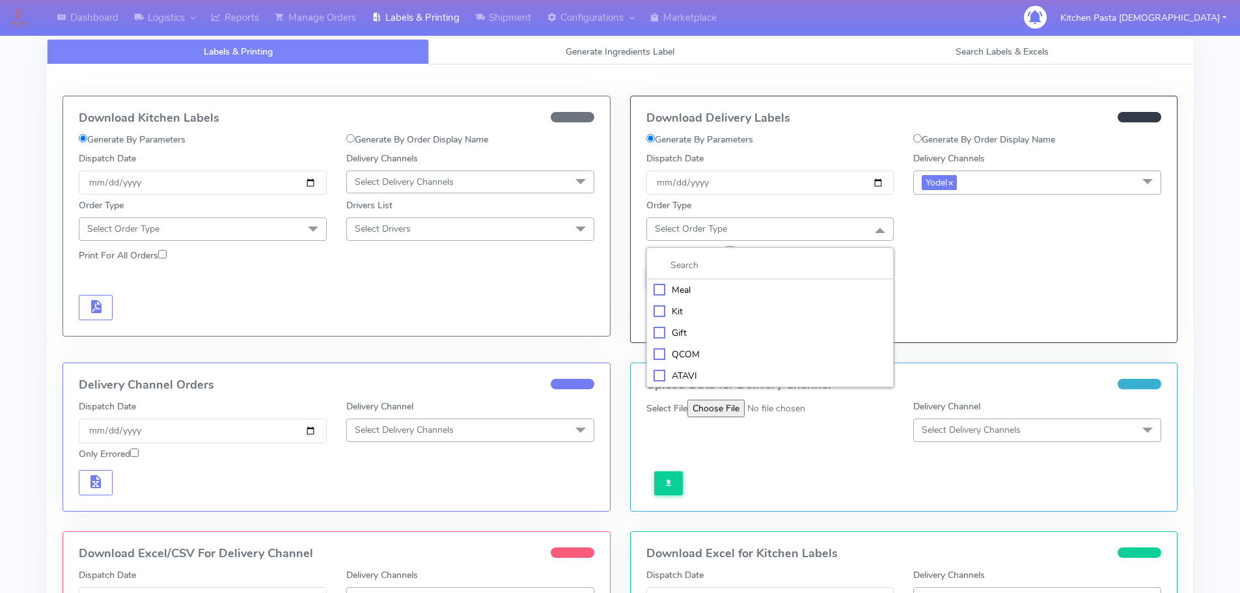
click at [731, 281] on li "Meal" at bounding box center [770, 289] width 247 height 21
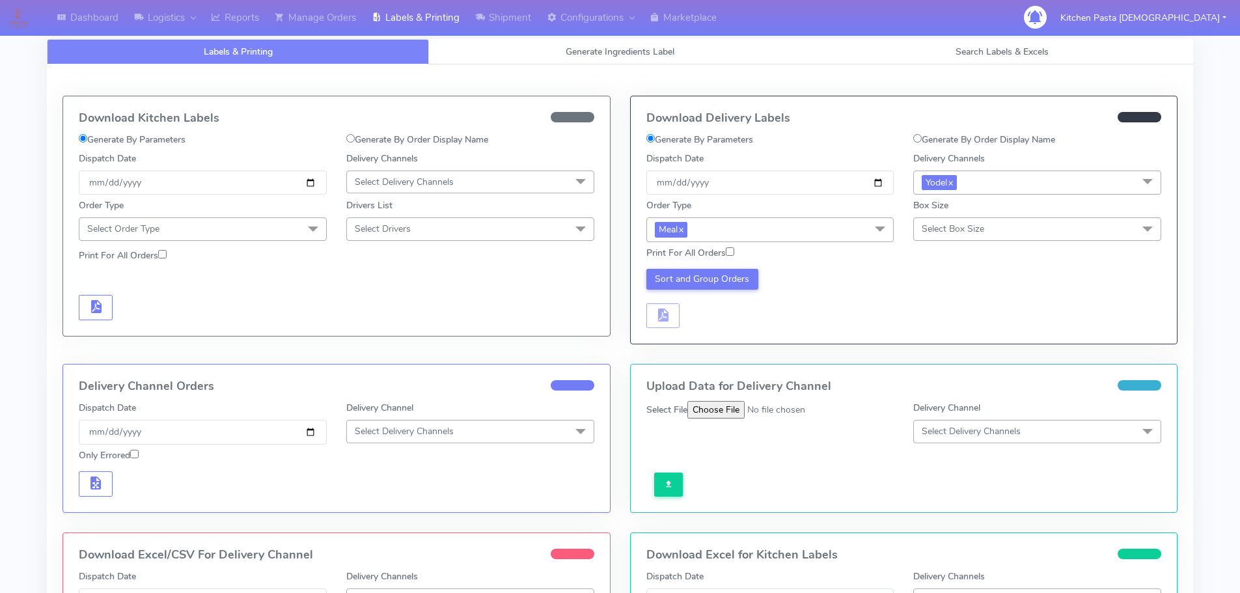
click at [913, 227] on span "Select Box Size" at bounding box center [1037, 228] width 248 height 23
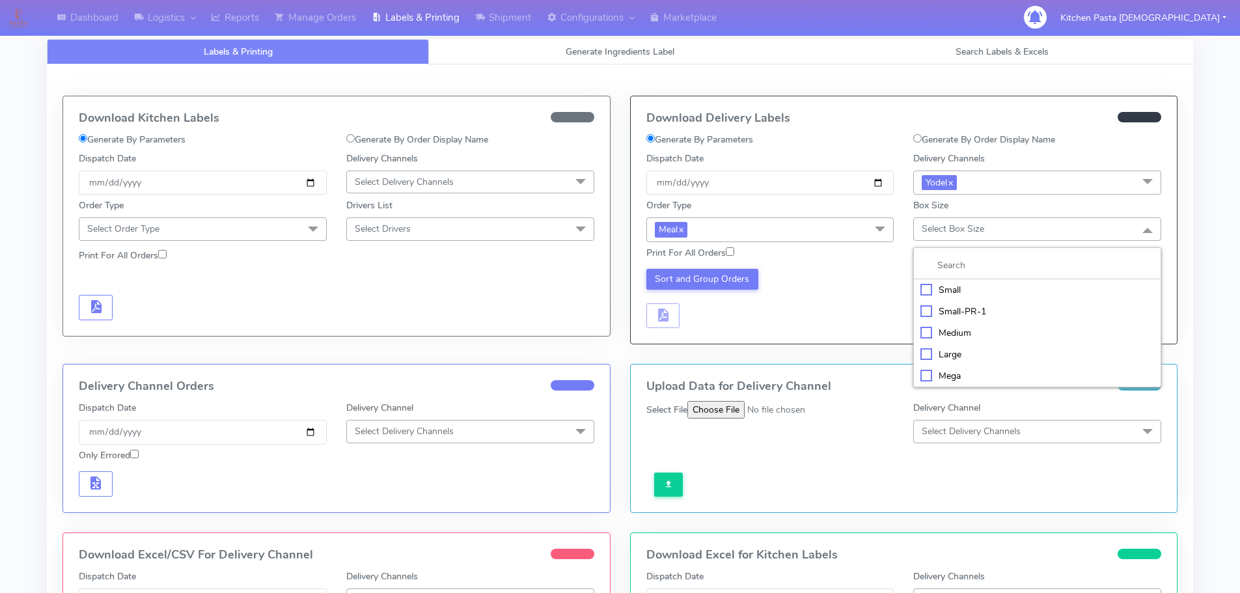
click at [971, 324] on li "Medium" at bounding box center [1037, 332] width 247 height 21
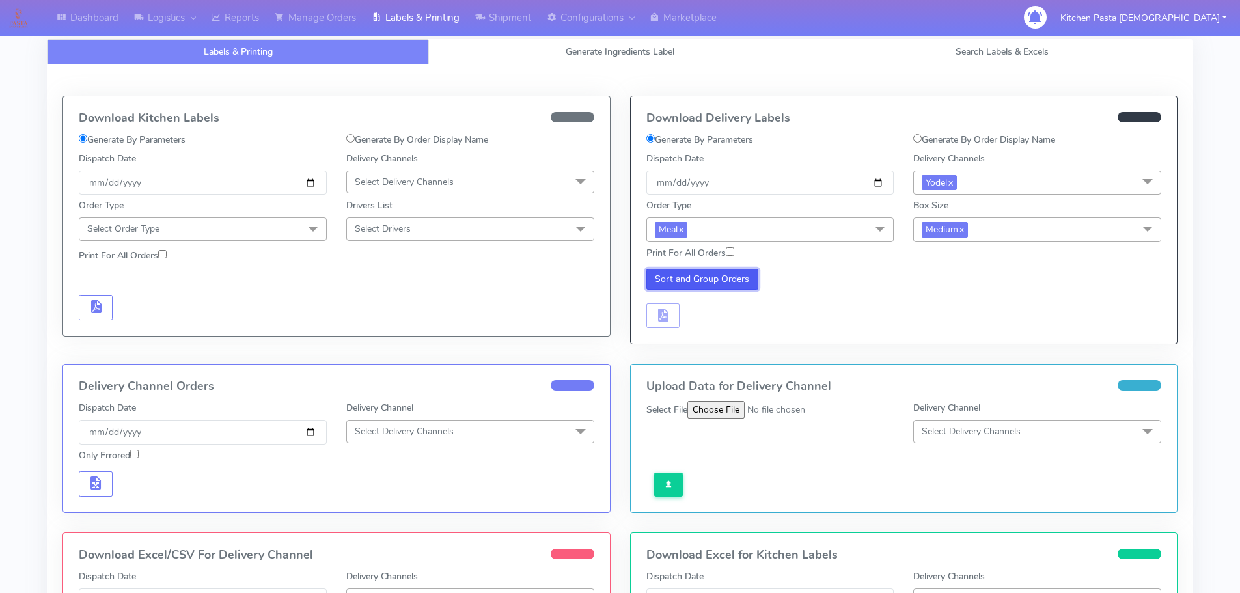
click at [739, 284] on button "Sort and Group Orders" at bounding box center [703, 279] width 113 height 21
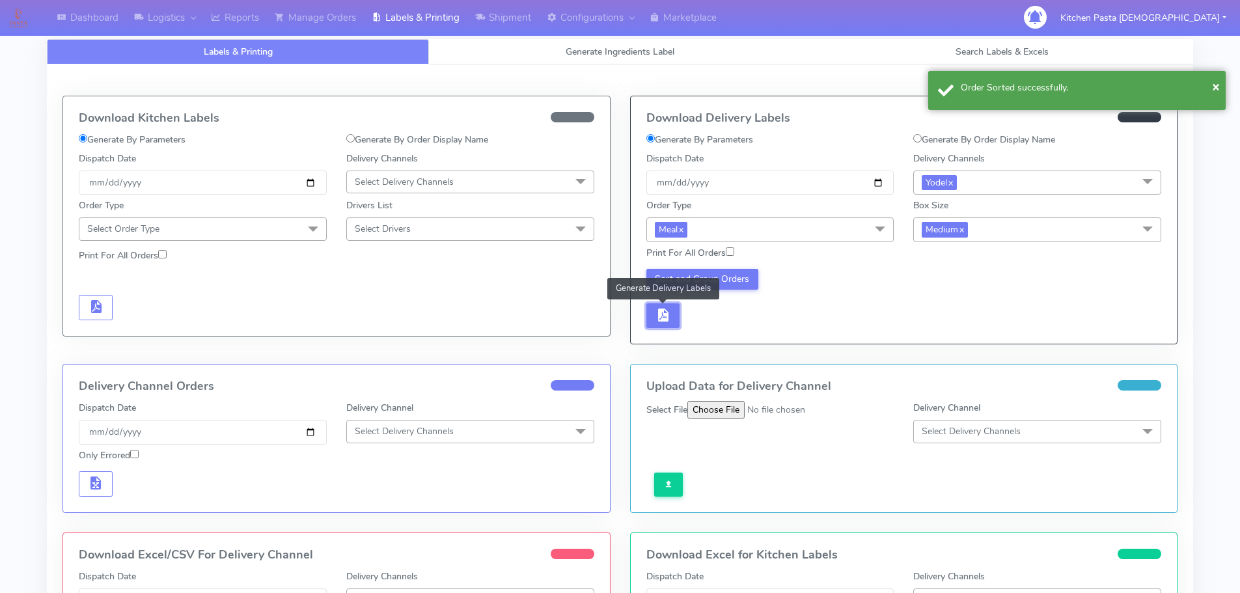
click at [668, 325] on button "button" at bounding box center [664, 315] width 34 height 25
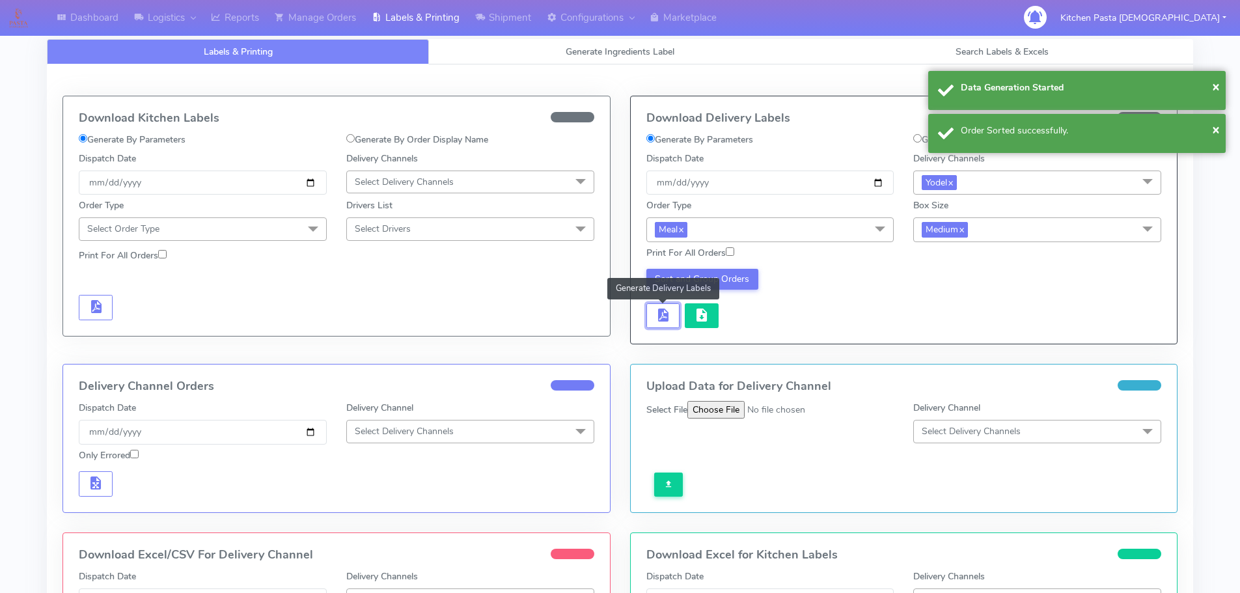
drag, startPoint x: 676, startPoint y: 311, endPoint x: 696, endPoint y: 311, distance: 20.2
click at [688, 311] on div "Sort and Group Orders Generate Delivery Labels" at bounding box center [771, 299] width 268 height 60
click at [714, 313] on button "button" at bounding box center [702, 315] width 34 height 25
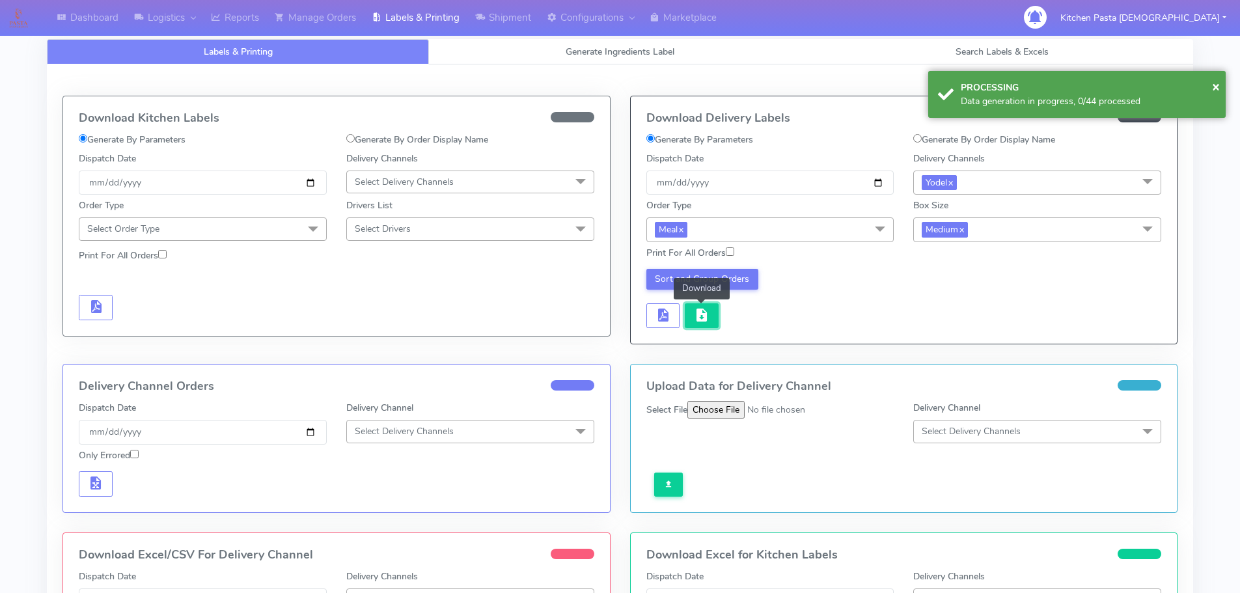
click at [703, 323] on span "button" at bounding box center [702, 318] width 16 height 12
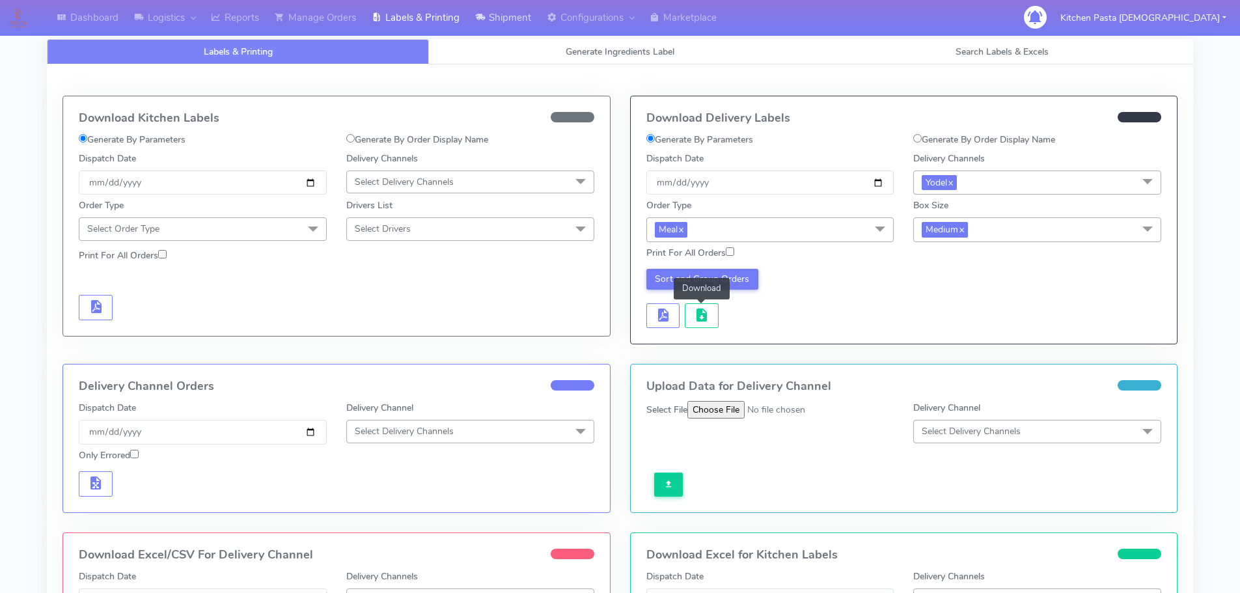
click at [492, 20] on link "Shipment" at bounding box center [503, 18] width 72 height 36
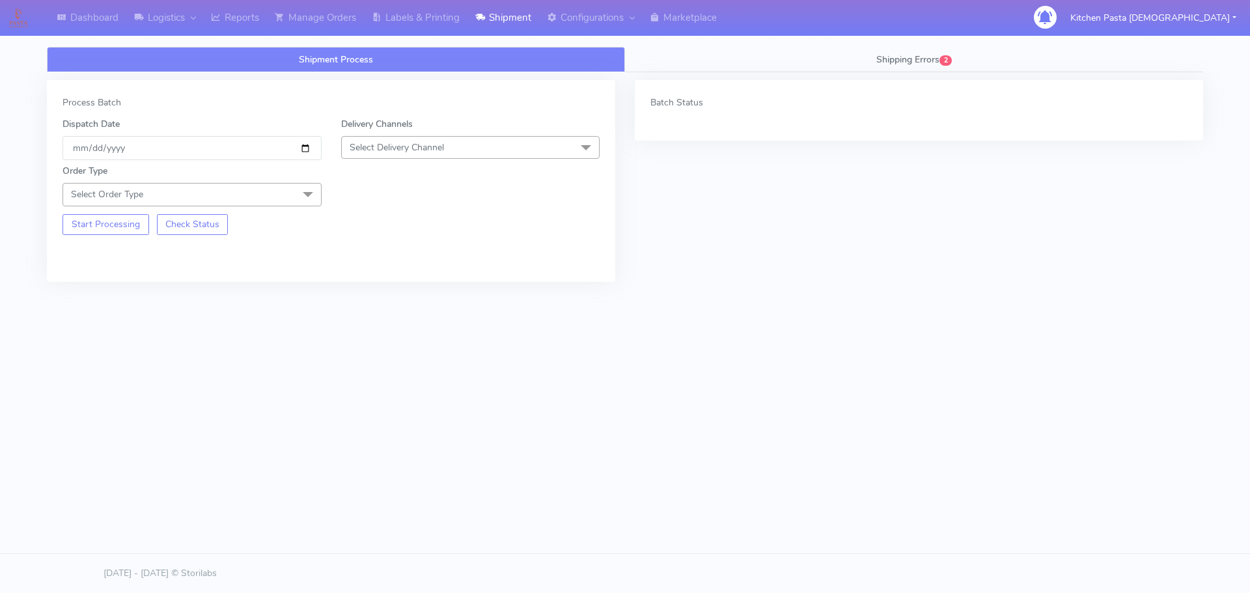
click at [366, 161] on div "Order Type Select Order Type Meal Kit Gift QCOM ATAVI" at bounding box center [331, 183] width 557 height 46
click at [385, 140] on span "Select Delivery Channel" at bounding box center [470, 147] width 259 height 23
click at [357, 289] on div "Yodel" at bounding box center [470, 294] width 245 height 14
click at [295, 191] on span at bounding box center [308, 195] width 26 height 25
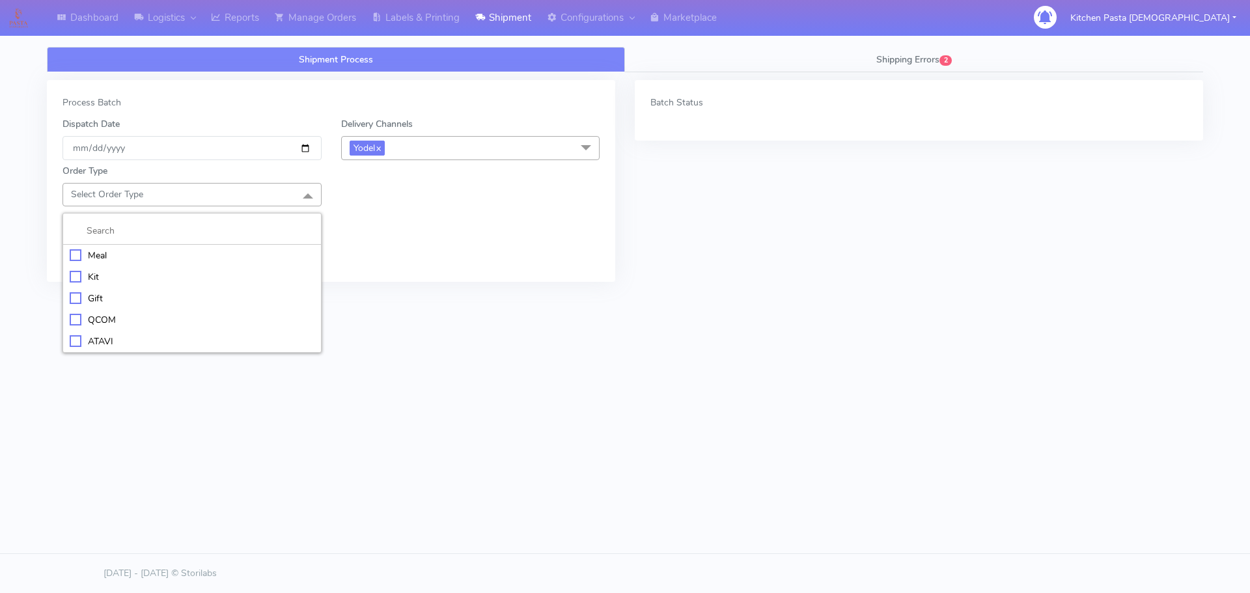
click at [180, 259] on div "Meal" at bounding box center [192, 256] width 245 height 14
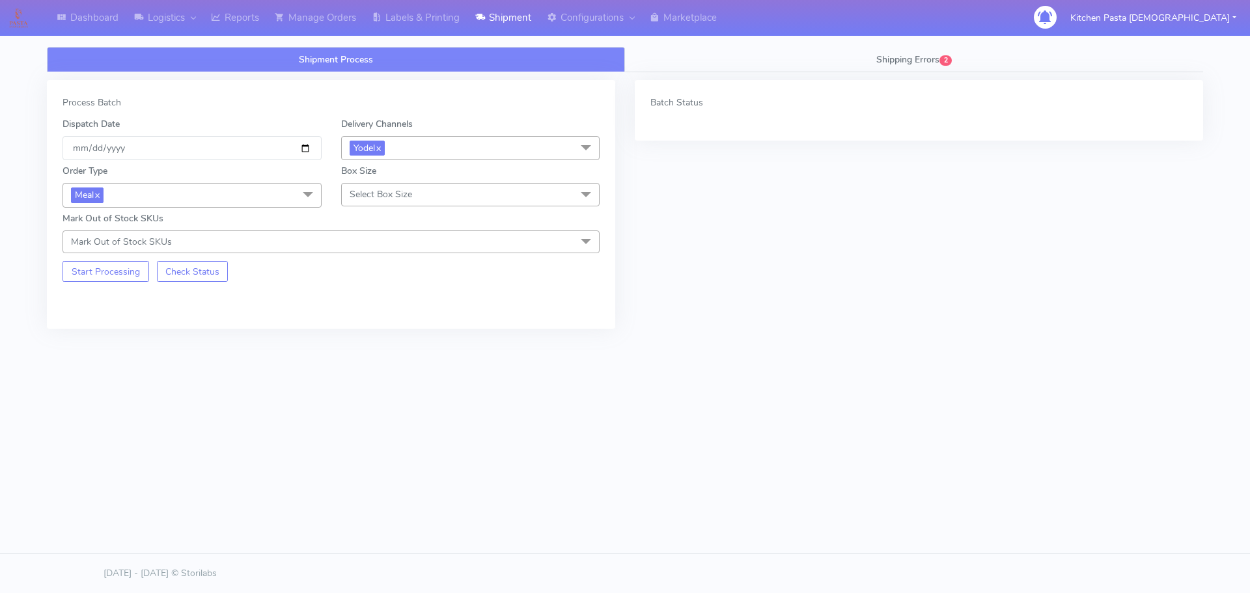
click at [336, 194] on div "Box Size Select Box Size Small Small-PR-1 Medium Large Mega" at bounding box center [470, 185] width 279 height 43
click at [376, 194] on span "Select Box Size" at bounding box center [381, 194] width 63 height 12
click at [380, 252] on div "Small" at bounding box center [470, 256] width 245 height 14
click at [111, 274] on button "Start Processing" at bounding box center [106, 271] width 87 height 21
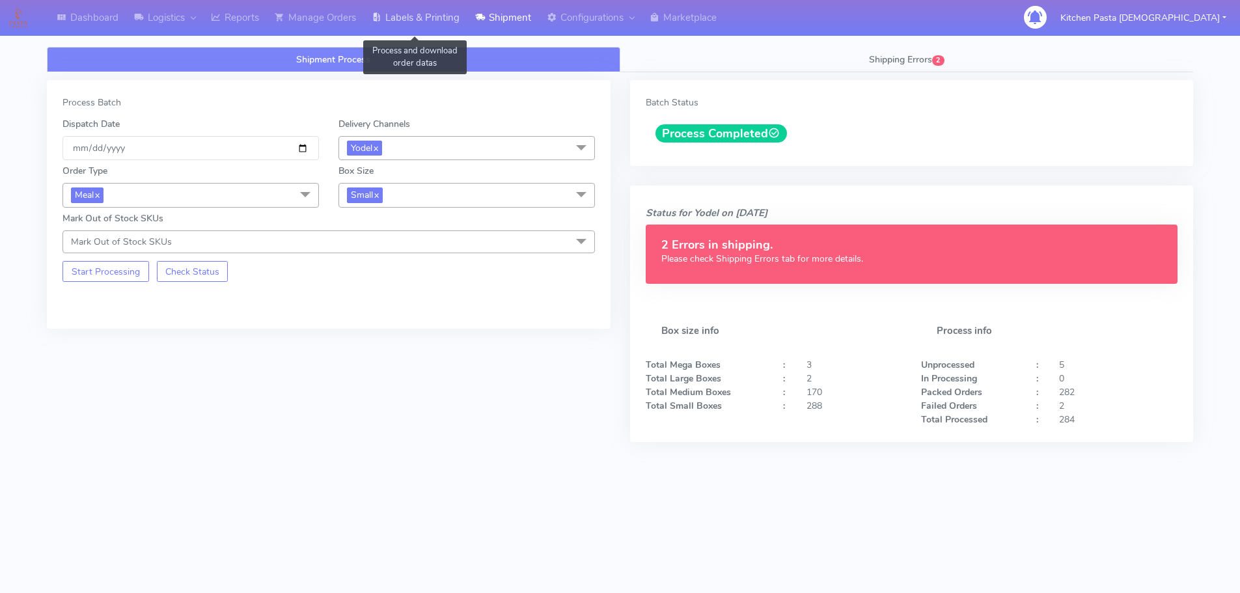
click at [423, 10] on link "Labels & Printing" at bounding box center [416, 18] width 104 height 36
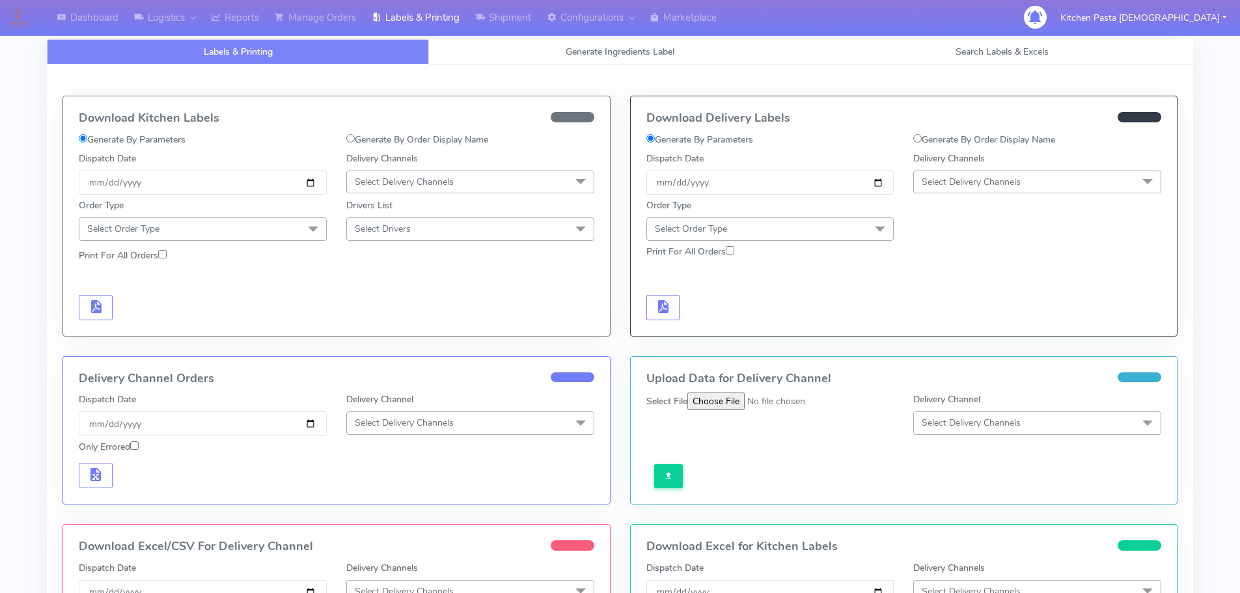
click at [1002, 182] on span "Select Delivery Channels" at bounding box center [971, 182] width 99 height 12
click at [946, 321] on li "Yodel" at bounding box center [1037, 328] width 247 height 21
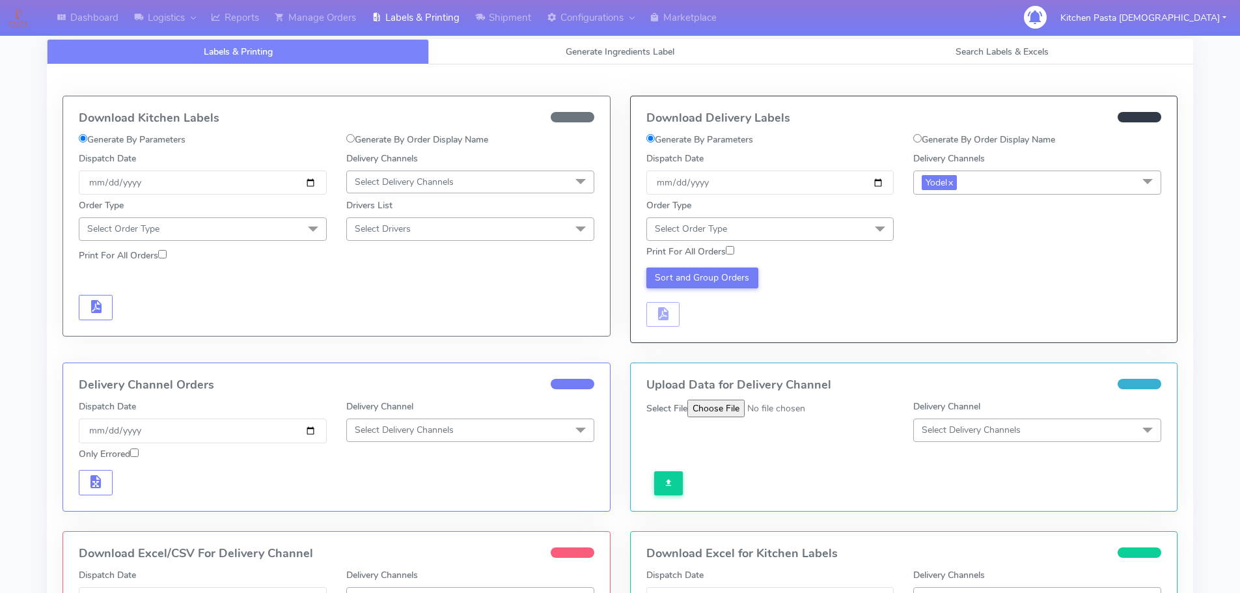
click at [807, 232] on span "Select Order Type" at bounding box center [771, 228] width 248 height 23
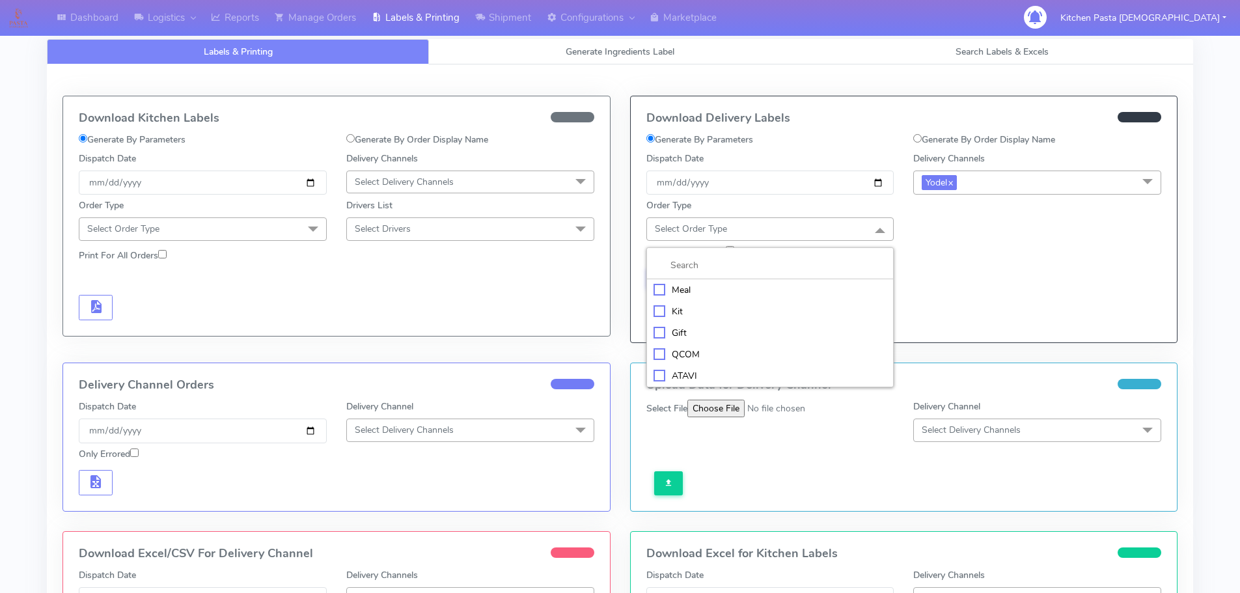
click at [716, 290] on div "Meal" at bounding box center [771, 290] width 234 height 14
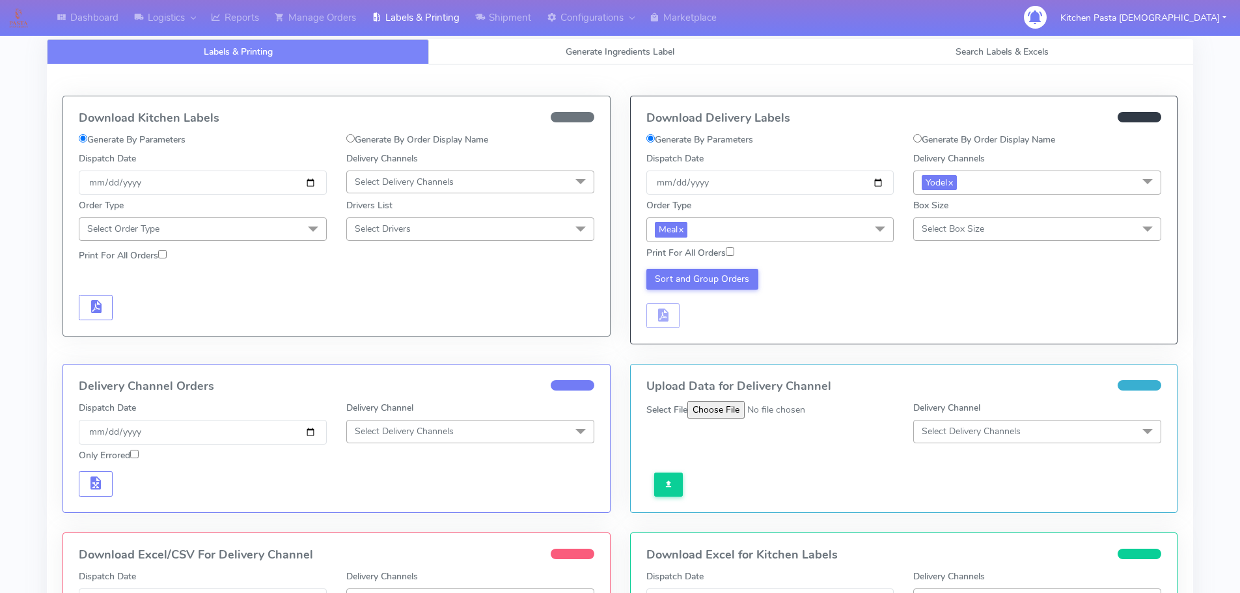
click at [935, 242] on div "Print For All Orders" at bounding box center [904, 253] width 535 height 23
click at [942, 236] on span "Select Box Size" at bounding box center [1037, 228] width 248 height 23
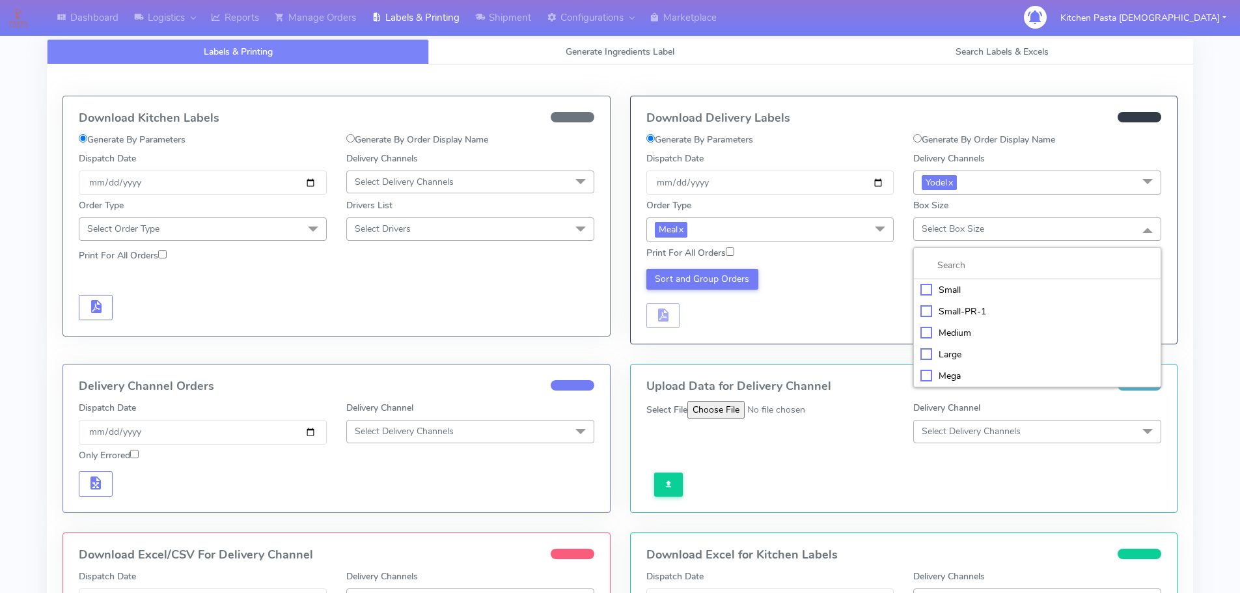
click at [957, 288] on div "Small" at bounding box center [1038, 290] width 234 height 14
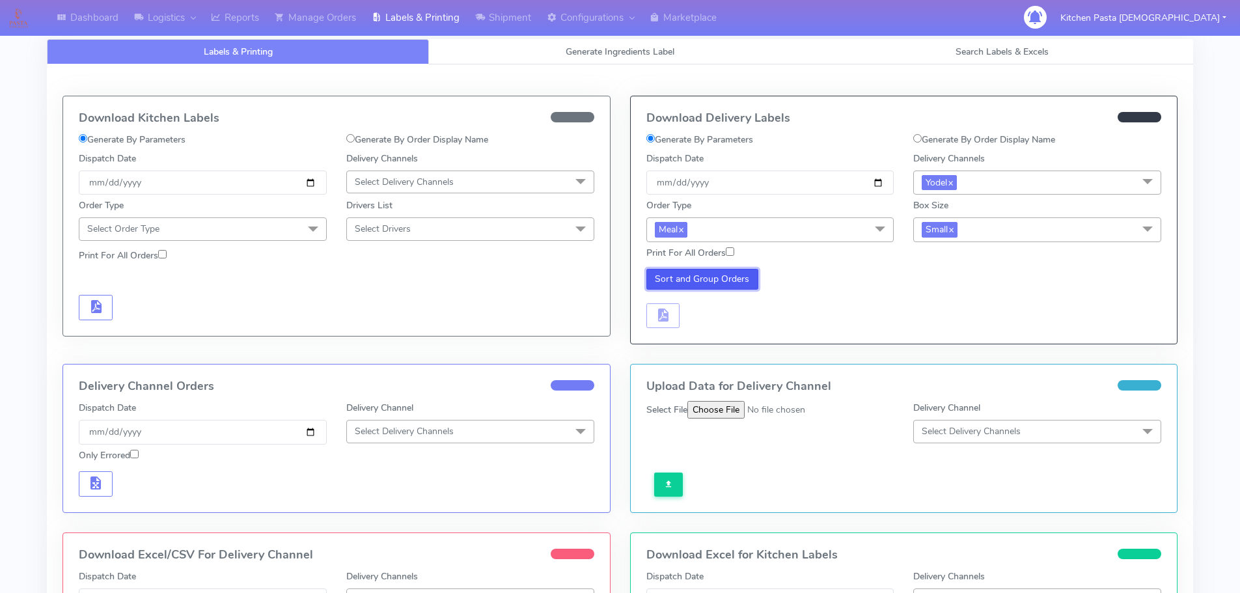
click at [710, 281] on button "Sort and Group Orders" at bounding box center [703, 279] width 113 height 21
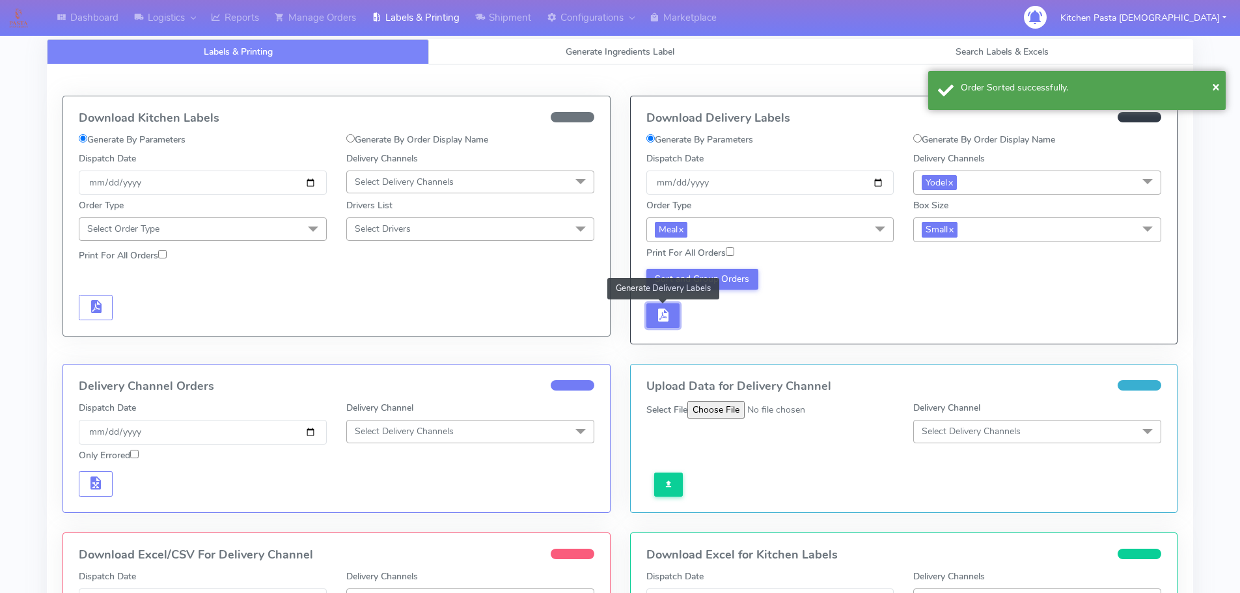
click at [663, 312] on span "button" at bounding box center [663, 318] width 16 height 12
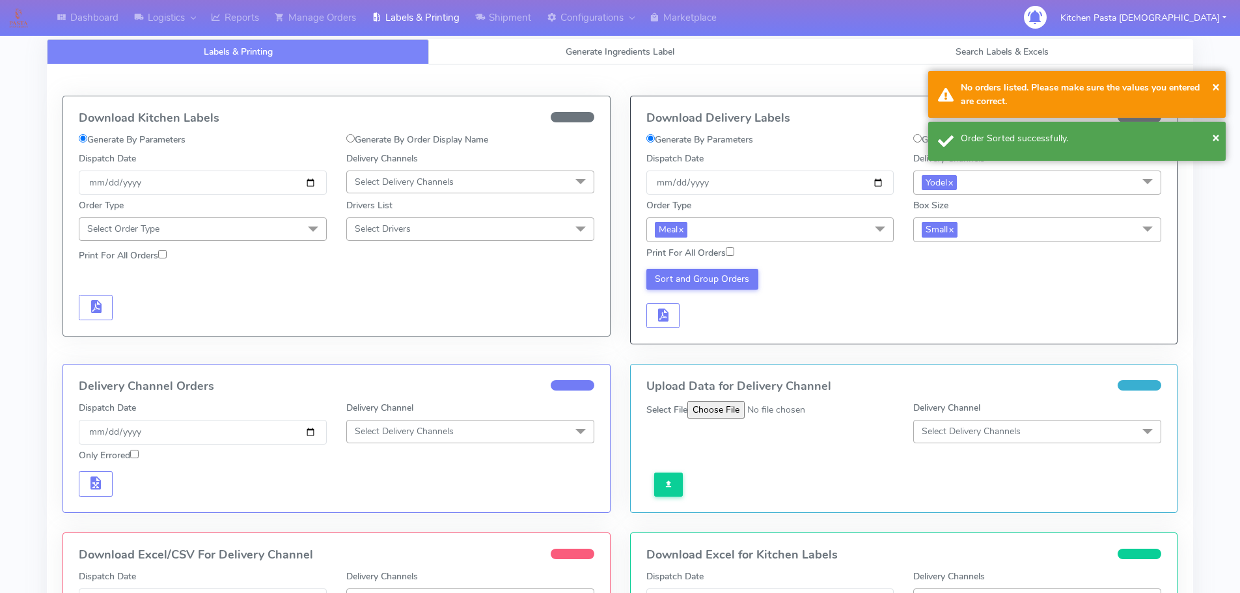
click at [694, 314] on div "Sort and Group Orders" at bounding box center [771, 299] width 268 height 60
click at [663, 320] on span "button" at bounding box center [663, 318] width 16 height 12
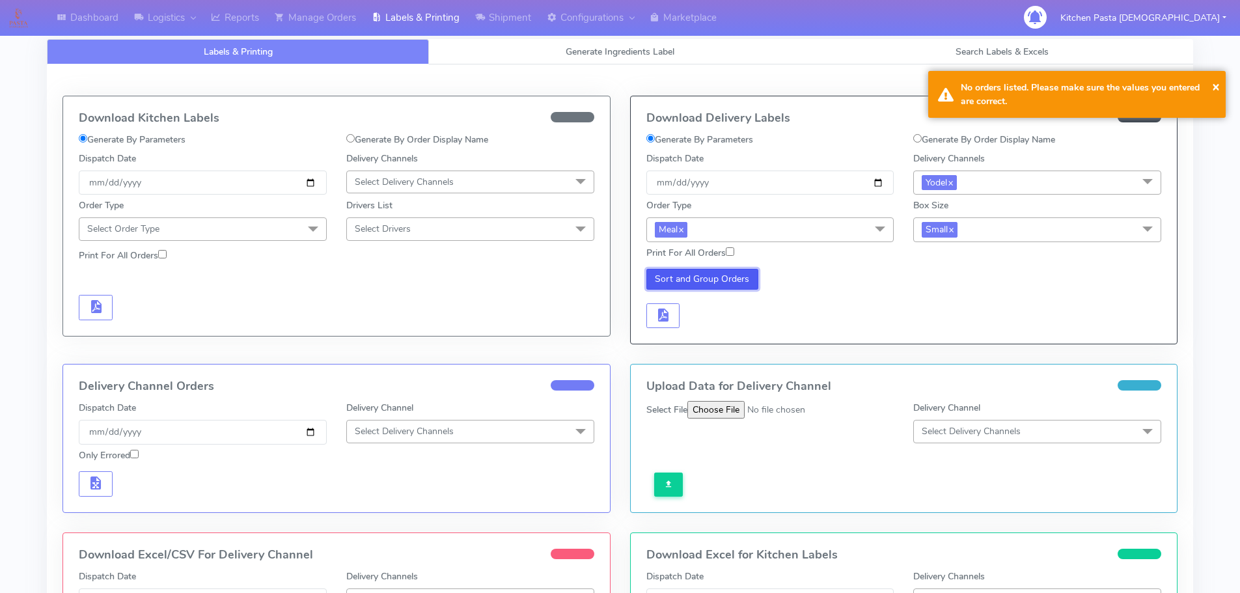
click at [717, 277] on button "Sort and Group Orders" at bounding box center [703, 279] width 113 height 21
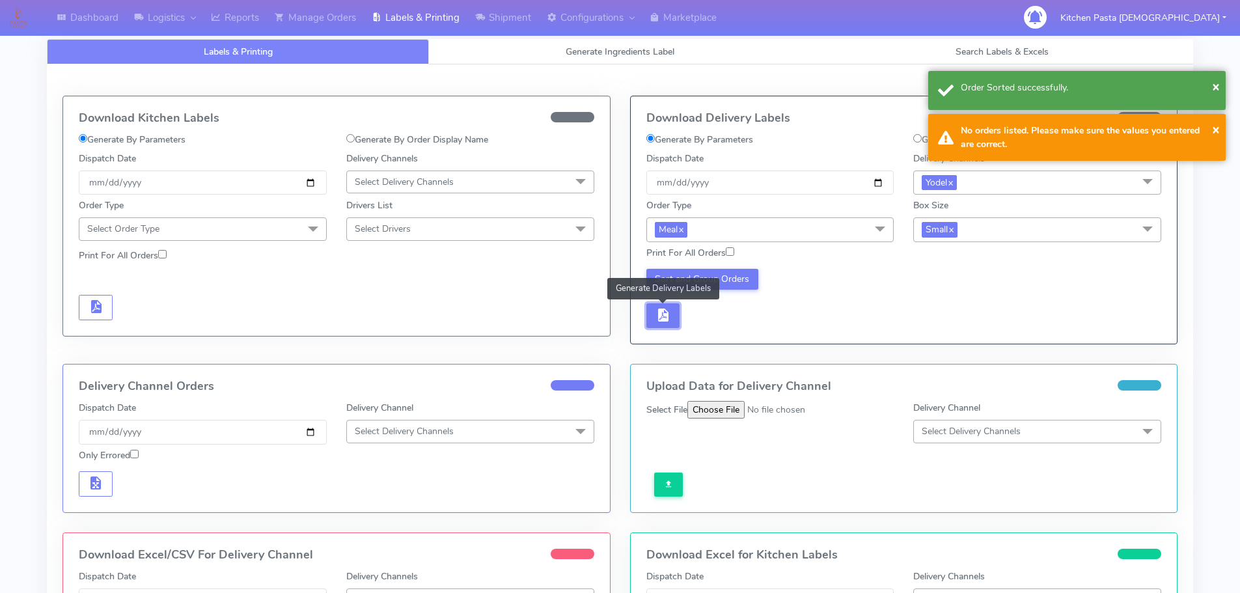
click at [650, 313] on button "button" at bounding box center [664, 315] width 34 height 25
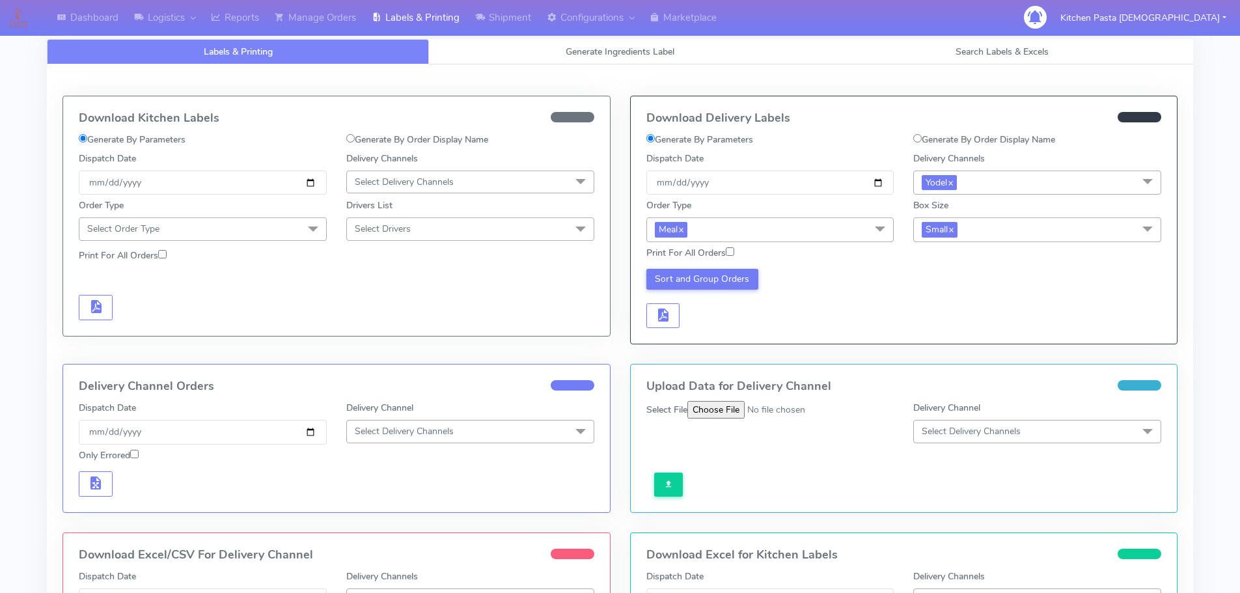
click at [709, 268] on div "Sort and Group Orders" at bounding box center [904, 297] width 535 height 64
click at [713, 275] on button "Sort and Group Orders" at bounding box center [703, 279] width 113 height 21
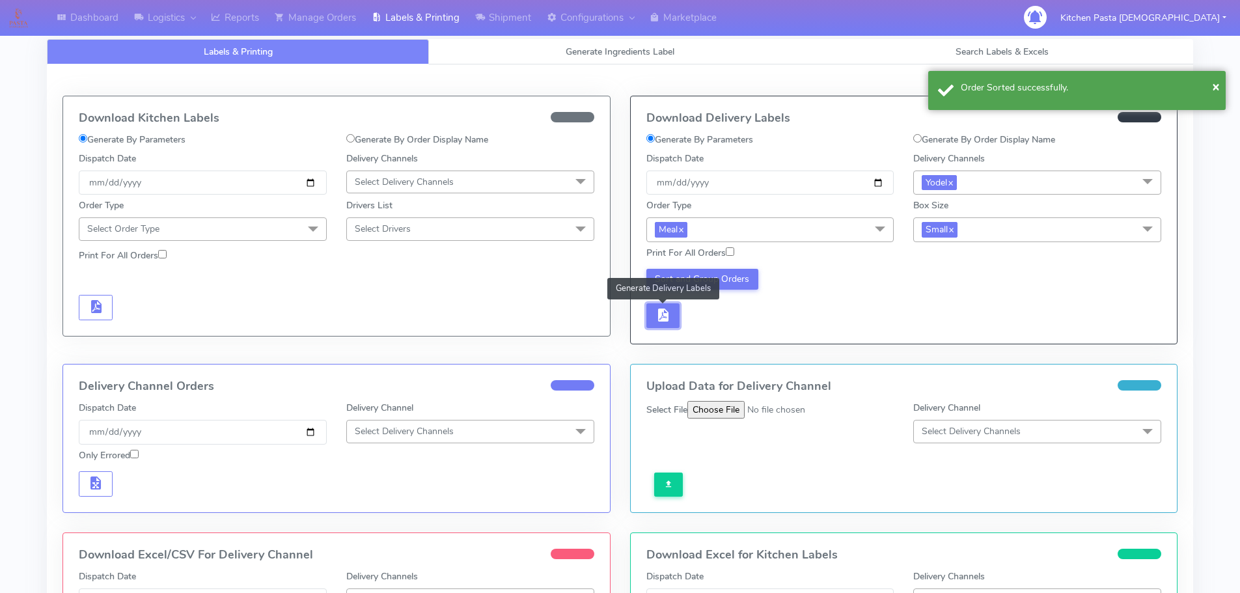
click at [669, 325] on button "button" at bounding box center [664, 315] width 34 height 25
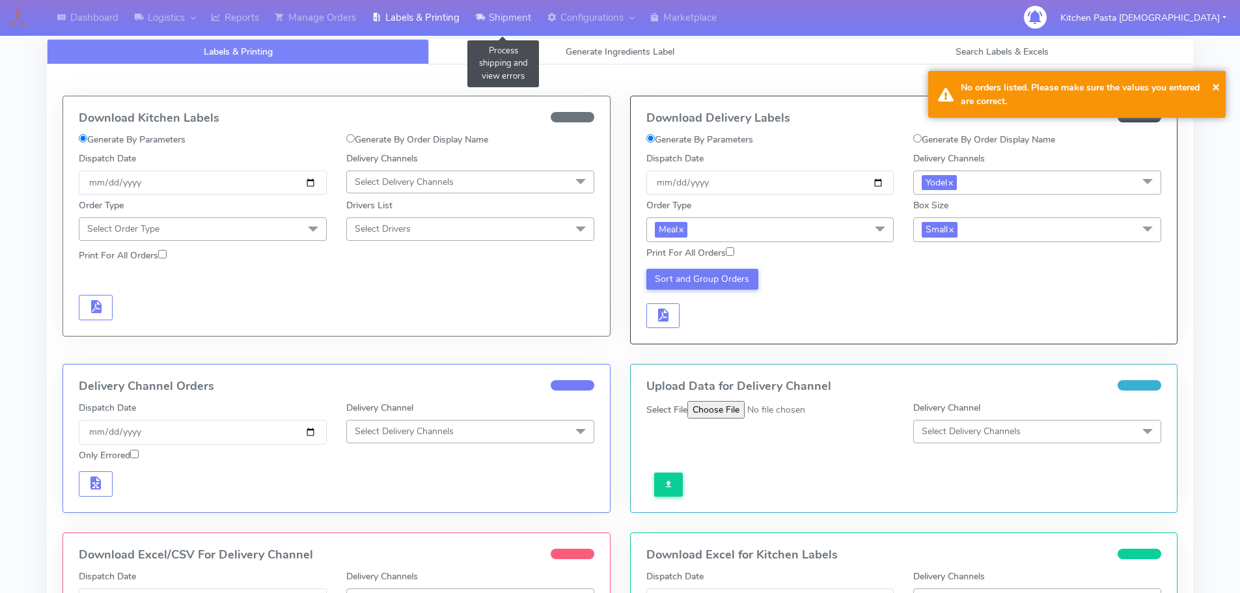
drag, startPoint x: 495, startPoint y: 30, endPoint x: 490, endPoint y: 37, distance: 8.9
click at [494, 30] on link "Shipment" at bounding box center [503, 18] width 72 height 36
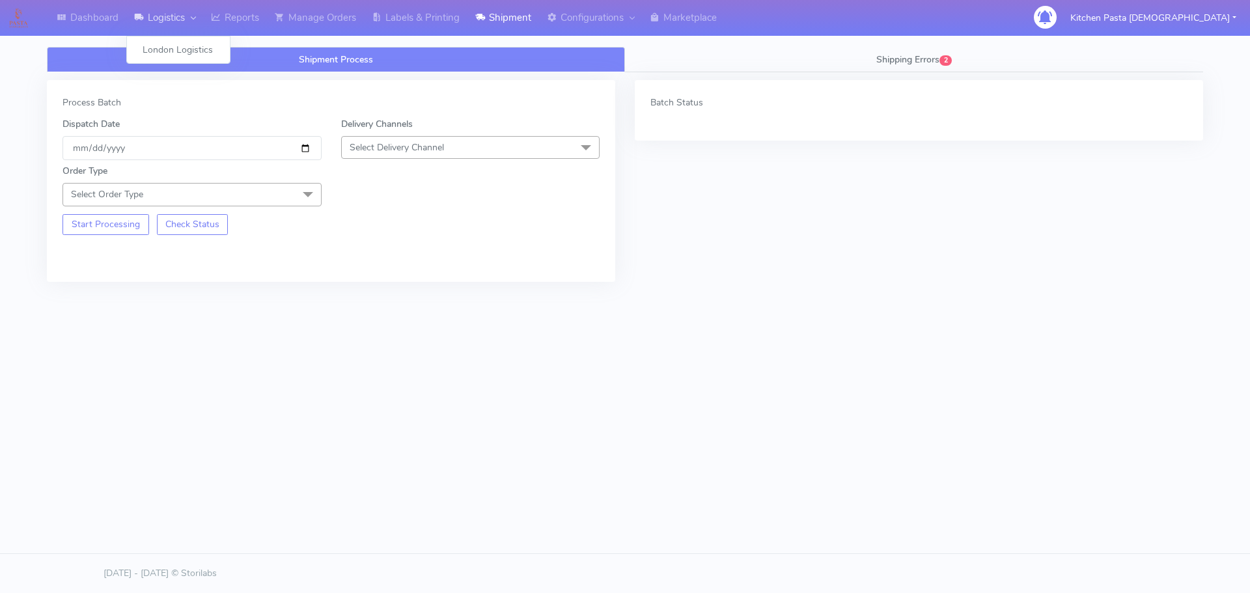
click at [203, 25] on link "Logistics" at bounding box center [164, 18] width 77 height 36
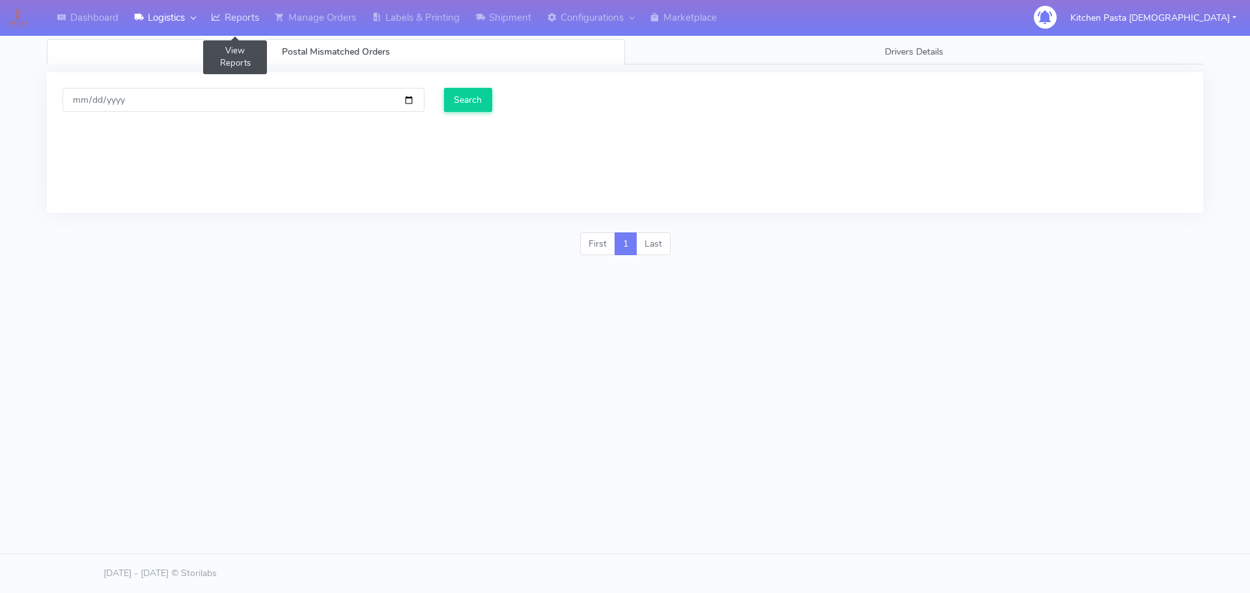
click at [228, 19] on link "Reports" at bounding box center [235, 18] width 64 height 36
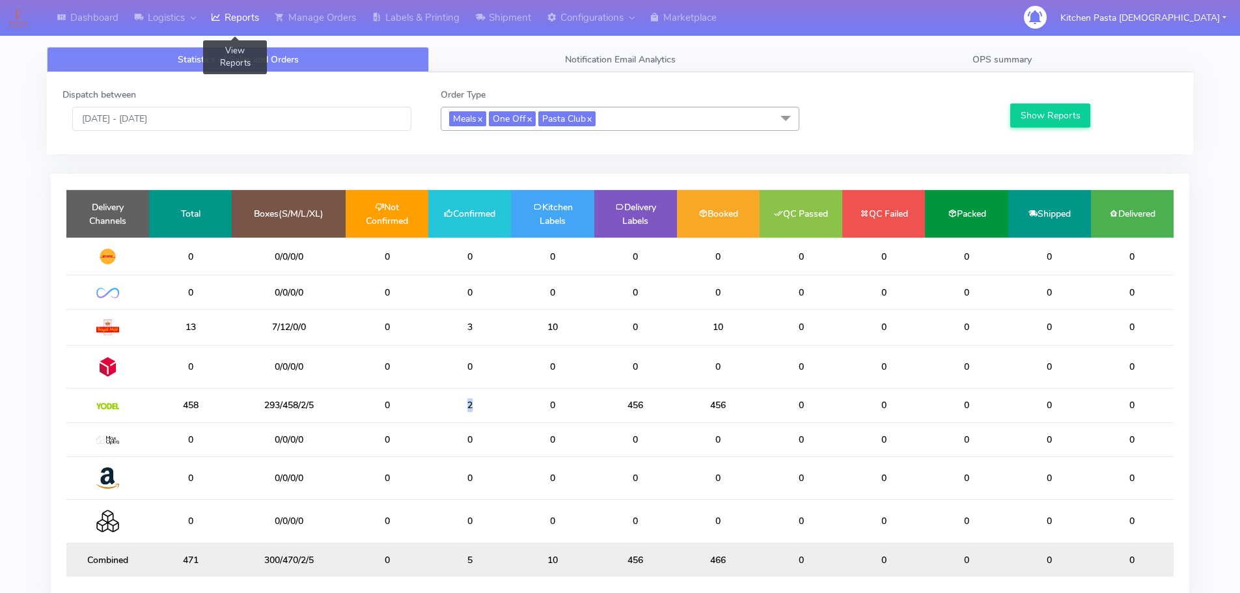
drag, startPoint x: 475, startPoint y: 404, endPoint x: 443, endPoint y: 402, distance: 32.6
click at [443, 402] on td "2" at bounding box center [469, 406] width 83 height 34
click at [518, 396] on td "0" at bounding box center [552, 406] width 83 height 34
click at [494, 14] on link "Shipment" at bounding box center [503, 18] width 72 height 36
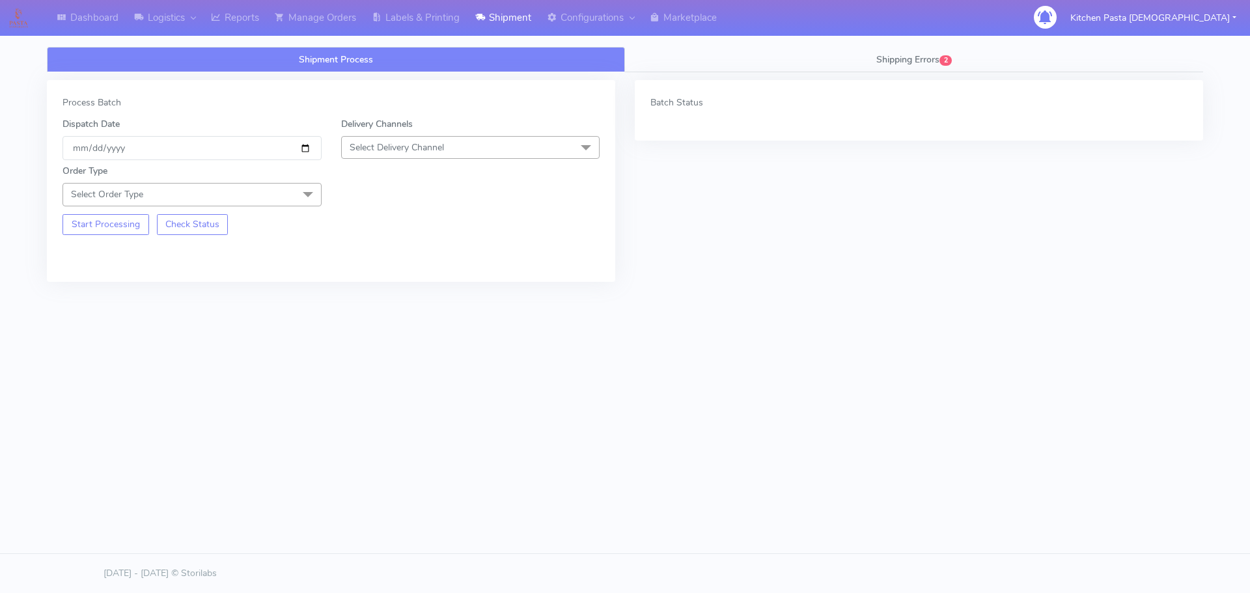
click at [441, 147] on span "Select Delivery Channel" at bounding box center [397, 147] width 94 height 12
click at [356, 290] on div "Yodel" at bounding box center [470, 294] width 245 height 14
click at [263, 202] on span "Select Order Type" at bounding box center [192, 194] width 259 height 23
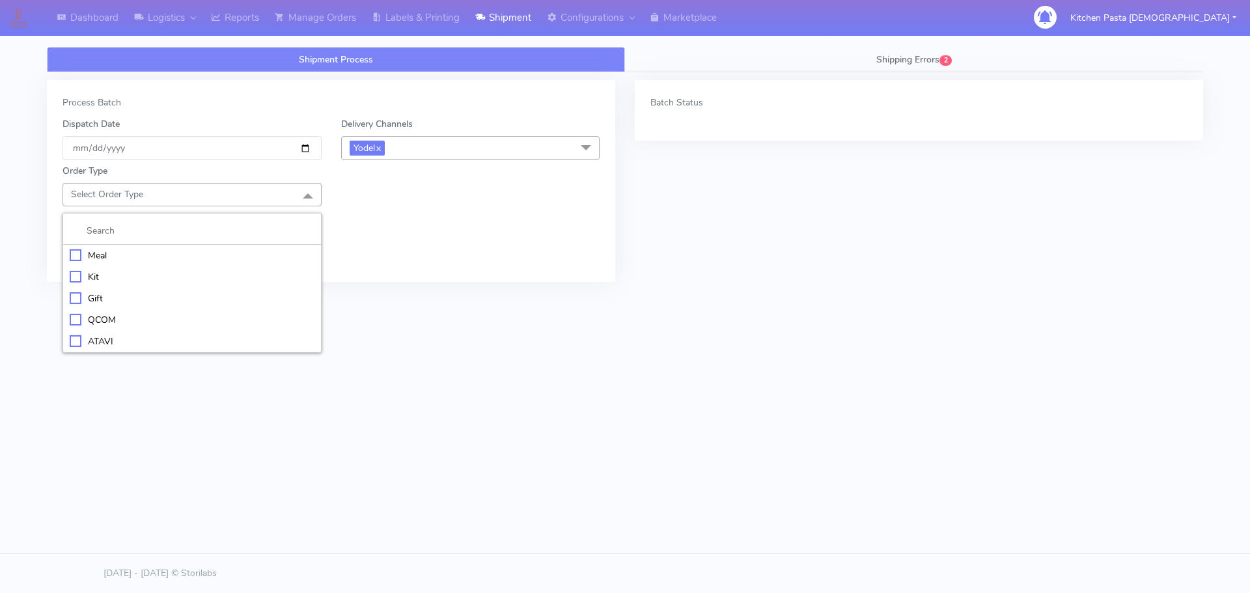
click at [201, 266] on li "Kit" at bounding box center [192, 276] width 258 height 21
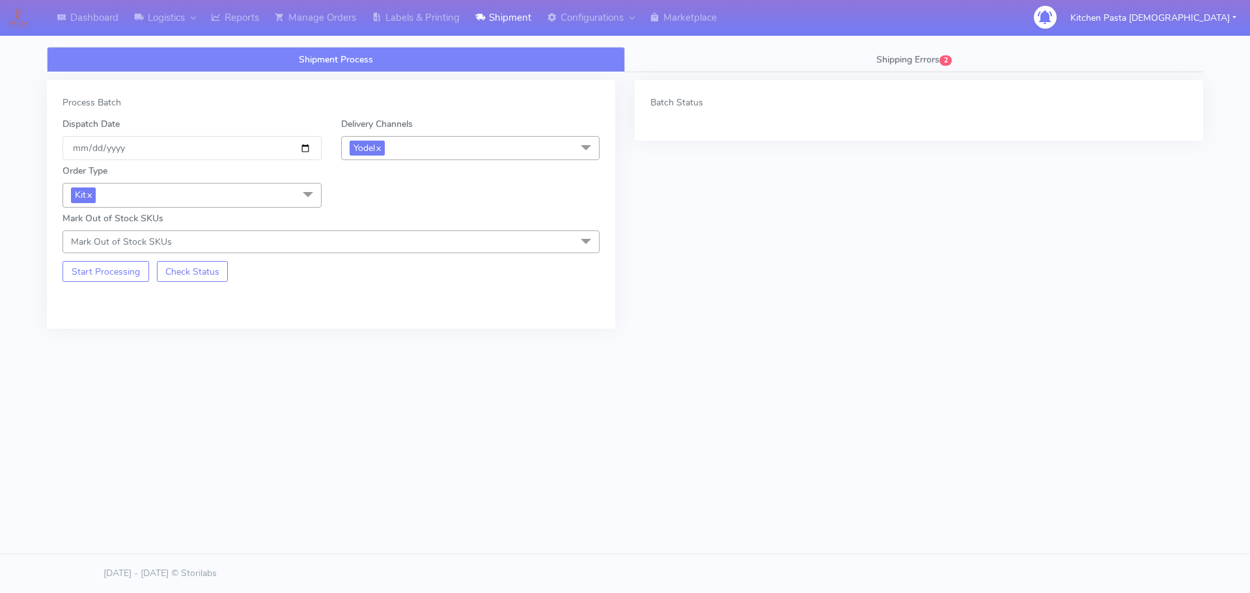
click at [257, 193] on span "Kit x" at bounding box center [192, 195] width 259 height 24
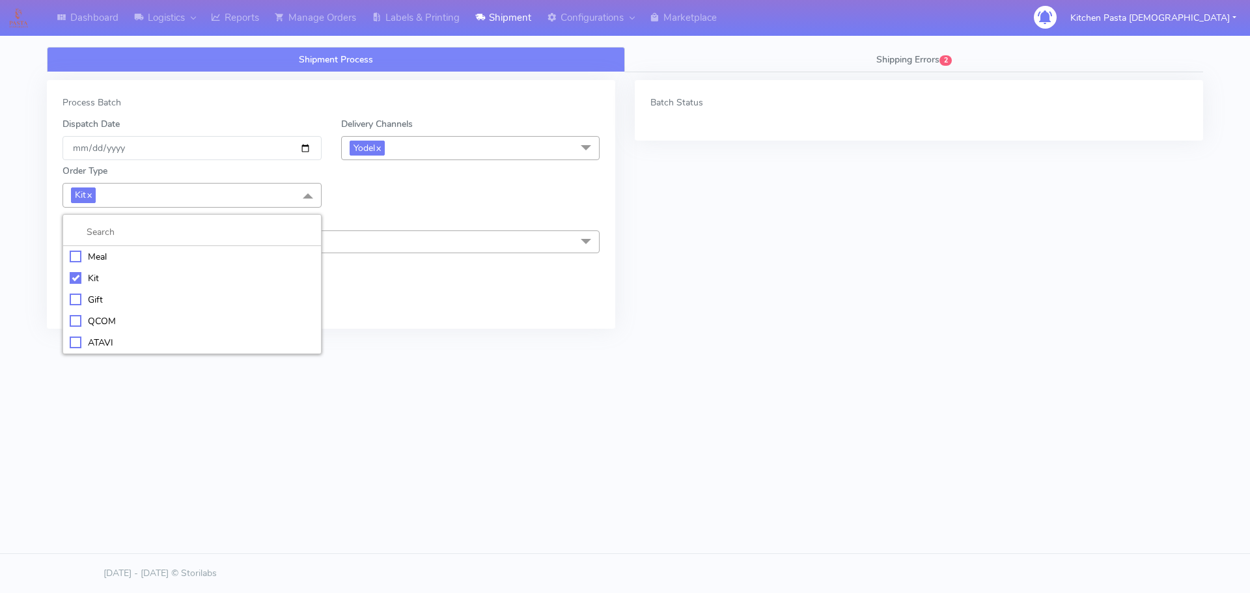
click at [140, 255] on div "Meal" at bounding box center [192, 257] width 245 height 14
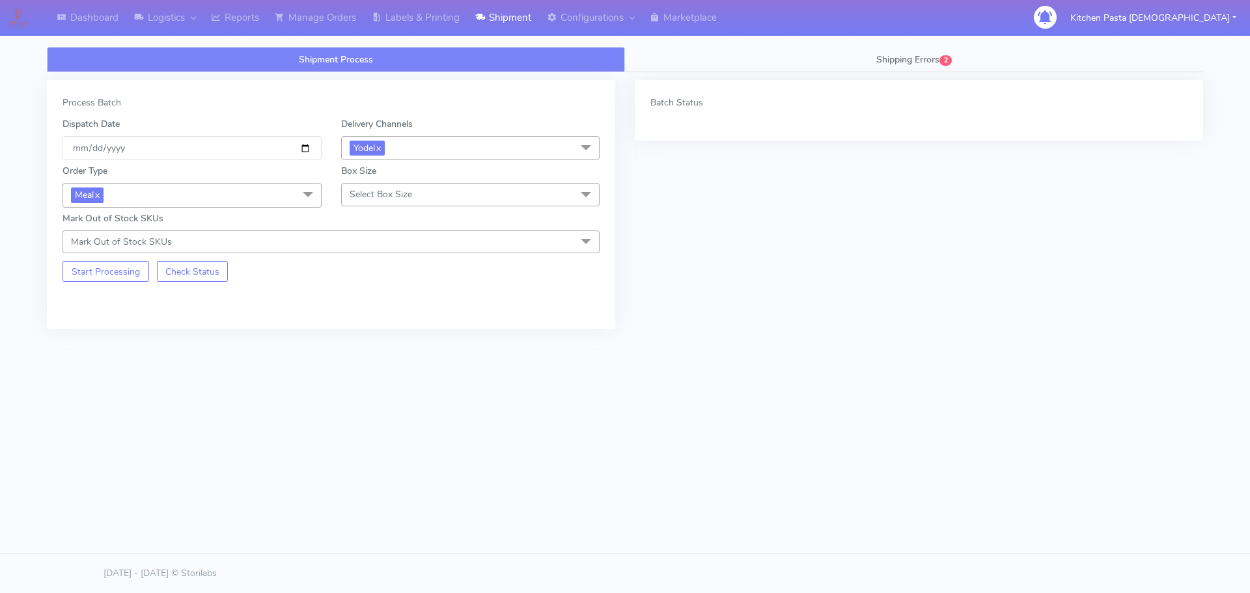
click at [352, 189] on span "Select Box Size" at bounding box center [381, 194] width 63 height 12
click at [367, 247] on li "Small" at bounding box center [471, 255] width 258 height 21
click at [102, 272] on button "Start Processing" at bounding box center [106, 271] width 87 height 21
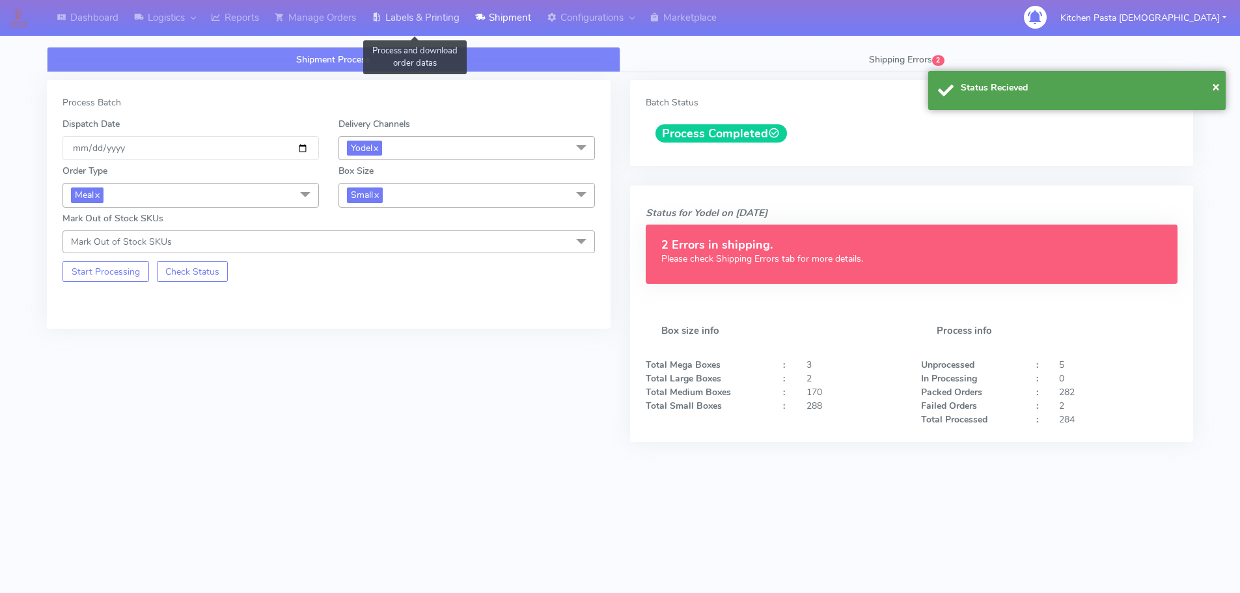
click at [449, 22] on link "Labels & Printing" at bounding box center [416, 18] width 104 height 36
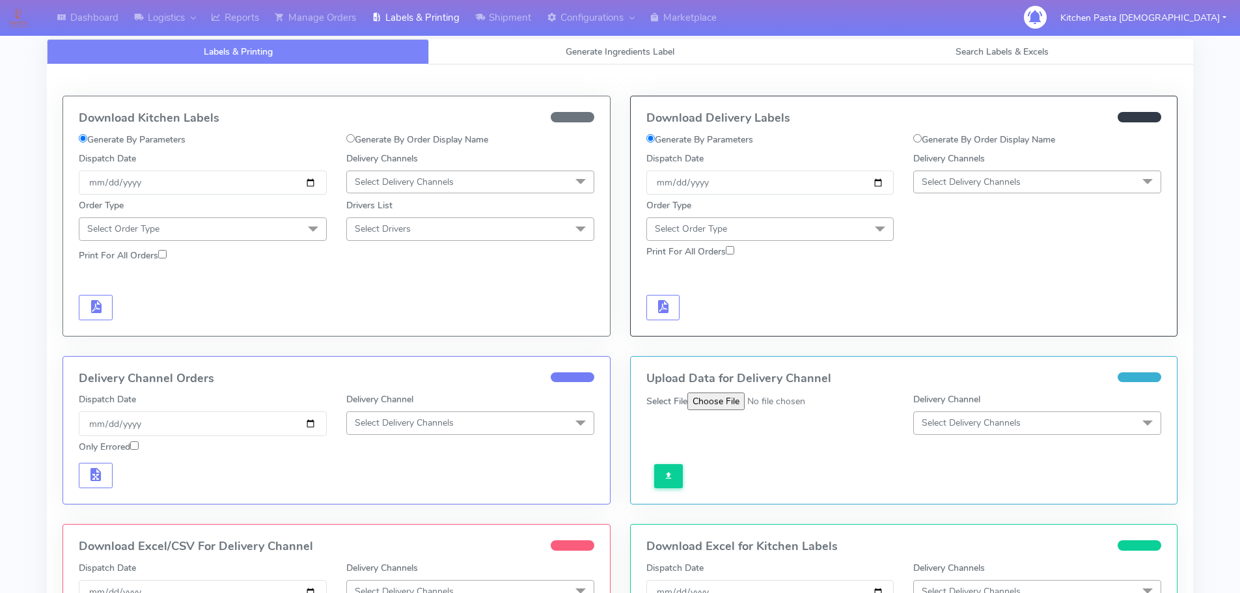
click at [1007, 186] on span "Select Delivery Channels" at bounding box center [971, 182] width 99 height 12
click at [931, 338] on li "Yodel" at bounding box center [1037, 328] width 247 height 21
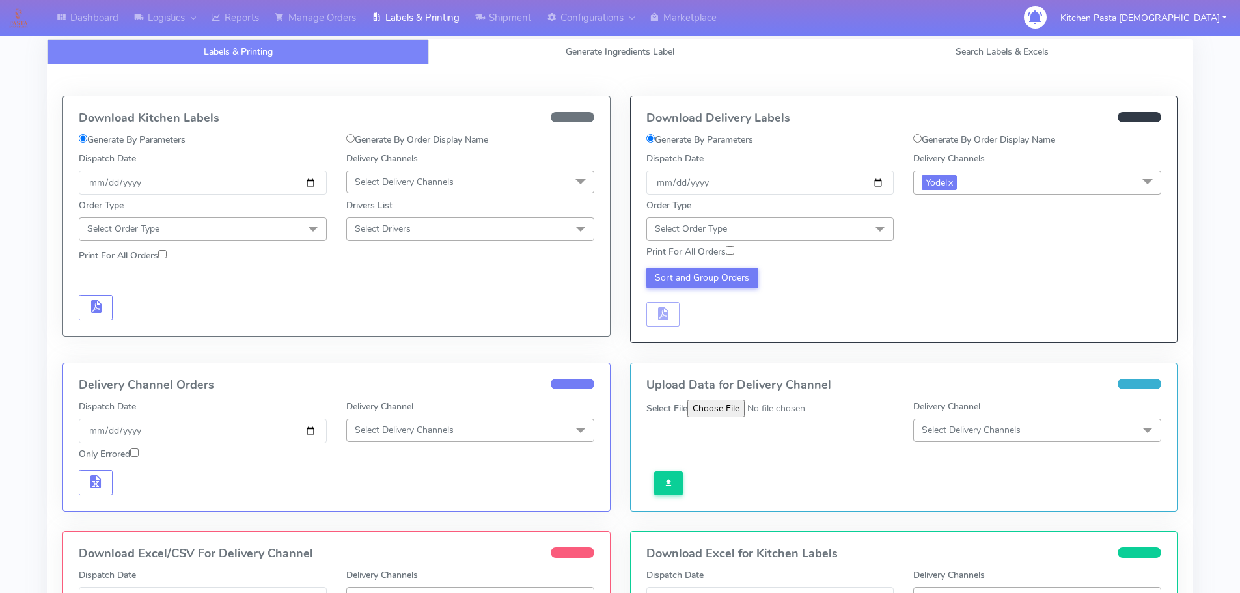
click at [799, 229] on span "Select Order Type" at bounding box center [771, 228] width 248 height 23
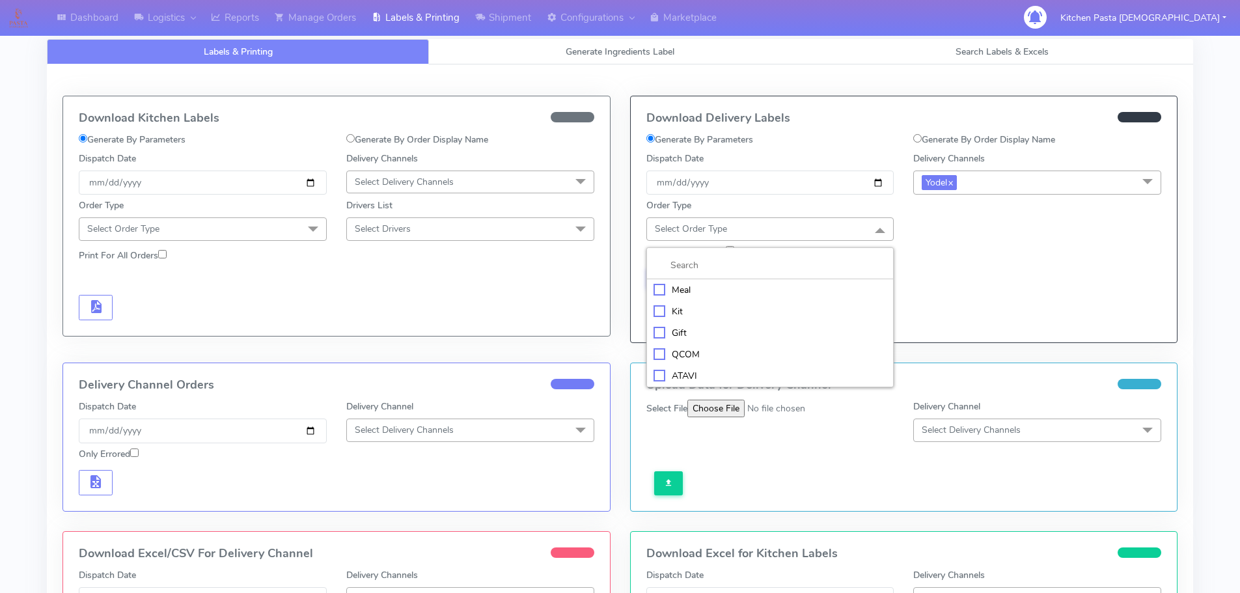
click at [714, 294] on div "Meal" at bounding box center [771, 290] width 234 height 14
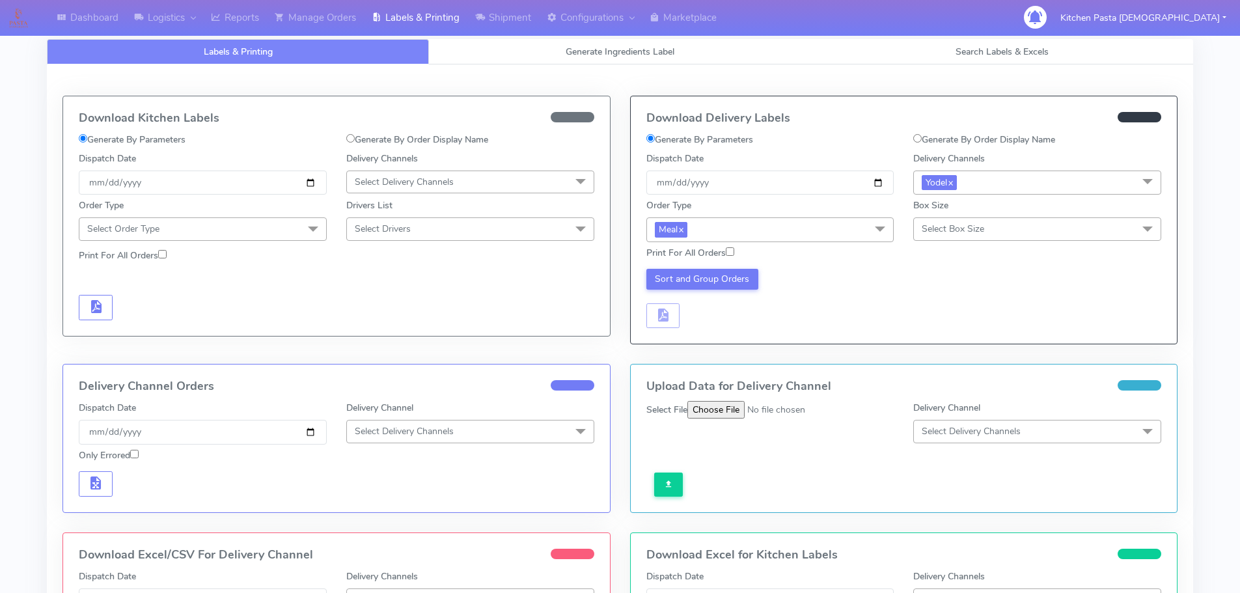
click at [930, 225] on span "Select Box Size" at bounding box center [953, 229] width 63 height 12
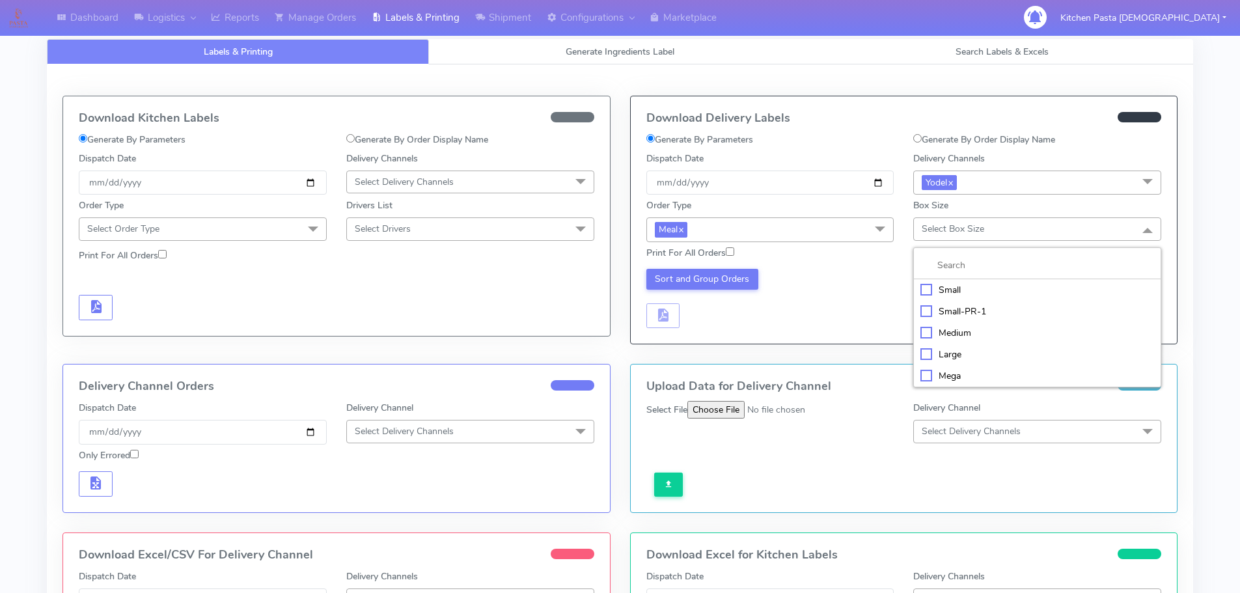
drag, startPoint x: 951, startPoint y: 290, endPoint x: 945, endPoint y: 293, distance: 6.7
click at [949, 290] on div "Small" at bounding box center [1038, 290] width 234 height 14
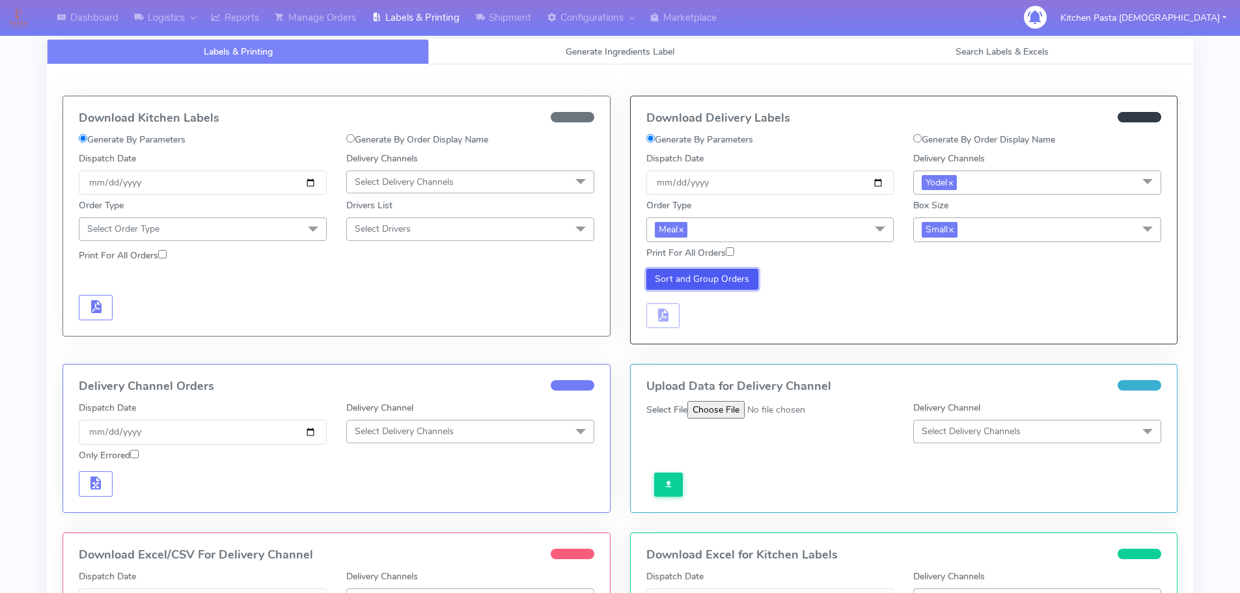
click at [708, 275] on button "Sort and Group Orders" at bounding box center [703, 279] width 113 height 21
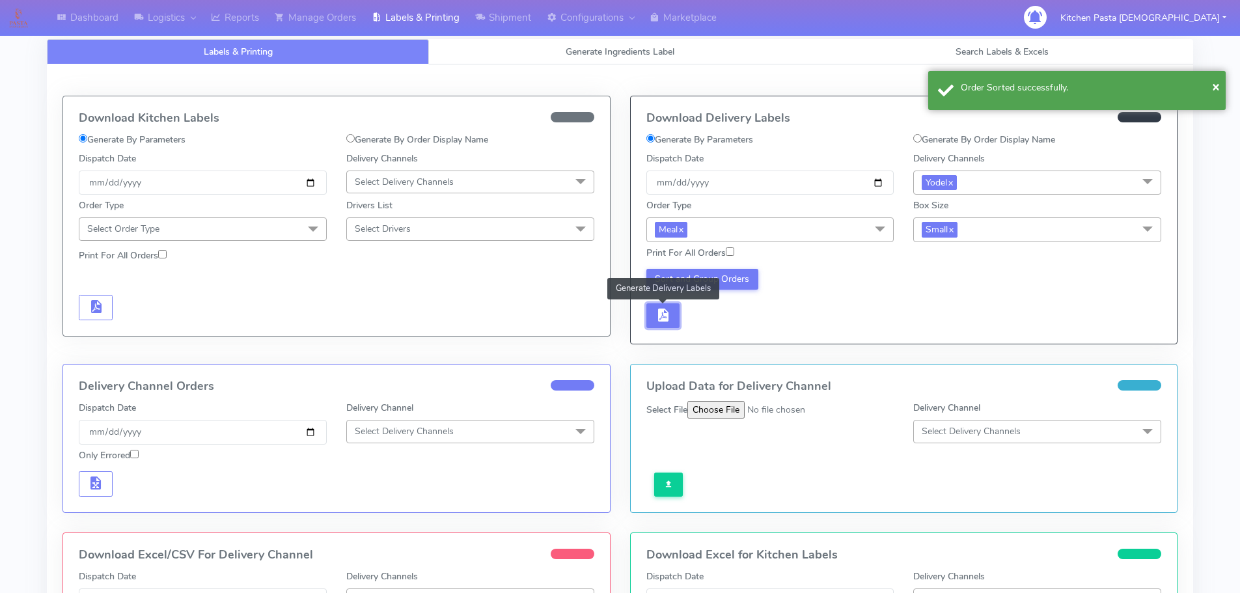
click at [648, 320] on button "button" at bounding box center [664, 315] width 34 height 25
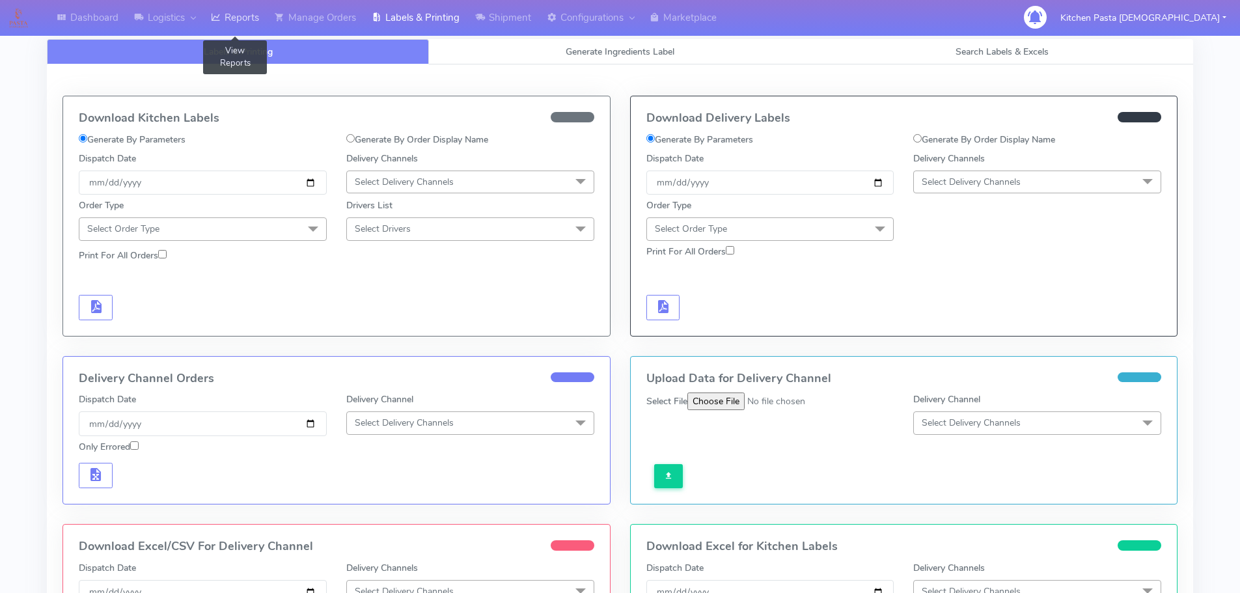
click at [250, 12] on link "Reports" at bounding box center [235, 18] width 64 height 36
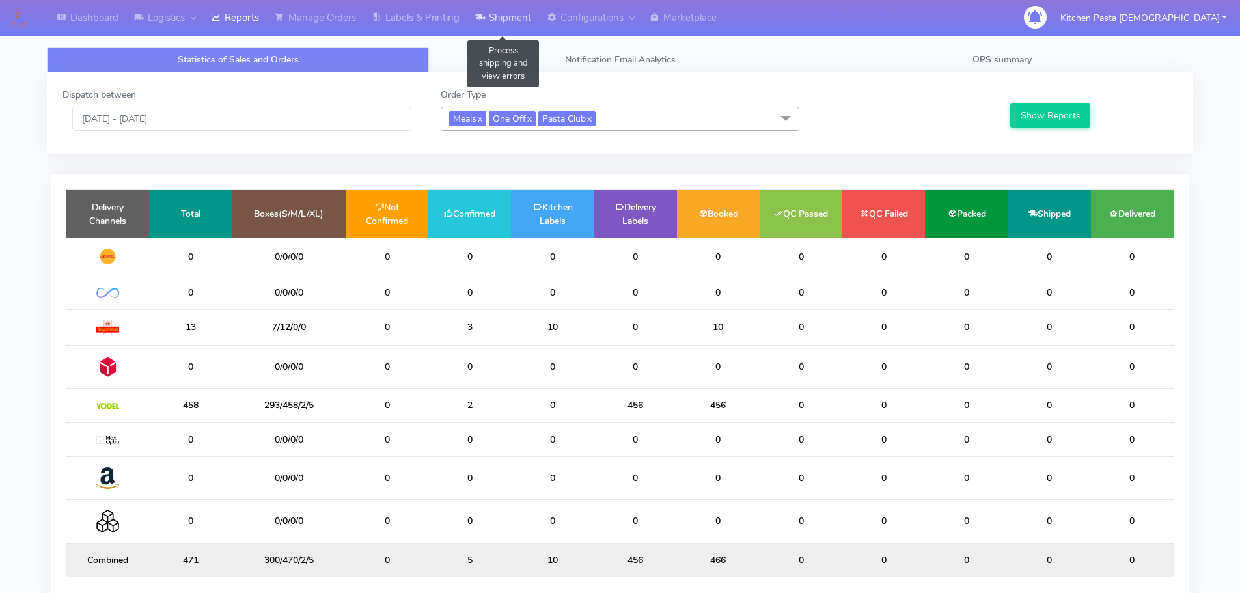
click at [496, 20] on link "Shipment" at bounding box center [503, 18] width 72 height 36
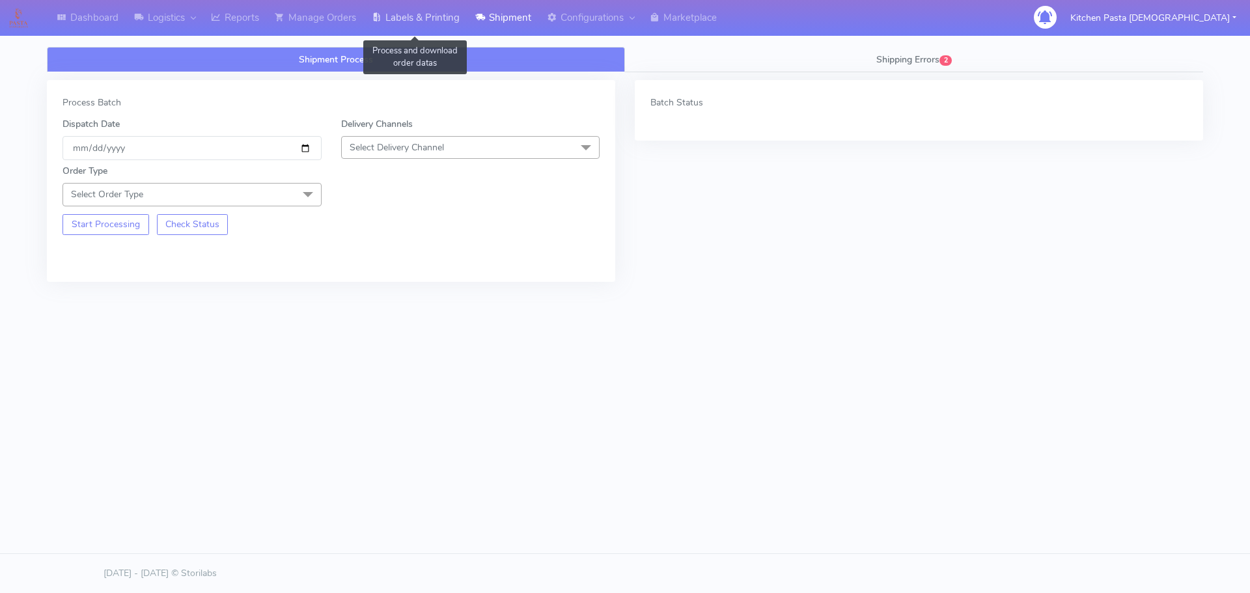
click at [416, 16] on link "Labels & Printing" at bounding box center [416, 18] width 104 height 36
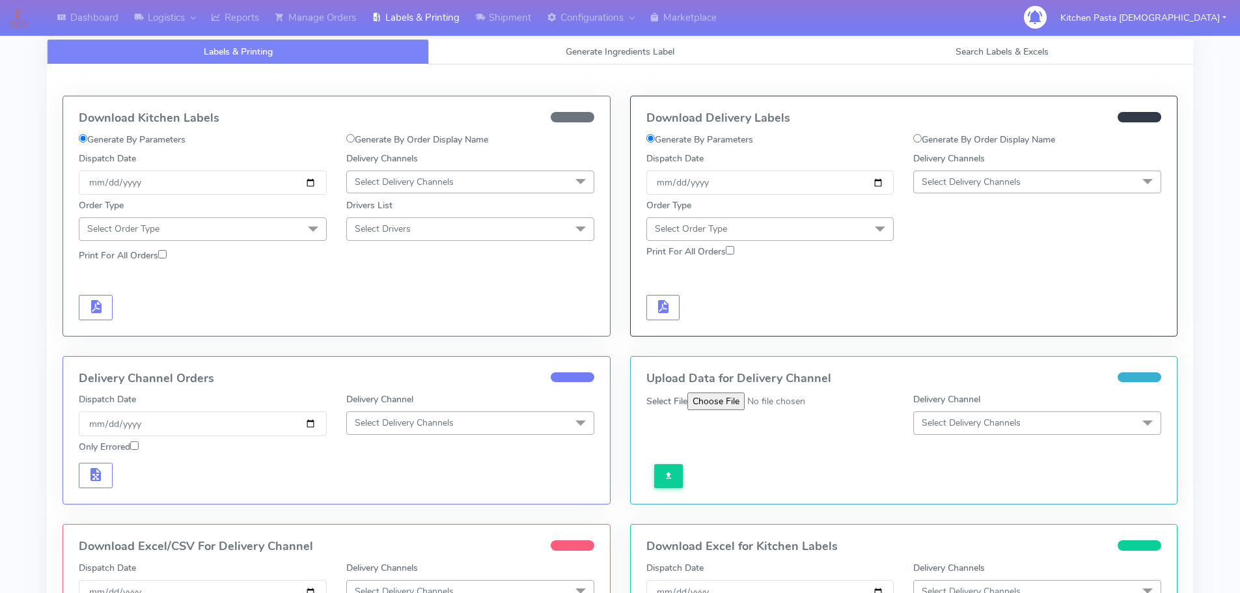
click at [402, 176] on span "Select Delivery Channels" at bounding box center [404, 182] width 99 height 12
click at [394, 279] on div "Royal Mail" at bounding box center [471, 286] width 234 height 14
click at [249, 220] on span "Select Order Type" at bounding box center [203, 228] width 248 height 23
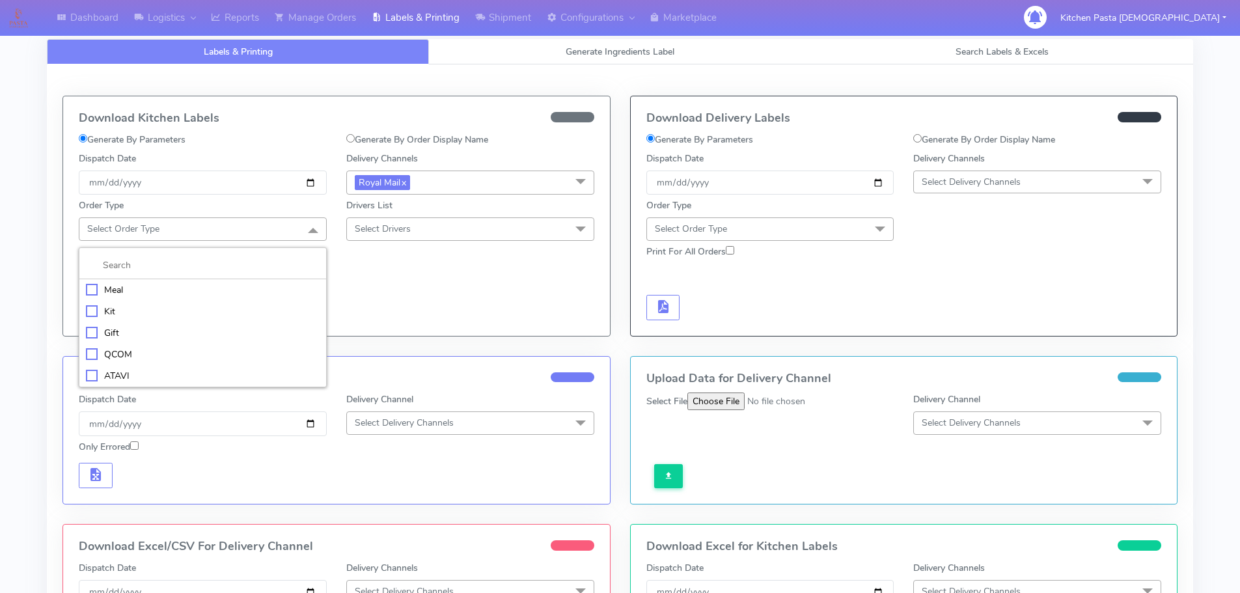
drag, startPoint x: 154, startPoint y: 288, endPoint x: 279, endPoint y: 273, distance: 125.2
click at [156, 288] on div "Meal" at bounding box center [203, 290] width 234 height 14
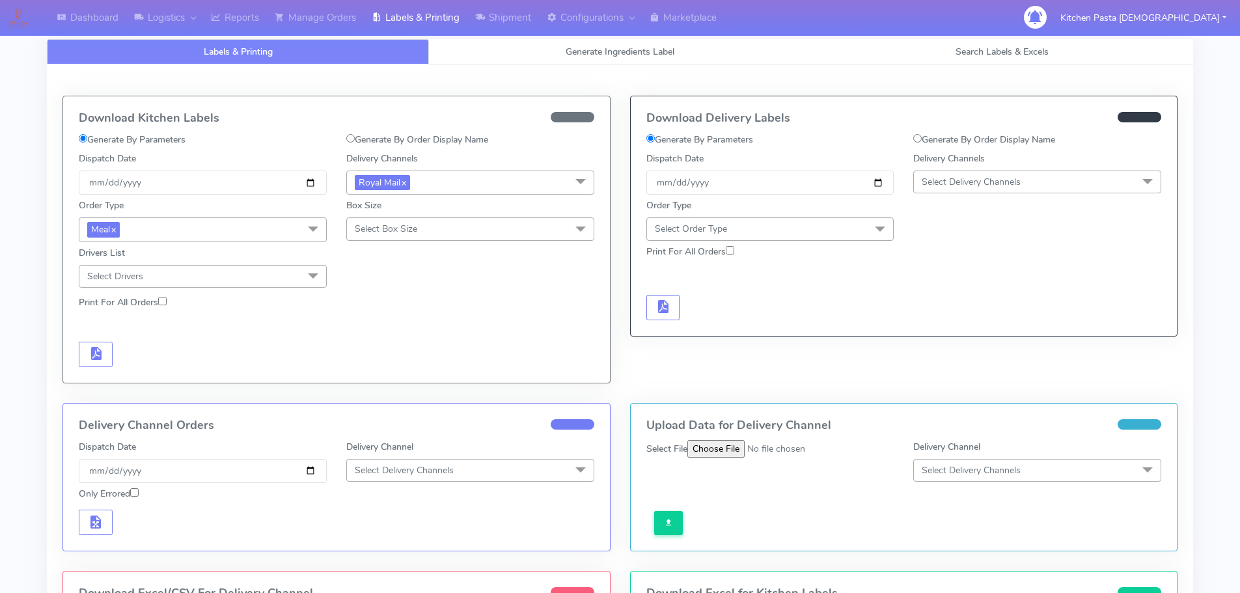
click at [376, 243] on div "Order Type Meal x Meal Kit Gift QCOM ATAVI Box Size Select Box Size Small Small…" at bounding box center [336, 241] width 535 height 93
click at [393, 234] on span "Select Box Size" at bounding box center [386, 229] width 63 height 12
click at [397, 335] on div "Medium" at bounding box center [471, 333] width 234 height 14
click at [85, 354] on button "button" at bounding box center [96, 354] width 34 height 25
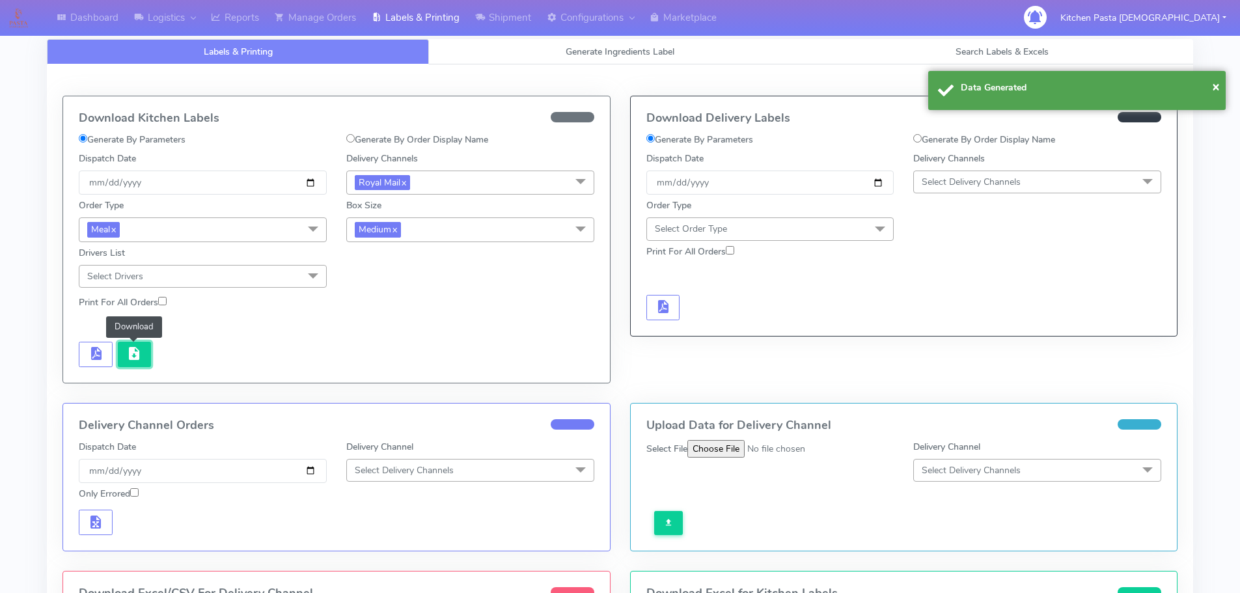
click at [127, 352] on span "button" at bounding box center [134, 356] width 16 height 12
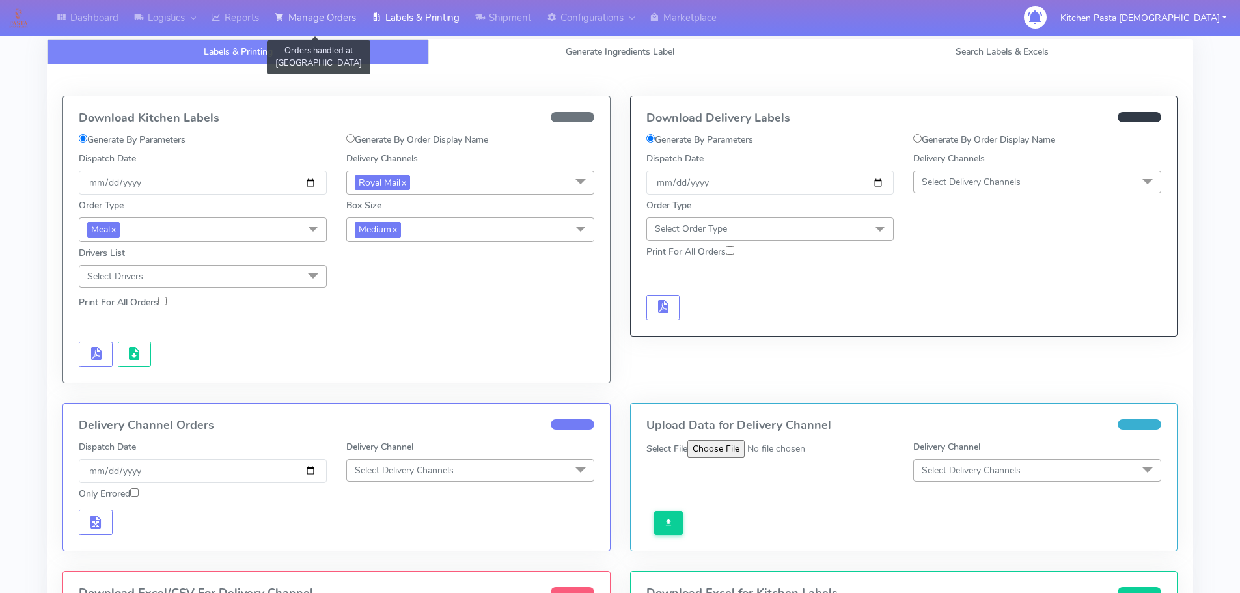
click at [320, 20] on link "Manage Orders" at bounding box center [315, 18] width 97 height 36
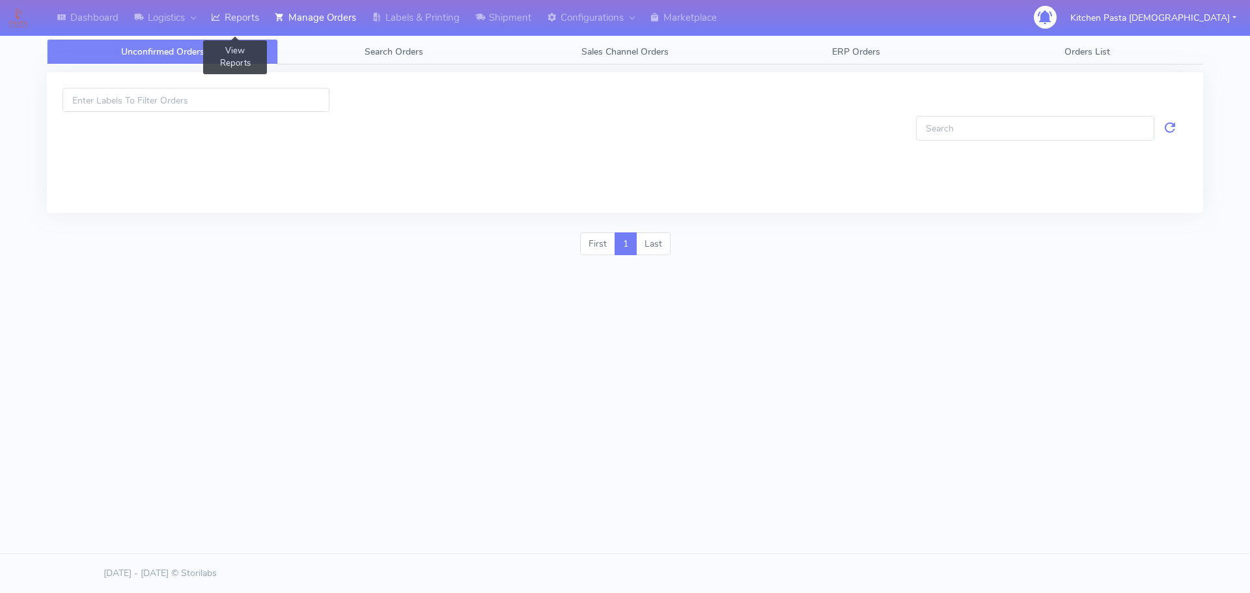
click at [232, 24] on link "Reports" at bounding box center [235, 18] width 64 height 36
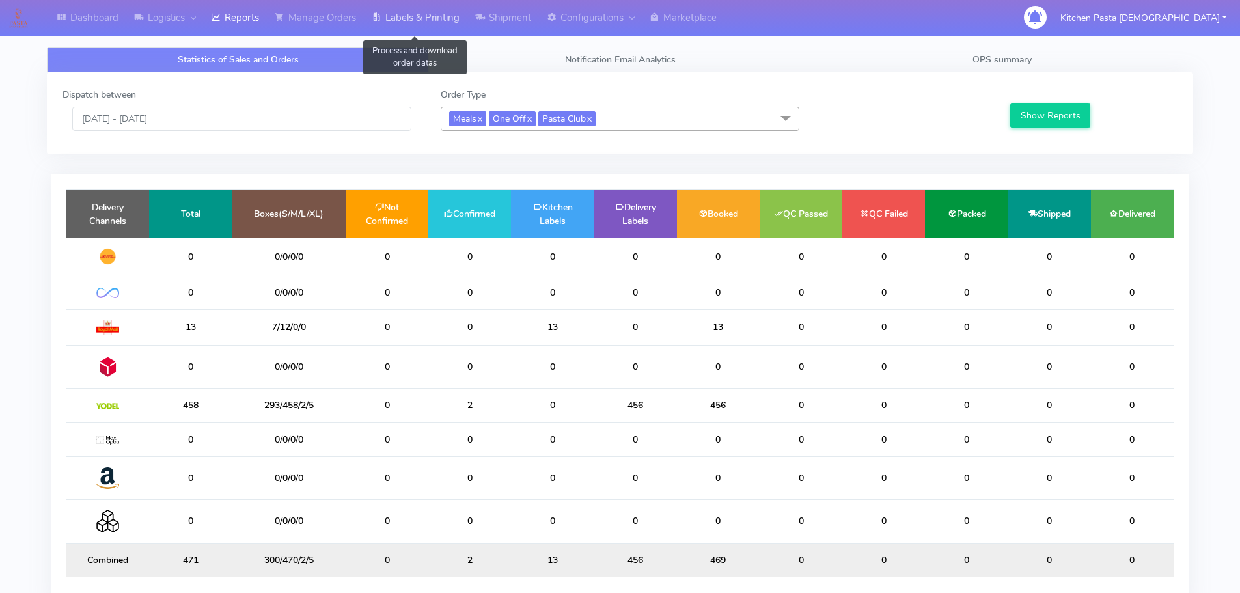
click at [462, 21] on link "Labels & Printing" at bounding box center [416, 18] width 104 height 36
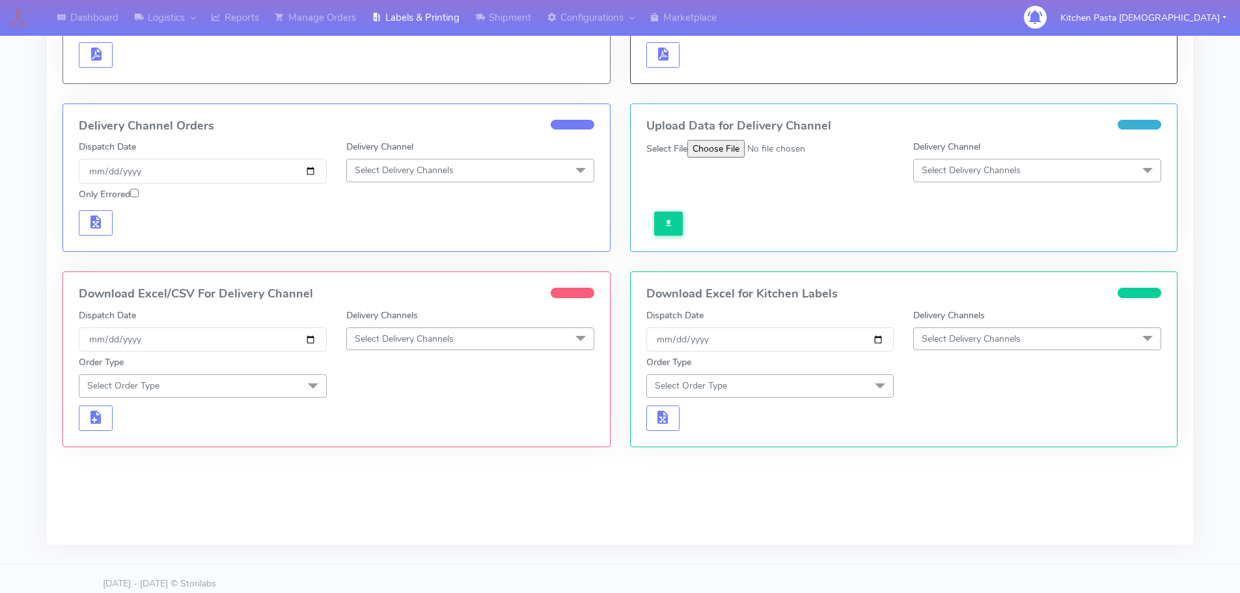
scroll to position [263, 0]
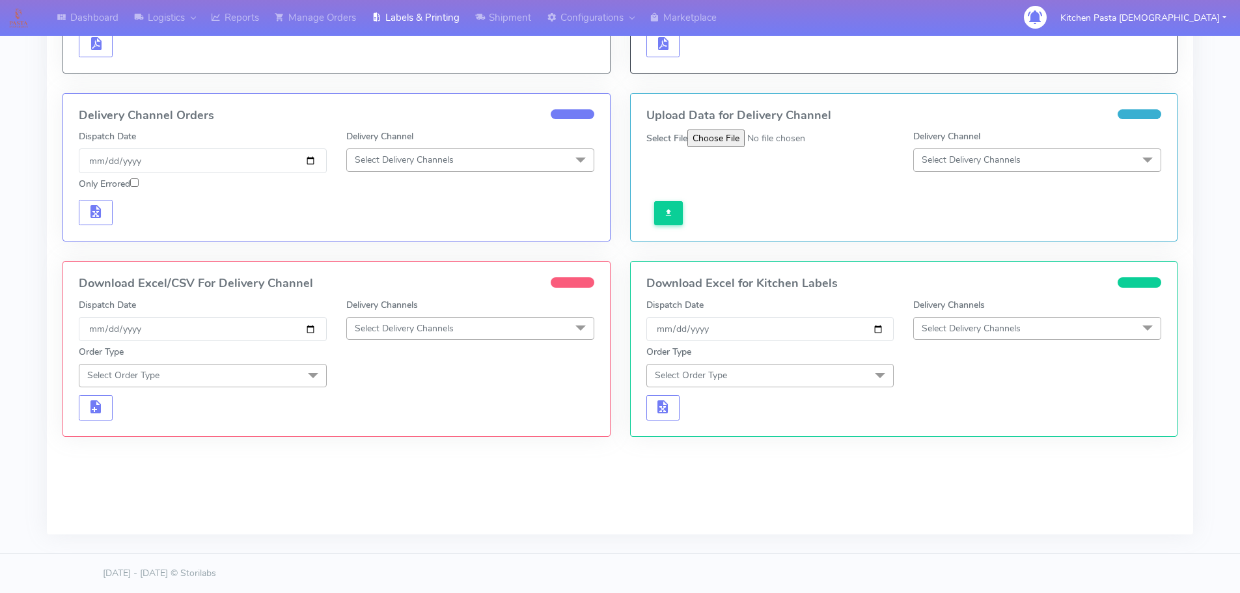
click at [443, 337] on span "Select Delivery Channels" at bounding box center [470, 328] width 248 height 23
click at [408, 425] on li "Royal Mail" at bounding box center [470, 431] width 247 height 21
click at [252, 374] on span "Select Order Type" at bounding box center [203, 375] width 248 height 23
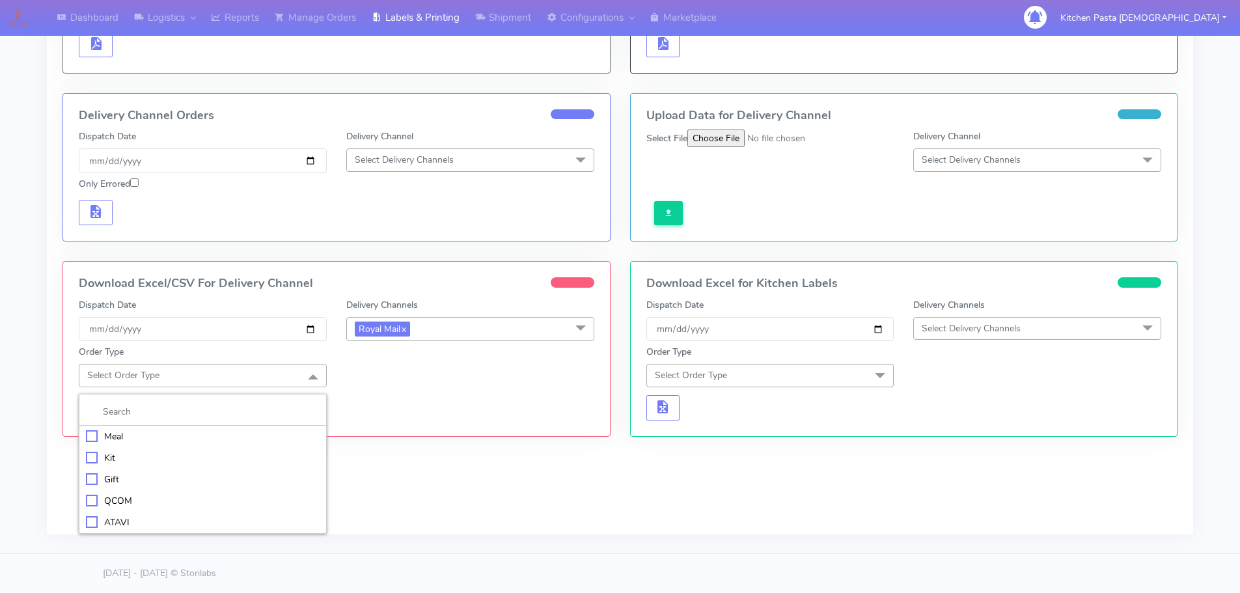
click at [155, 438] on div "Meal" at bounding box center [203, 437] width 234 height 14
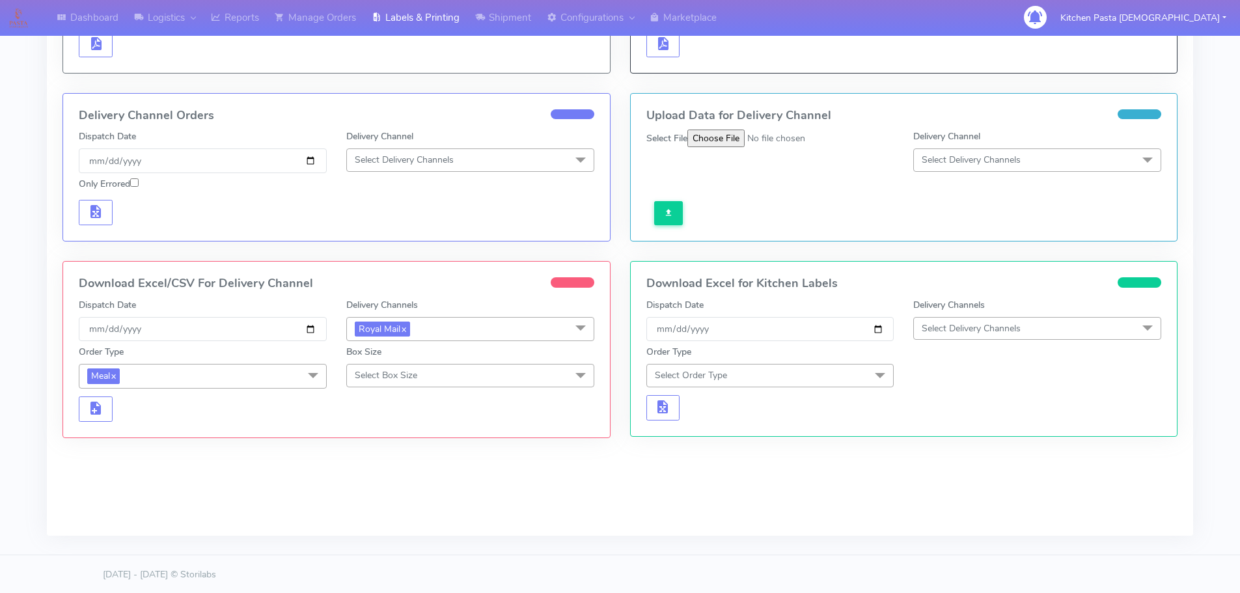
click at [378, 371] on span "Select Box Size" at bounding box center [386, 375] width 63 height 12
click at [395, 475] on div "Medium" at bounding box center [471, 480] width 234 height 14
click at [98, 419] on button "button" at bounding box center [96, 409] width 34 height 25
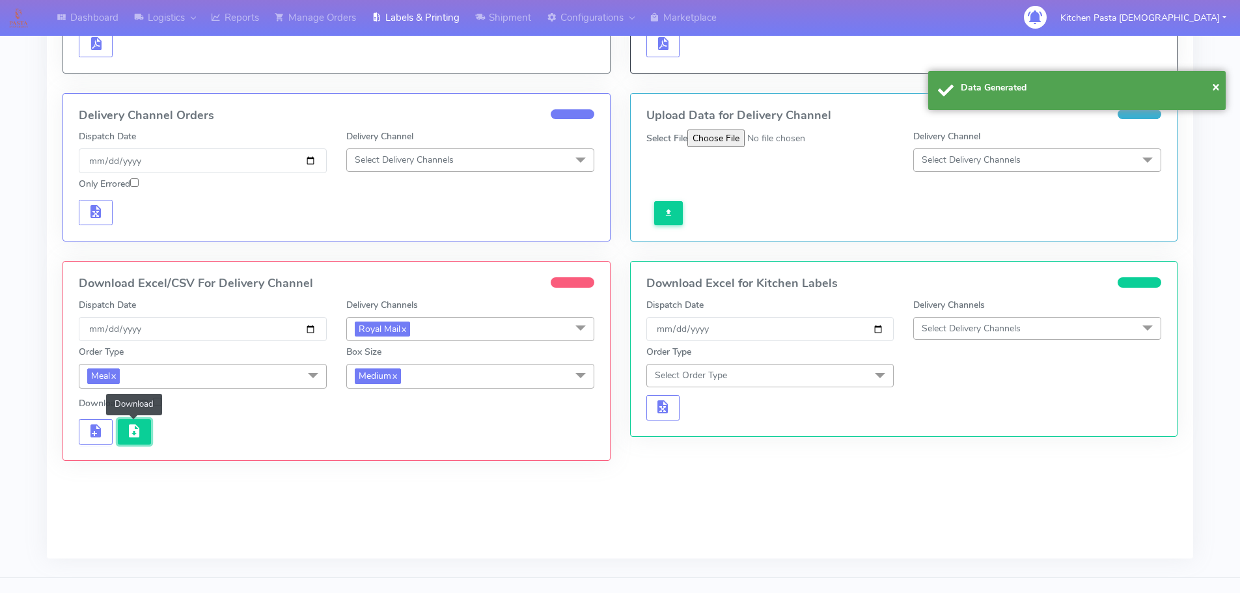
click at [132, 431] on span "button" at bounding box center [134, 434] width 16 height 12
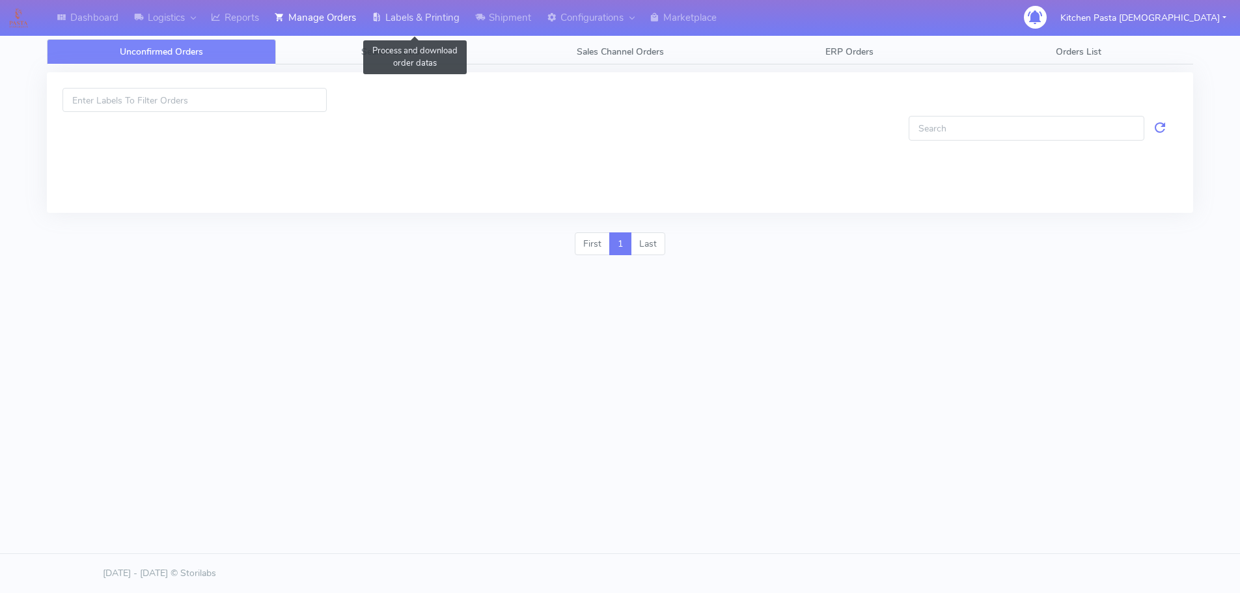
click at [436, 13] on link "Labels & Printing" at bounding box center [416, 18] width 104 height 36
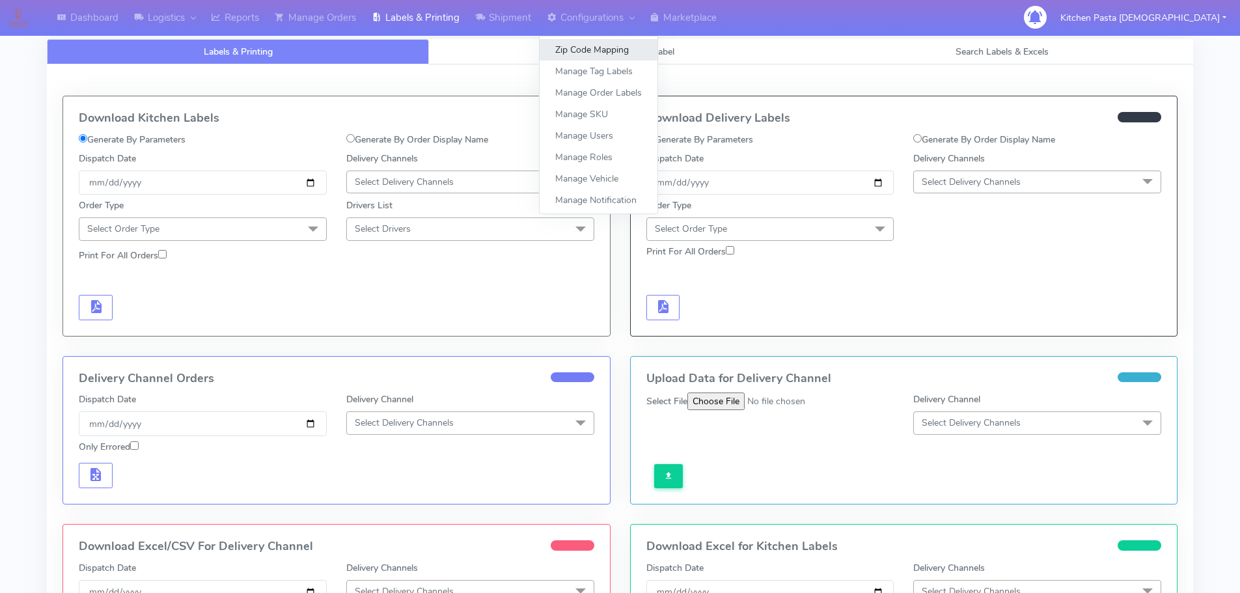
click at [551, 49] on link "Zip Code Mapping" at bounding box center [599, 49] width 118 height 21
select select
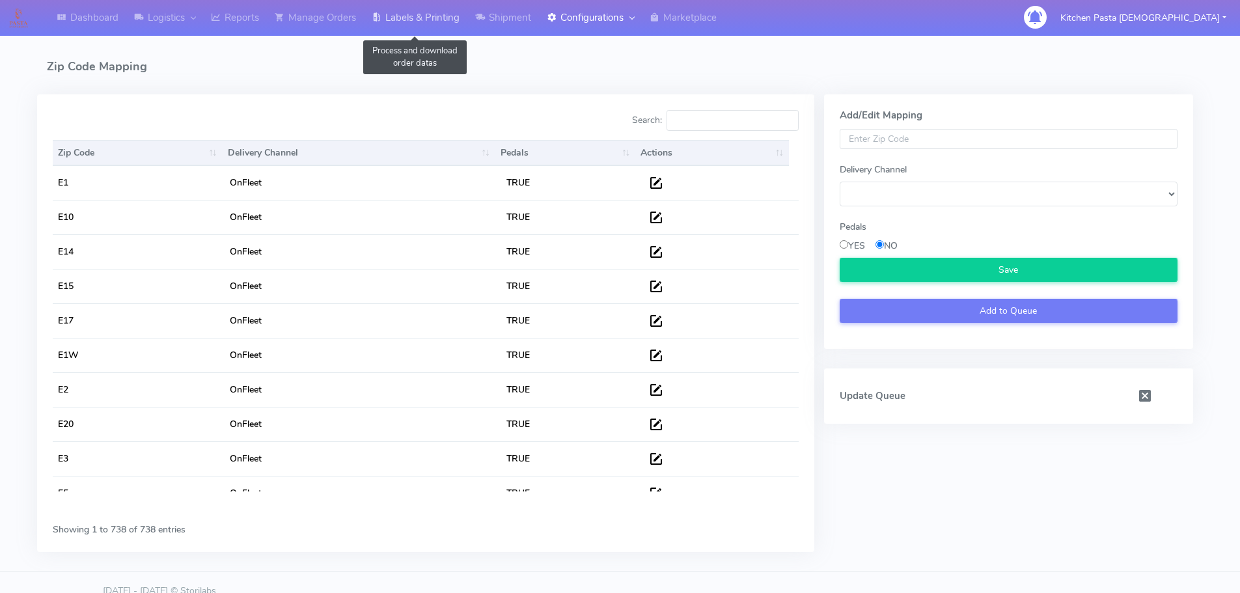
click at [426, 23] on link "Labels & Printing" at bounding box center [416, 18] width 104 height 36
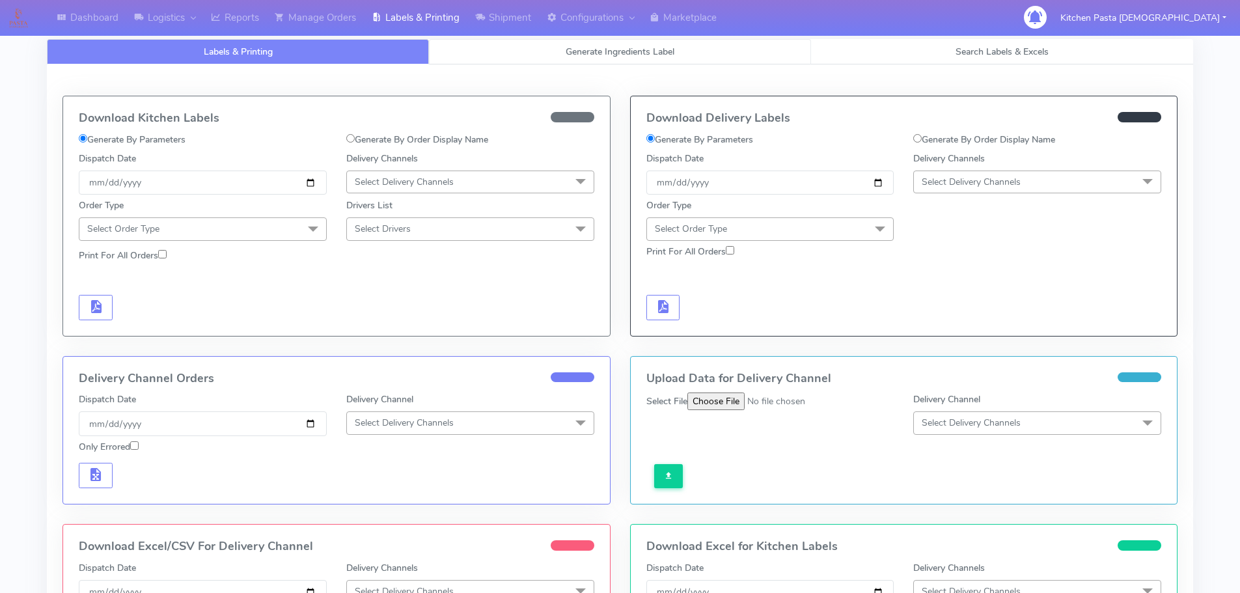
click at [497, 51] on link "Generate Ingredients Label" at bounding box center [620, 51] width 382 height 25
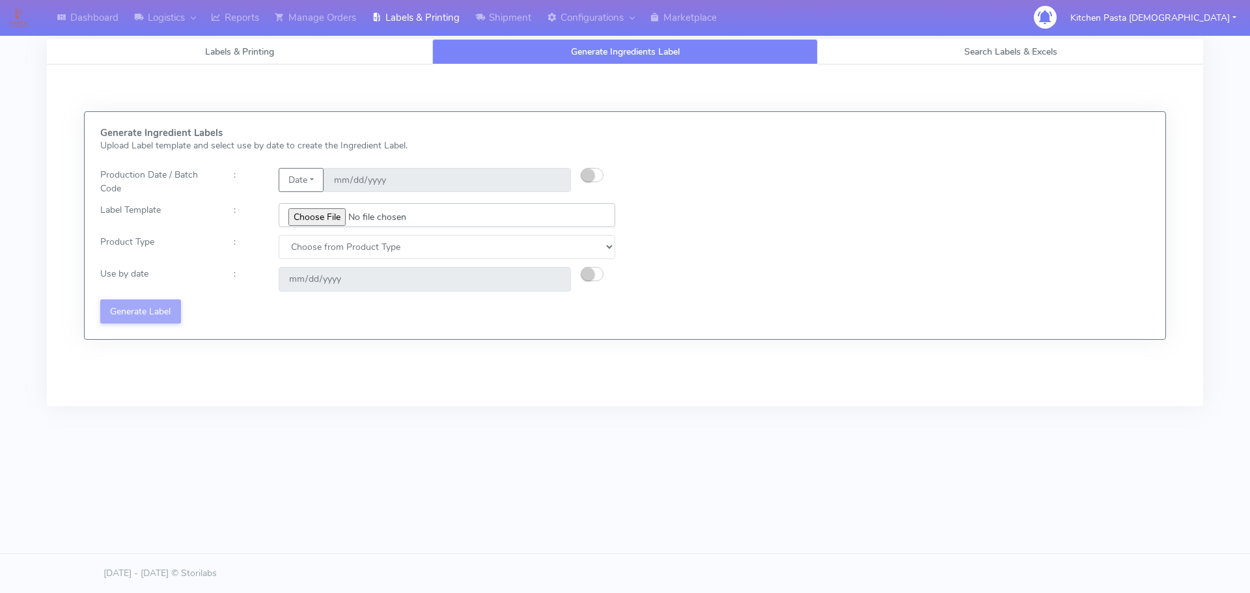
click at [325, 210] on input "file" at bounding box center [447, 215] width 337 height 24
type input "C:\fakepath\Ecom_192 V8.jpg"
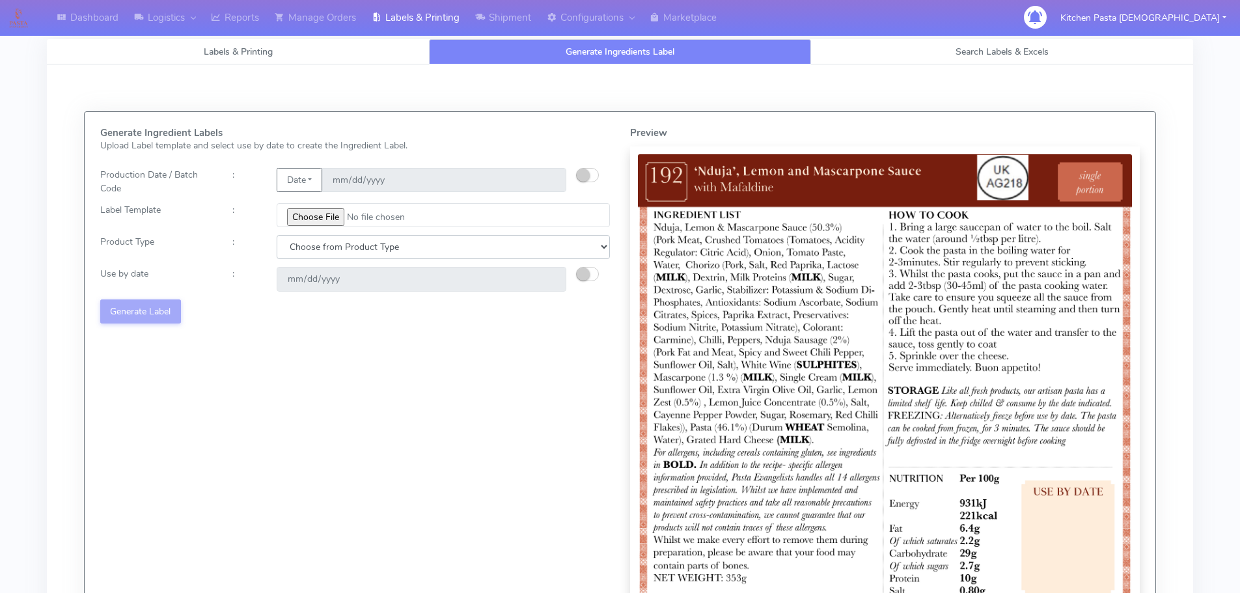
click at [318, 252] on select "Choose from Product Type ECOM ERETAIL CIRCULAR CIRC_DESERTS LASAGNE" at bounding box center [443, 247] width 333 height 24
select select "0"
click at [277, 235] on select "Choose from Product Type ECOM ERETAIL CIRCULAR CIRC_DESERTS LASAGNE" at bounding box center [443, 247] width 333 height 24
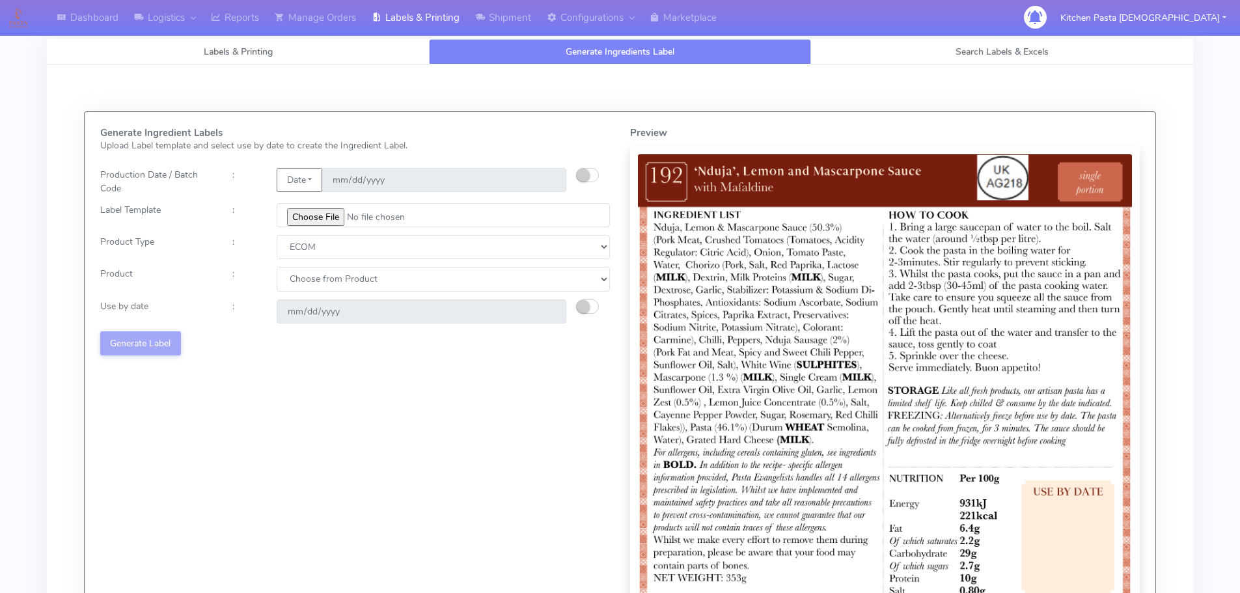
click at [323, 282] on select "Choose from Product PLAIN PASTA (EXCEPT HURRA) HURRA FILLED PASTA BUTTER (INTER…" at bounding box center [443, 279] width 333 height 24
select select "0"
click at [277, 267] on select "Choose from Product PLAIN PASTA (EXCEPT HURRA) HURRA FILLED PASTA BUTTER (INTER…" at bounding box center [443, 279] width 333 height 24
click at [585, 303] on small "button" at bounding box center [583, 306] width 13 height 13
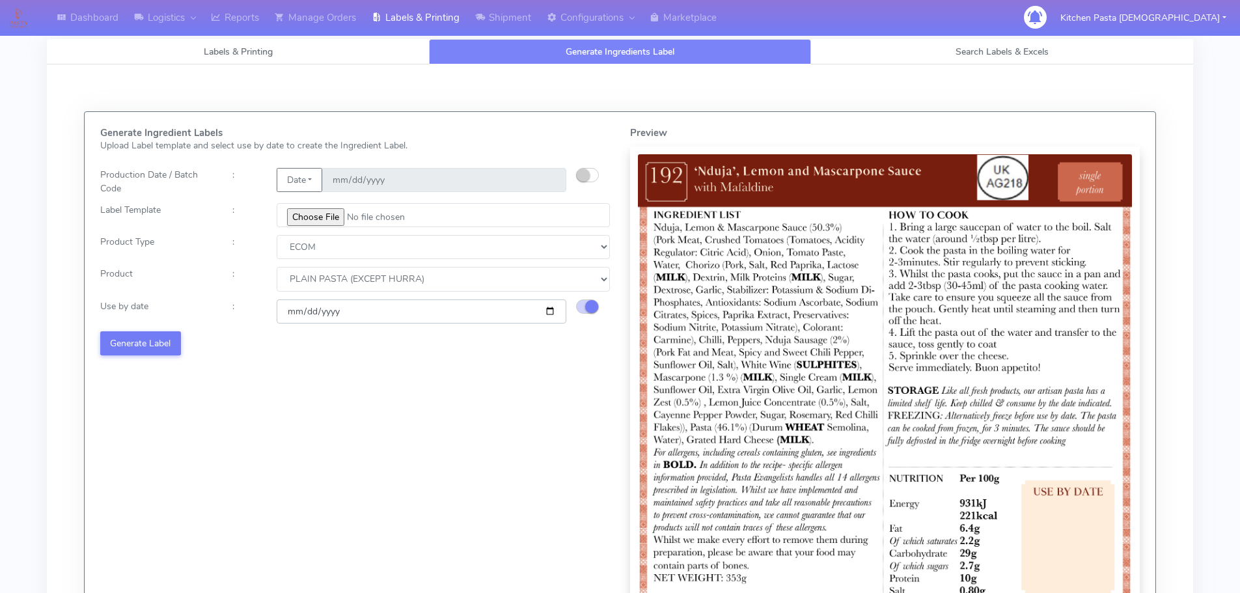
click at [550, 313] on input "[DATE]" at bounding box center [422, 311] width 290 height 24
type input "[DATE]"
click at [160, 337] on button "Generate Label" at bounding box center [140, 343] width 81 height 24
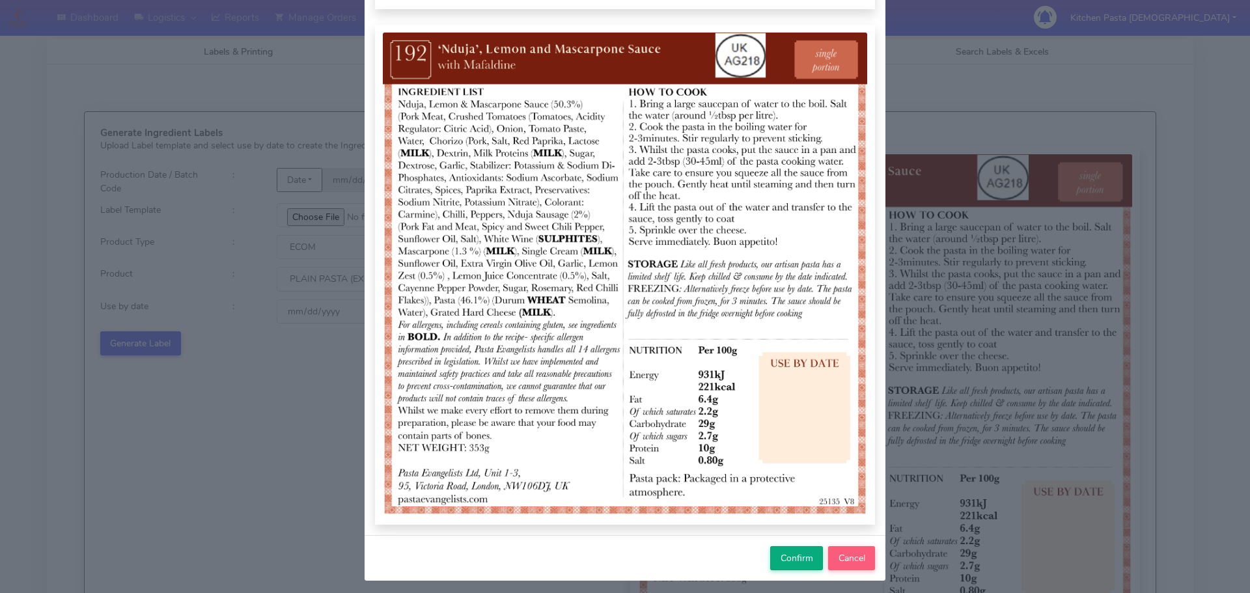
scroll to position [130, 0]
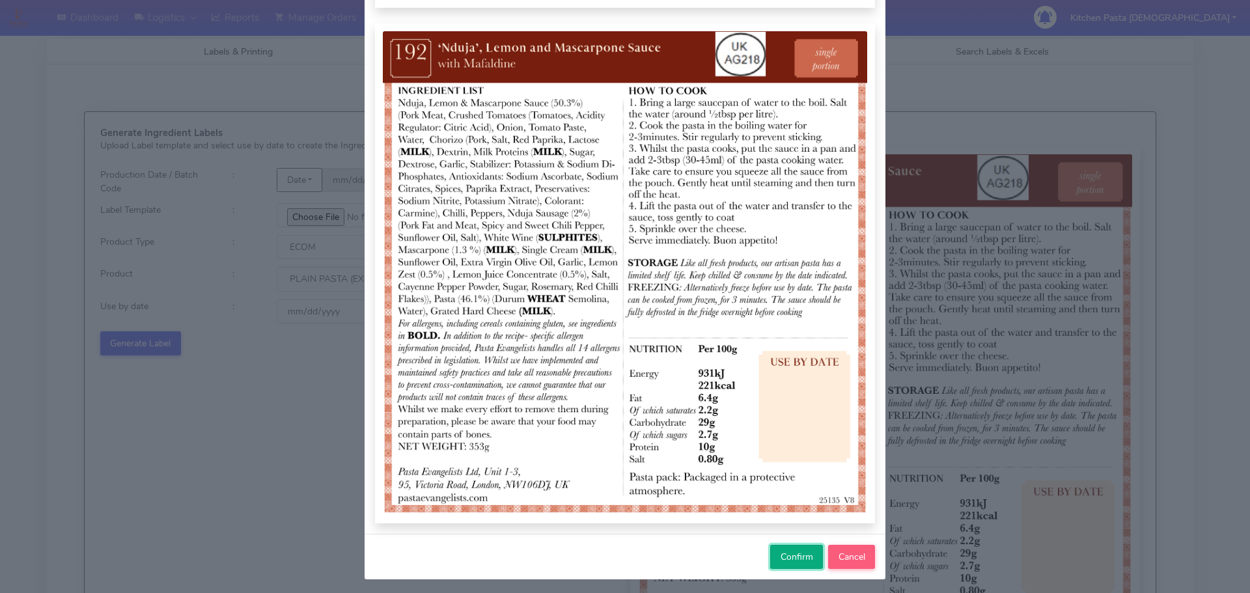
drag, startPoint x: 815, startPoint y: 561, endPoint x: 809, endPoint y: 557, distance: 7.0
click at [816, 560] on button "Confirm" at bounding box center [796, 557] width 53 height 24
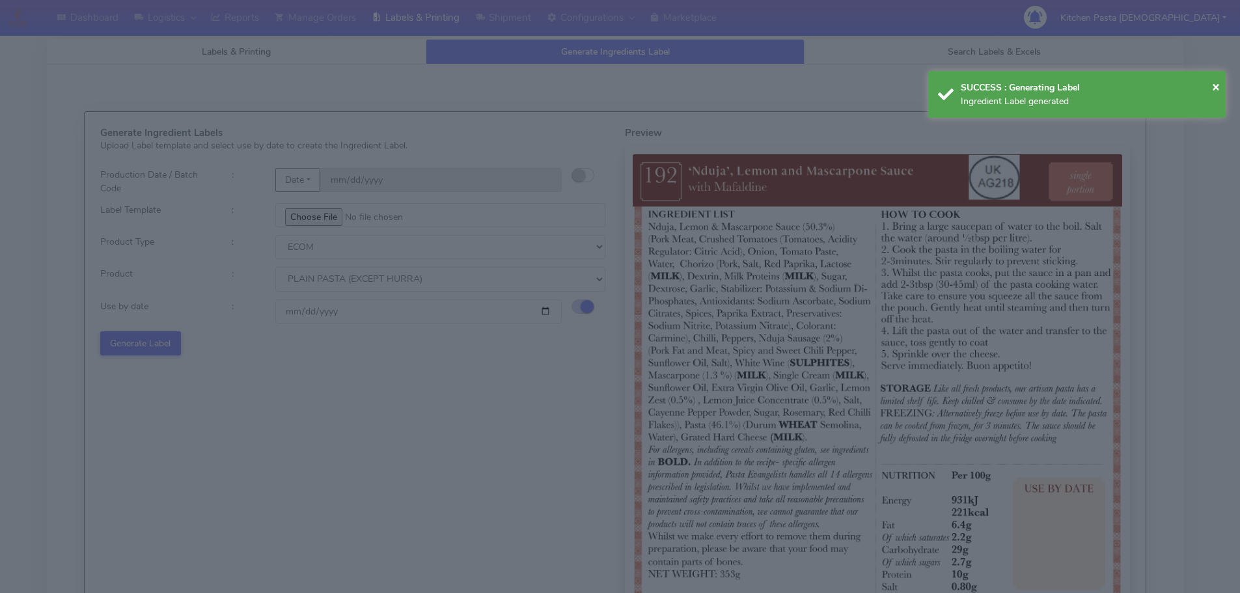
select select
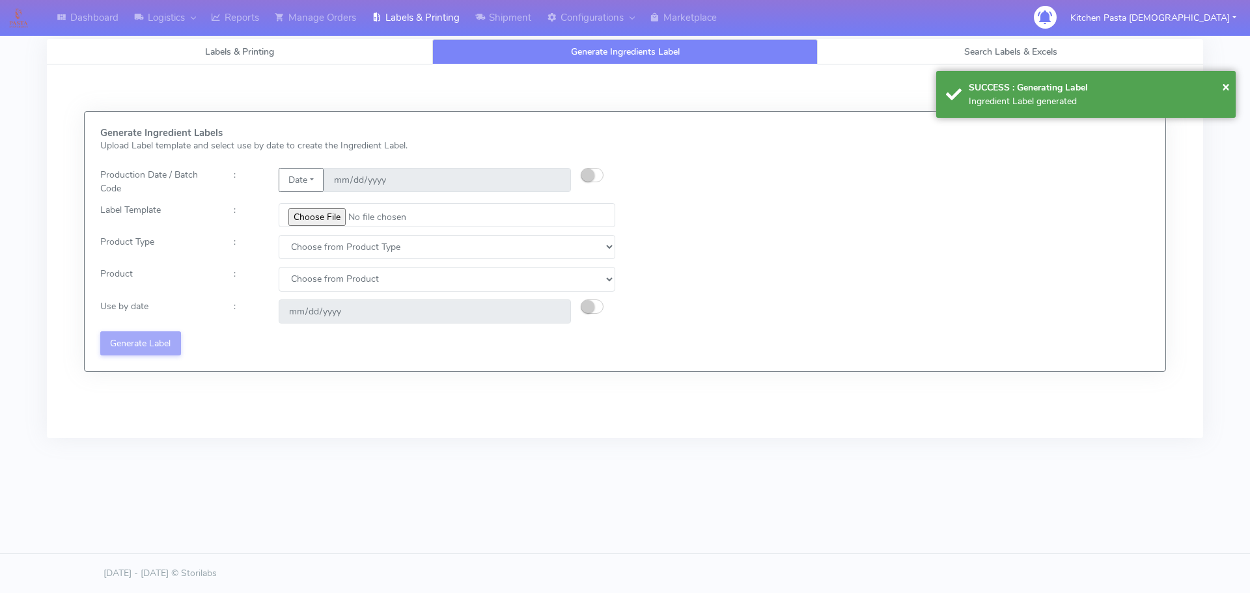
click at [329, 227] on div "Generate Ingredient Labels Upload Label template and select use by date to crea…" at bounding box center [358, 242] width 535 height 228
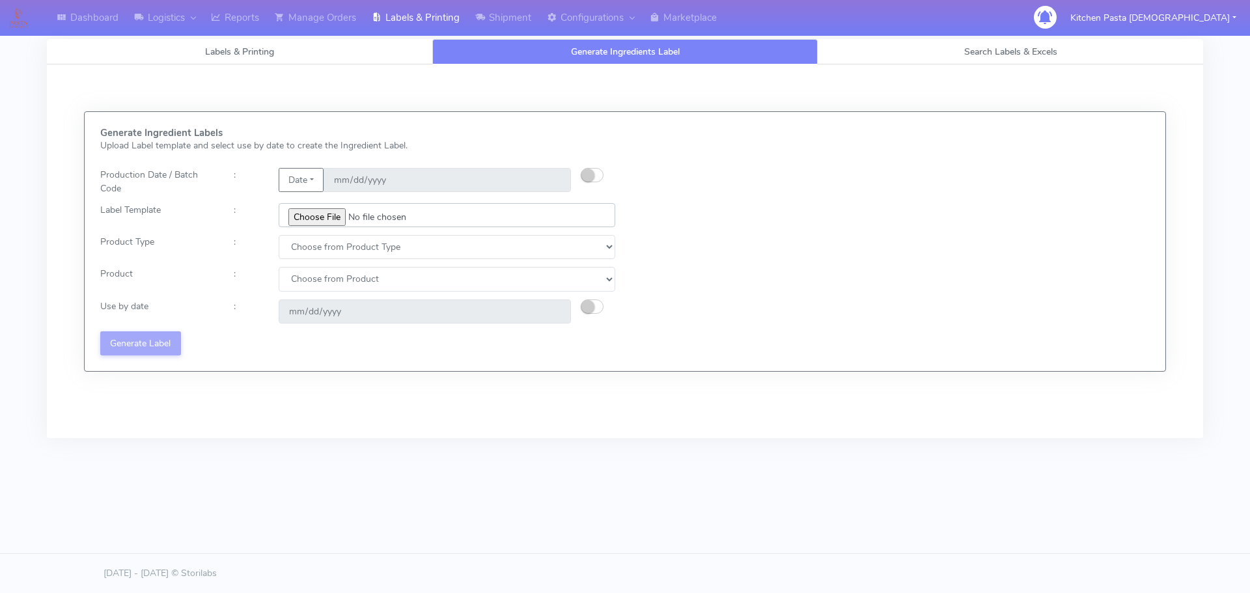
click at [324, 217] on input "file" at bounding box center [447, 215] width 337 height 24
type input "C:\fakepath\Ecom_193 V8.jpg"
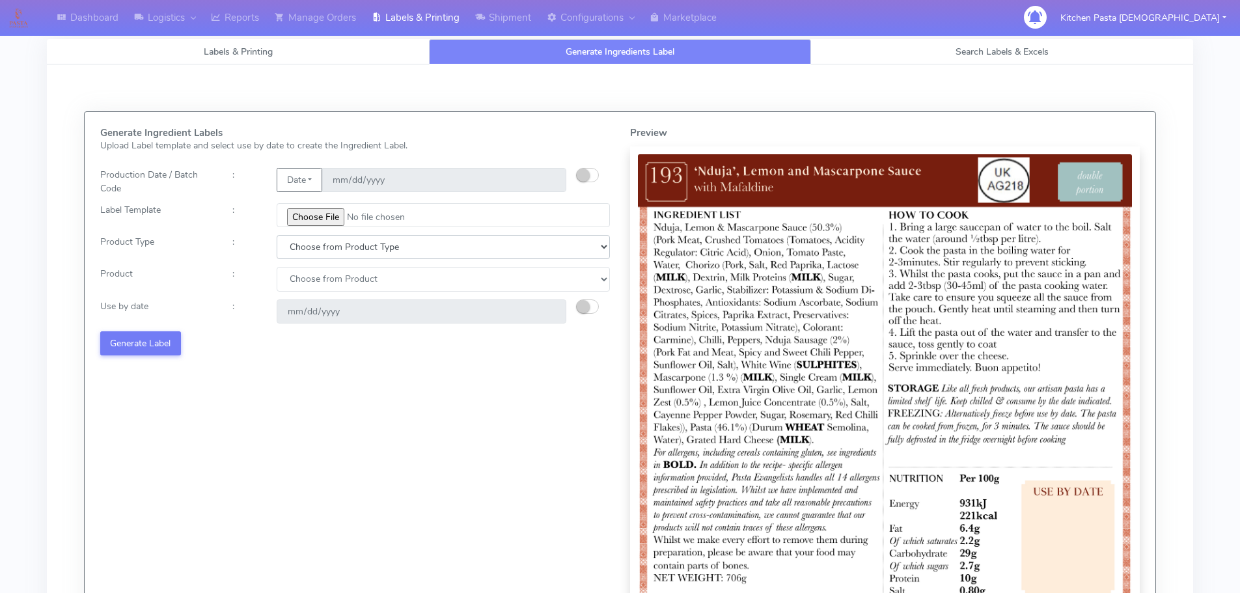
click at [365, 253] on select "Choose from Product Type ECOM ERETAIL CIRCULAR CIRC_DESERTS LASAGNE" at bounding box center [443, 247] width 333 height 24
select select "0"
click at [277, 235] on select "Choose from Product Type ECOM ERETAIL CIRCULAR CIRC_DESERTS LASAGNE" at bounding box center [443, 247] width 333 height 24
click at [341, 285] on select "Choose from Product PLAIN PASTA (EXCEPT HURRA) HURRA FILLED PASTA BUTTER (INTER…" at bounding box center [443, 279] width 333 height 24
select select "0"
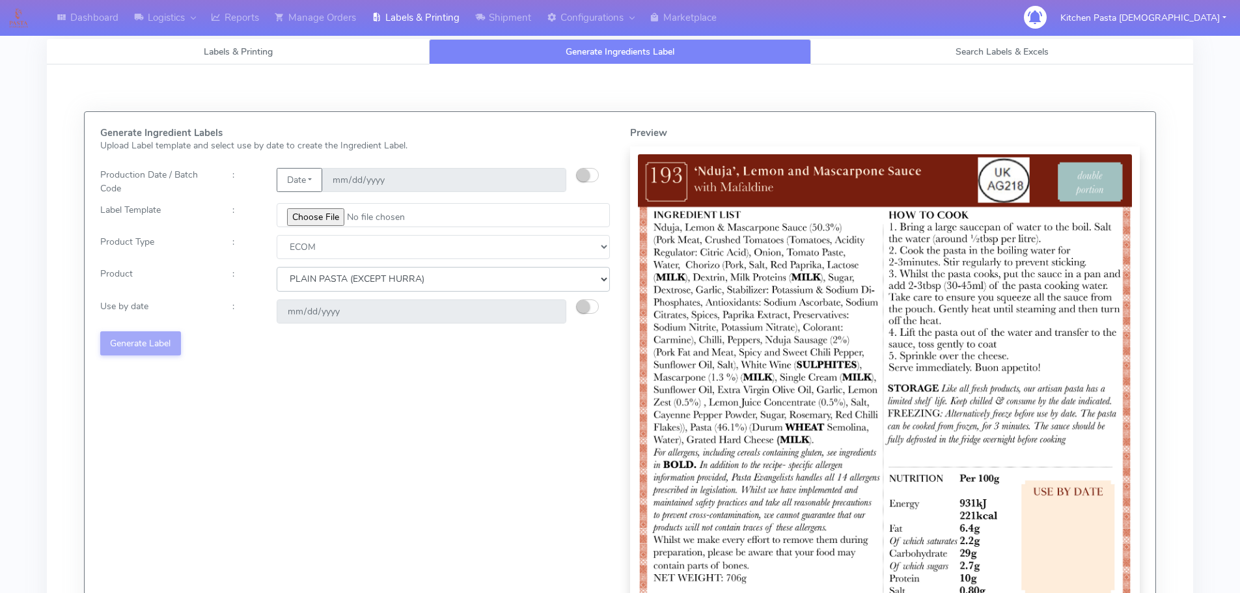
click at [277, 267] on select "Choose from Product PLAIN PASTA (EXCEPT HURRA) HURRA FILLED PASTA BUTTER (INTER…" at bounding box center [443, 279] width 333 height 24
click at [594, 304] on button "button" at bounding box center [587, 306] width 23 height 14
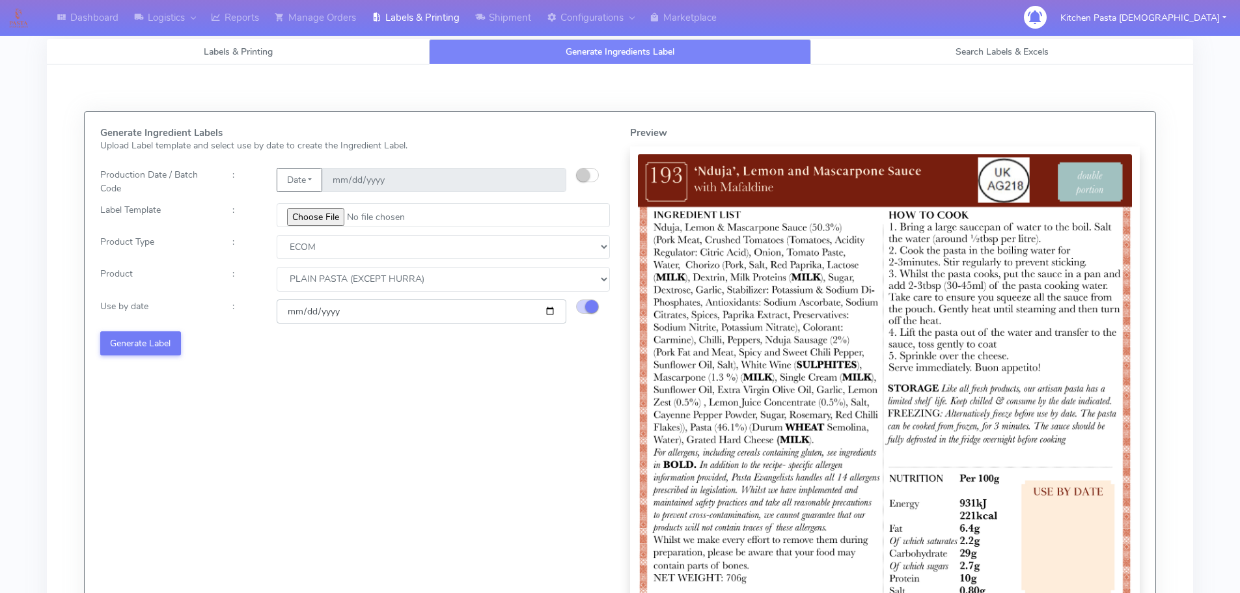
click at [549, 311] on input "[DATE]" at bounding box center [422, 311] width 290 height 24
type input "[DATE]"
click at [150, 339] on button "Generate Label" at bounding box center [140, 343] width 81 height 24
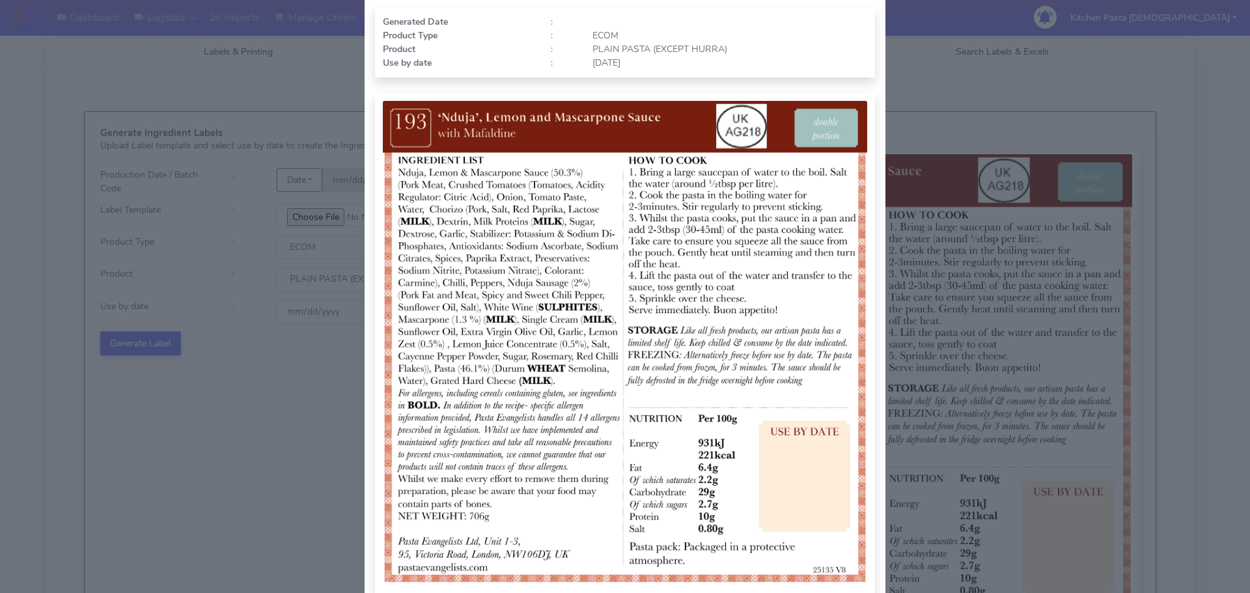
scroll to position [135, 0]
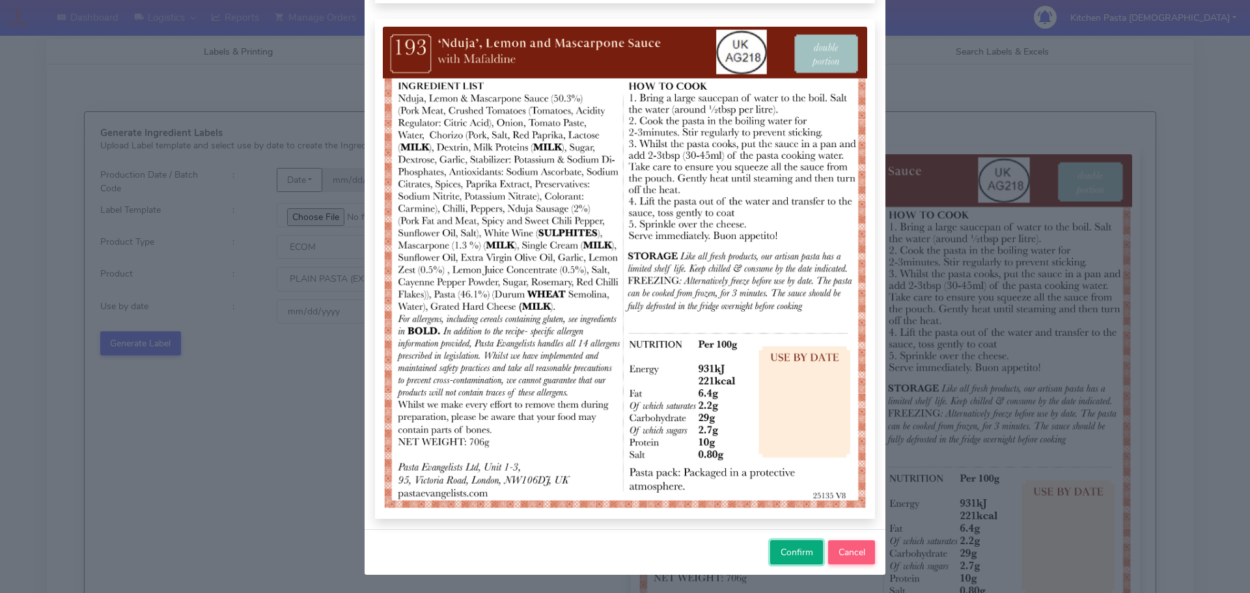
click at [785, 558] on span "Confirm" at bounding box center [797, 552] width 33 height 12
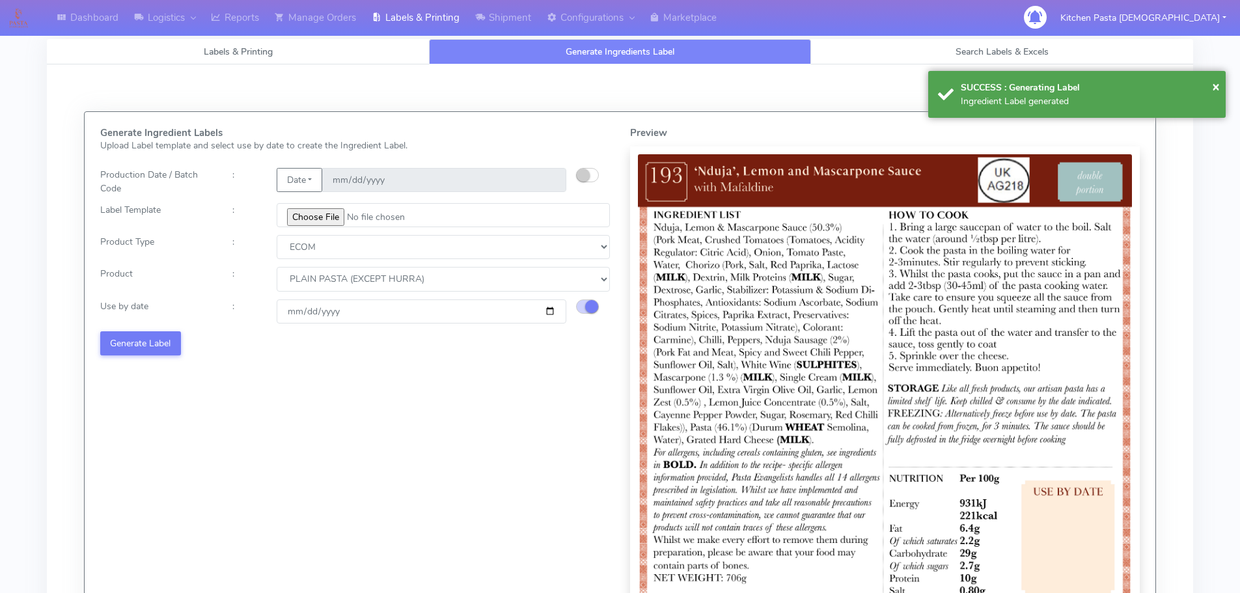
select select
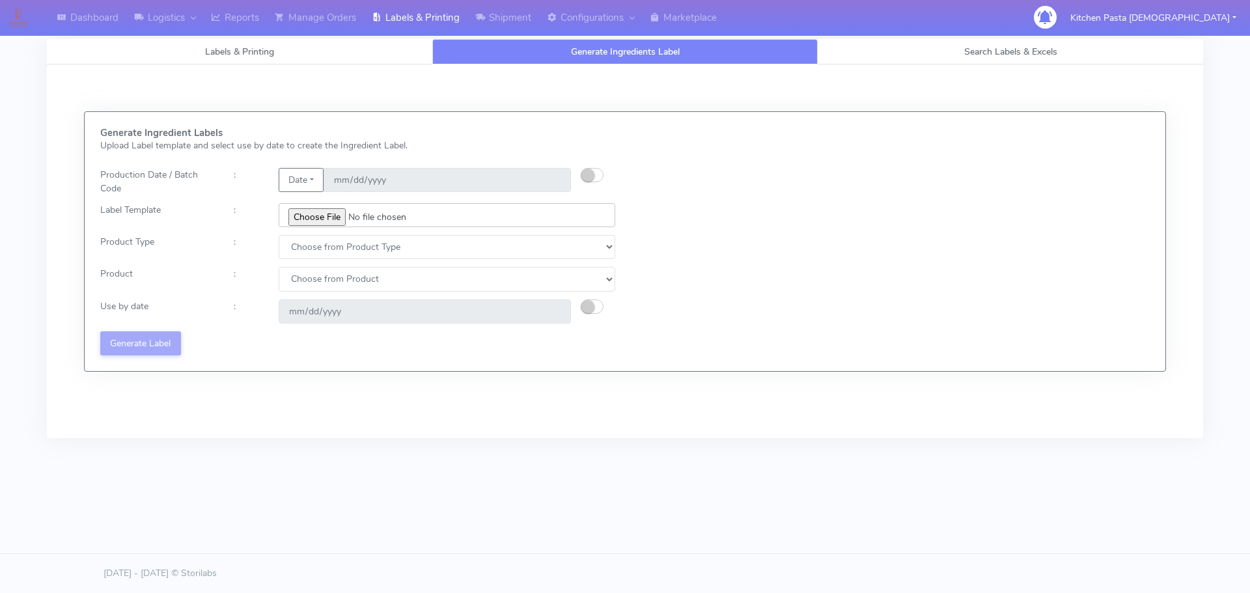
click at [306, 207] on input "file" at bounding box center [447, 215] width 337 height 24
type input "C:\fakepath\Ecom_176 _v6.jpg"
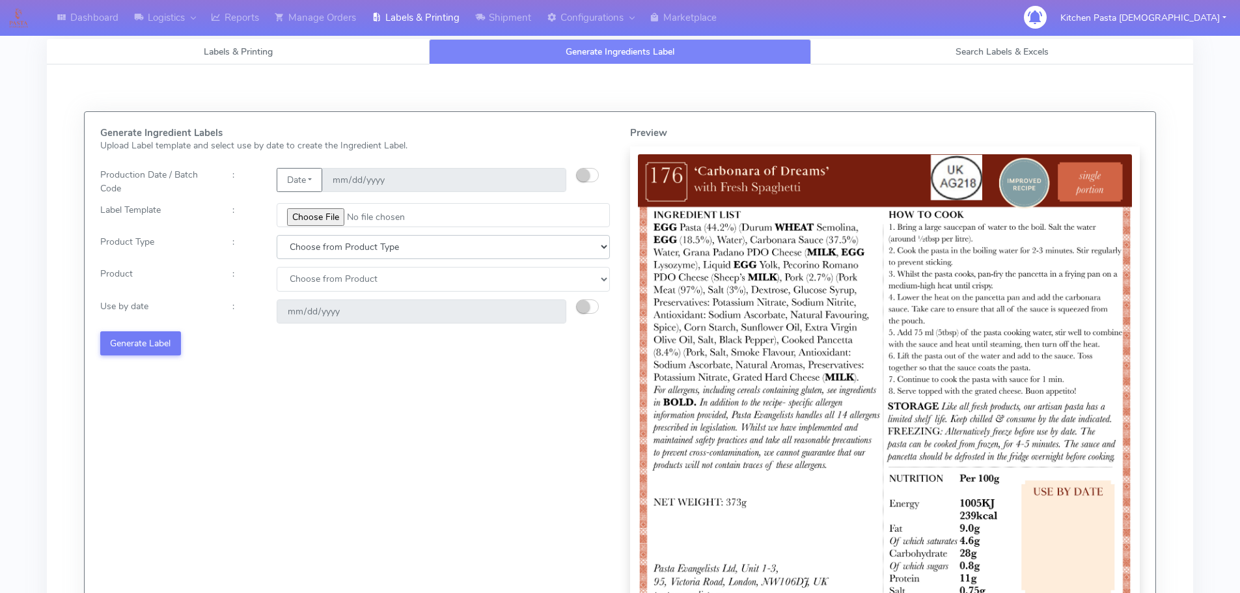
click at [327, 251] on select "Choose from Product Type ECOM ERETAIL CIRCULAR CIRC_DESERTS LASAGNE" at bounding box center [443, 247] width 333 height 24
select select "1"
click at [277, 235] on select "Choose from Product Type ECOM ERETAIL CIRCULAR CIRC_DESERTS LASAGNE" at bounding box center [443, 247] width 333 height 24
select select
click at [318, 259] on select "Choose from Product Type ECOM ERETAIL CIRCULAR CIRC_DESERTS LASAGNE" at bounding box center [443, 247] width 333 height 24
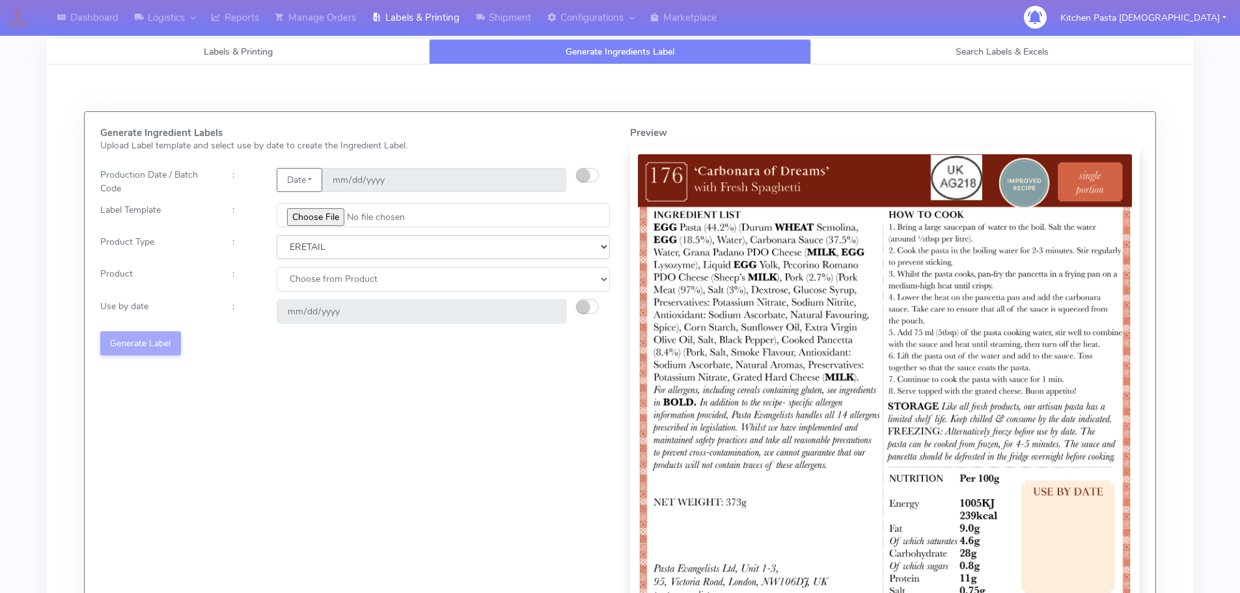
select select "0"
click at [277, 235] on select "Choose from Product Type ECOM ERETAIL CIRCULAR CIRC_DESERTS LASAGNE" at bounding box center [443, 247] width 333 height 24
click at [319, 283] on select "Choose from Product PLAIN PASTA (EXCEPT HURRA) HURRA FILLED PASTA BUTTER (INTER…" at bounding box center [443, 279] width 333 height 24
select select "0"
click at [277, 267] on select "Choose from Product PLAIN PASTA (EXCEPT HURRA) HURRA FILLED PASTA BUTTER (INTER…" at bounding box center [443, 279] width 333 height 24
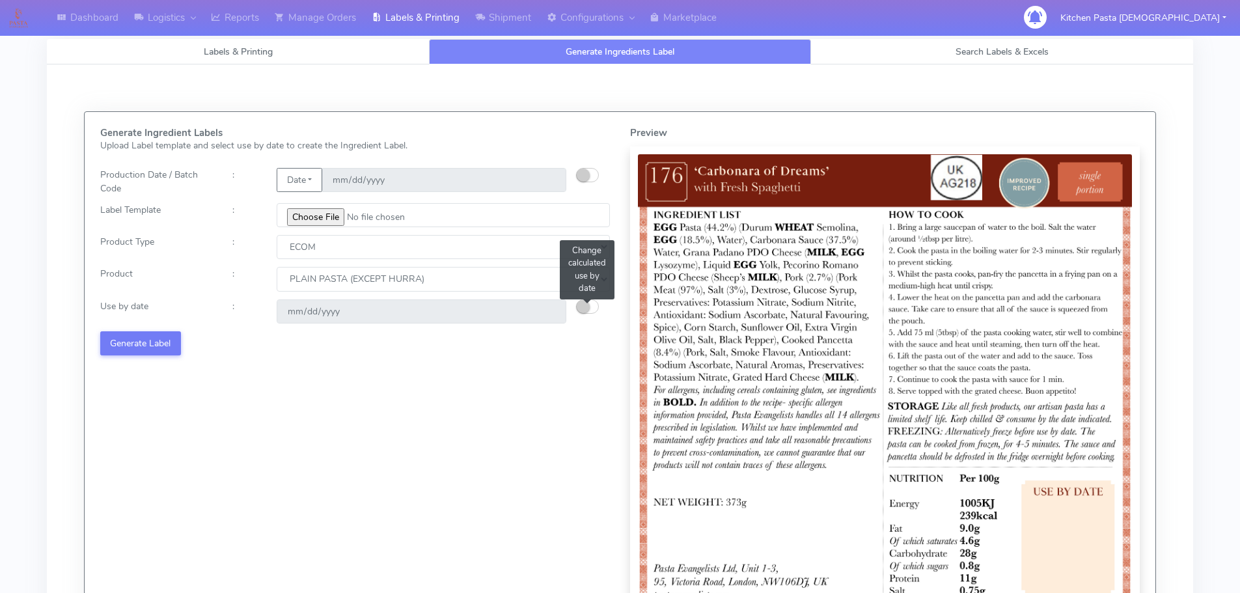
click at [596, 309] on button "button" at bounding box center [587, 306] width 23 height 14
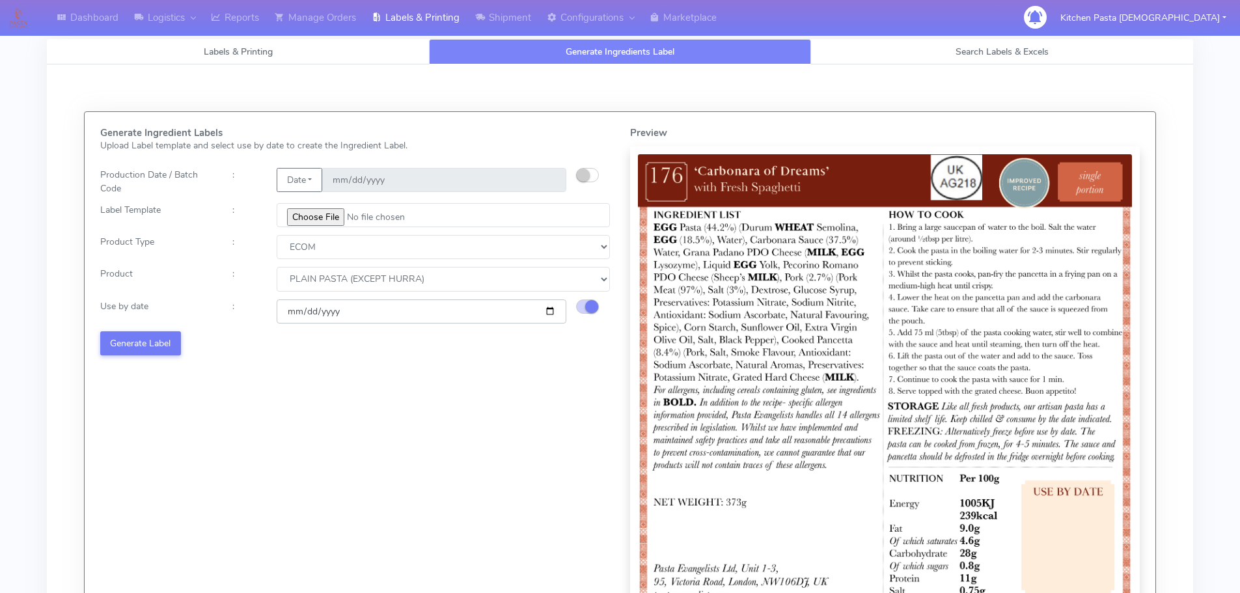
click at [554, 312] on input "[DATE]" at bounding box center [422, 311] width 290 height 24
type input "[DATE]"
click at [162, 345] on button "Generate Label" at bounding box center [140, 343] width 81 height 24
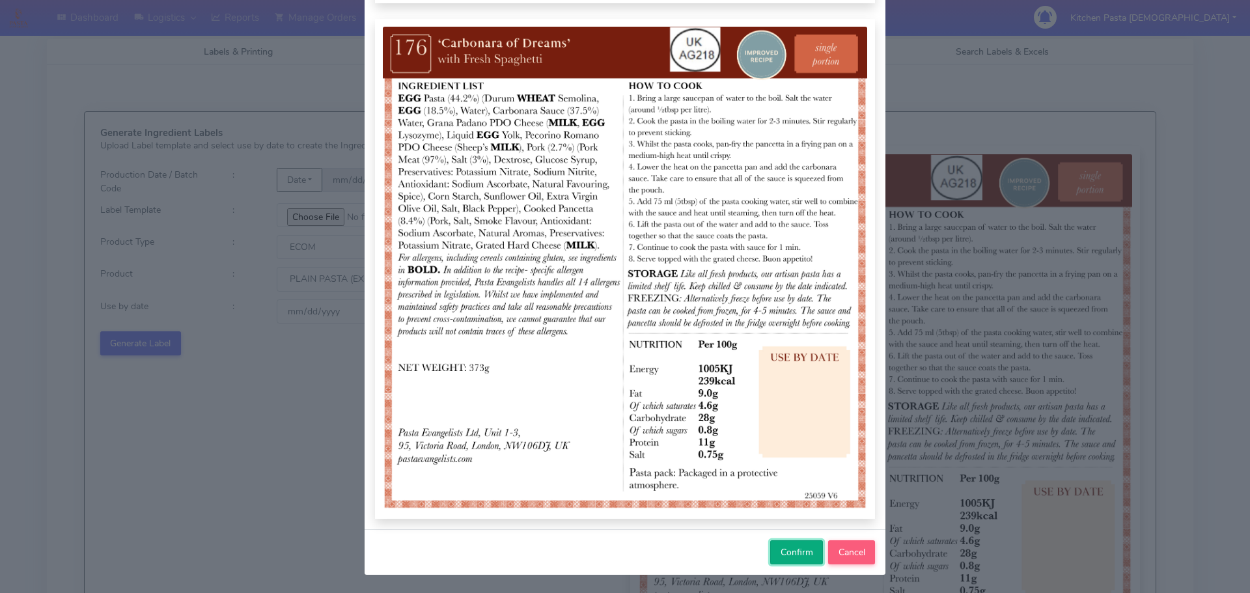
click at [783, 551] on span "Confirm" at bounding box center [797, 552] width 33 height 12
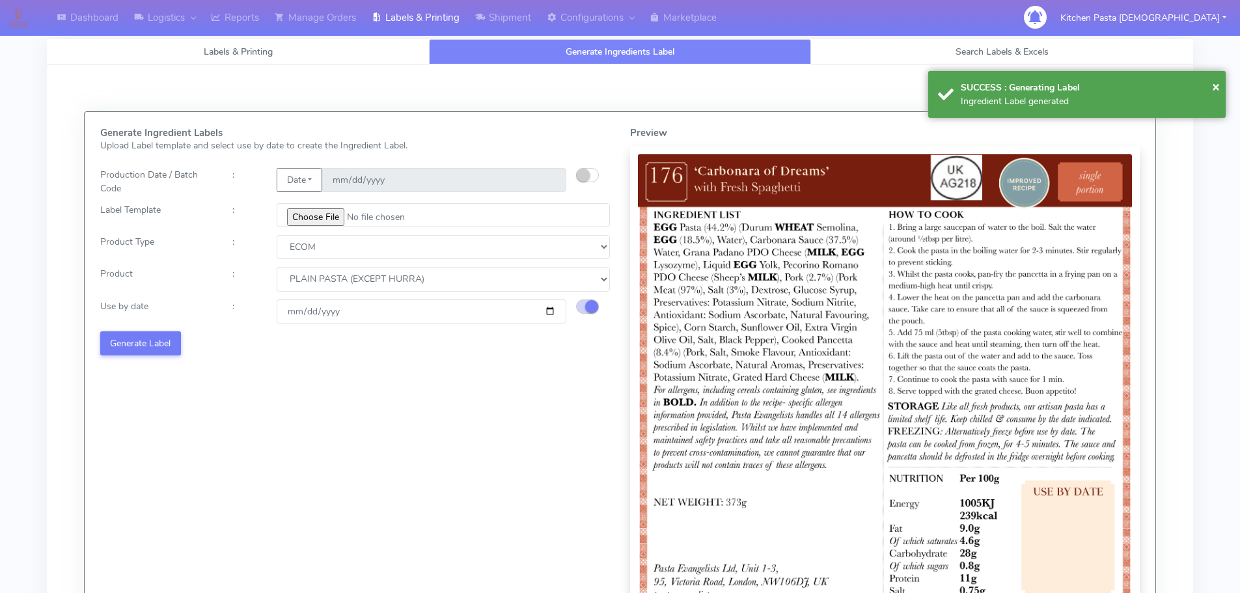
select select
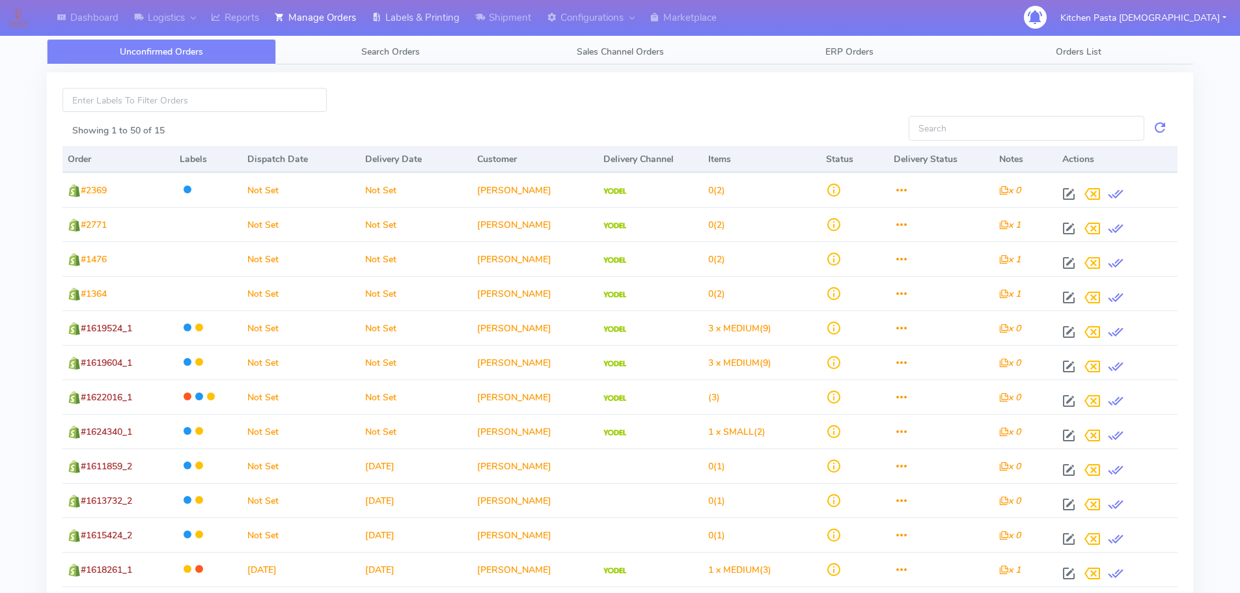
click at [423, 10] on link "Labels & Printing" at bounding box center [416, 18] width 104 height 36
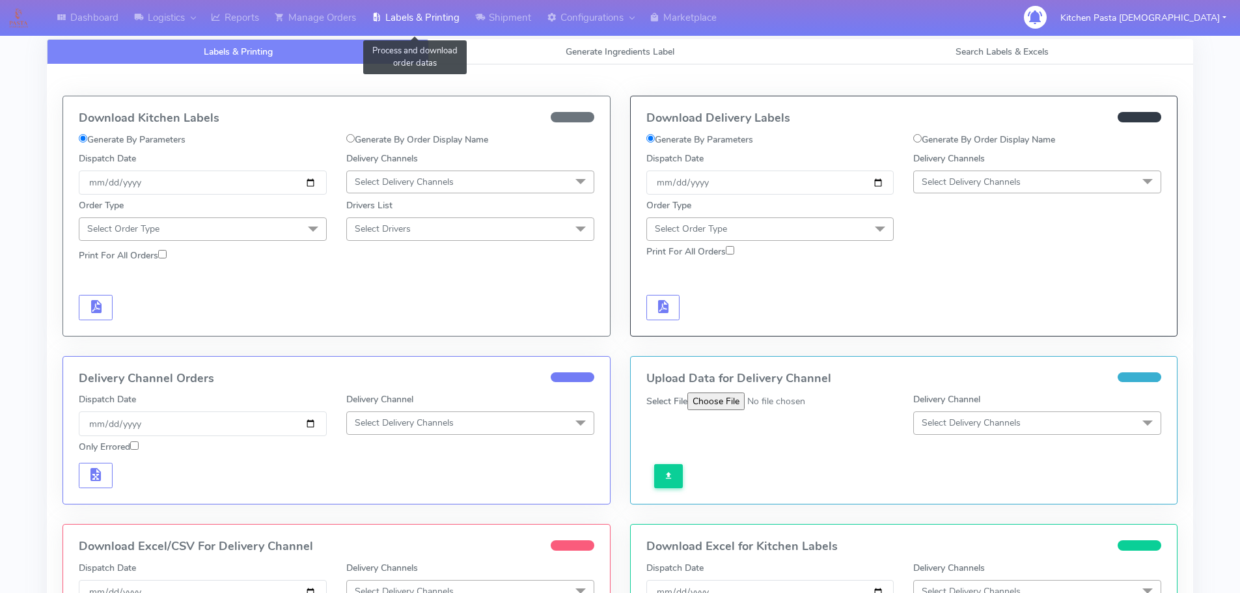
click at [407, 24] on link "Labels & Printing" at bounding box center [416, 18] width 104 height 36
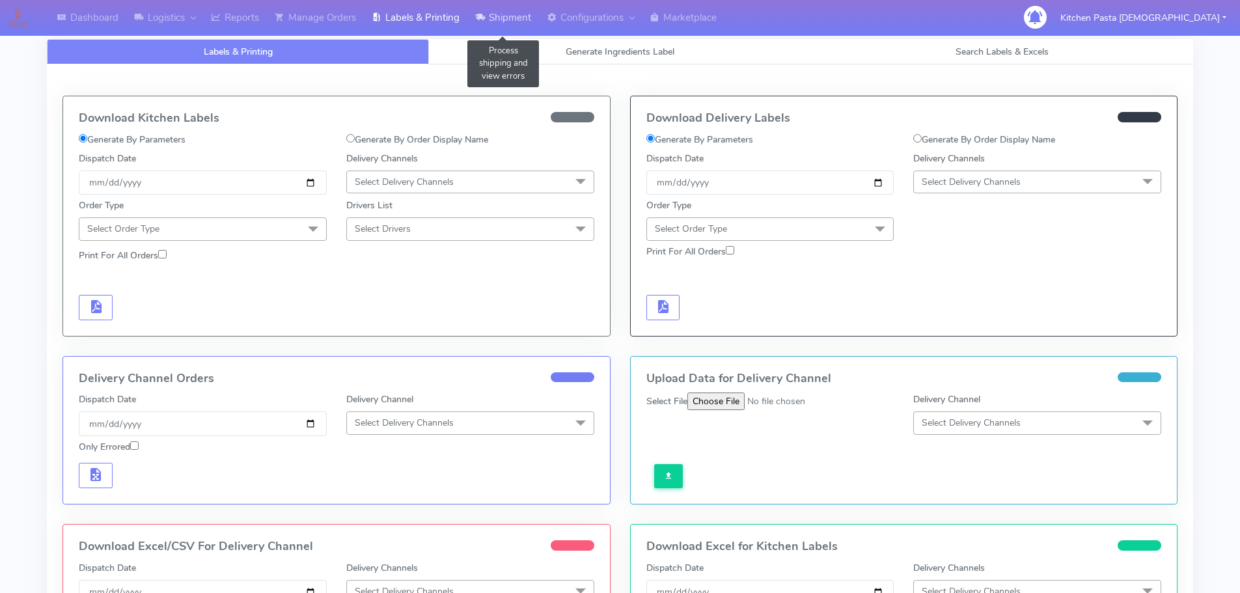
click at [529, 21] on link "Shipment" at bounding box center [503, 18] width 72 height 36
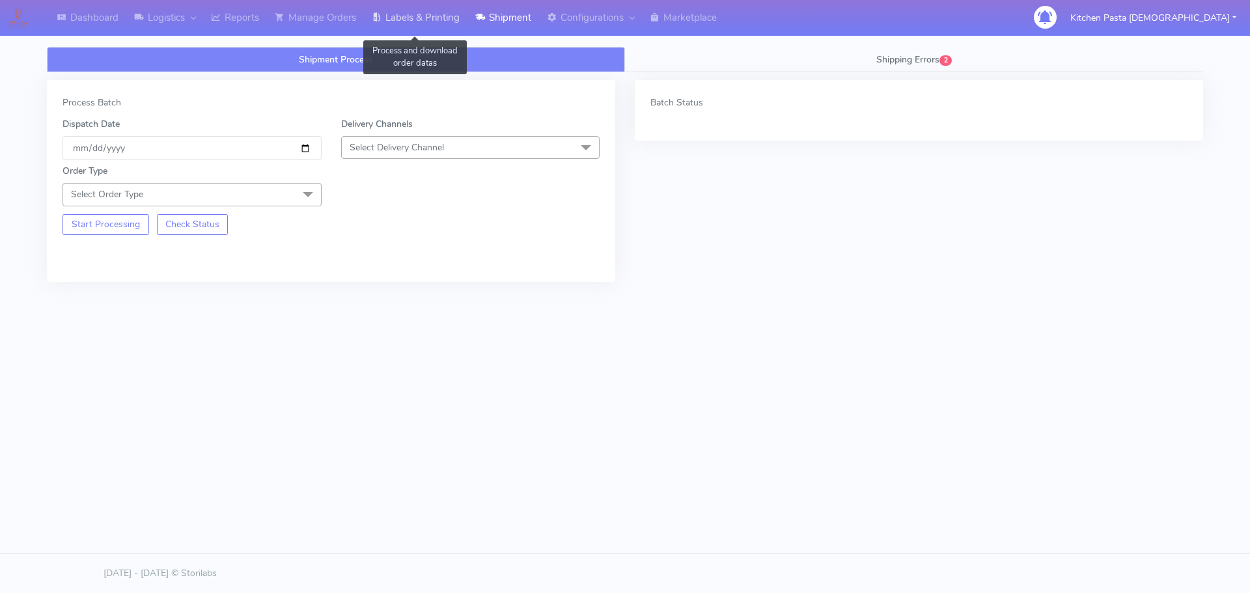
click at [415, 10] on link "Labels & Printing" at bounding box center [416, 18] width 104 height 36
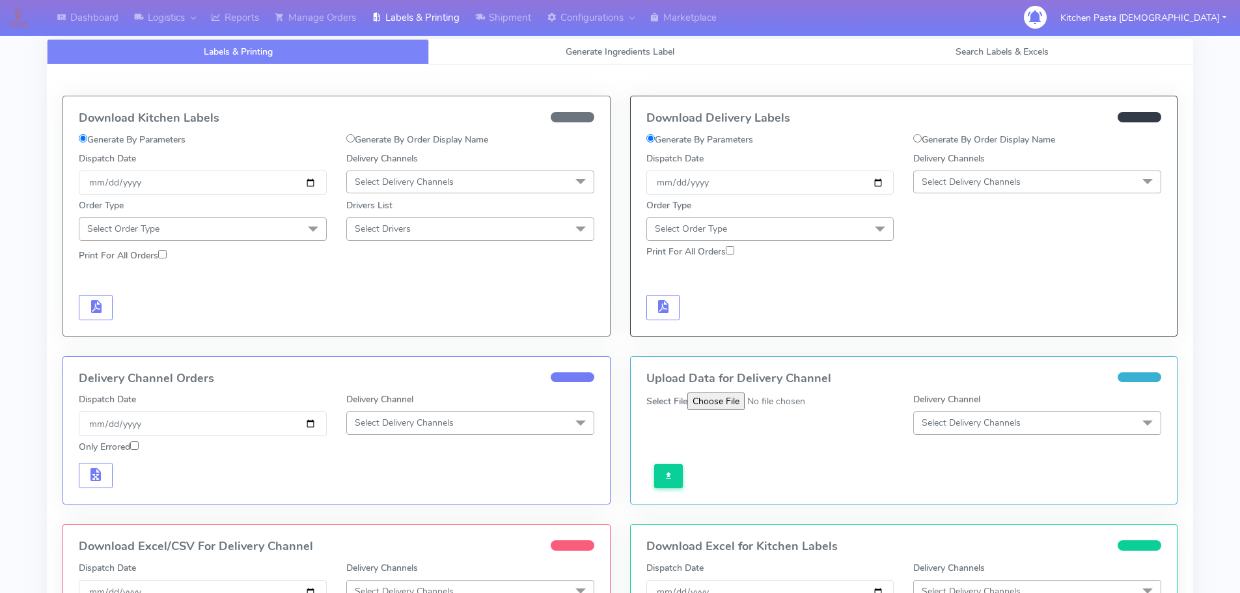
click at [997, 171] on span "Select Delivery Channels" at bounding box center [1037, 182] width 248 height 23
click at [917, 329] on li "Yodel" at bounding box center [1037, 328] width 247 height 21
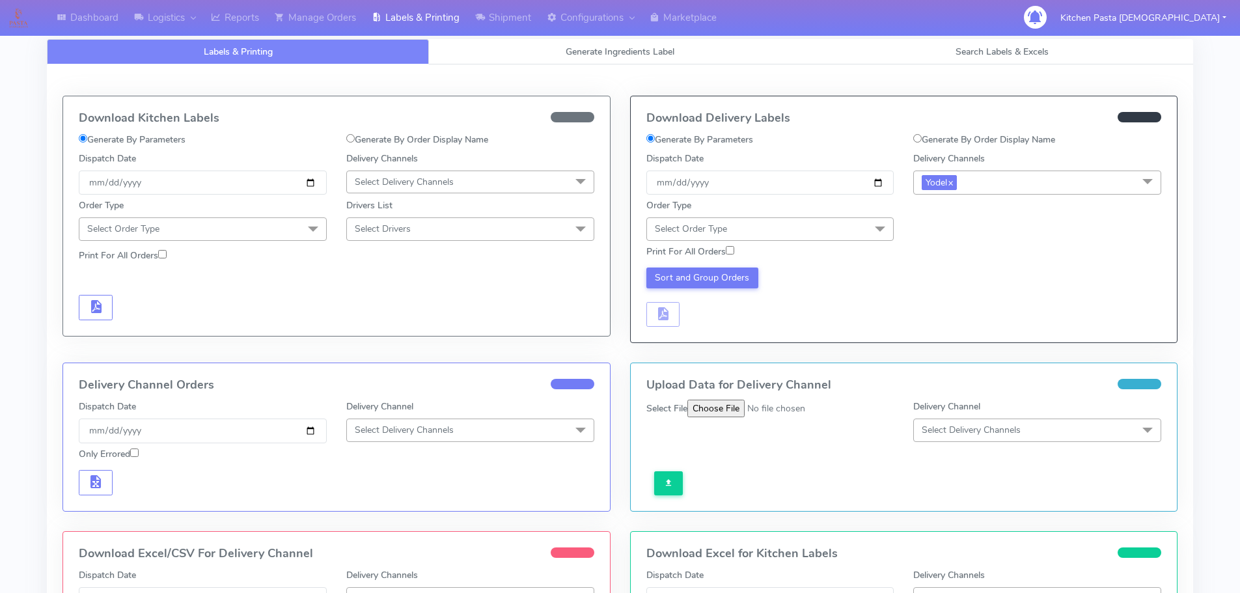
click at [807, 222] on span "Select Order Type" at bounding box center [771, 228] width 248 height 23
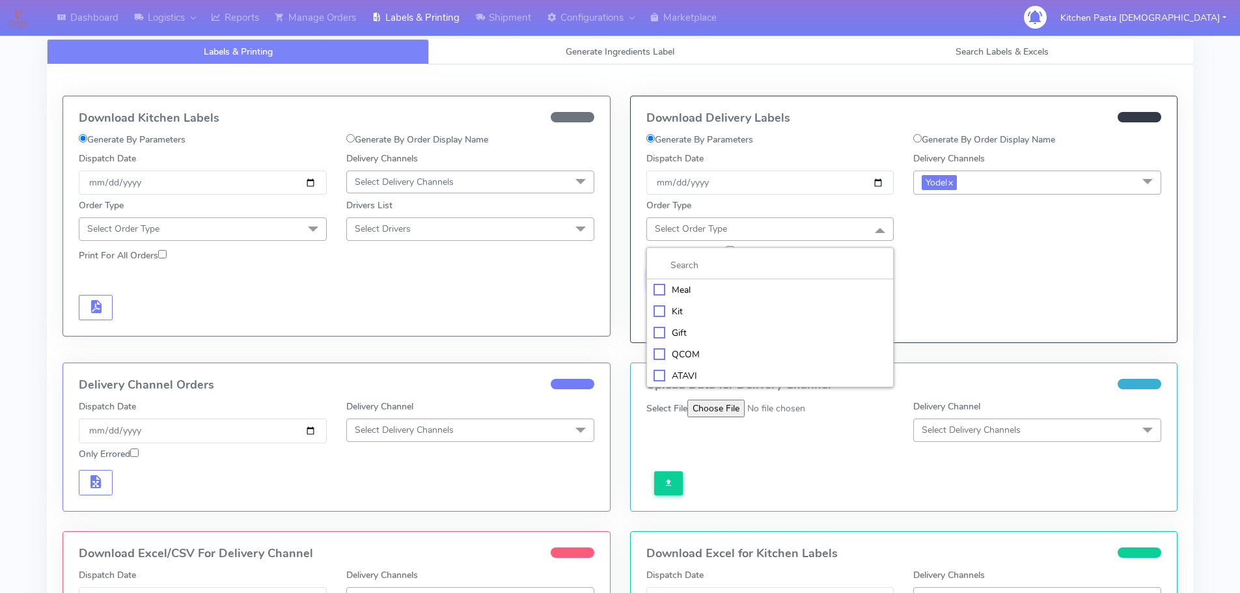
click at [739, 302] on li "Kit" at bounding box center [770, 311] width 247 height 21
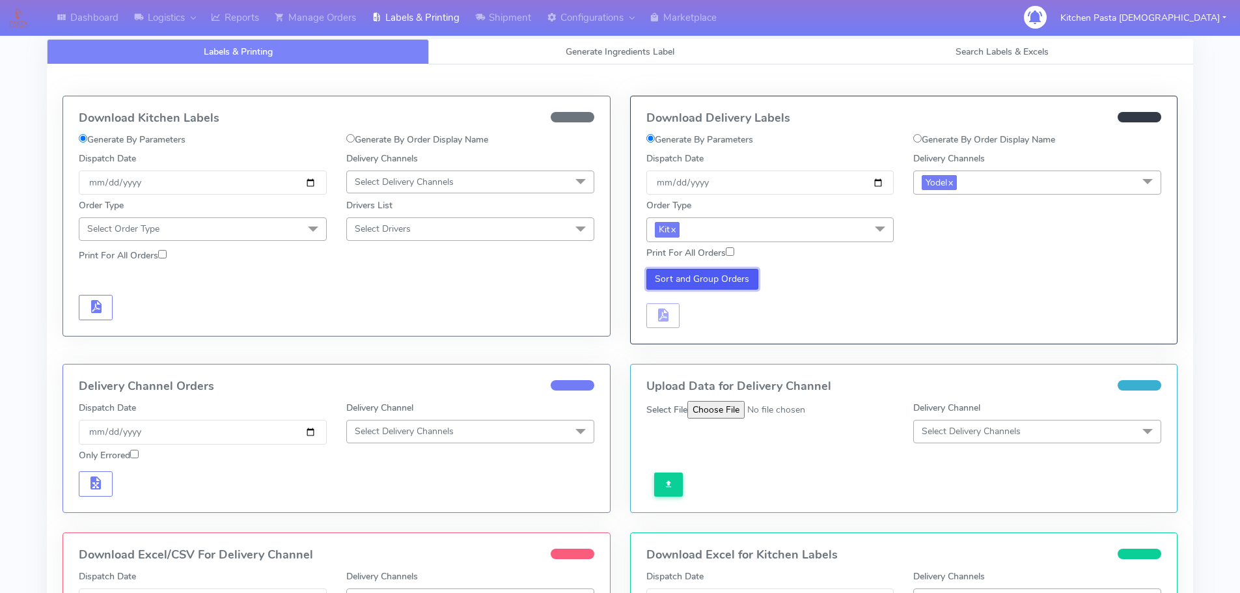
click at [739, 289] on button "Sort and Group Orders" at bounding box center [703, 279] width 113 height 21
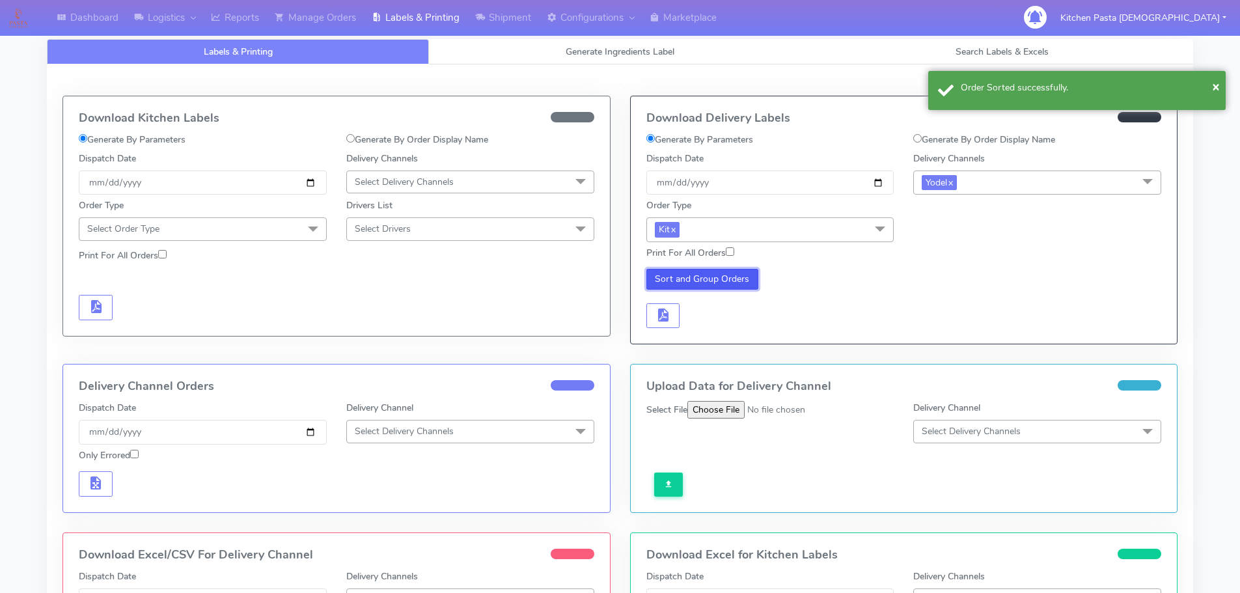
click at [742, 275] on button "Sort and Group Orders" at bounding box center [703, 279] width 113 height 21
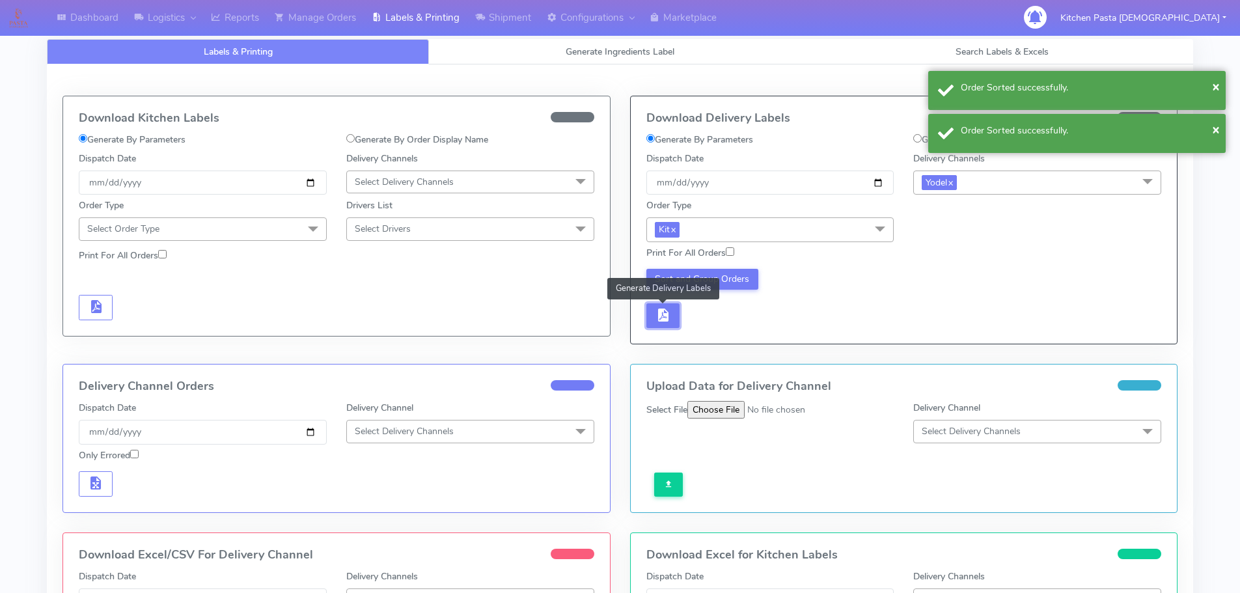
click at [669, 320] on span "button" at bounding box center [663, 318] width 16 height 12
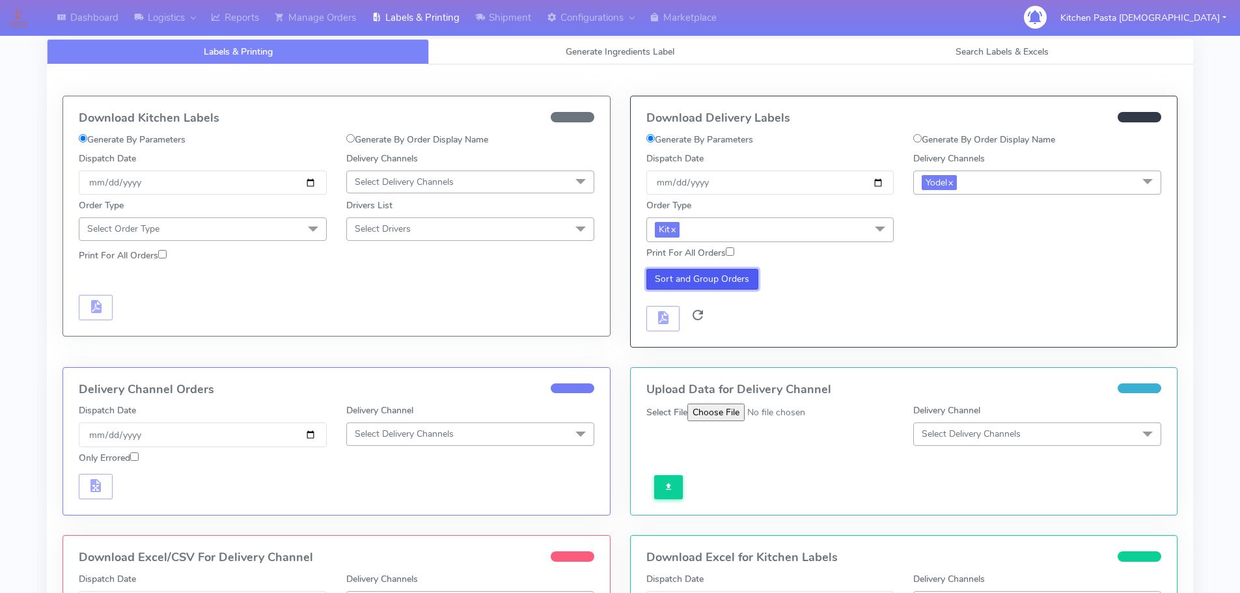
click at [709, 275] on button "Sort and Group Orders" at bounding box center [703, 279] width 113 height 21
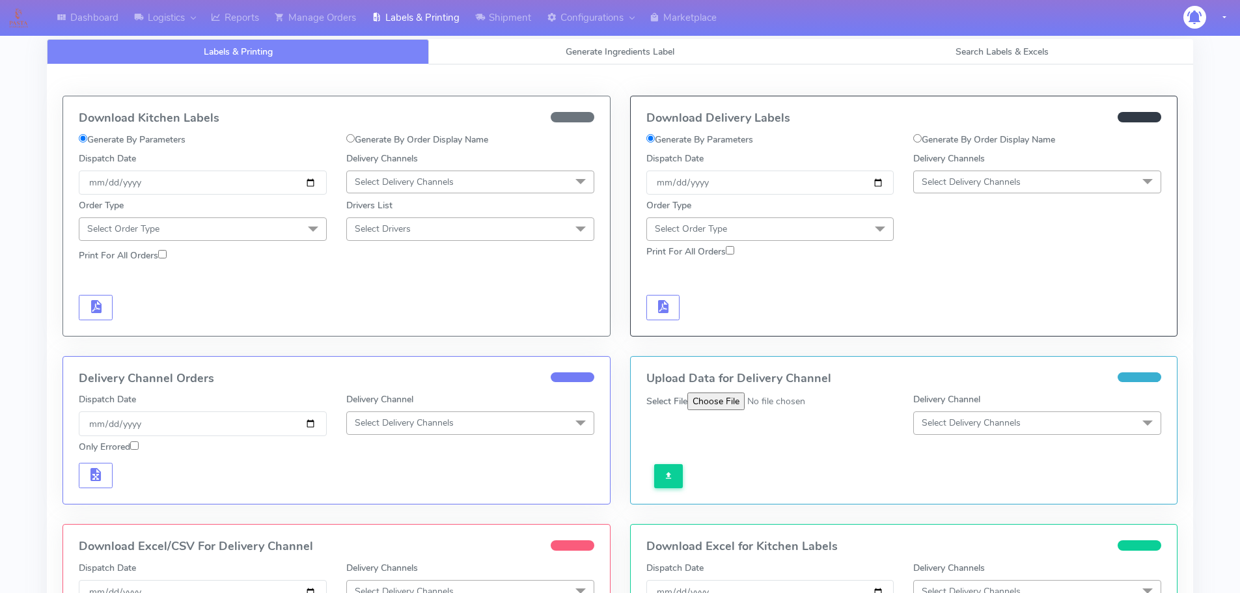
drag, startPoint x: 931, startPoint y: 159, endPoint x: 964, endPoint y: 178, distance: 37.6
click at [931, 159] on label "Delivery Channels" at bounding box center [949, 159] width 72 height 14
click at [964, 178] on span "Select Delivery Channels" at bounding box center [971, 182] width 99 height 12
click at [948, 197] on div "Order Type Select Order Type Meal Kit Gift QCOM ATAVI" at bounding box center [904, 218] width 535 height 46
click at [961, 178] on span "Select Delivery Channels" at bounding box center [971, 182] width 99 height 12
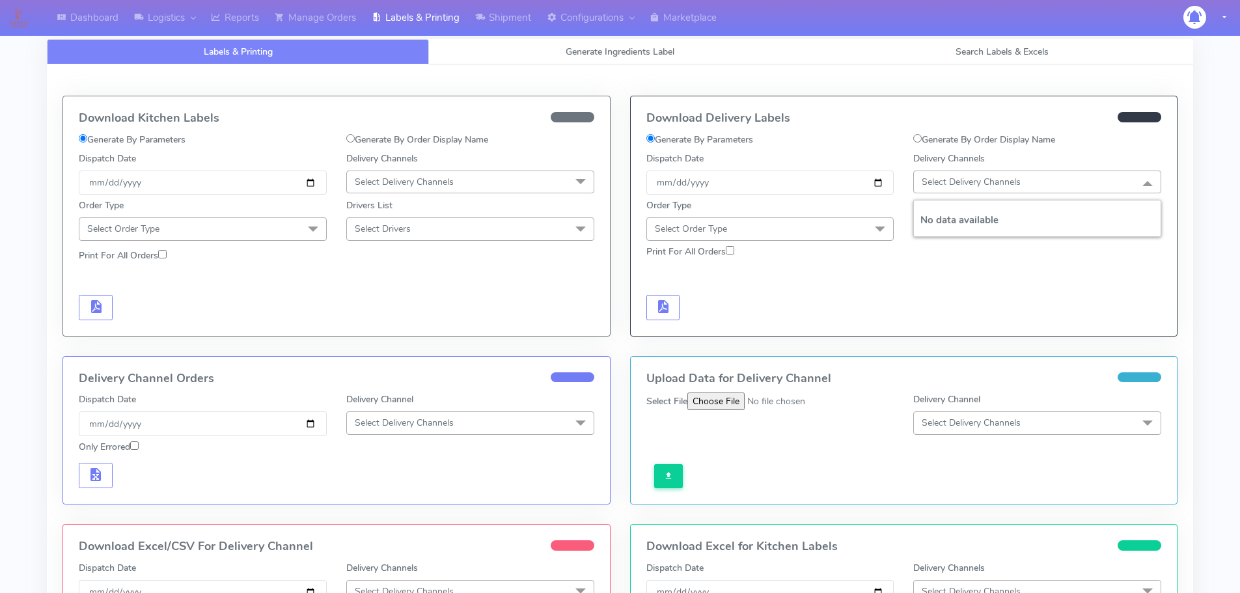
click at [964, 221] on h5 "No data available" at bounding box center [1038, 220] width 234 height 11
click at [968, 217] on h5 "No data available" at bounding box center [1038, 220] width 234 height 11
click at [951, 176] on span "Select Delivery Channels" at bounding box center [971, 182] width 99 height 12
click at [826, 229] on span "Select Order Type" at bounding box center [771, 228] width 248 height 23
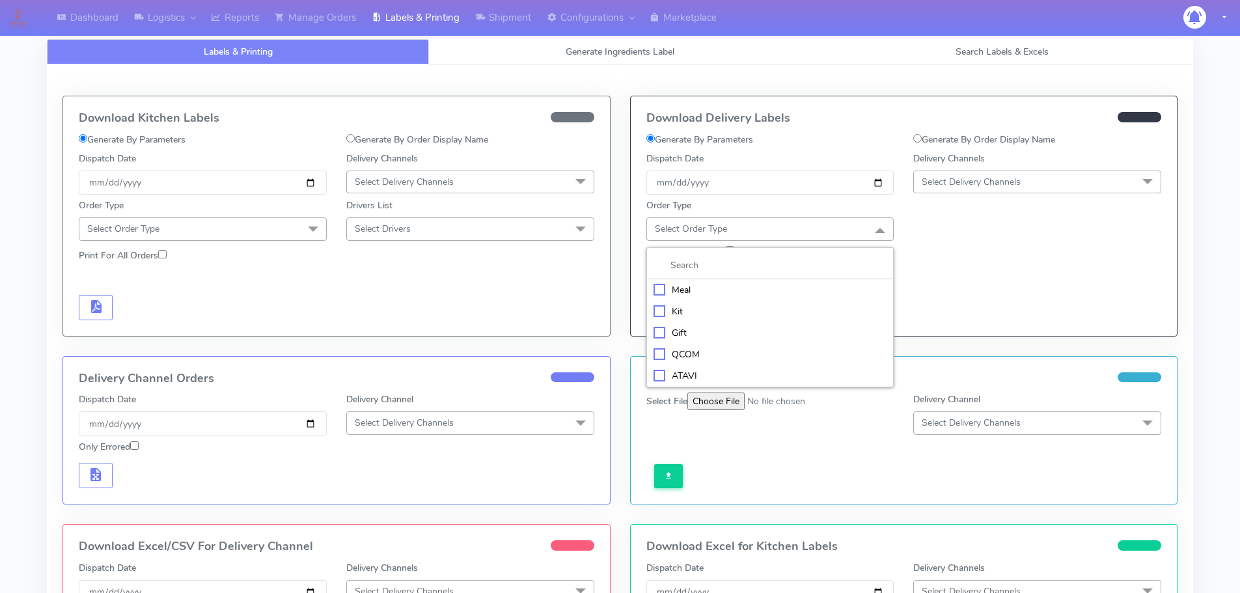
click at [686, 311] on div "Kit" at bounding box center [771, 312] width 234 height 14
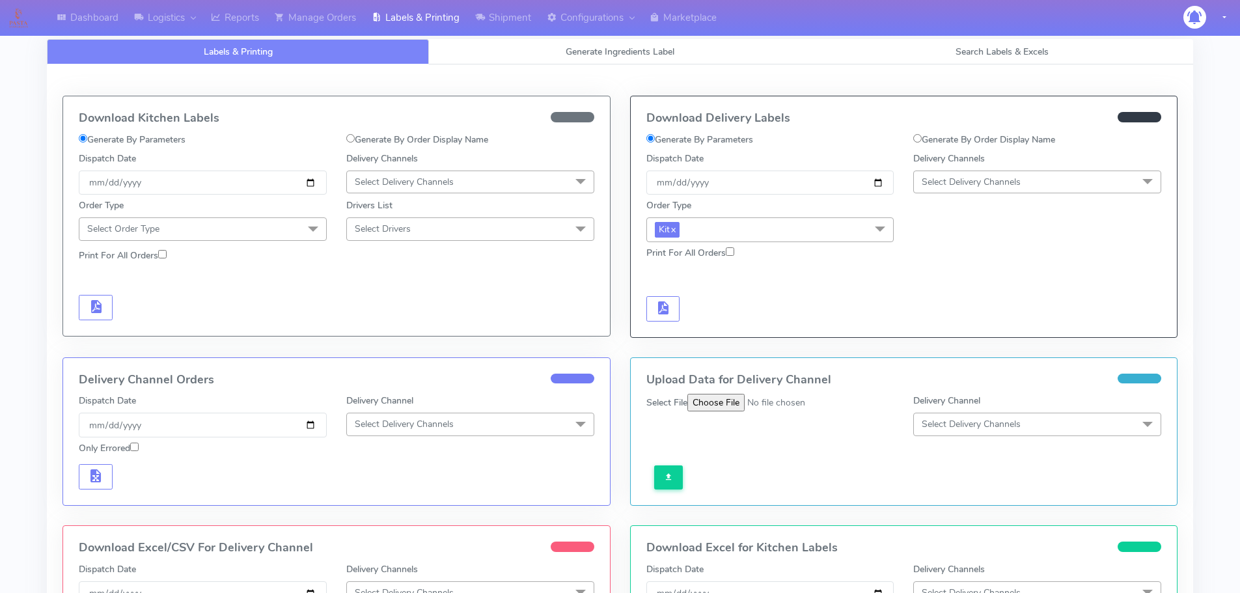
click at [917, 178] on span "Select Delivery Channels" at bounding box center [1037, 182] width 248 height 23
click at [965, 219] on h5 "No data available" at bounding box center [1038, 220] width 234 height 11
click at [965, 218] on h5 "No data available" at bounding box center [1038, 220] width 234 height 11
click at [1029, 195] on div "Order Type Select Order Type Meal Kit Gift QCOM ATAVI" at bounding box center [904, 218] width 535 height 46
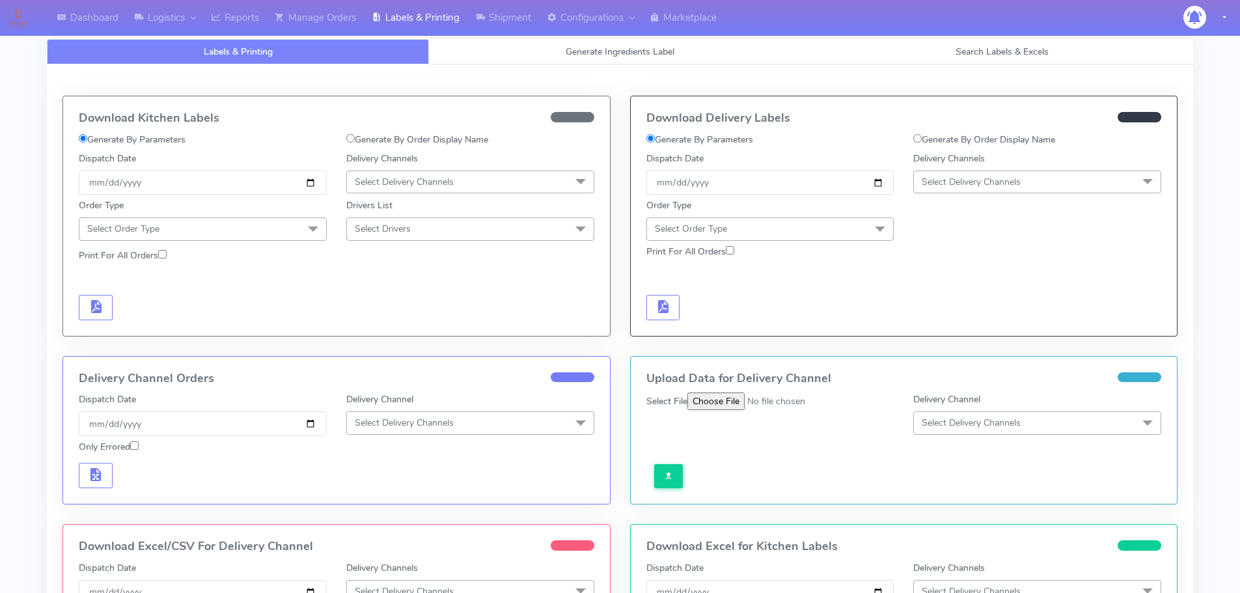
click at [1013, 187] on span "Select Delivery Channels" at bounding box center [971, 182] width 99 height 12
click at [1003, 207] on li "No data available" at bounding box center [1037, 220] width 247 height 32
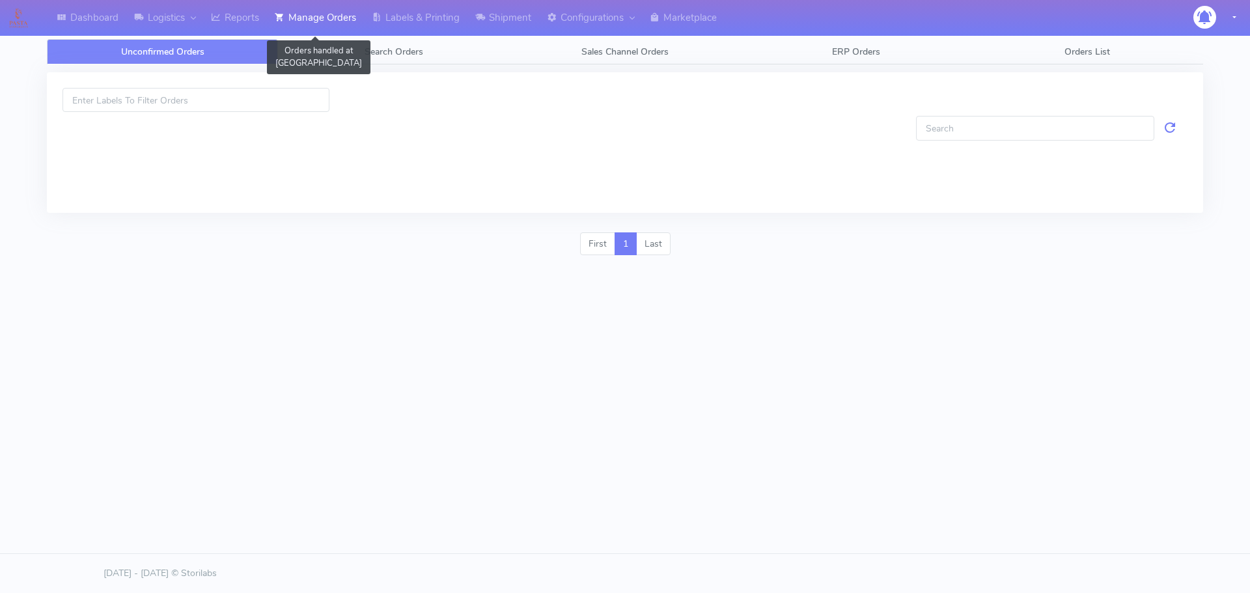
click at [361, 25] on link "Manage Orders" at bounding box center [315, 18] width 97 height 36
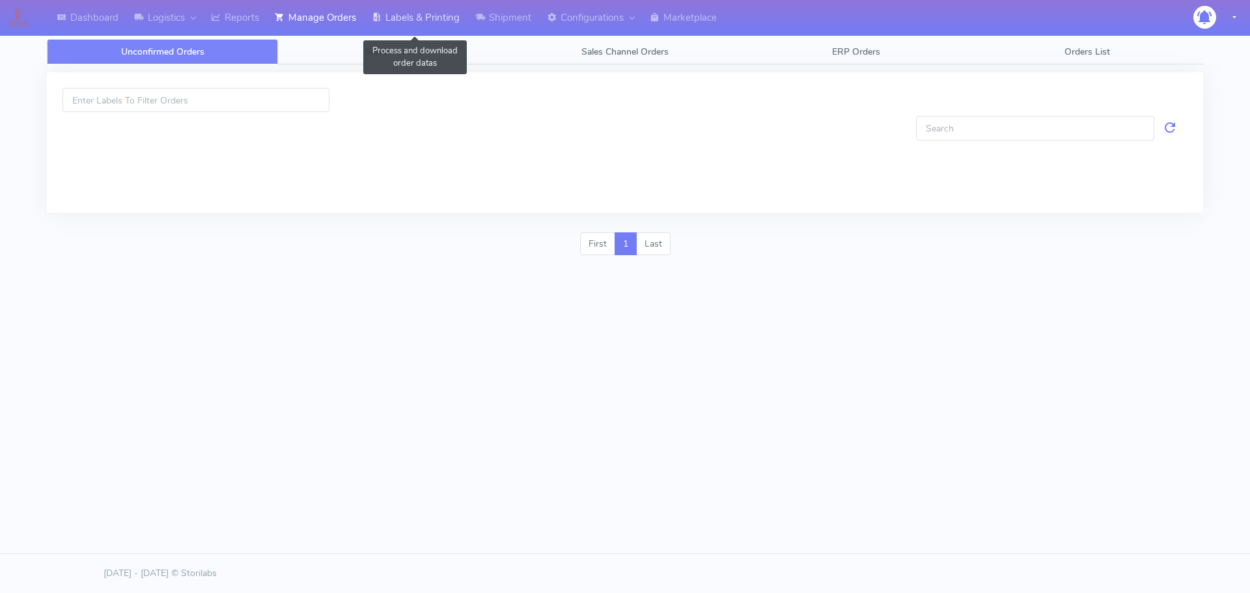
click at [445, 18] on link "Labels & Printing" at bounding box center [416, 18] width 104 height 36
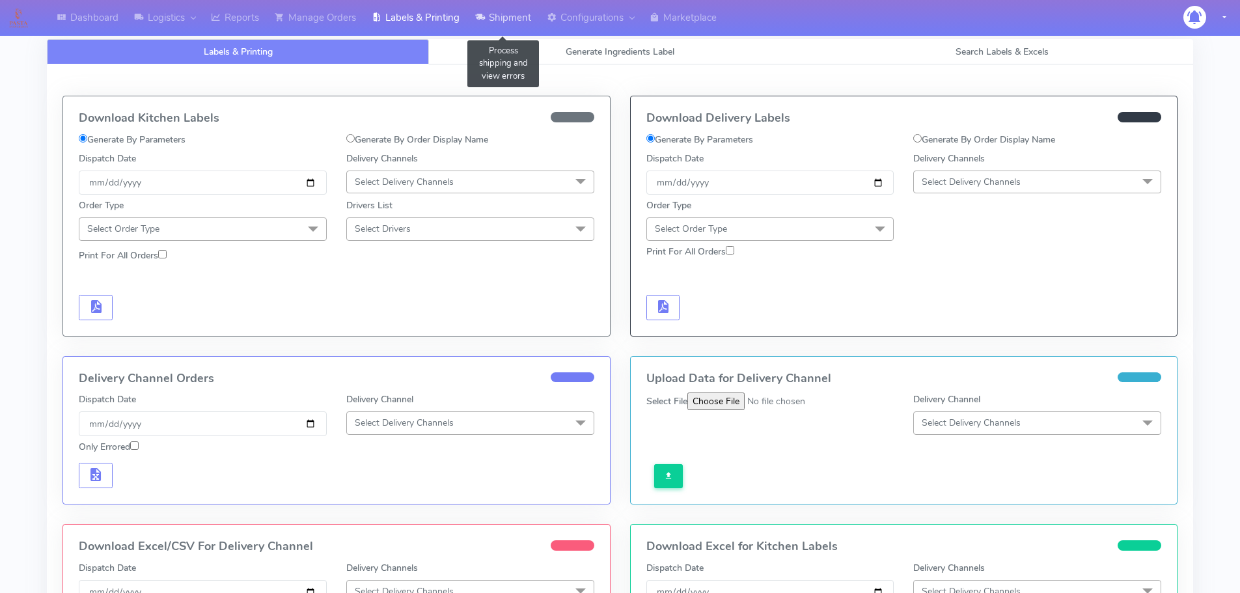
click at [491, 18] on link "Shipment" at bounding box center [503, 18] width 72 height 36
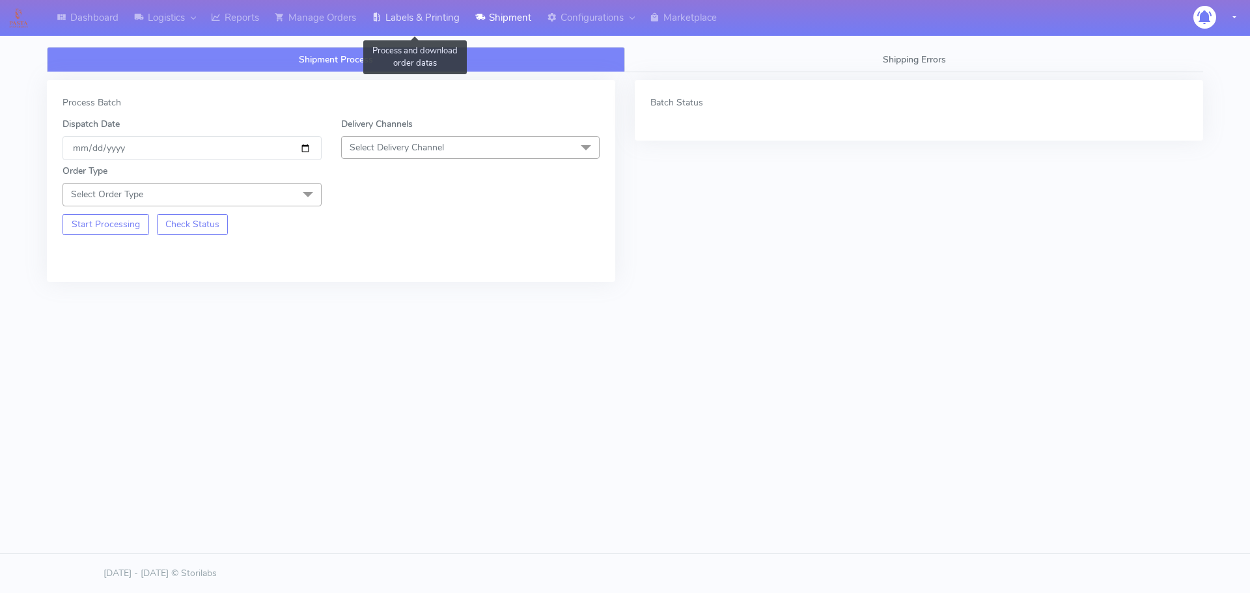
click at [426, 20] on link "Labels & Printing" at bounding box center [416, 18] width 104 height 36
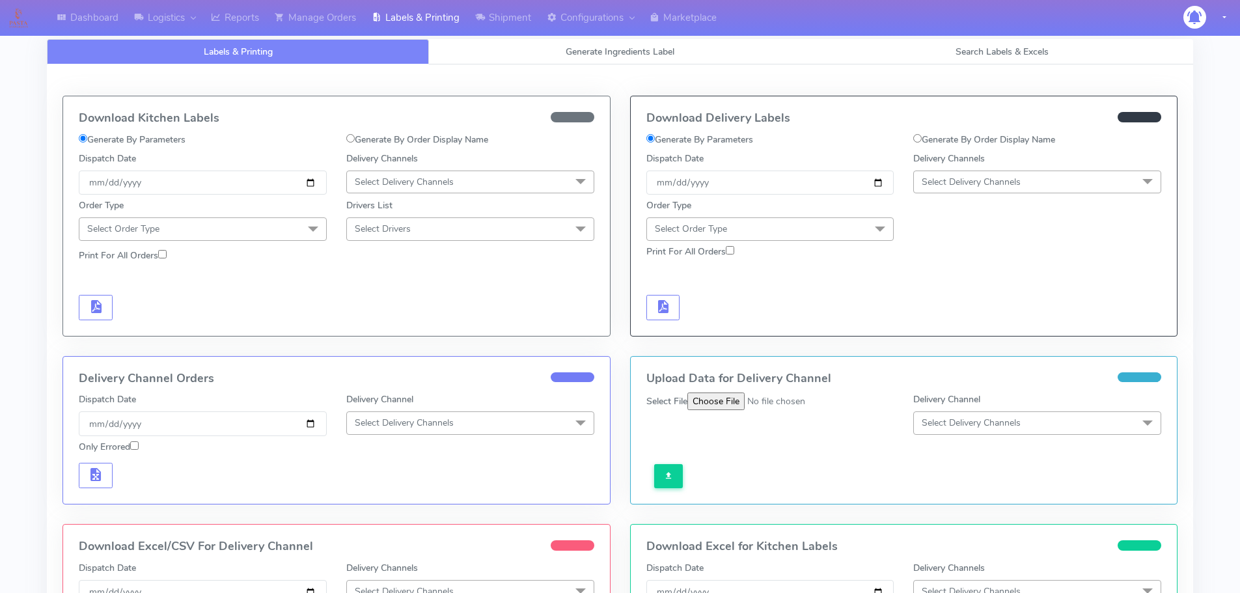
click at [984, 177] on span "Select Delivery Channels" at bounding box center [971, 182] width 99 height 12
click at [985, 184] on span "Select Delivery Channels" at bounding box center [971, 182] width 99 height 12
